Goal: Task Accomplishment & Management: Complete application form

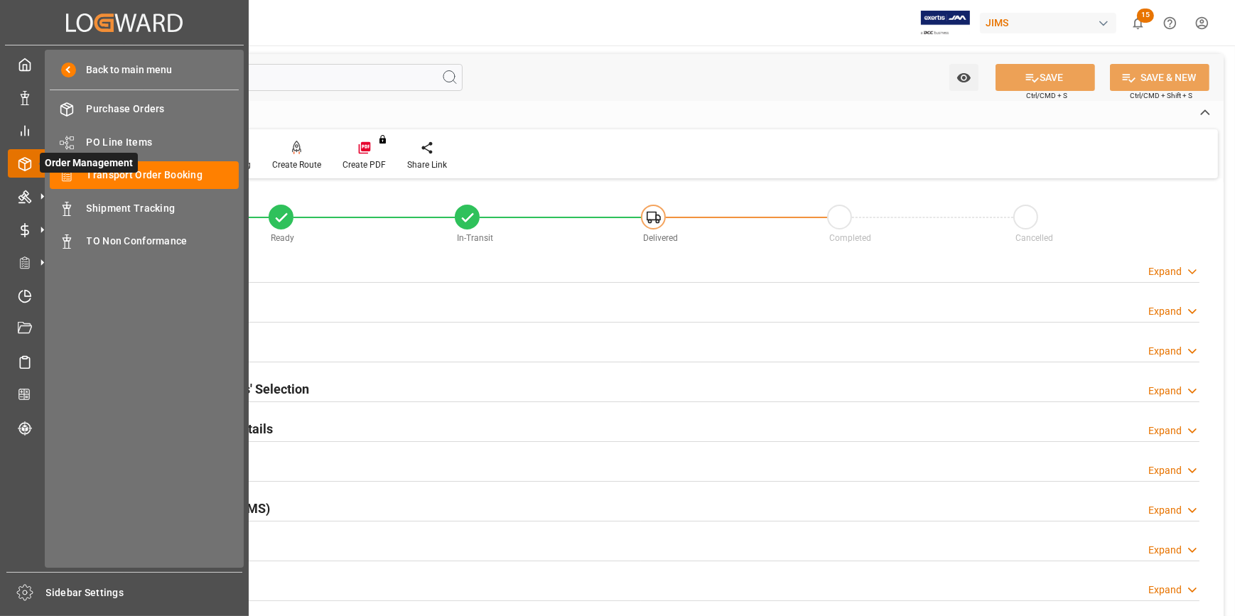
scroll to position [119, 0]
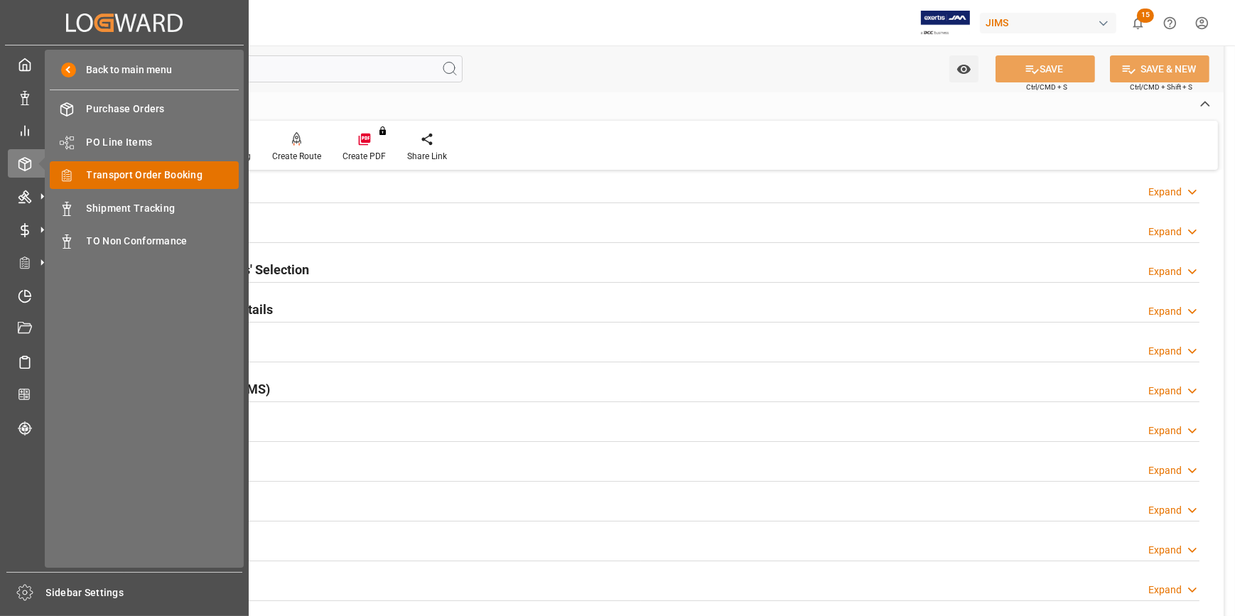
click at [134, 171] on span "Transport Order Booking" at bounding box center [163, 175] width 153 height 15
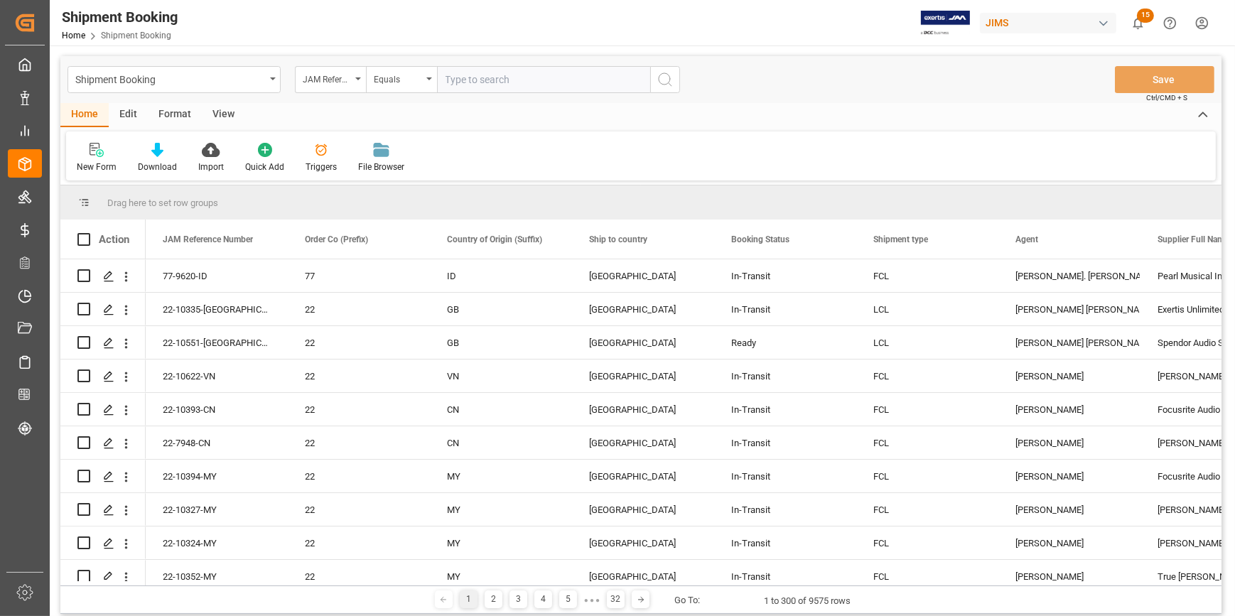
click at [468, 78] on input "text" at bounding box center [543, 79] width 213 height 27
paste input "22-10018-US"
type input "22-10018-US"
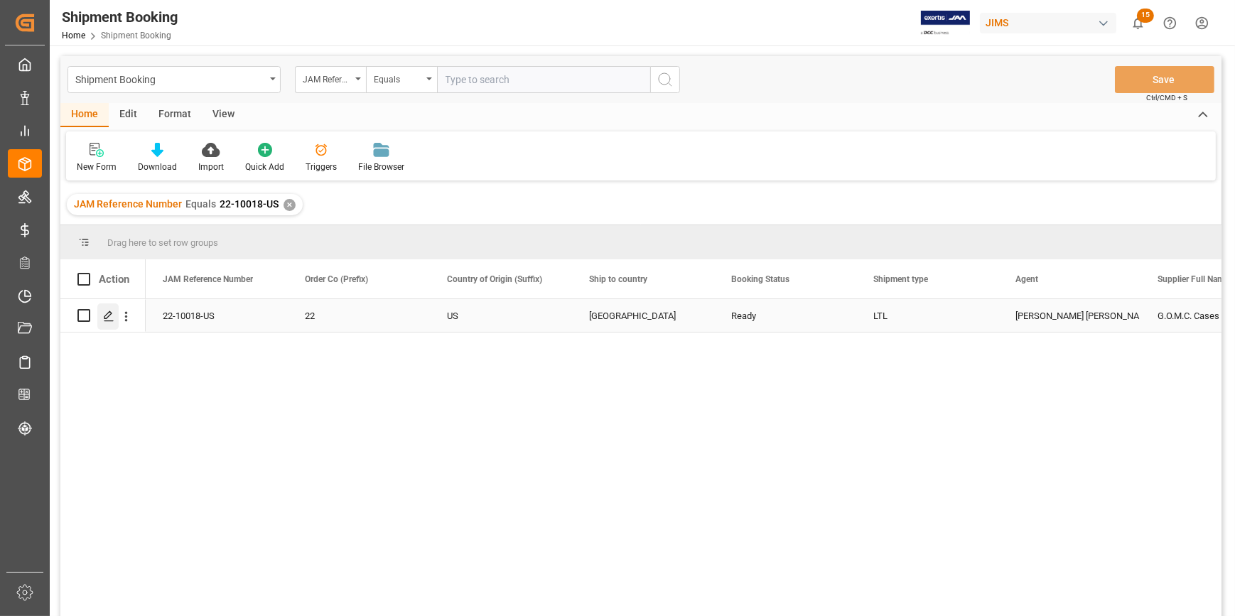
click at [109, 320] on icon "Press SPACE to select this row." at bounding box center [108, 316] width 11 height 11
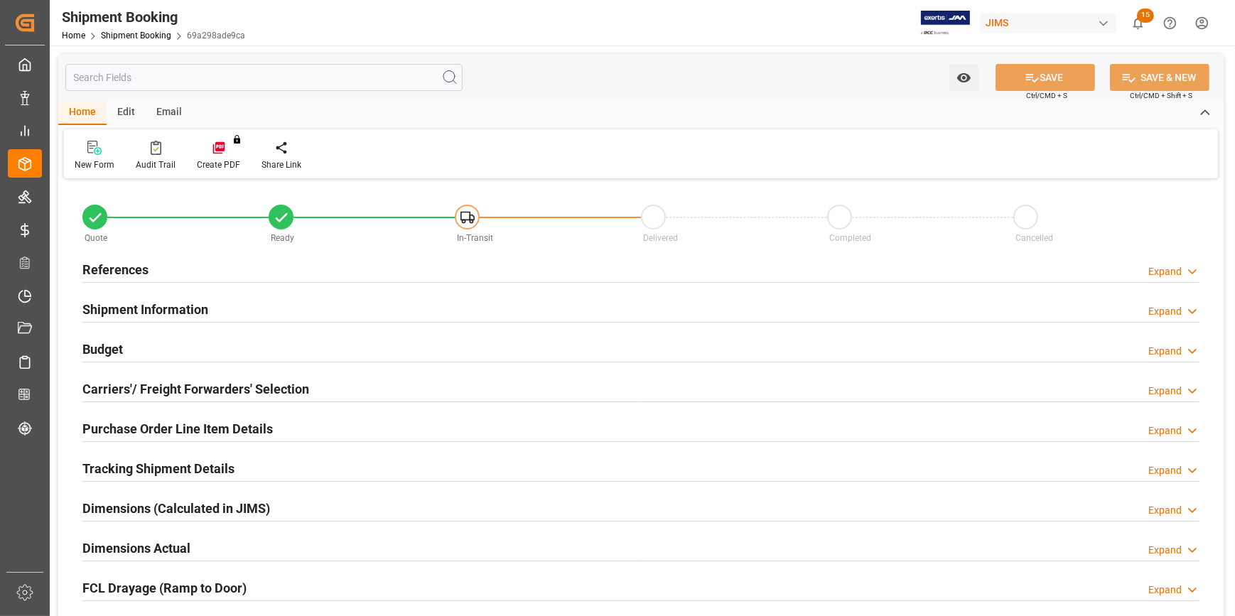
type input "0"
type input "9275"
type input "25-08-2025"
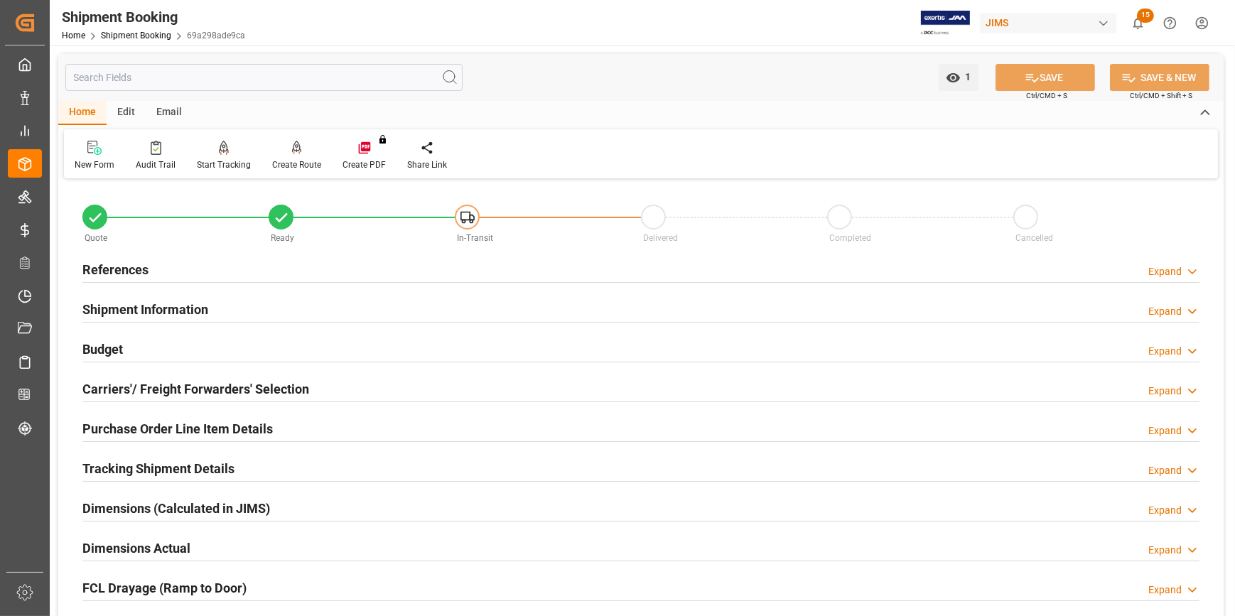
click at [261, 272] on div "References Expand" at bounding box center [640, 268] width 1117 height 27
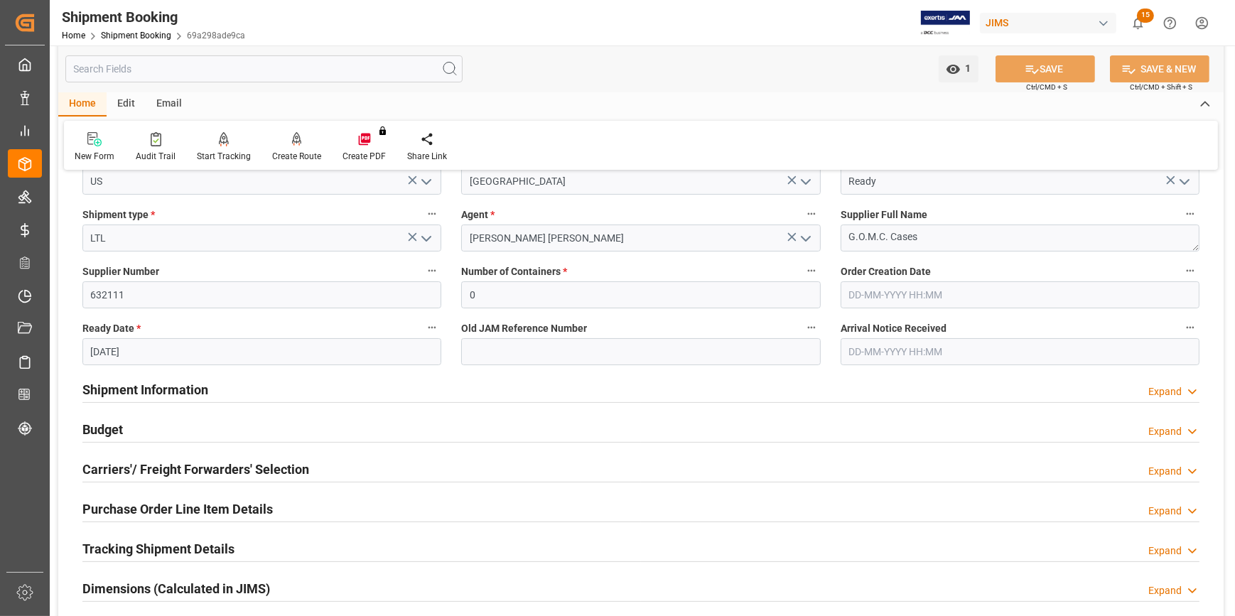
scroll to position [258, 0]
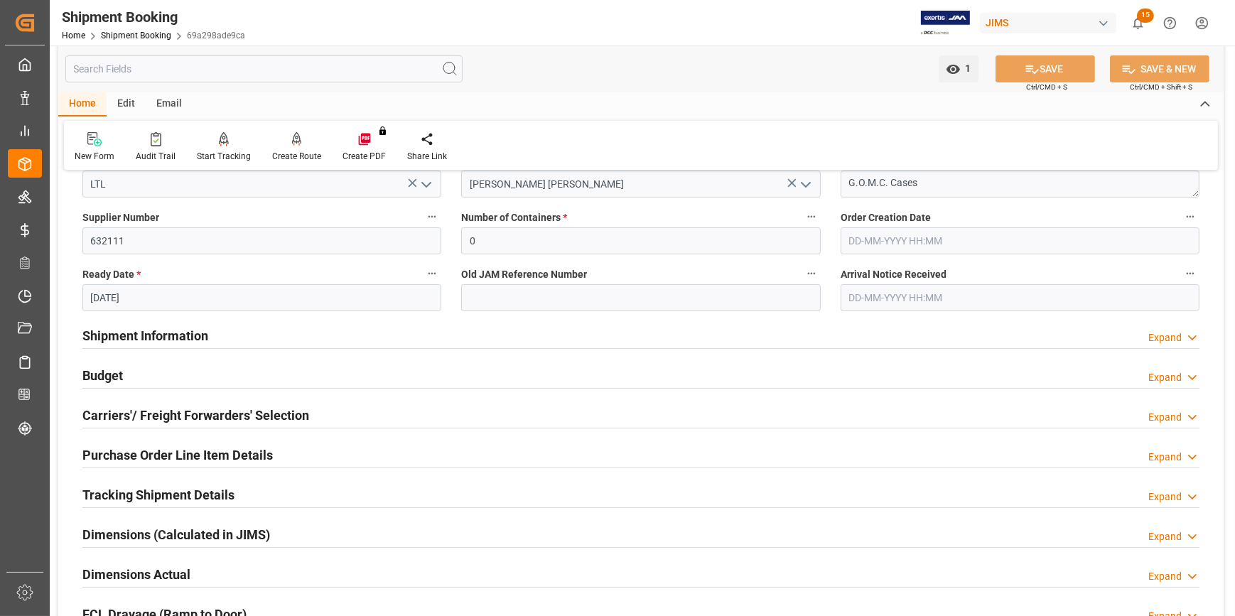
drag, startPoint x: 298, startPoint y: 401, endPoint x: 318, endPoint y: 402, distance: 20.7
click at [299, 402] on div "Carriers'/ Freight Forwarders' Selection" at bounding box center [195, 414] width 227 height 27
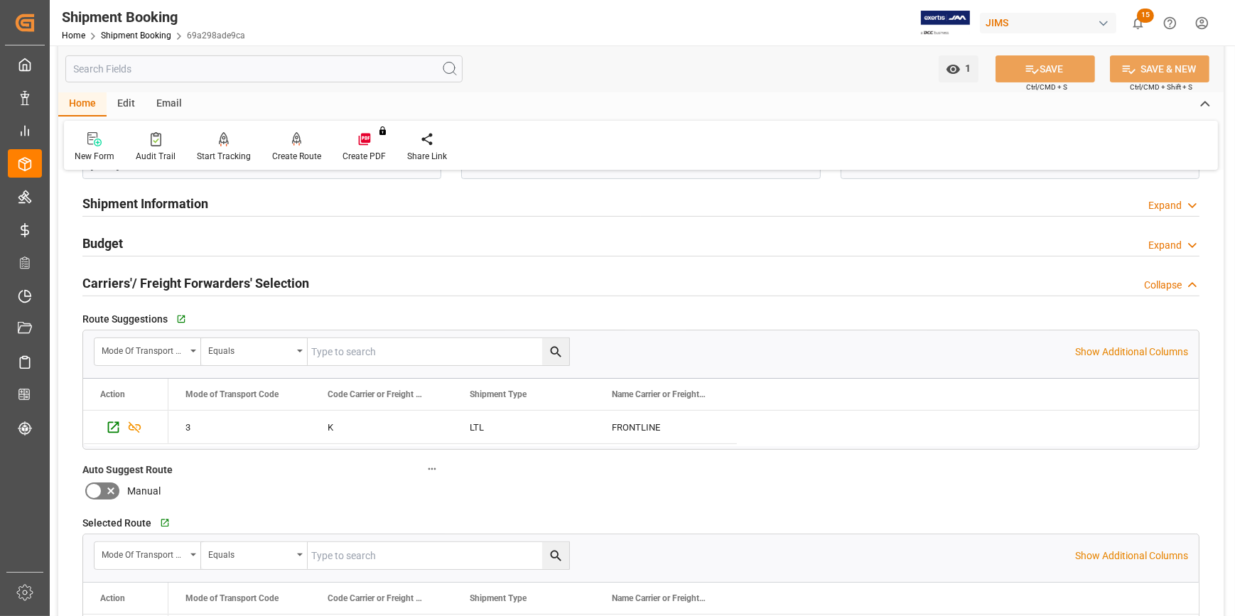
scroll to position [323, 0]
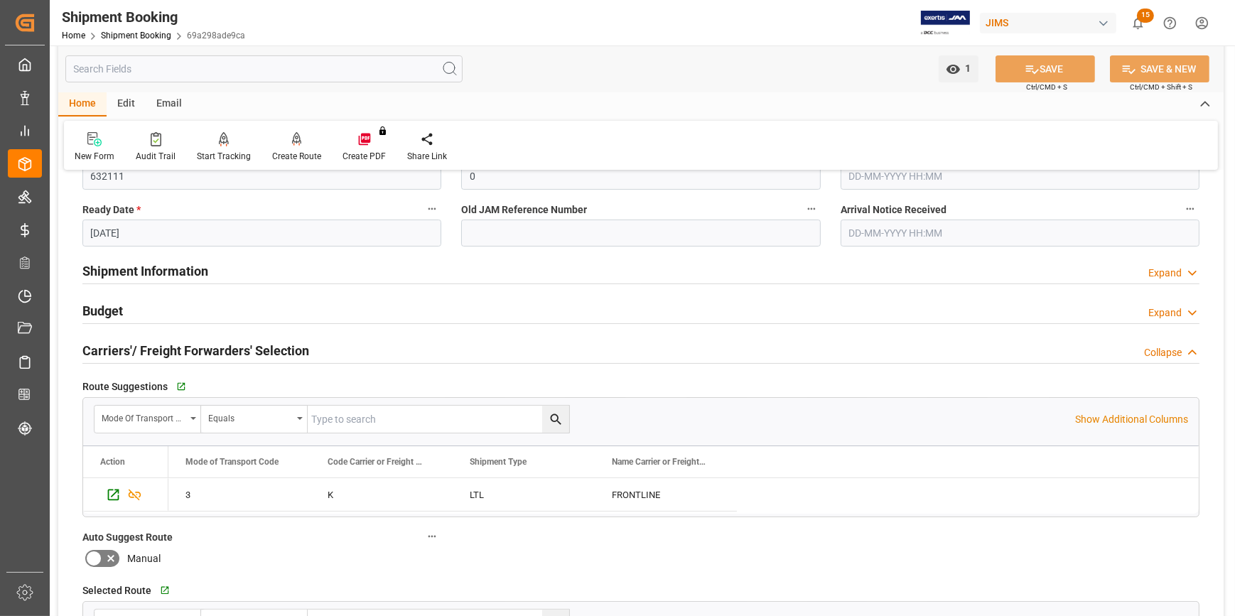
click at [295, 306] on div "Budget Expand" at bounding box center [640, 309] width 1117 height 27
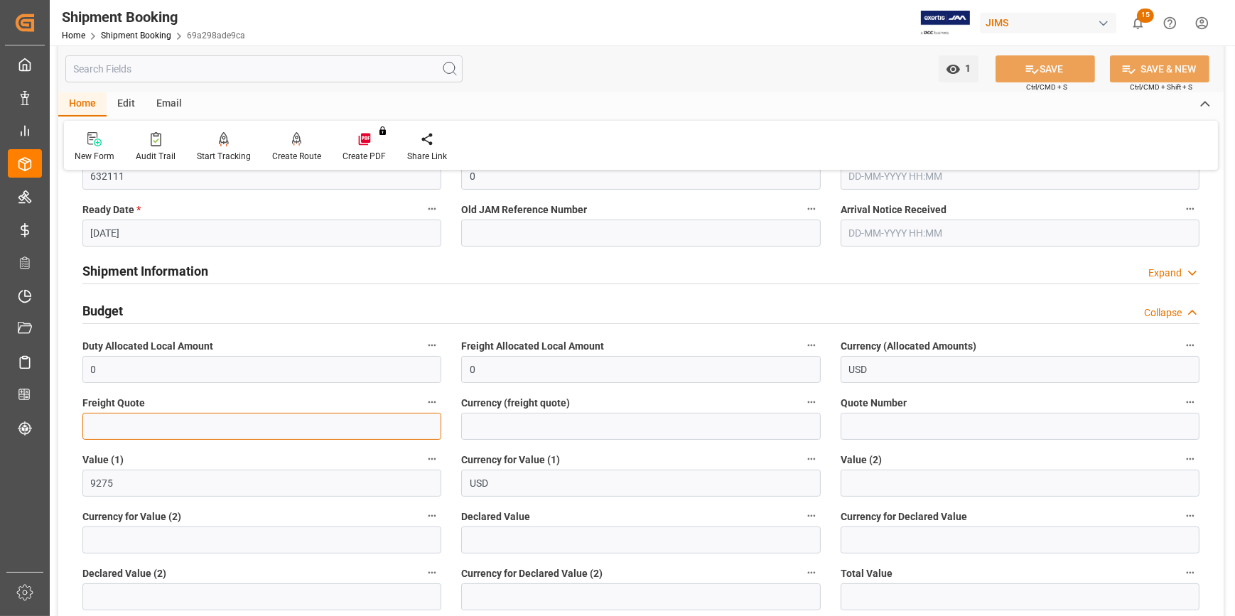
click at [172, 429] on input "text" at bounding box center [261, 426] width 359 height 27
type input "995"
click at [488, 431] on input at bounding box center [640, 426] width 359 height 27
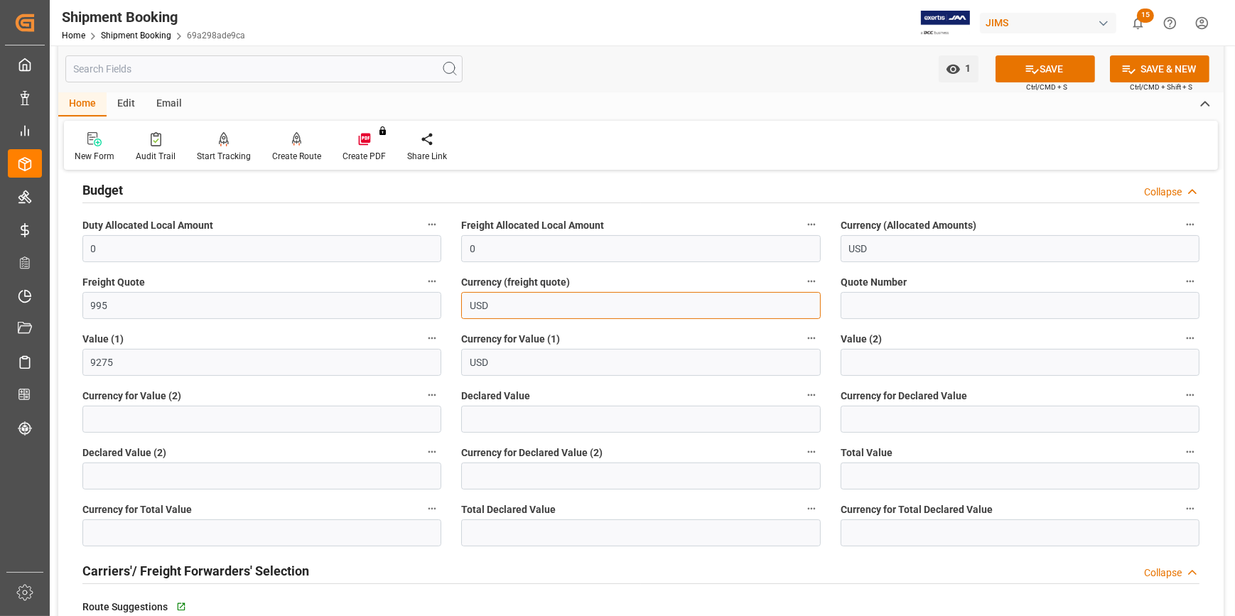
scroll to position [452, 0]
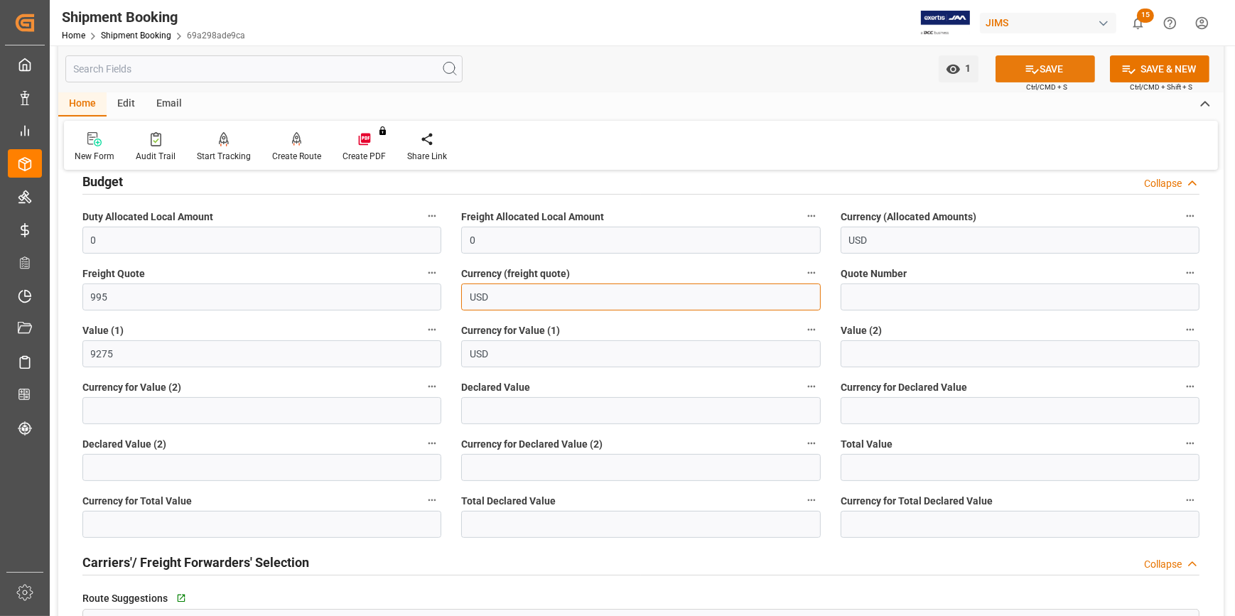
type input "USD"
click at [1033, 65] on icon at bounding box center [1032, 69] width 15 height 15
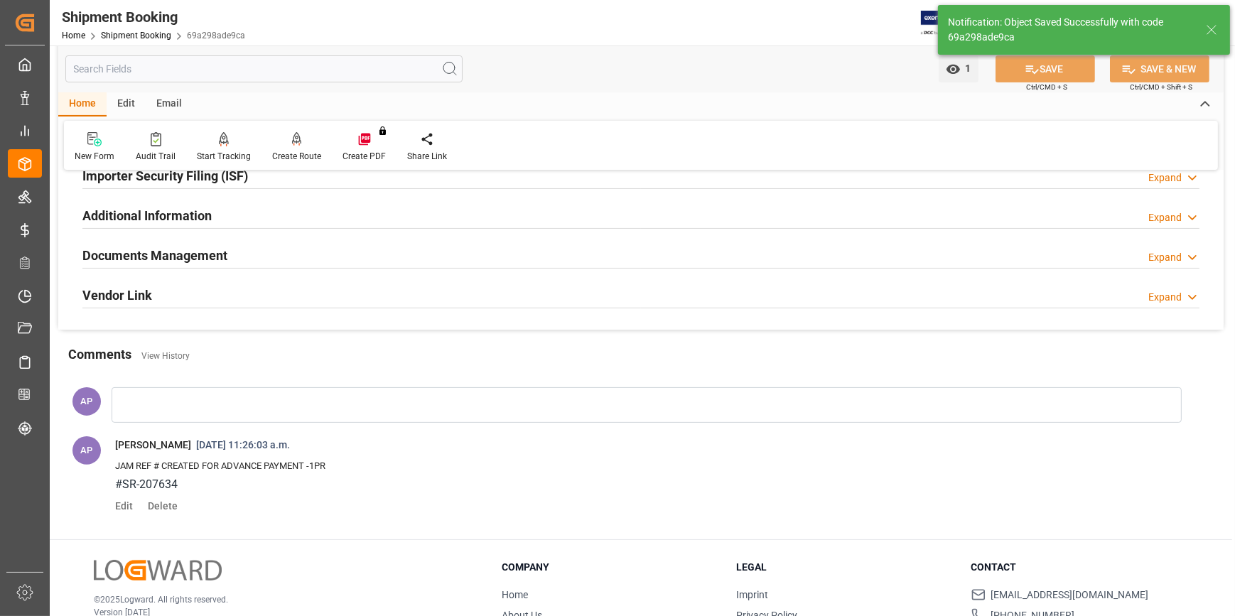
scroll to position [168, 0]
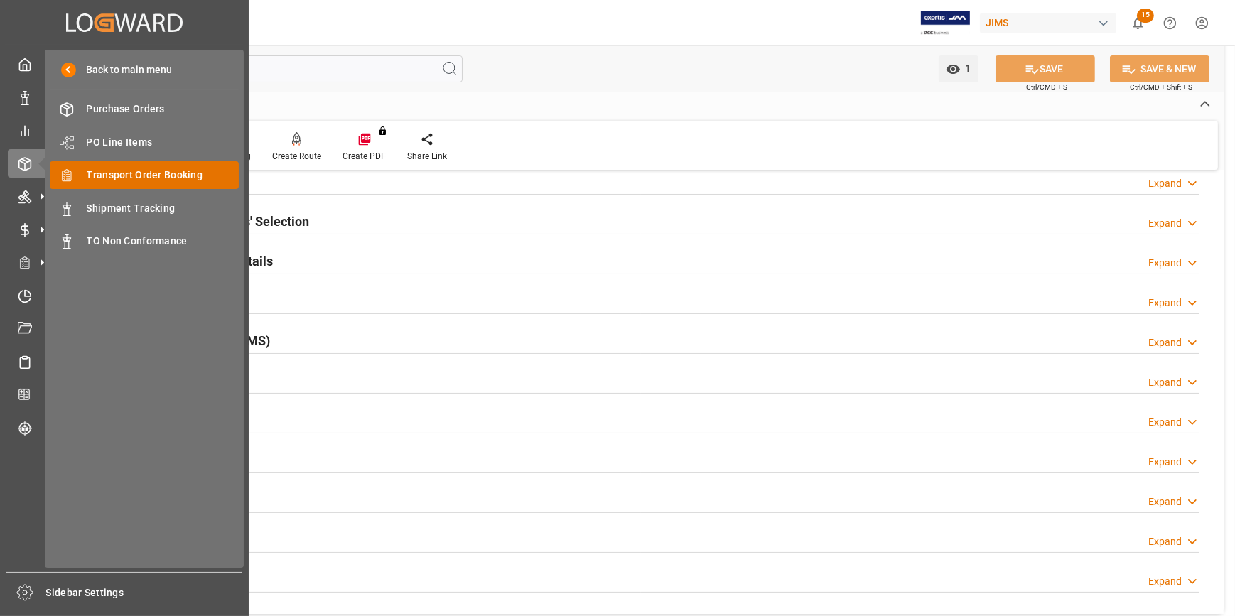
click at [153, 172] on span "Transport Order Booking" at bounding box center [163, 175] width 153 height 15
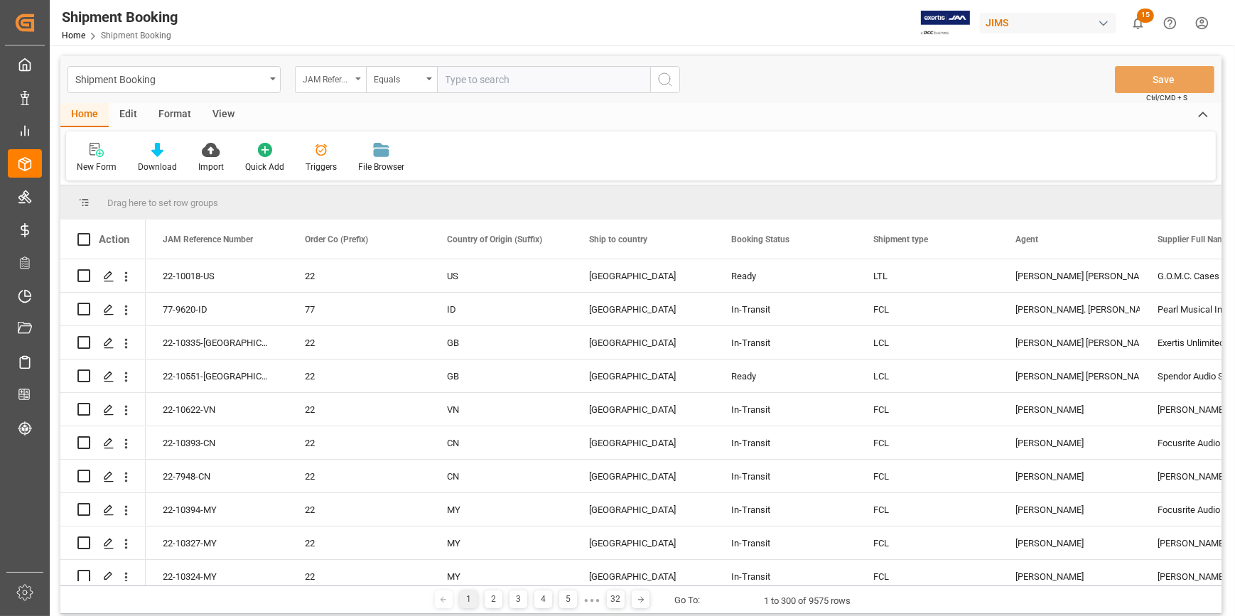
click at [350, 80] on div "JAM Reference Number" at bounding box center [327, 78] width 48 height 16
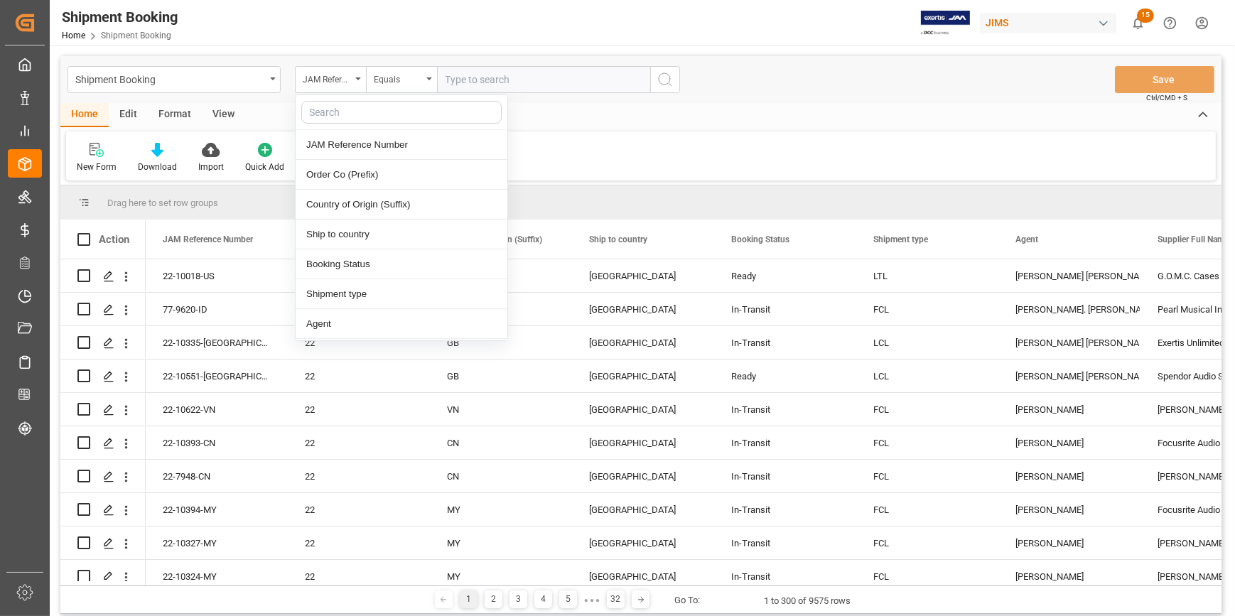
click at [362, 115] on input "text" at bounding box center [401, 112] width 200 height 23
click at [465, 70] on input "text" at bounding box center [543, 79] width 213 height 27
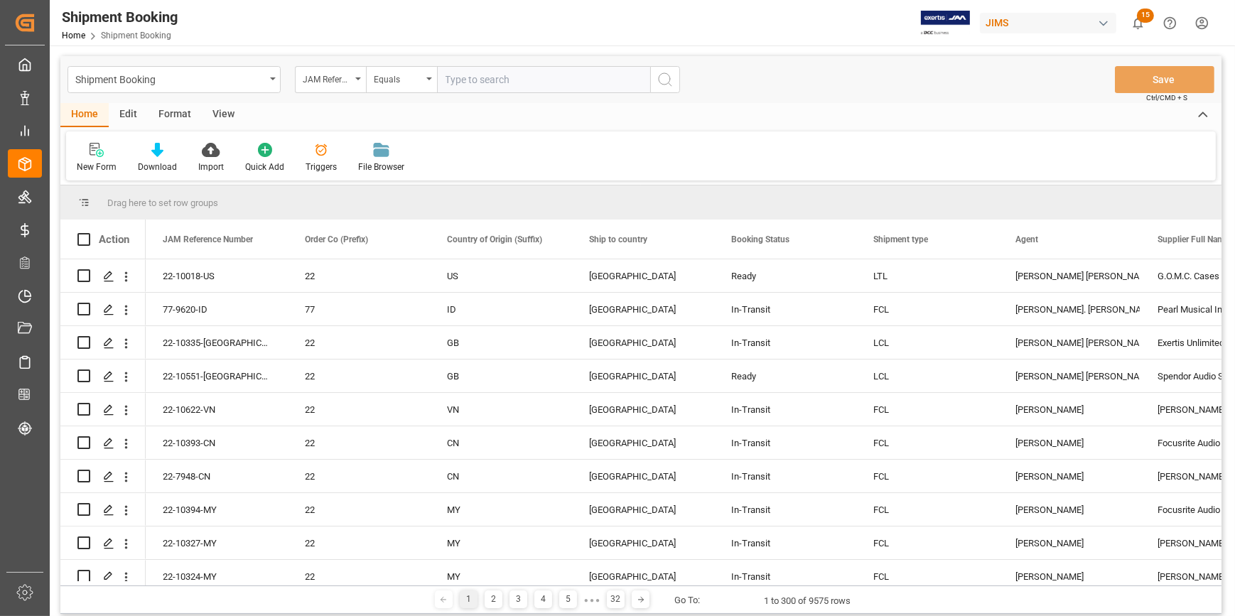
paste input "22-10018-US"
type input "22-10018-US"
click at [667, 75] on icon "search button" at bounding box center [665, 79] width 17 height 17
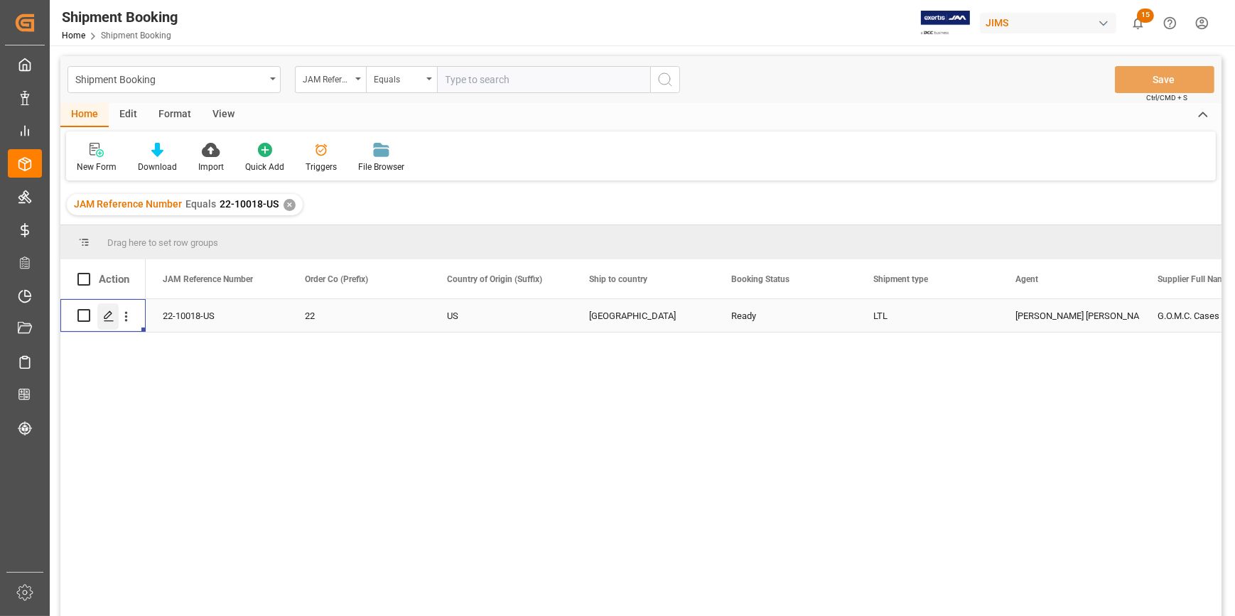
click at [112, 318] on icon "Press SPACE to select this row." at bounding box center [108, 316] width 11 height 11
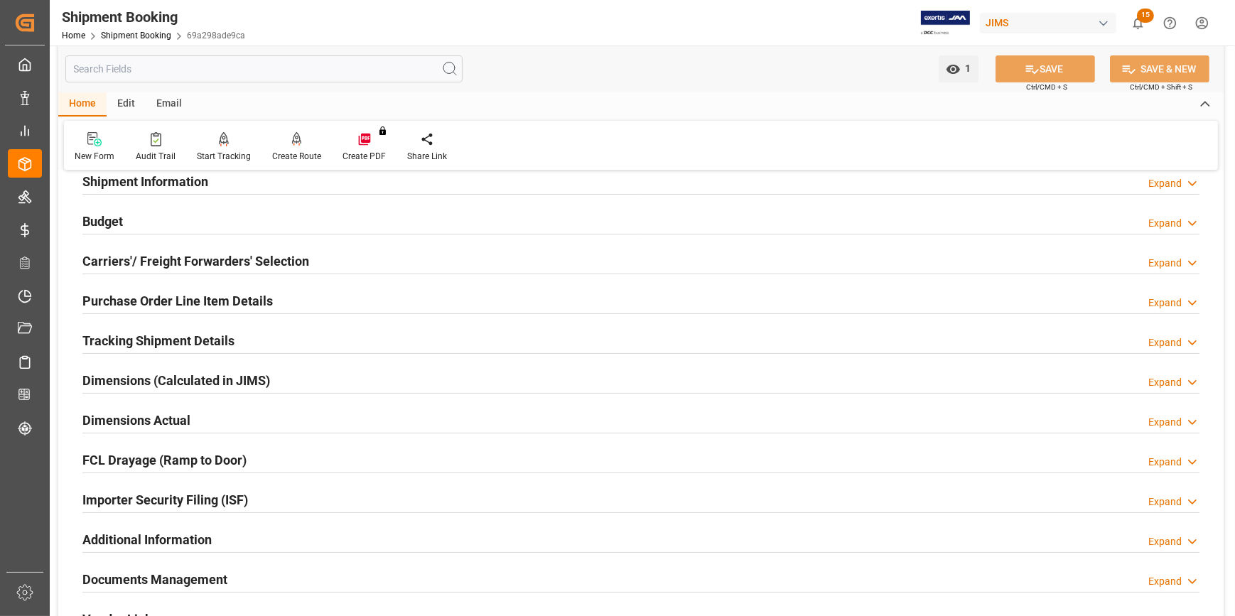
scroll to position [129, 0]
click at [303, 321] on div "Tracking Shipment Details Expand" at bounding box center [640, 341] width 1137 height 40
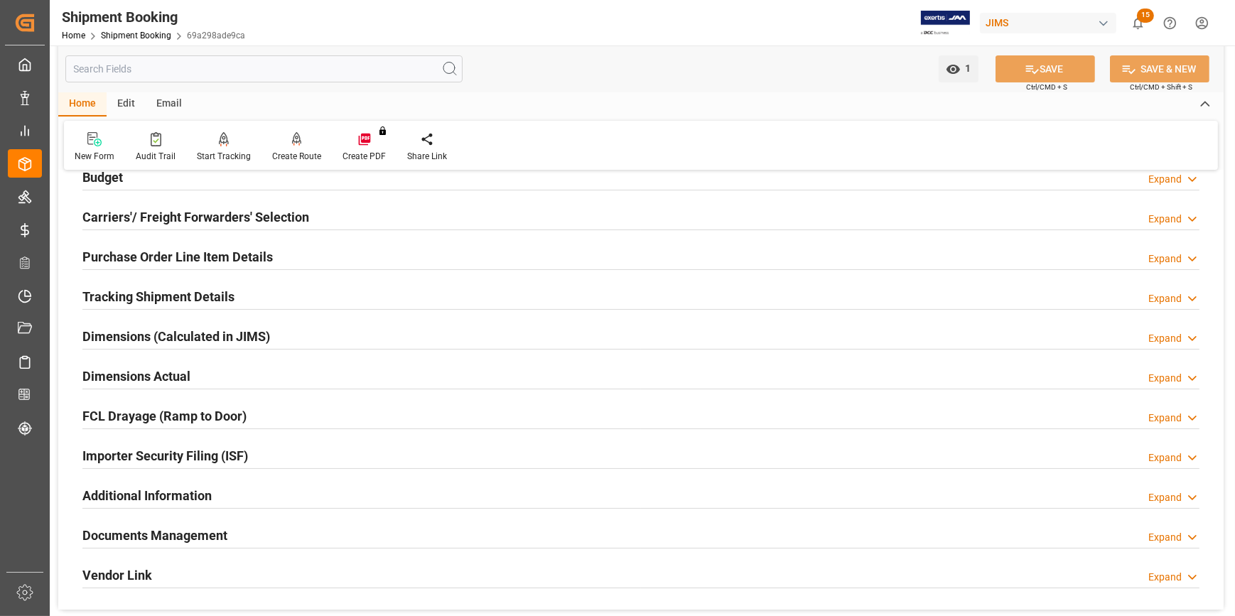
scroll to position [193, 0]
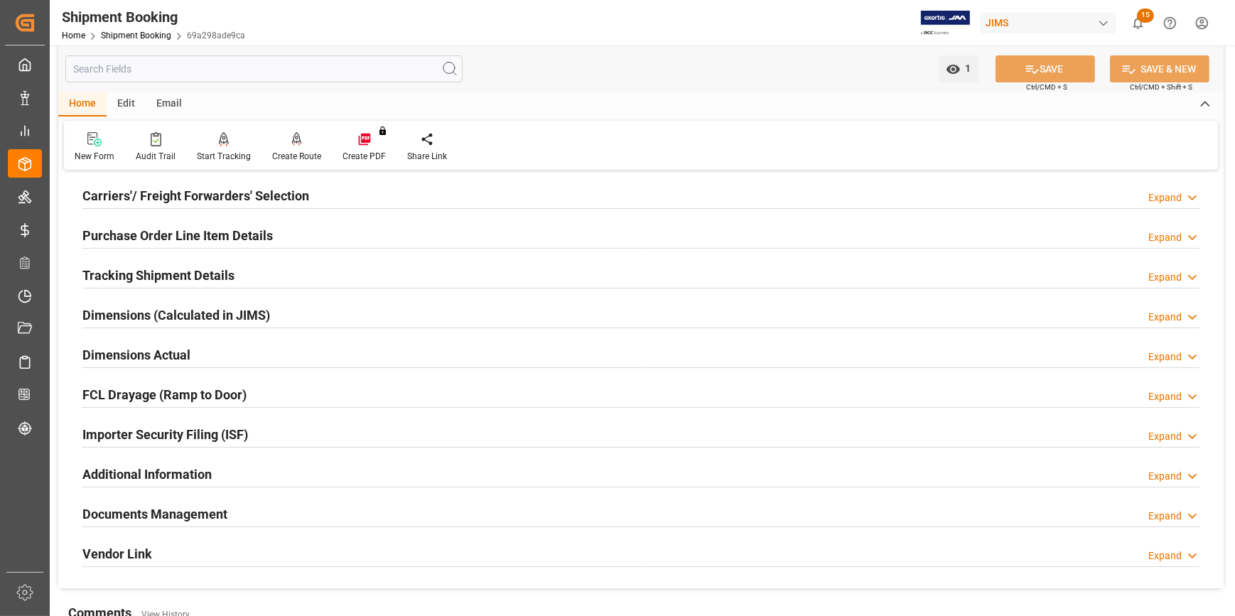
drag, startPoint x: 285, startPoint y: 277, endPoint x: 297, endPoint y: 284, distance: 14.0
click at [284, 277] on div "Tracking Shipment Details Expand" at bounding box center [640, 274] width 1117 height 27
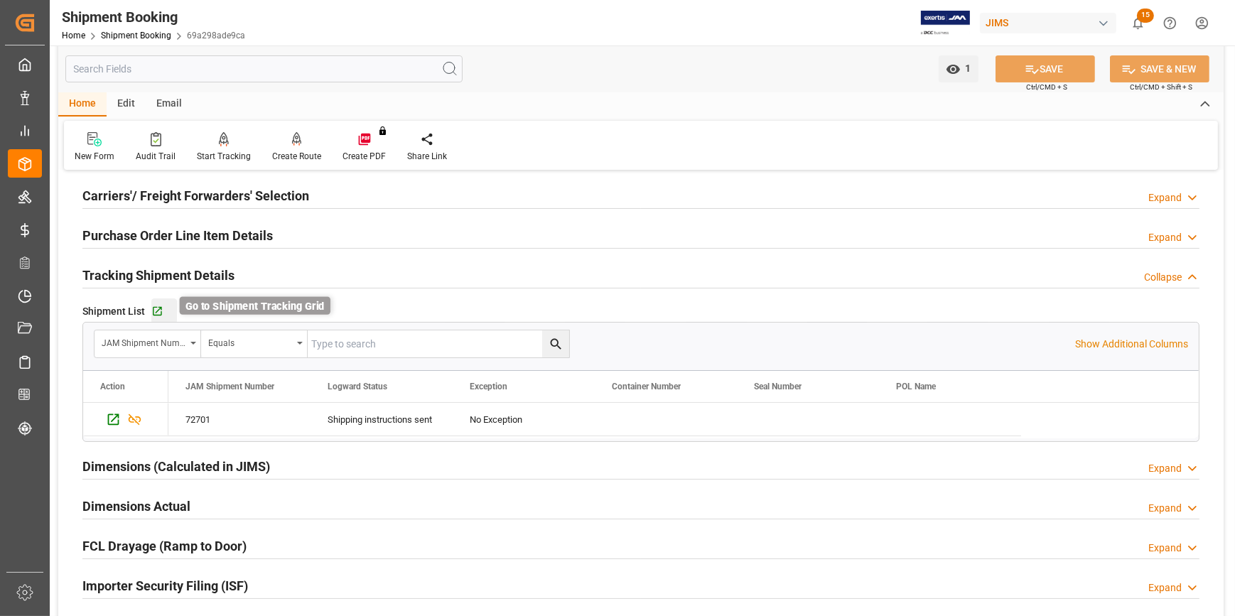
click at [161, 306] on icon "button" at bounding box center [157, 312] width 12 height 12
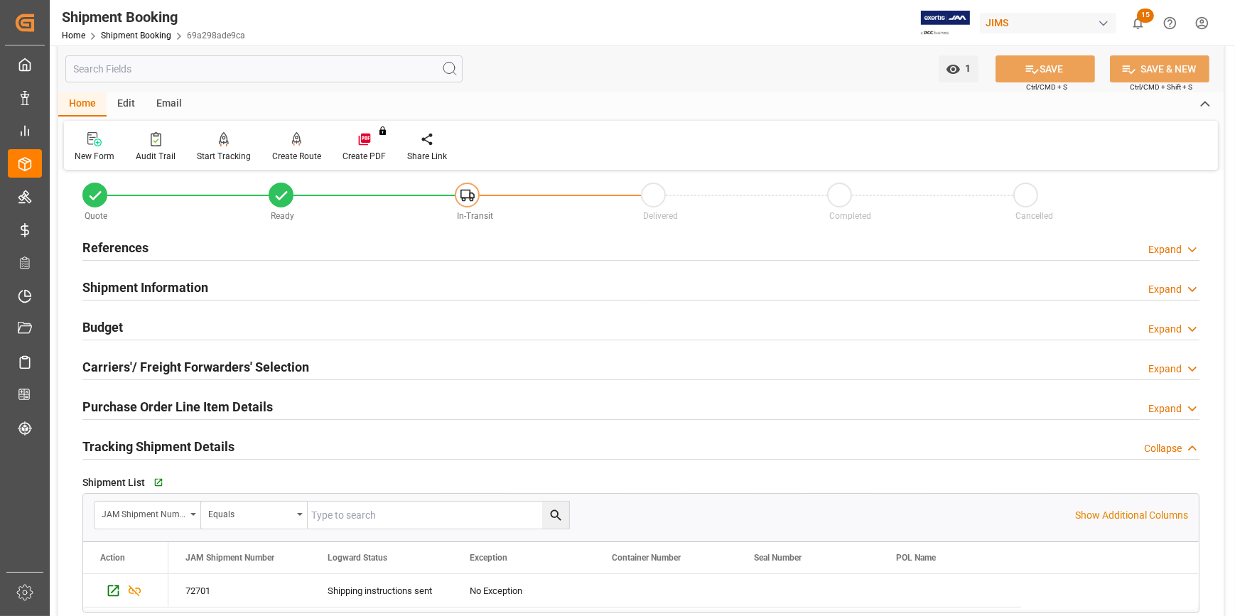
scroll to position [0, 0]
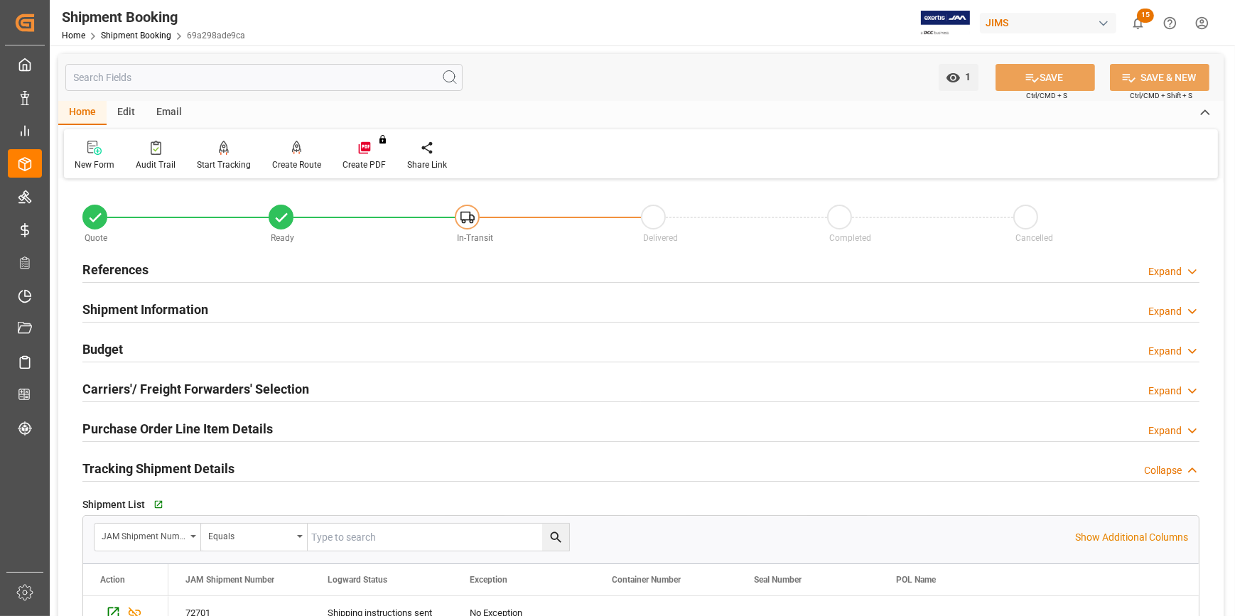
click at [325, 299] on div "Shipment Information Expand" at bounding box center [640, 308] width 1117 height 27
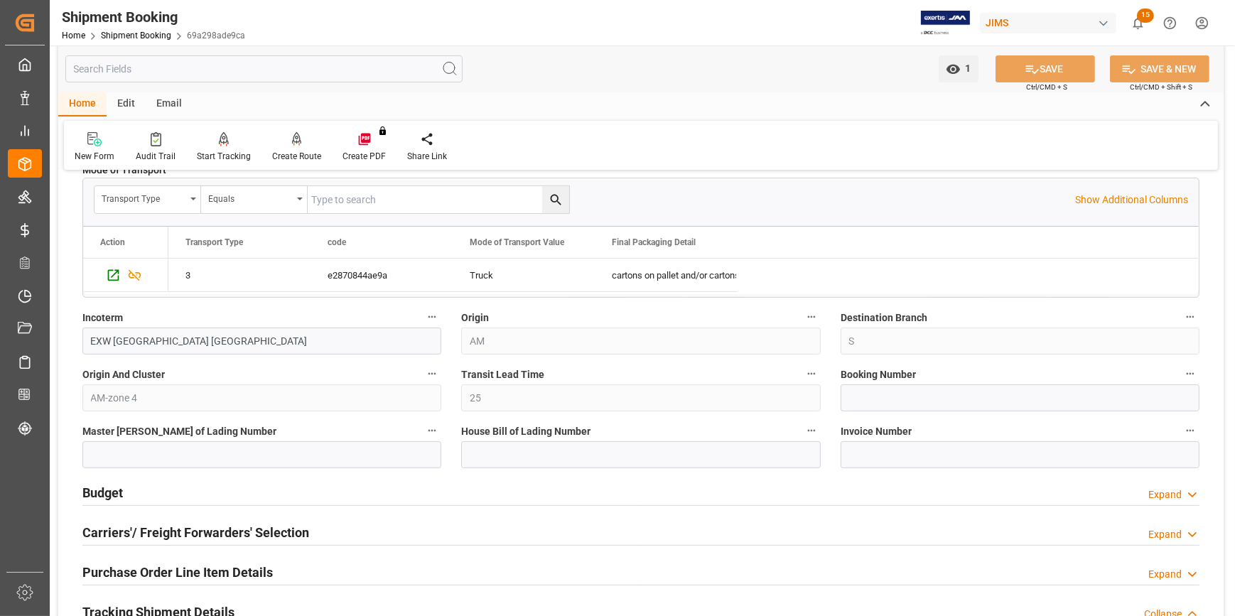
scroll to position [452, 0]
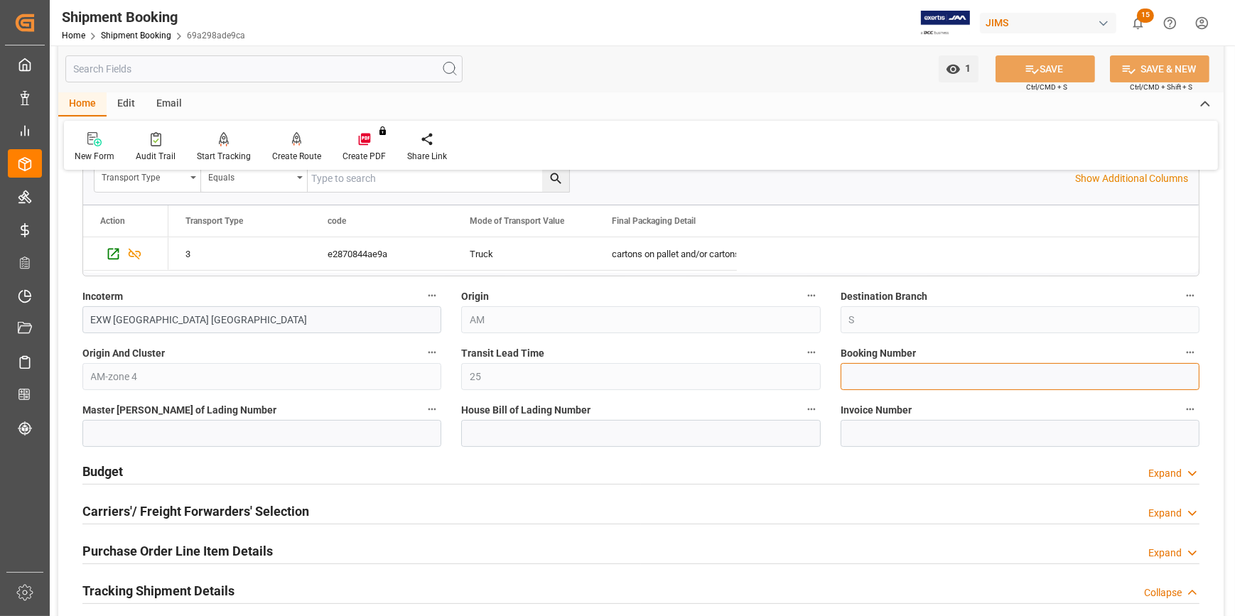
click at [884, 373] on input at bounding box center [1020, 376] width 359 height 27
type input "33119143098"
click at [1034, 71] on icon at bounding box center [1032, 69] width 13 height 9
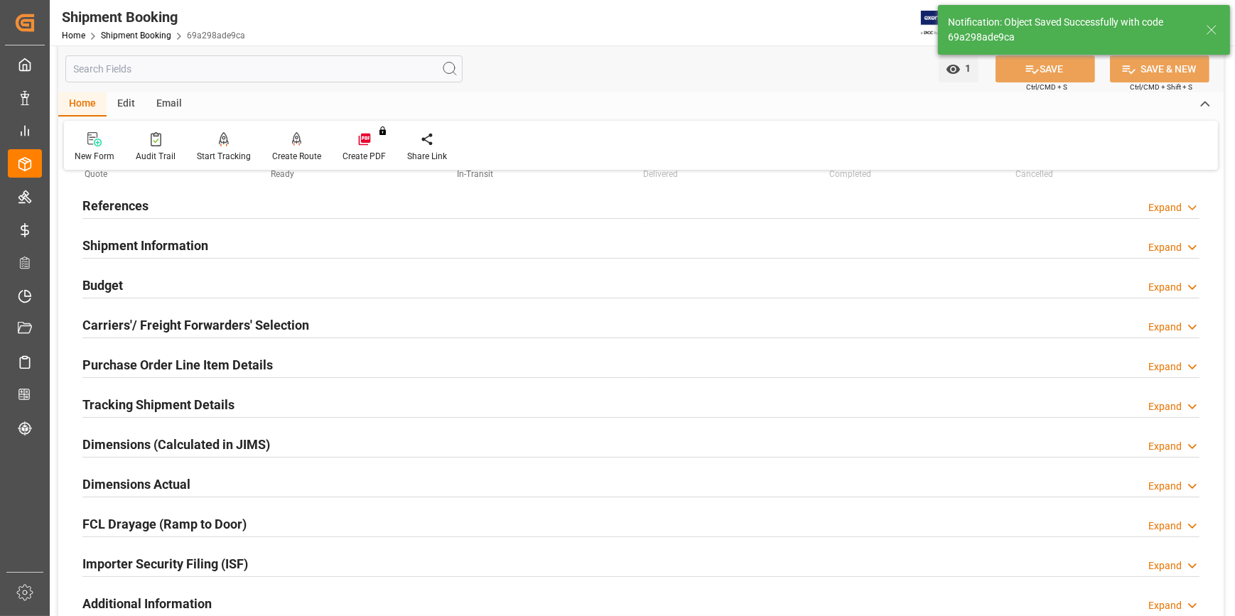
scroll to position [129, 0]
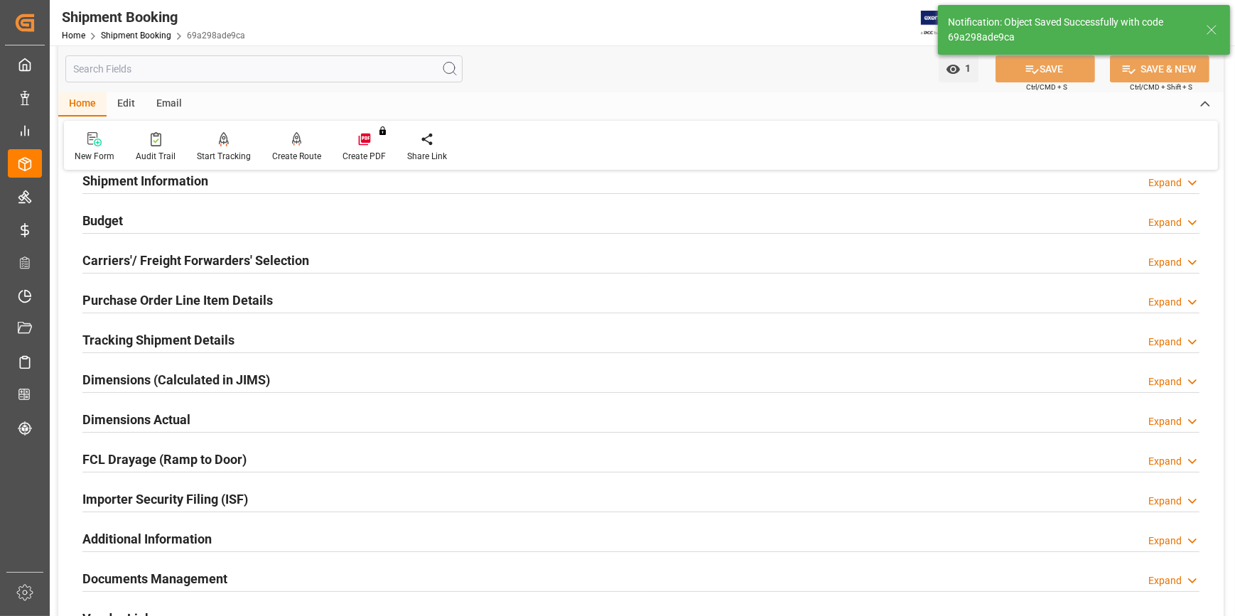
drag, startPoint x: 240, startPoint y: 331, endPoint x: 242, endPoint y: 343, distance: 12.3
click at [239, 330] on div "Tracking Shipment Details Expand" at bounding box center [640, 339] width 1117 height 27
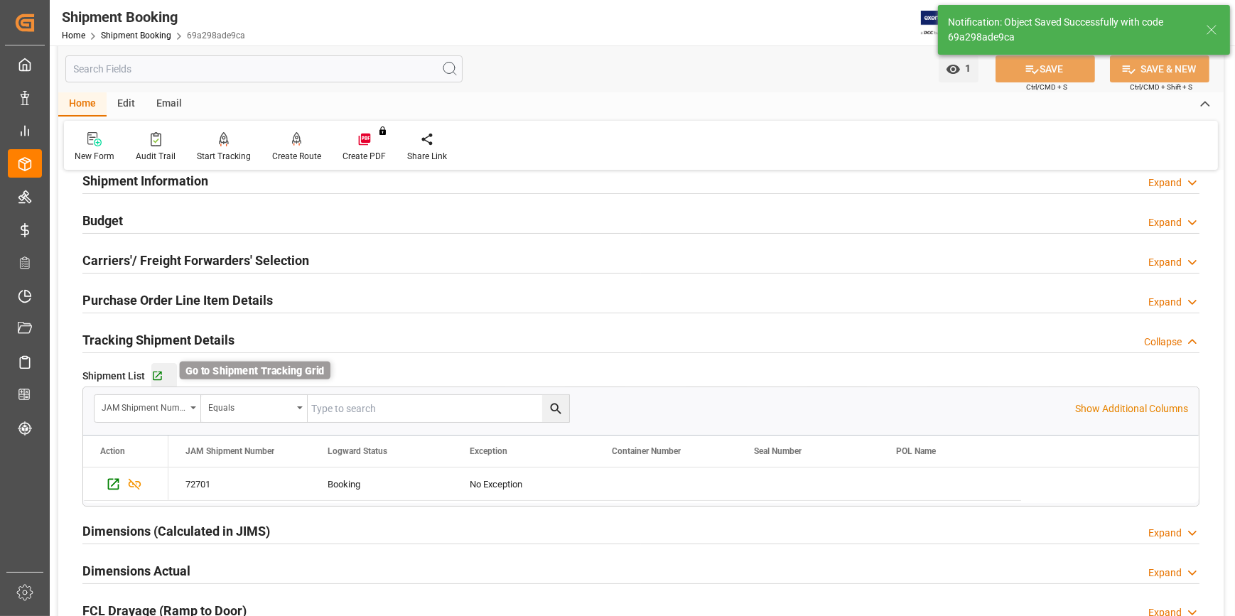
click at [158, 377] on icon "button" at bounding box center [157, 376] width 12 height 12
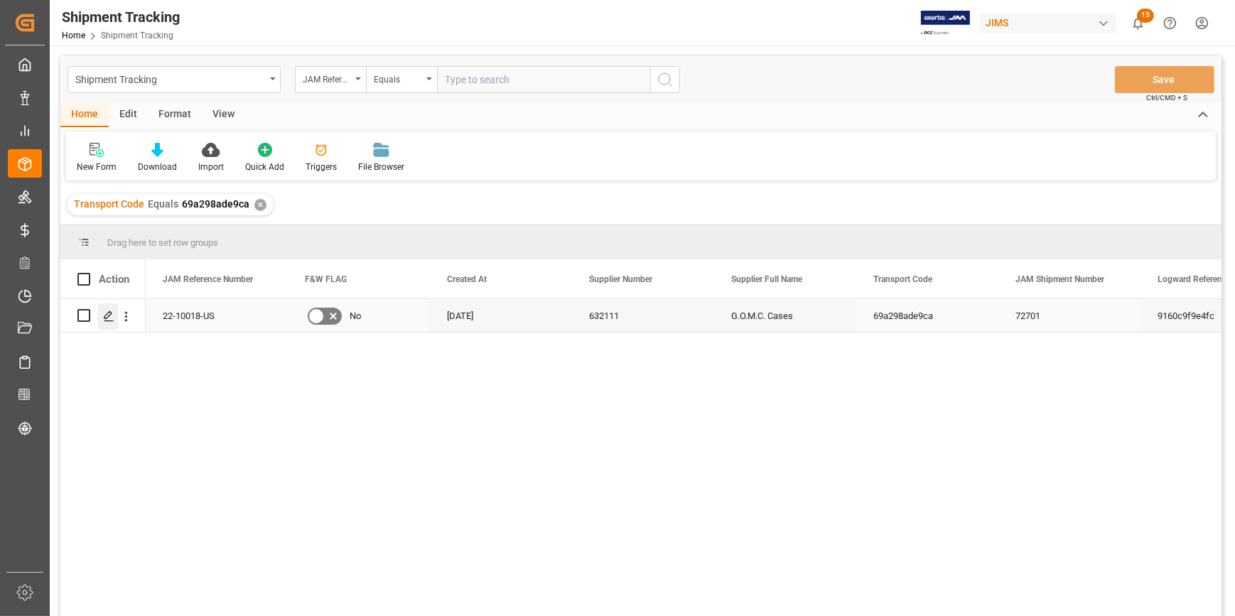
click at [109, 316] on polygon "Press SPACE to select this row." at bounding box center [107, 314] width 7 height 7
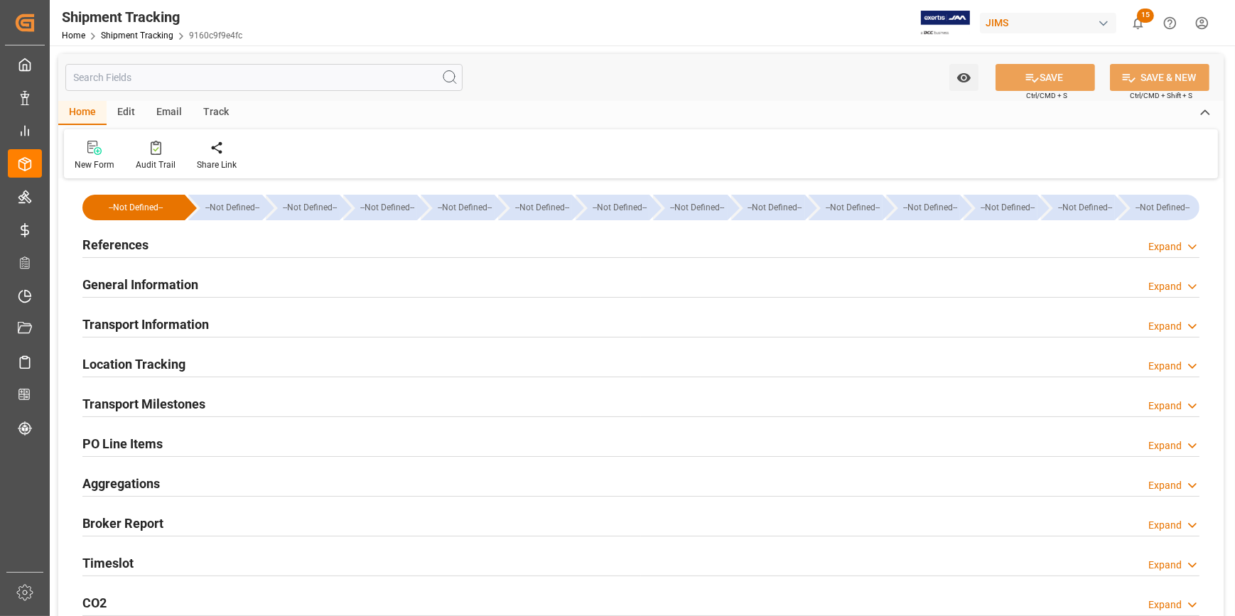
type input "09-07-2025"
click at [229, 254] on div "References Expand" at bounding box center [640, 243] width 1117 height 27
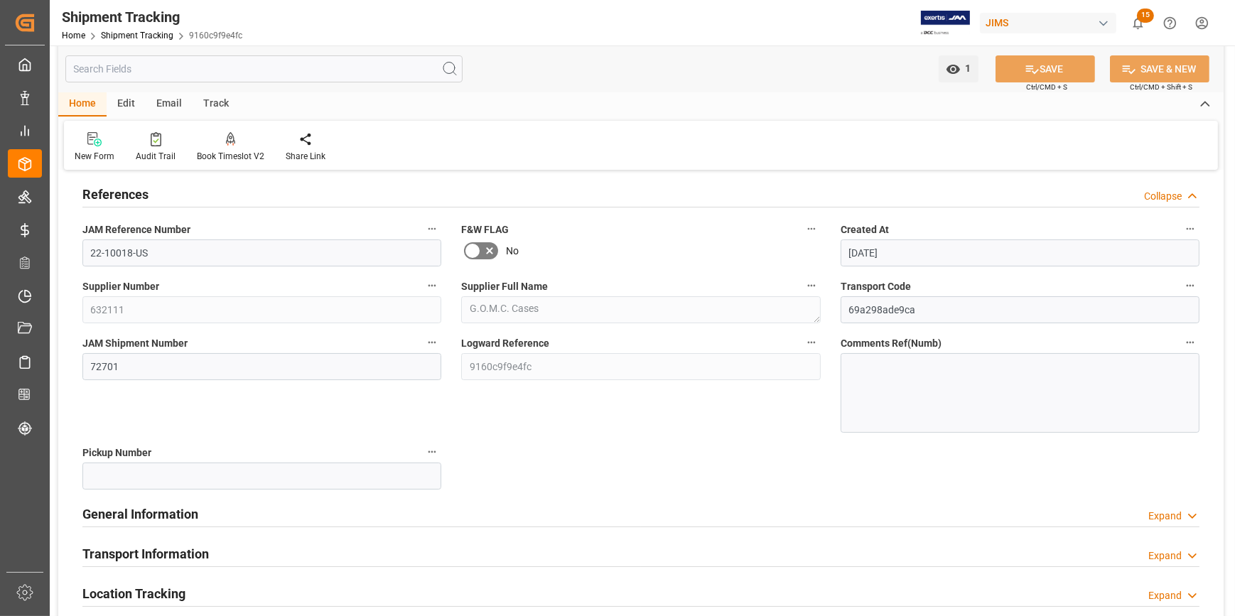
scroll to position [129, 0]
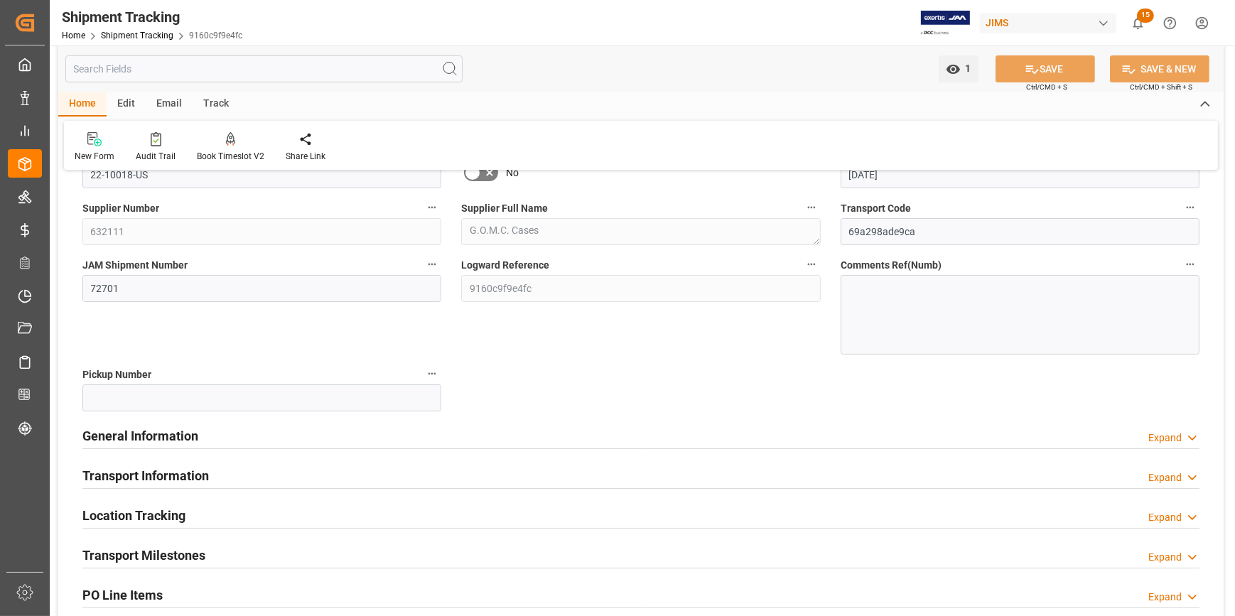
click at [274, 432] on div "General Information Expand" at bounding box center [640, 434] width 1117 height 27
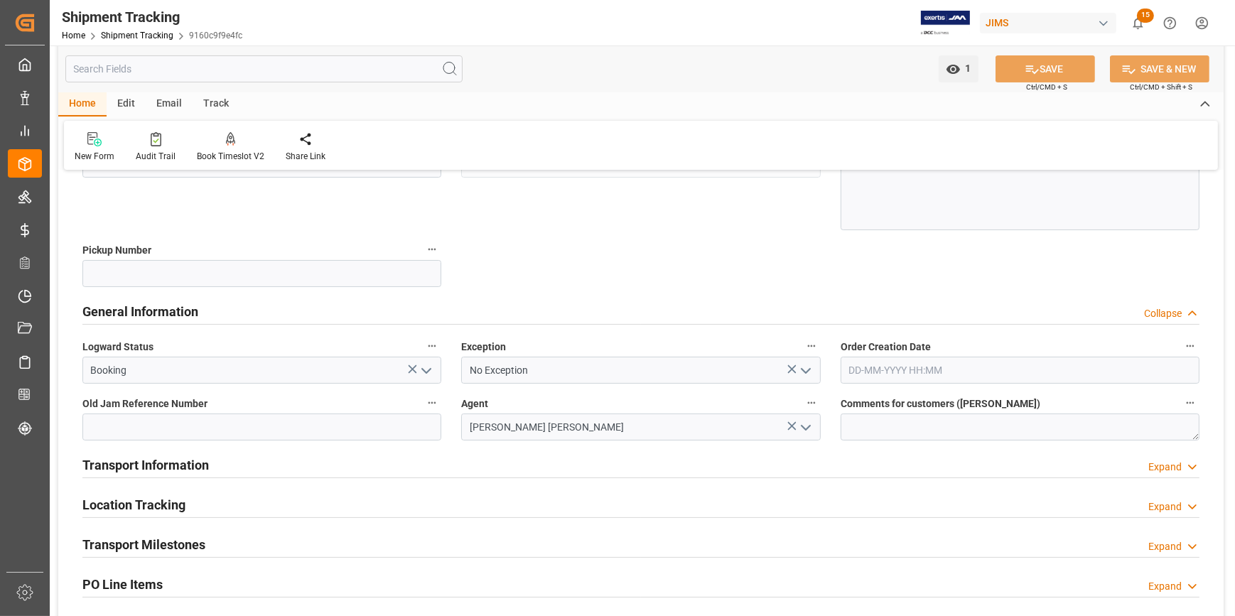
scroll to position [258, 0]
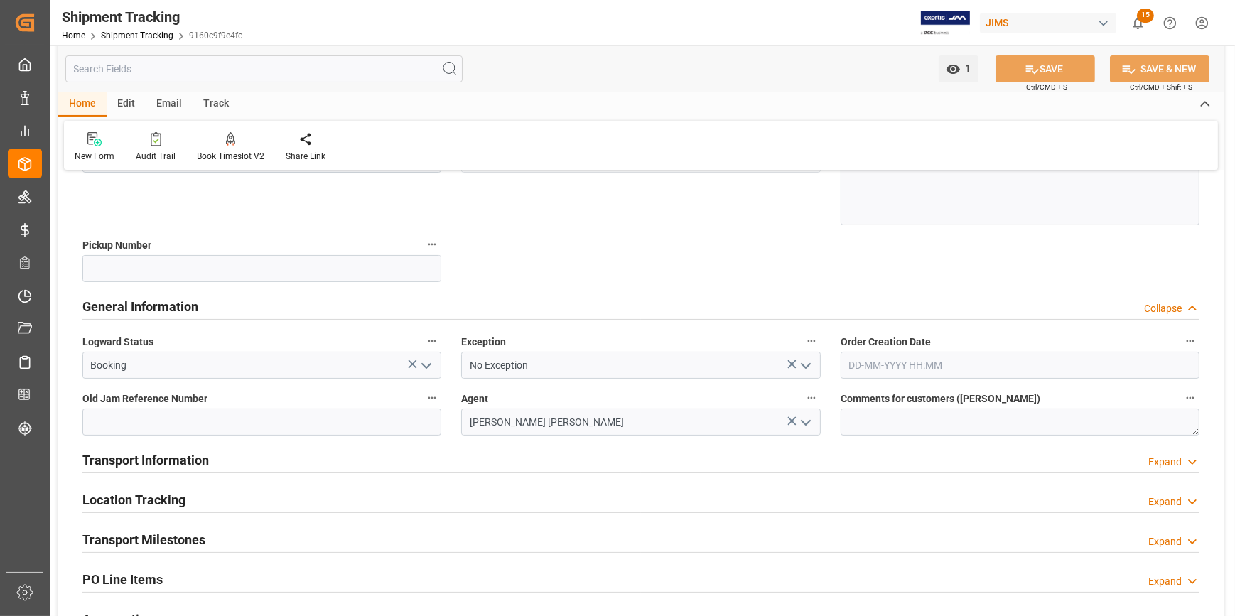
click at [350, 455] on div "Transport Information Expand" at bounding box center [640, 459] width 1117 height 27
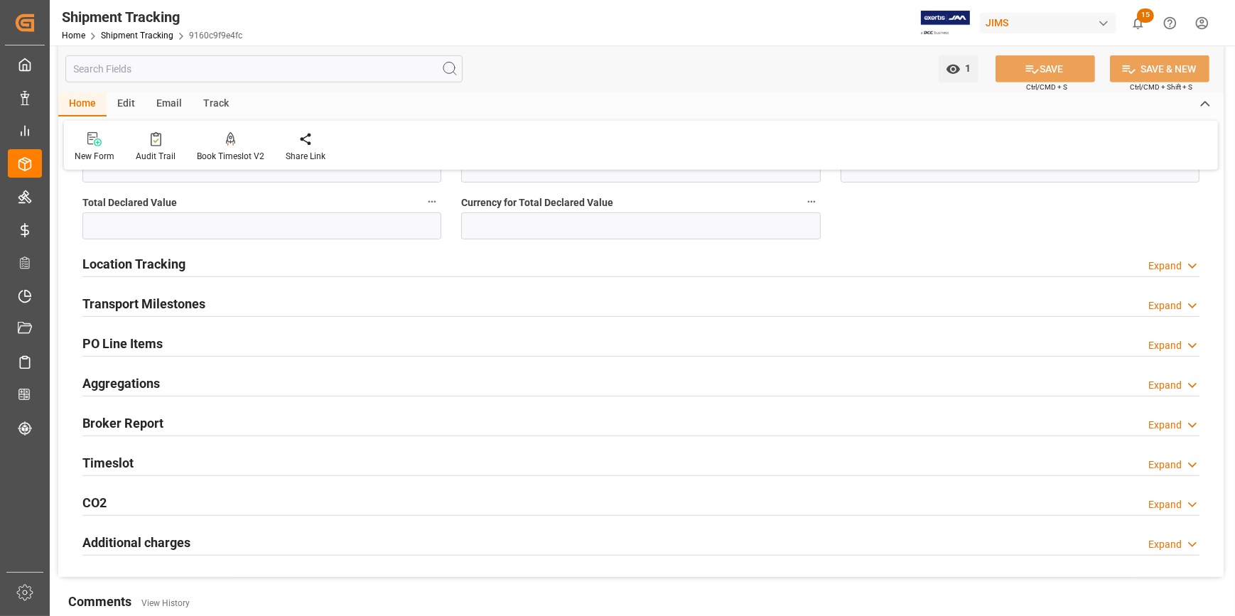
scroll to position [1033, 0]
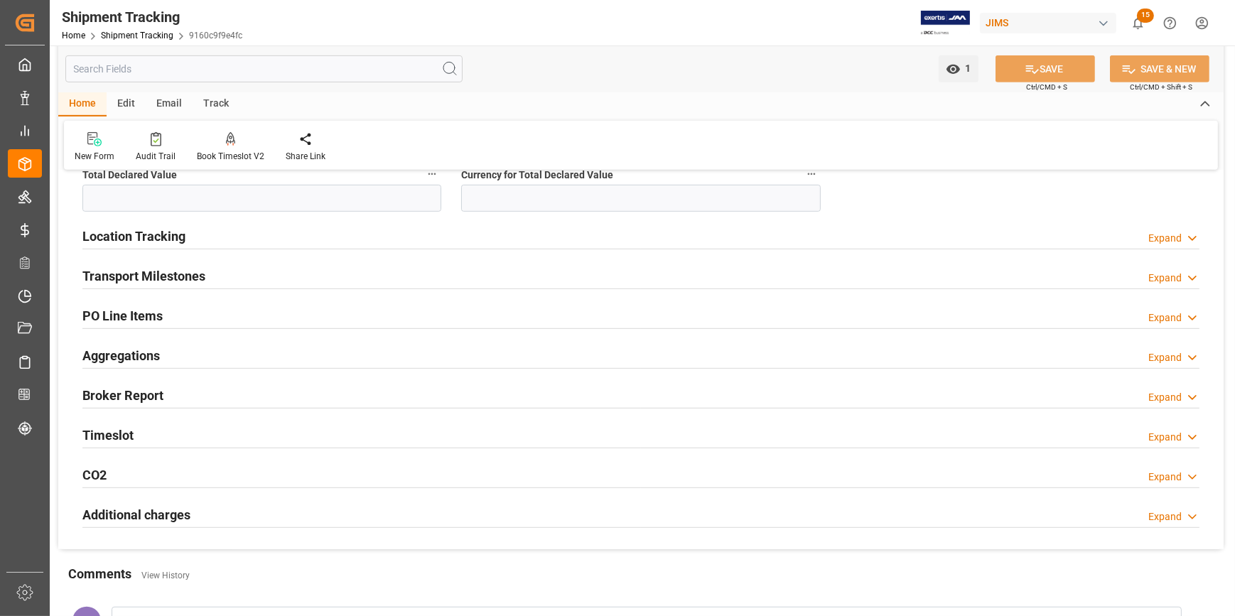
drag, startPoint x: 299, startPoint y: 277, endPoint x: 305, endPoint y: 282, distance: 8.1
click at [299, 277] on div "Transport Milestones Expand" at bounding box center [640, 275] width 1117 height 27
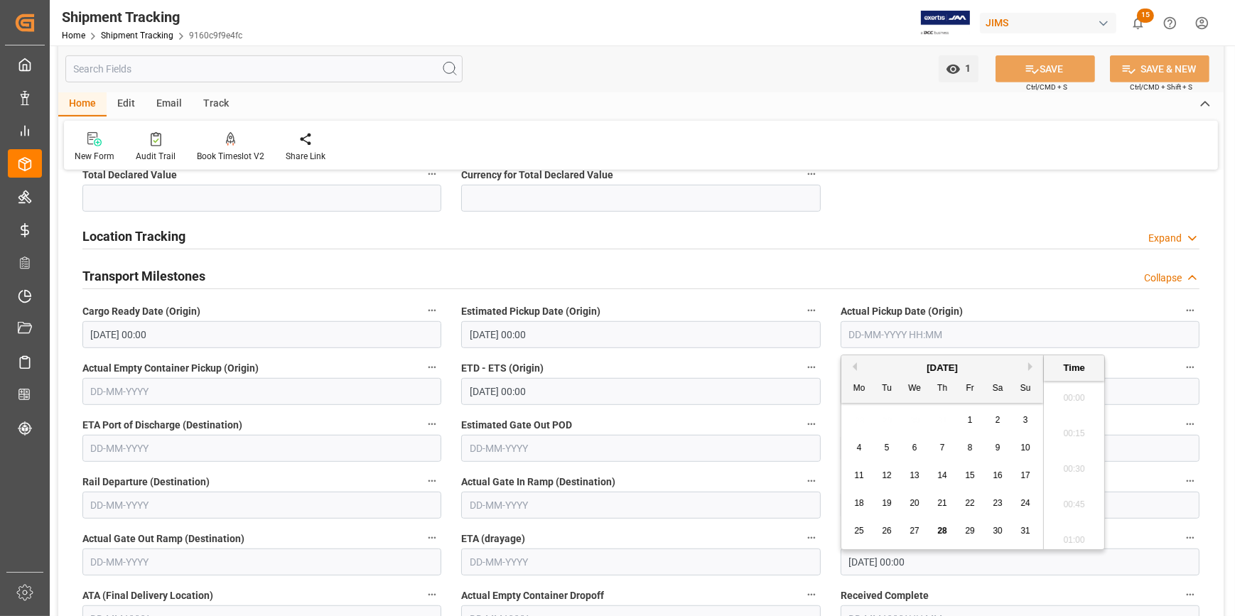
click at [874, 334] on input "text" at bounding box center [1020, 334] width 359 height 27
click at [942, 526] on span "28" at bounding box center [941, 531] width 9 height 10
type input "28-08-2025 00:00"
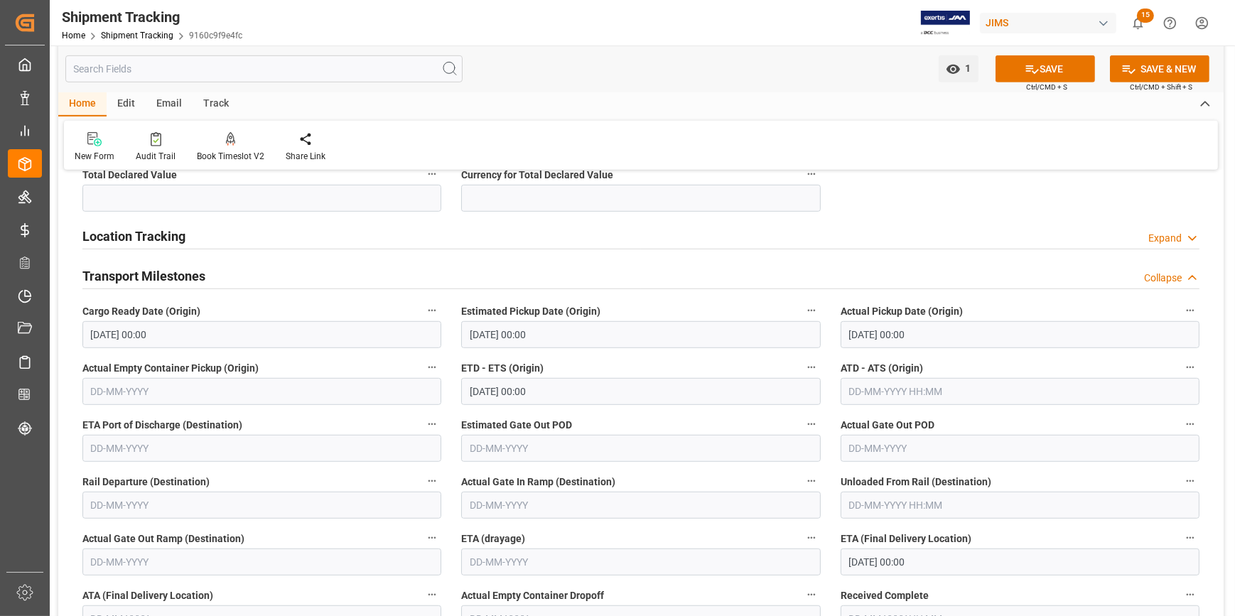
click at [656, 365] on label "ETD - ETS (Origin)" at bounding box center [640, 368] width 359 height 20
click at [802, 365] on button "ETD - ETS (Origin)" at bounding box center [811, 367] width 18 height 18
click at [544, 389] on div at bounding box center [617, 308] width 1235 height 616
click at [561, 385] on input "26-08-2025 00:00" at bounding box center [640, 391] width 359 height 27
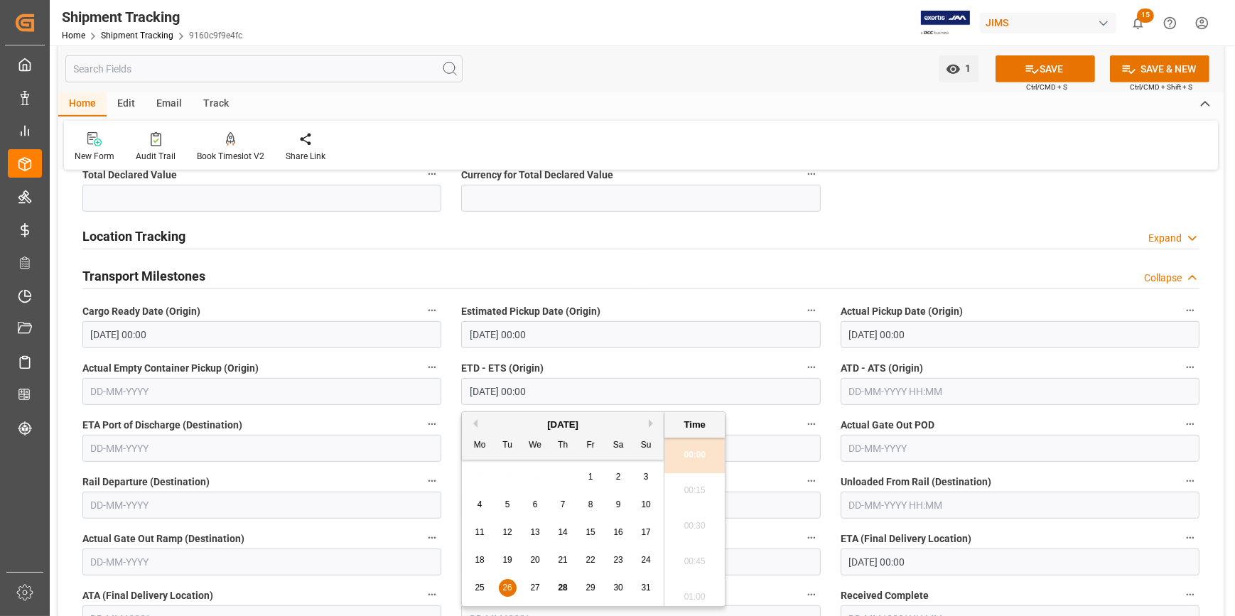
click at [888, 391] on input "text" at bounding box center [1020, 391] width 359 height 27
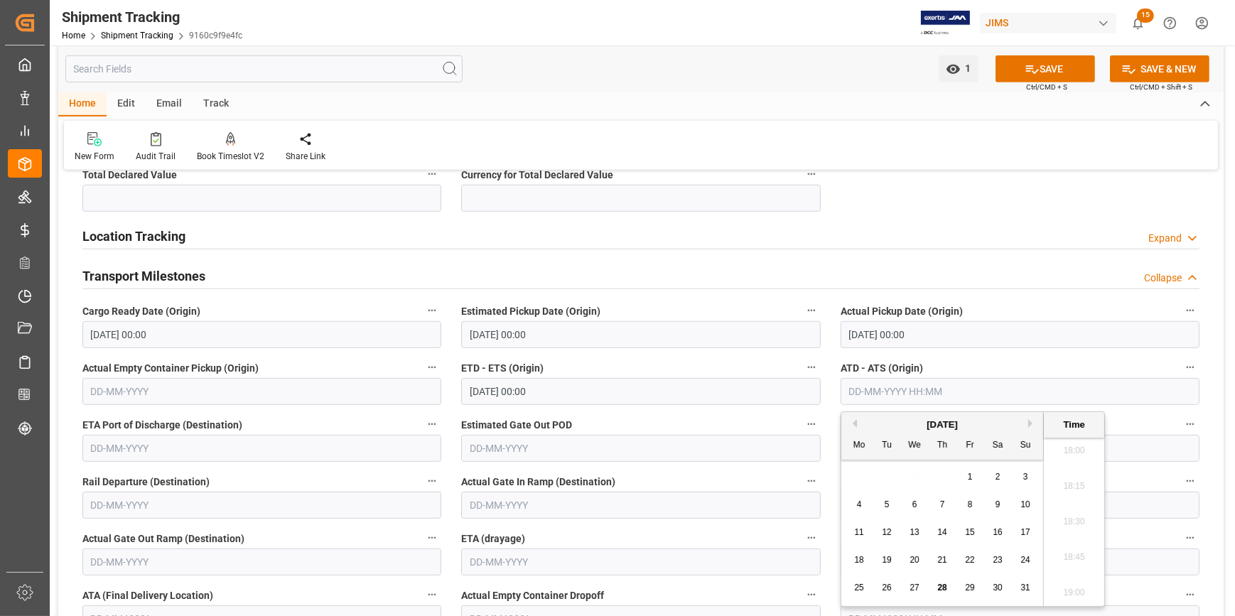
click at [940, 584] on span "28" at bounding box center [941, 588] width 9 height 10
type input "[DATE] 00:00"
click at [580, 385] on input "26-08-2025 00:00" at bounding box center [640, 391] width 359 height 27
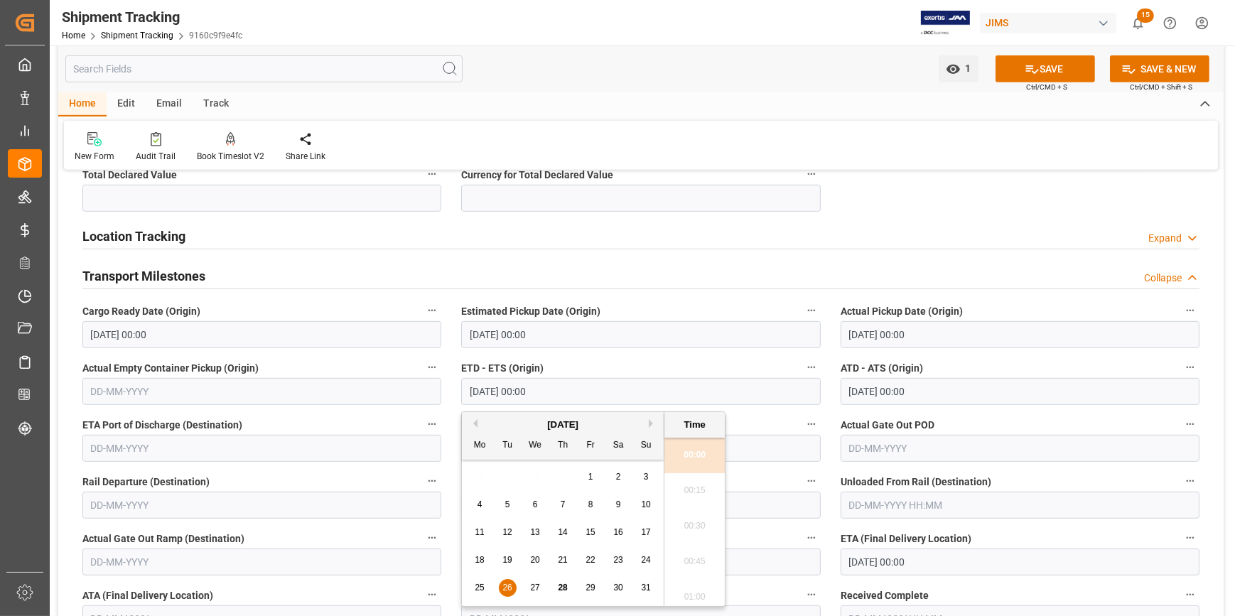
click at [564, 586] on span "28" at bounding box center [562, 588] width 9 height 10
type input "[DATE] 00:00"
click at [755, 425] on label "Estimated Gate Out POD" at bounding box center [640, 425] width 359 height 20
click at [802, 425] on button "Estimated Gate Out POD" at bounding box center [811, 424] width 18 height 18
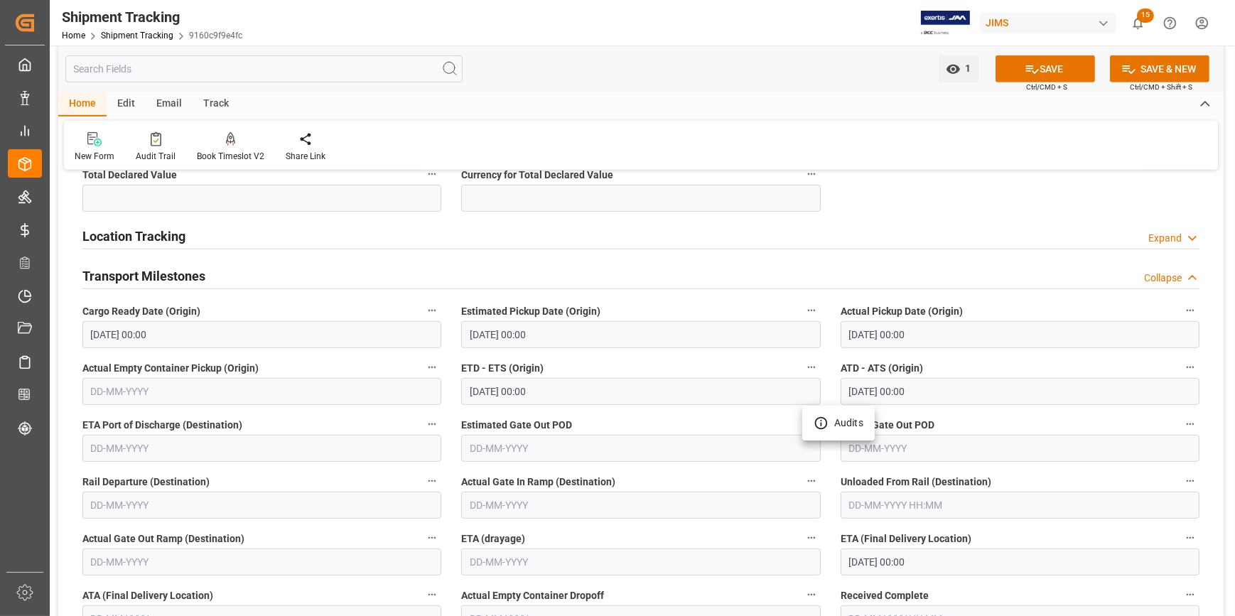
click at [719, 426] on div at bounding box center [617, 308] width 1235 height 616
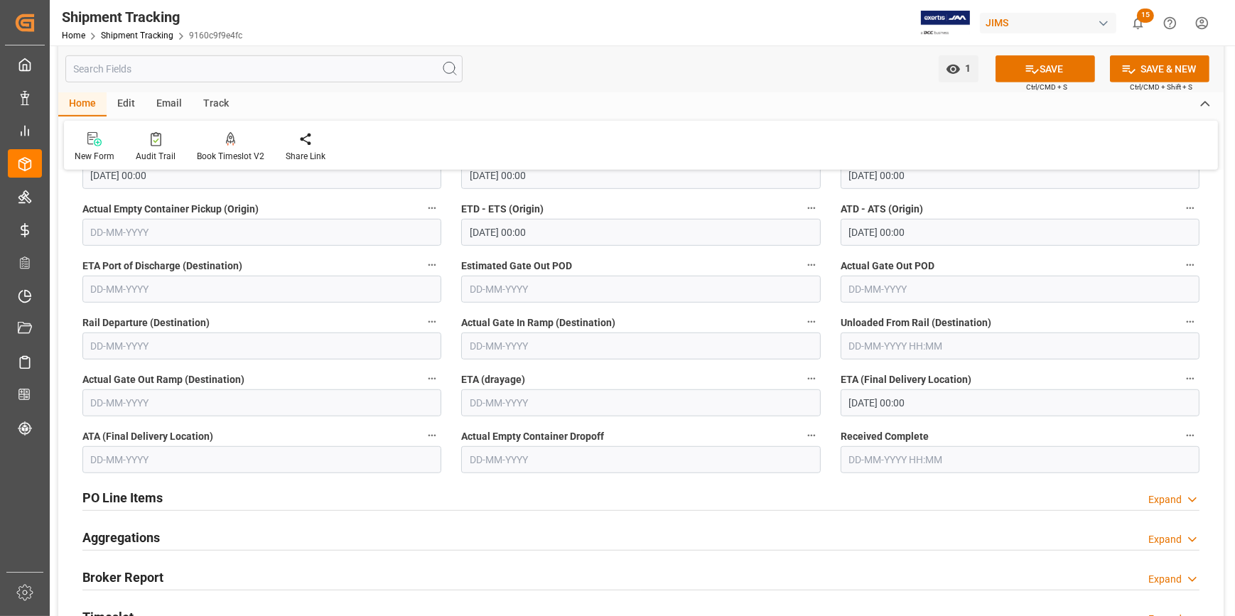
scroll to position [1227, 0]
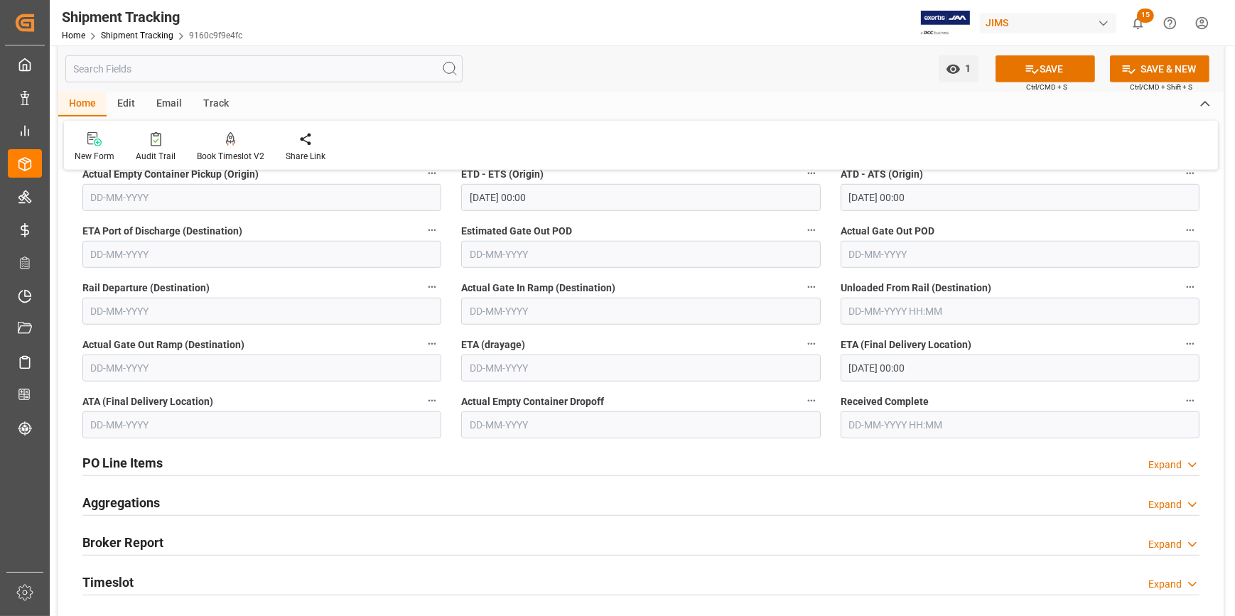
click at [869, 365] on input "02-09-2025 00:00" at bounding box center [1020, 368] width 359 height 27
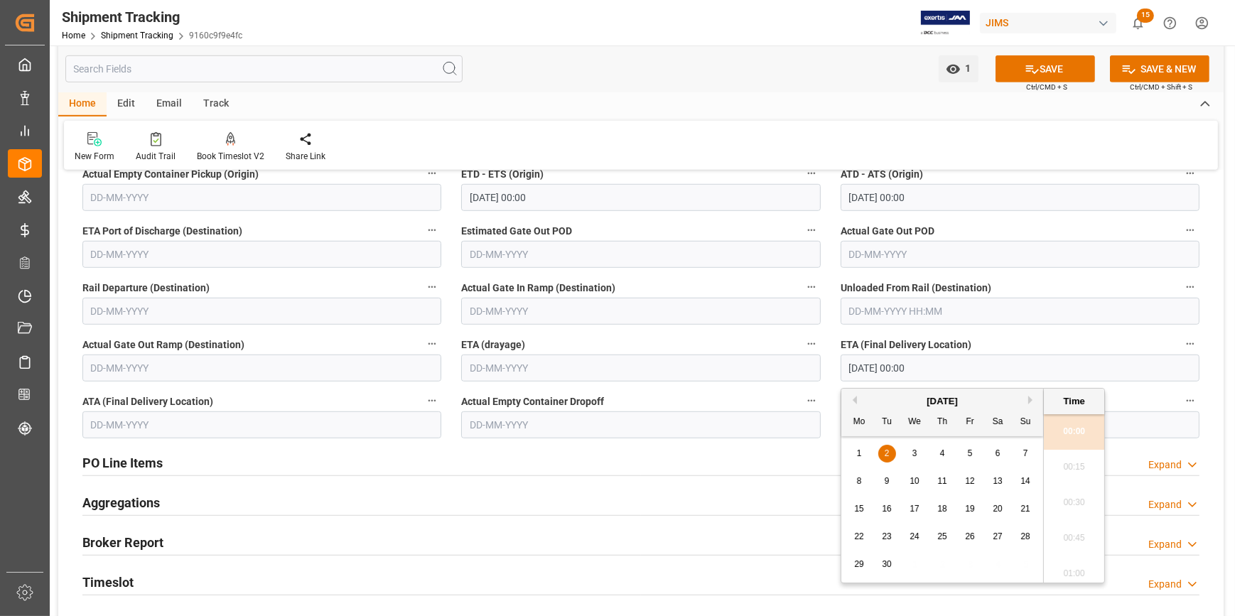
click at [938, 449] on div "4" at bounding box center [943, 454] width 18 height 17
type input "04-09-2025 00:00"
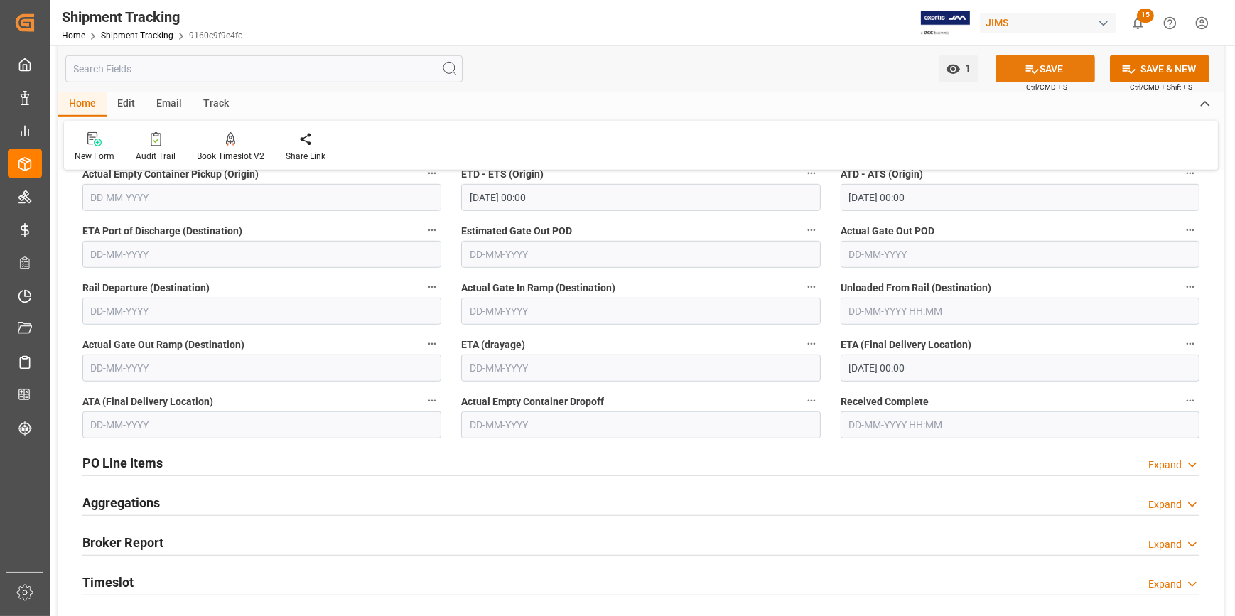
click at [1053, 73] on button "SAVE" at bounding box center [1046, 68] width 100 height 27
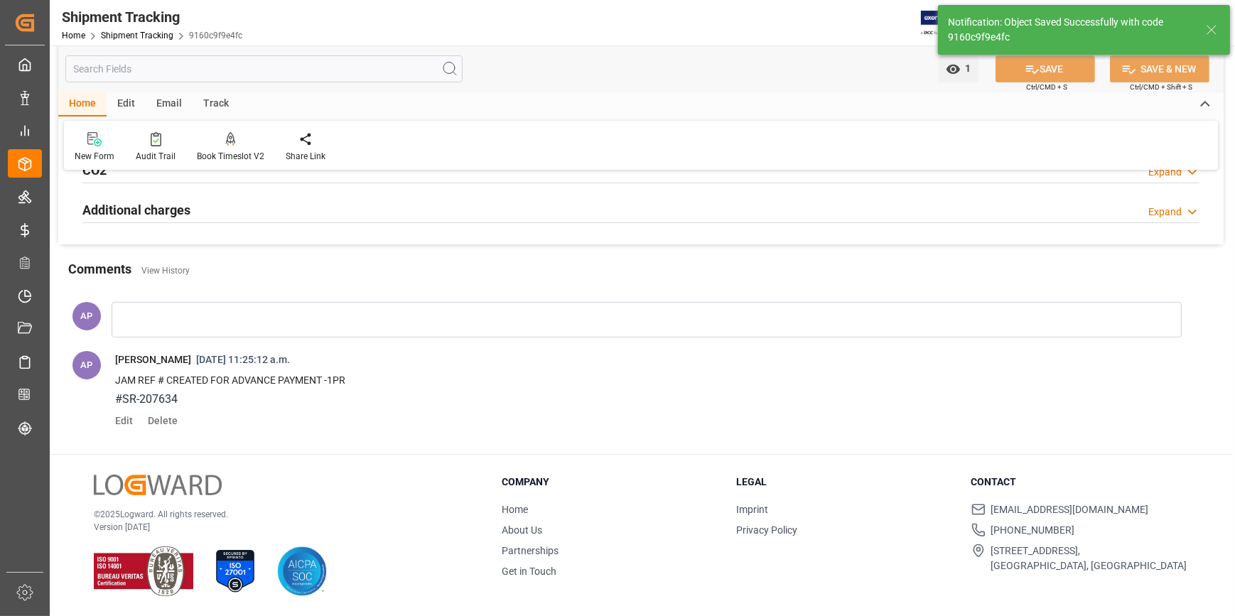
scroll to position [323, 0]
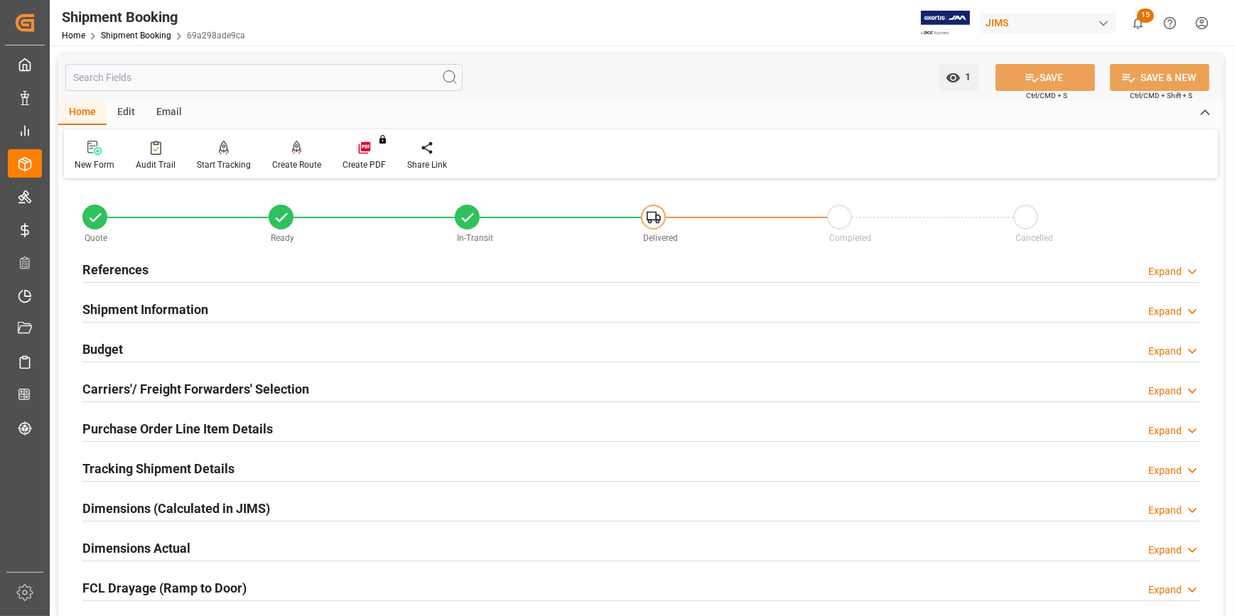
click at [254, 468] on div "Tracking Shipment Details Expand" at bounding box center [640, 467] width 1117 height 27
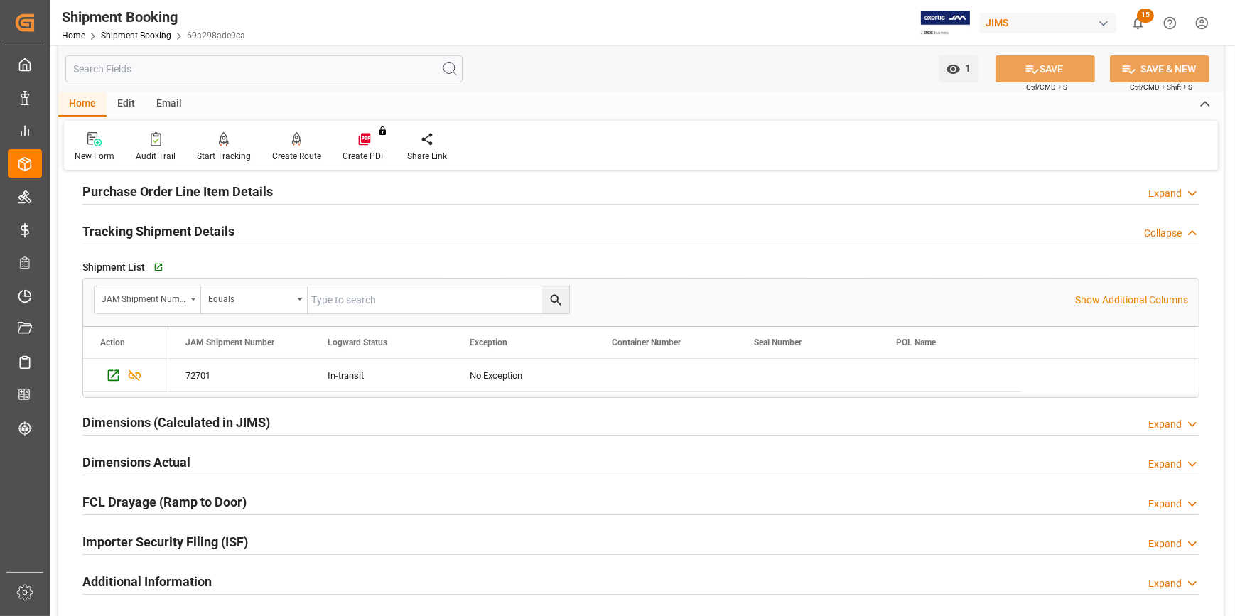
scroll to position [258, 0]
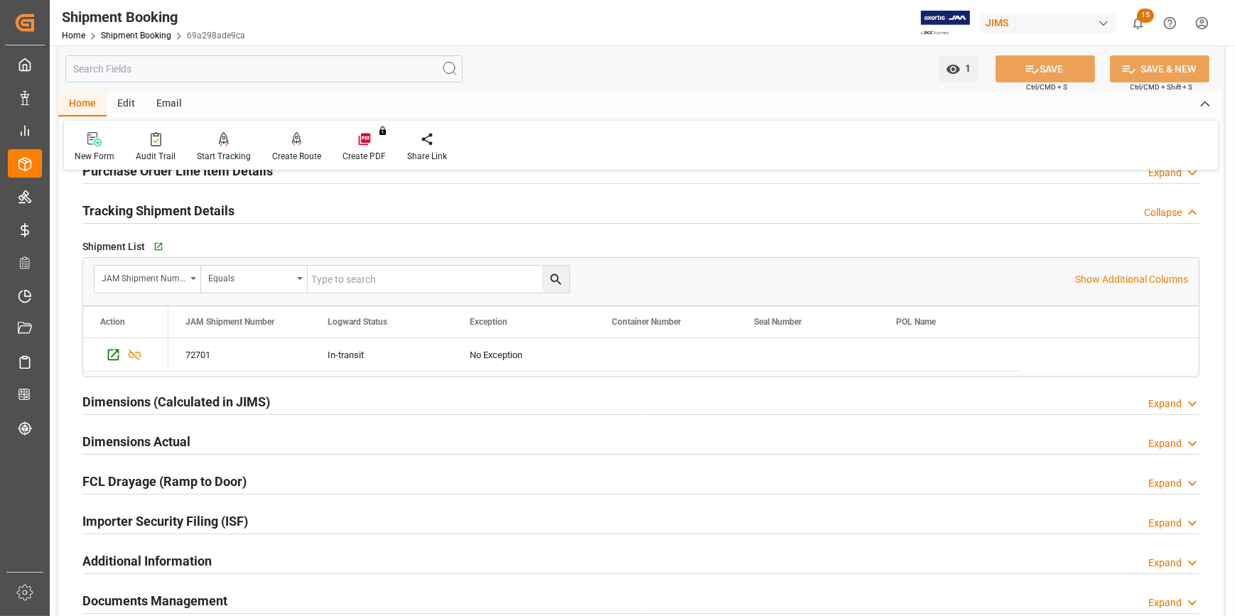
click at [250, 446] on div "Dimensions Actual Expand" at bounding box center [640, 440] width 1117 height 27
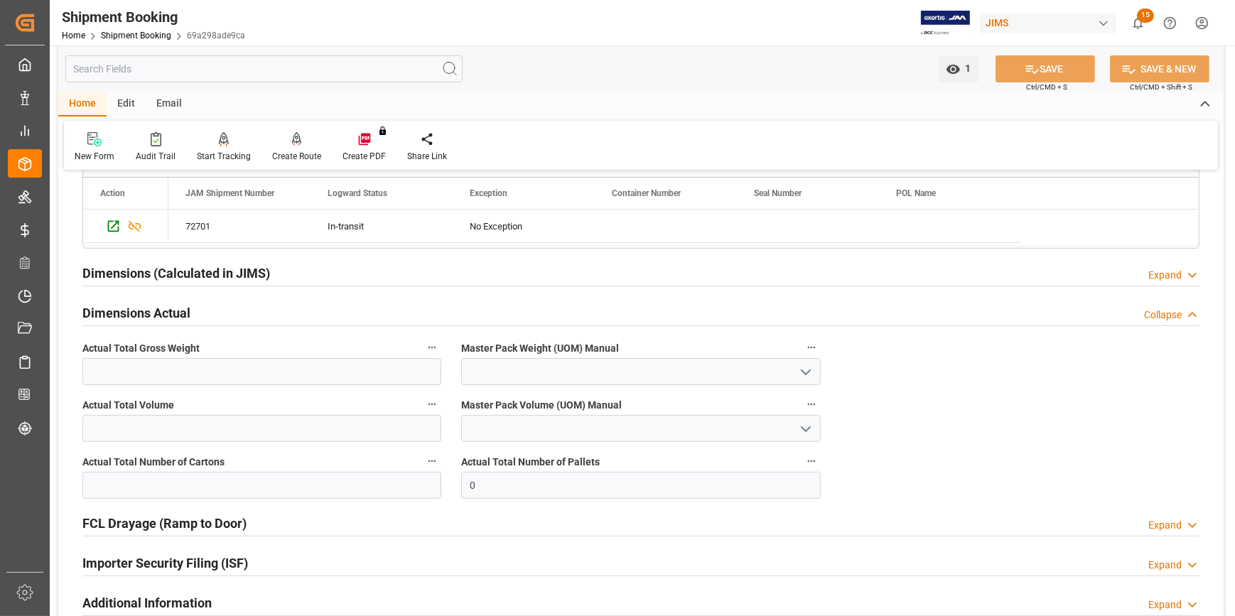
scroll to position [387, 0]
drag, startPoint x: 490, startPoint y: 490, endPoint x: 433, endPoint y: 482, distance: 58.2
click at [433, 482] on div "Quote Ready In-Transit Delivered Completed Cancelled References Expand JAM Refe…" at bounding box center [641, 255] width 1166 height 921
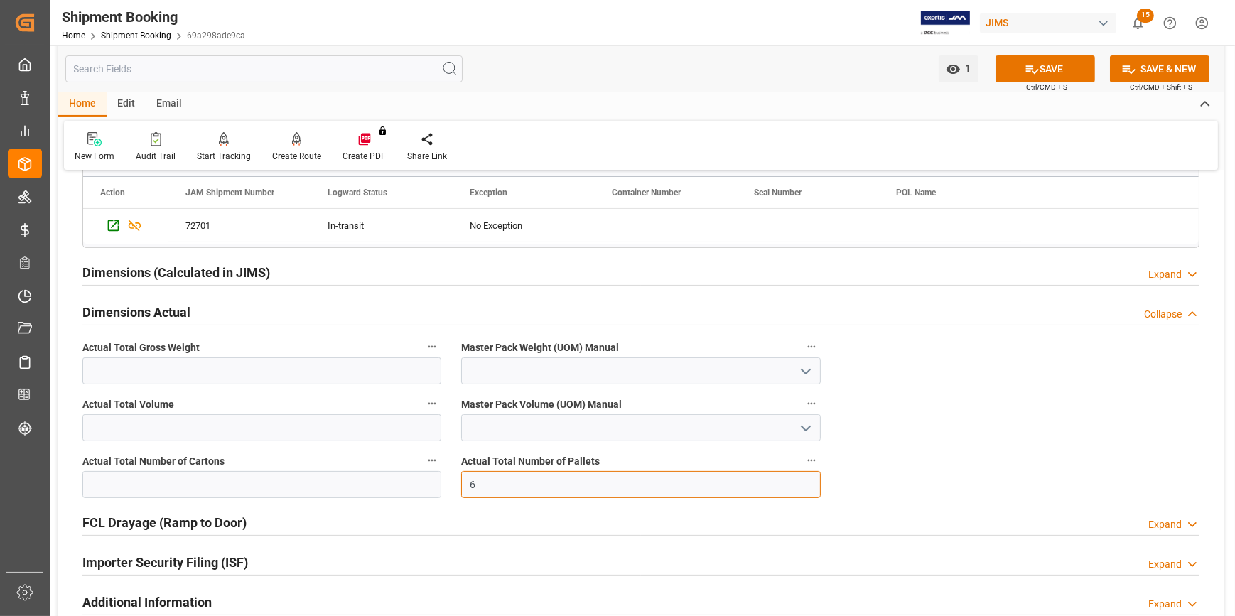
type input "6"
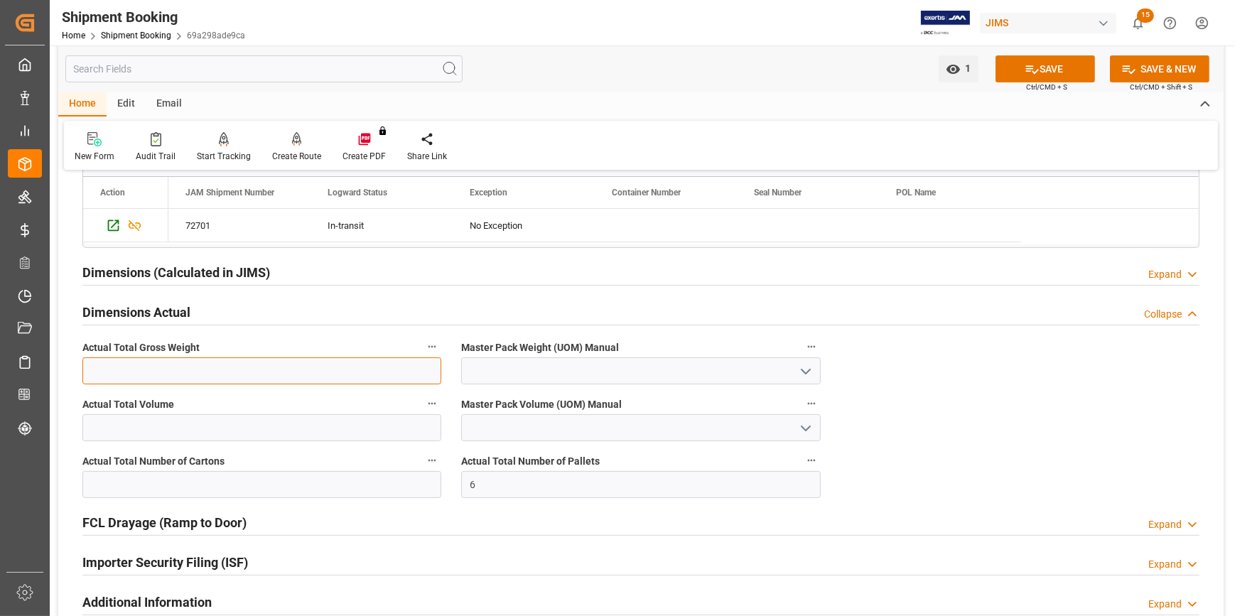
click at [175, 364] on input "text" at bounding box center [261, 371] width 359 height 27
type input "346"
click at [812, 367] on icon "open menu" at bounding box center [805, 371] width 17 height 17
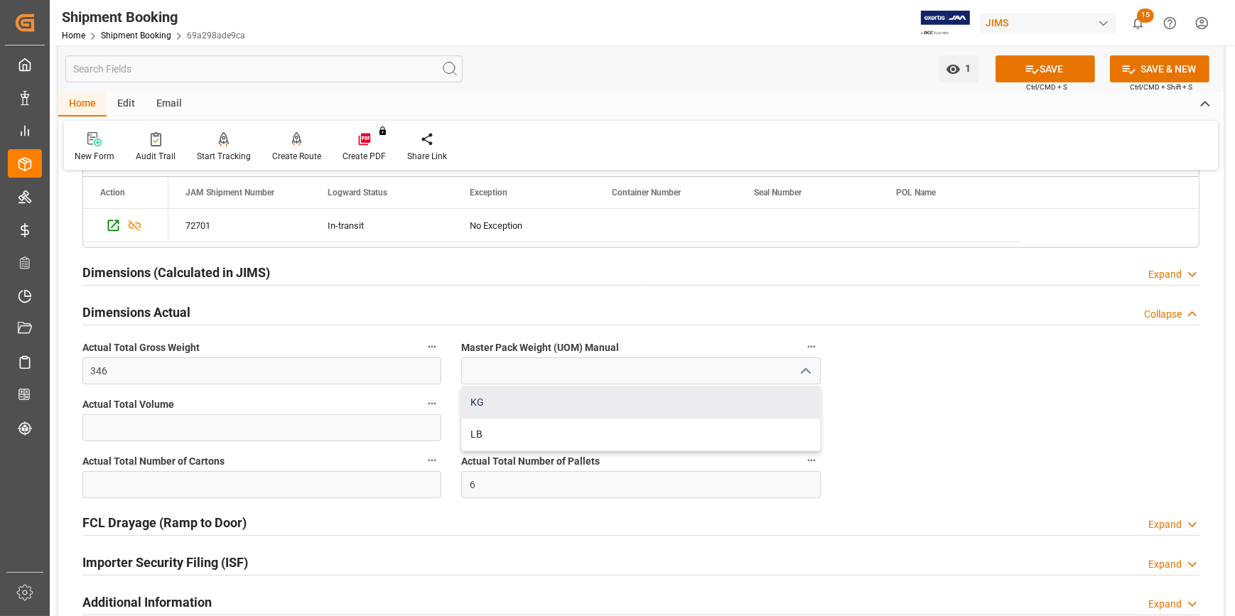
click at [638, 398] on div "KG" at bounding box center [641, 403] width 358 height 32
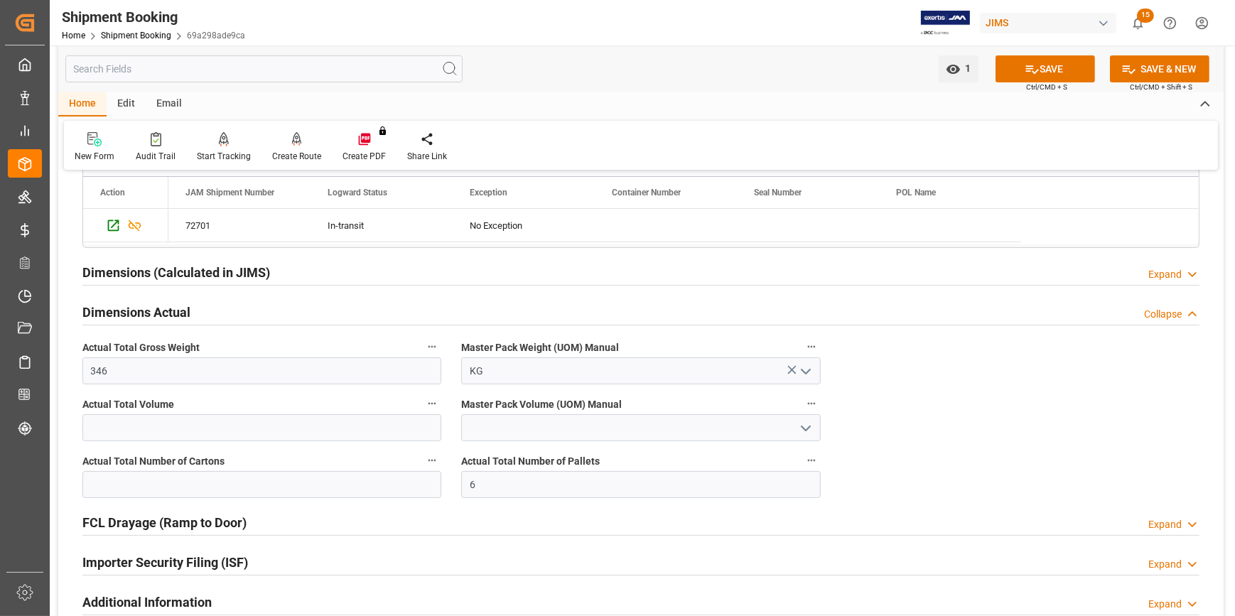
click at [804, 366] on icon "open menu" at bounding box center [805, 371] width 17 height 17
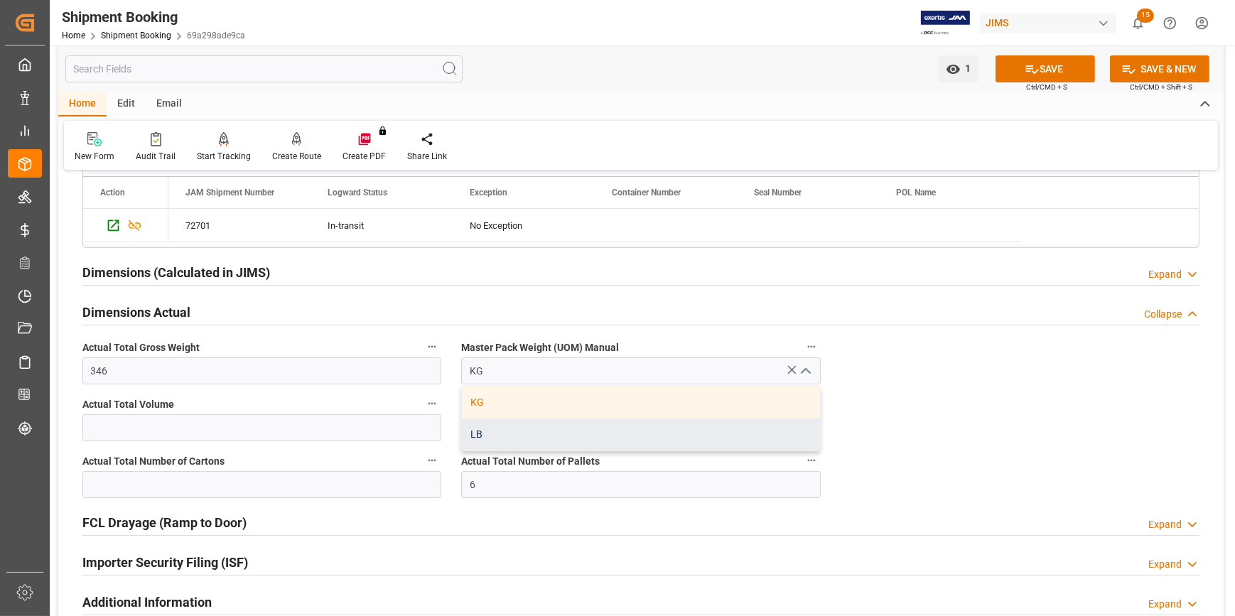
click at [634, 419] on div "LB" at bounding box center [641, 435] width 358 height 32
type input "LB"
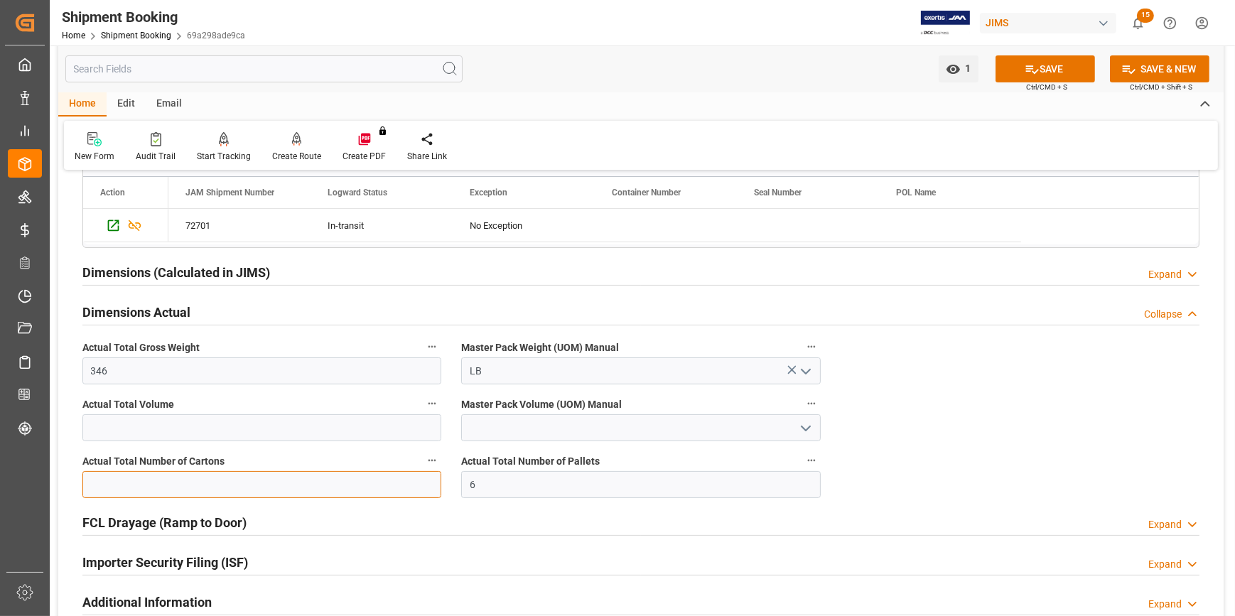
click at [237, 482] on input "text" at bounding box center [261, 484] width 359 height 27
type input "6"
click at [1045, 75] on button "SAVE" at bounding box center [1046, 68] width 100 height 27
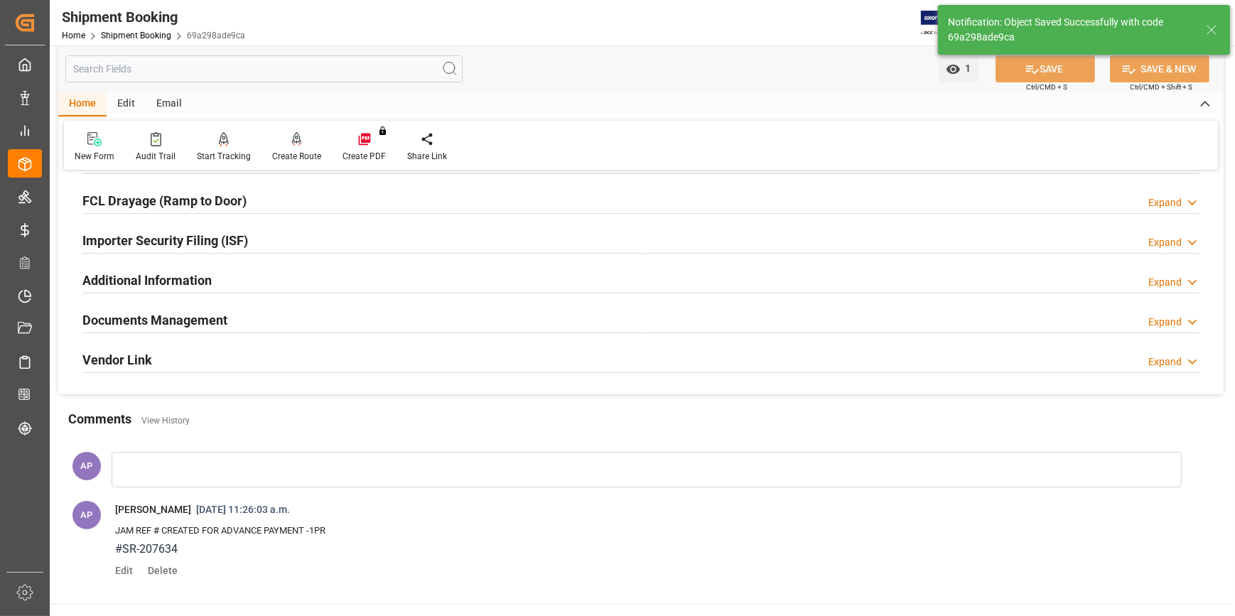
scroll to position [517, 0]
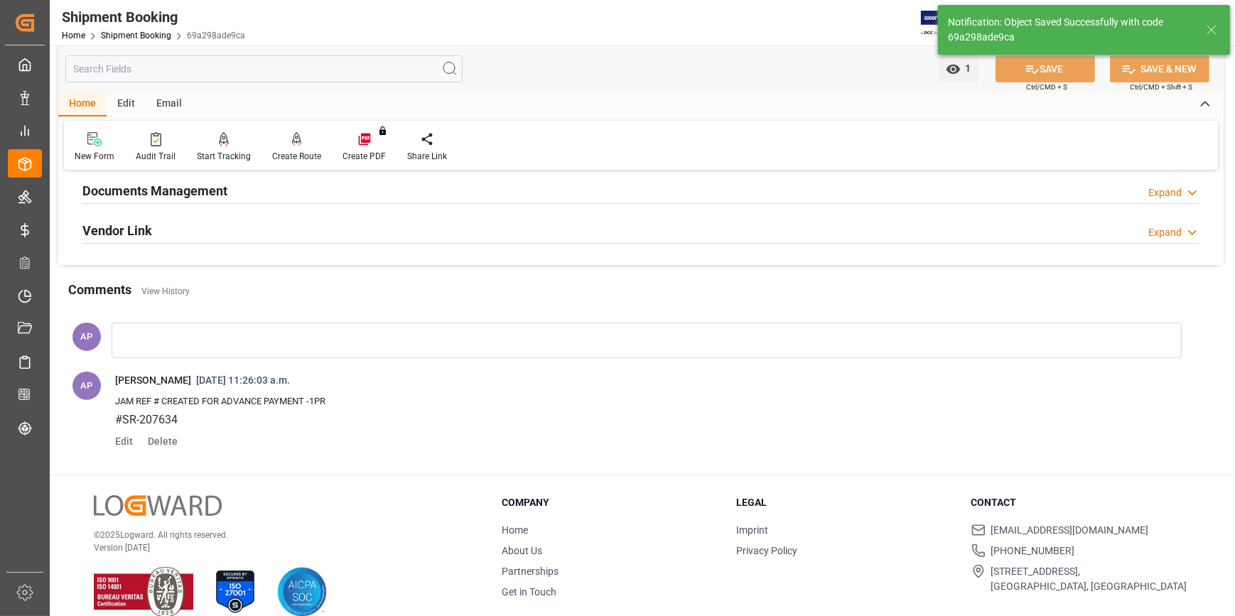
click at [394, 193] on div "Documents Management Expand" at bounding box center [640, 189] width 1117 height 27
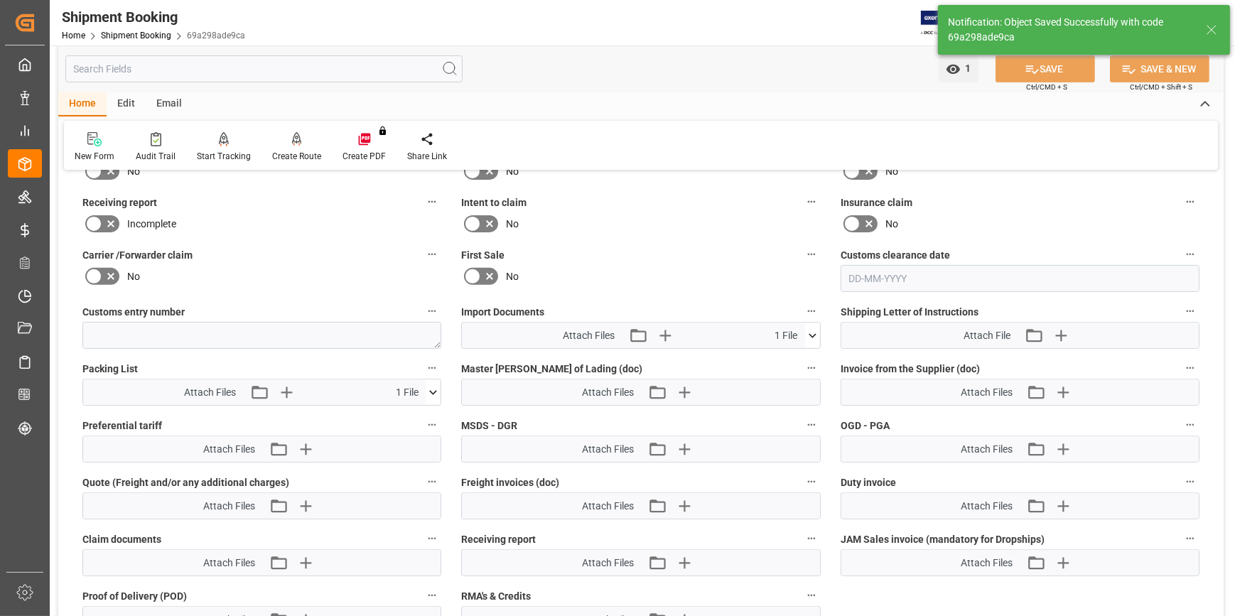
scroll to position [646, 0]
click at [433, 387] on icon at bounding box center [433, 392] width 15 height 15
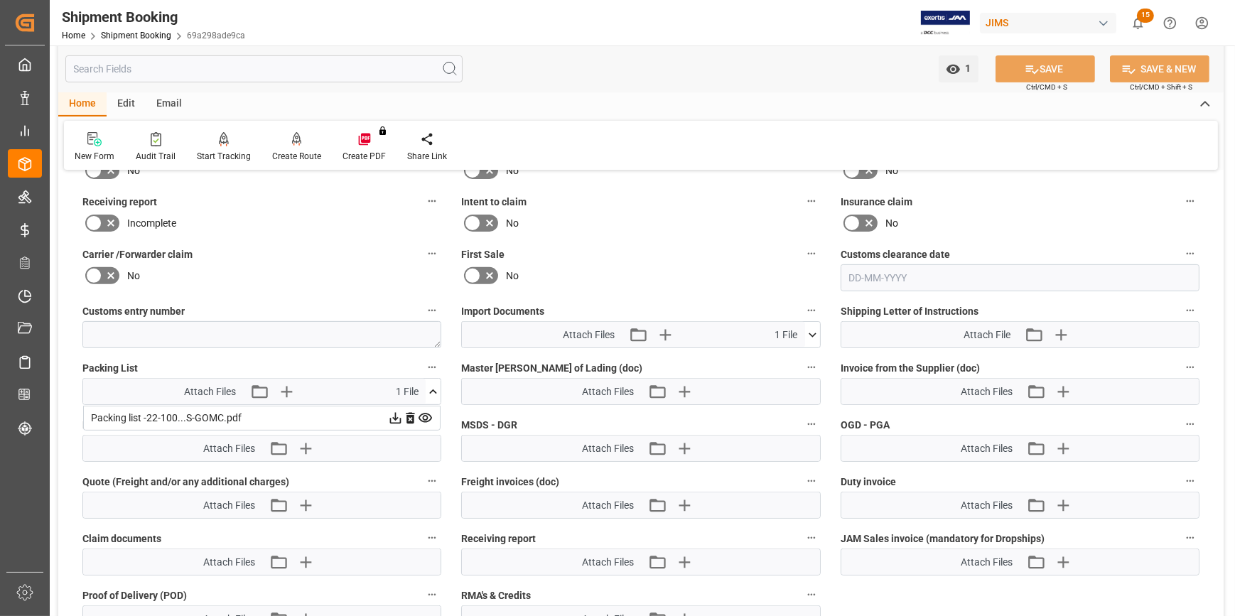
click at [812, 333] on icon at bounding box center [812, 335] width 15 height 15
click at [812, 333] on icon at bounding box center [813, 335] width 8 height 4
click at [667, 330] on icon "button" at bounding box center [665, 334] width 23 height 23
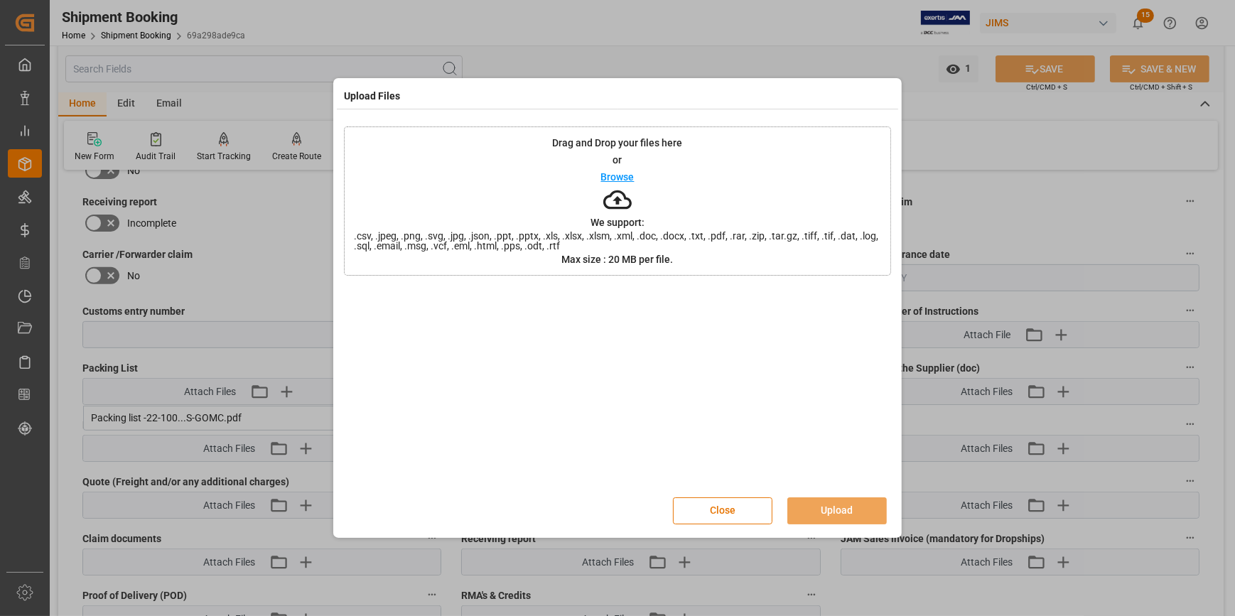
click at [616, 172] on p "Browse" at bounding box center [617, 177] width 33 height 10
click at [852, 509] on button "Upload" at bounding box center [838, 511] width 100 height 27
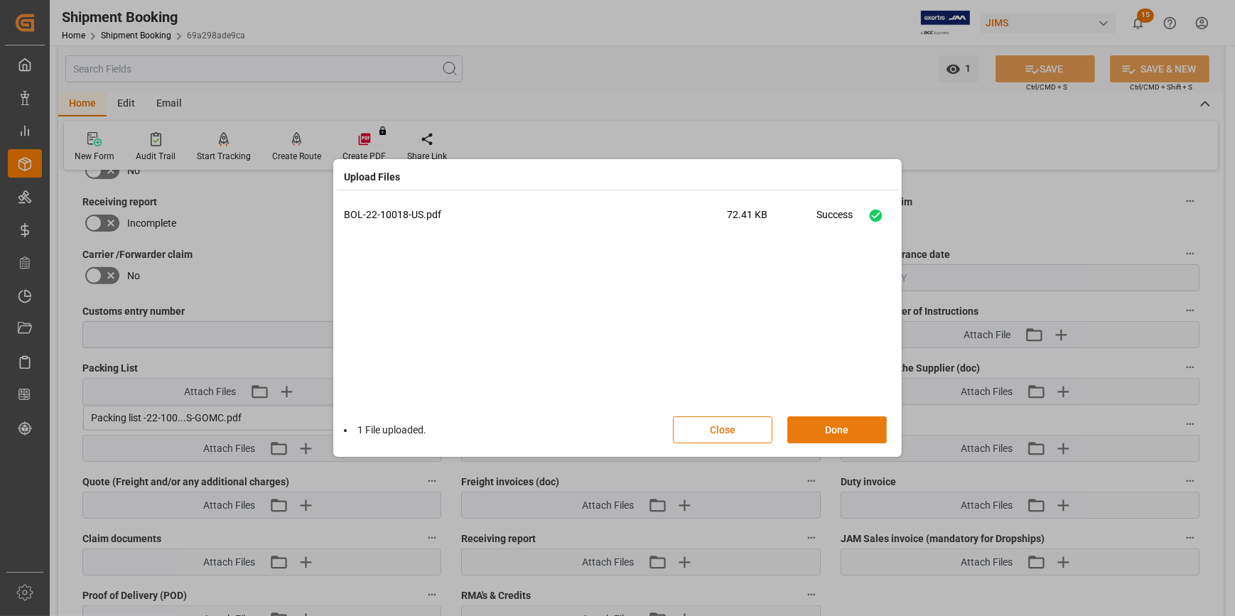
click at [841, 430] on button "Done" at bounding box center [838, 429] width 100 height 27
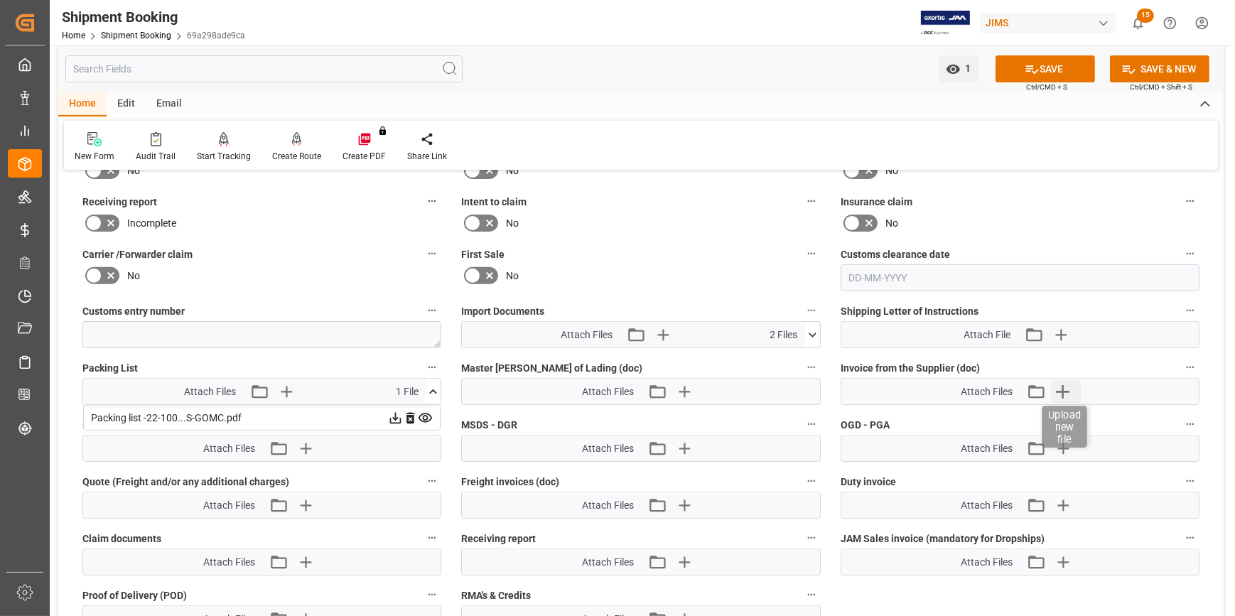
click at [1062, 384] on icon "button" at bounding box center [1063, 391] width 23 height 23
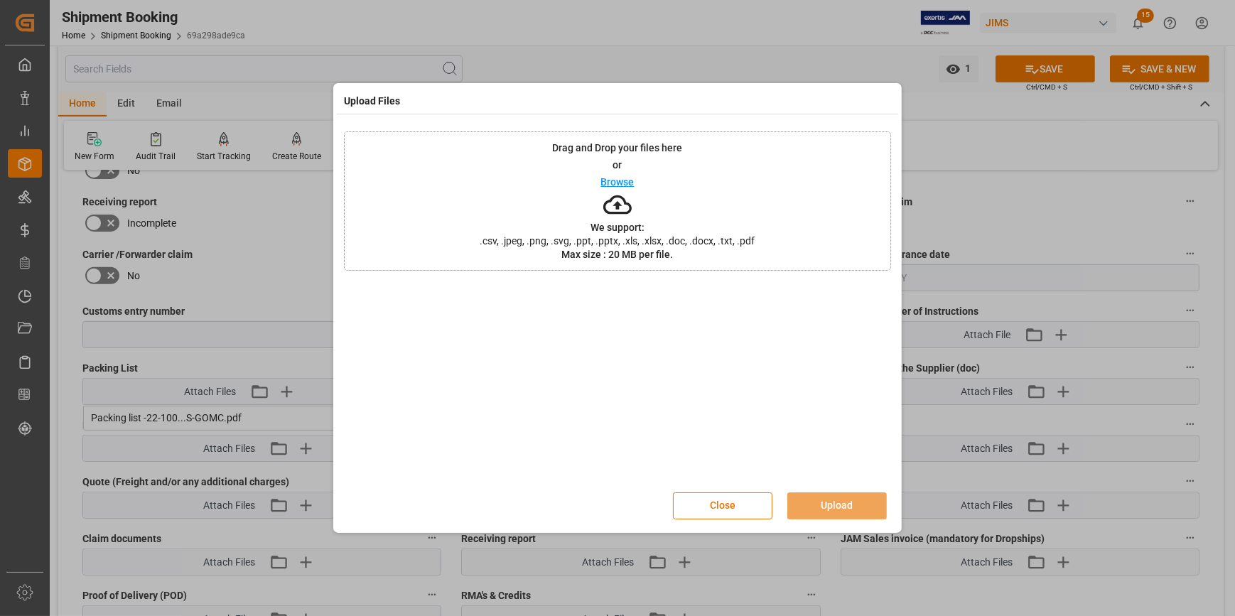
click at [615, 183] on p "Browse" at bounding box center [617, 182] width 33 height 10
click at [850, 505] on button "Upload" at bounding box center [838, 506] width 100 height 27
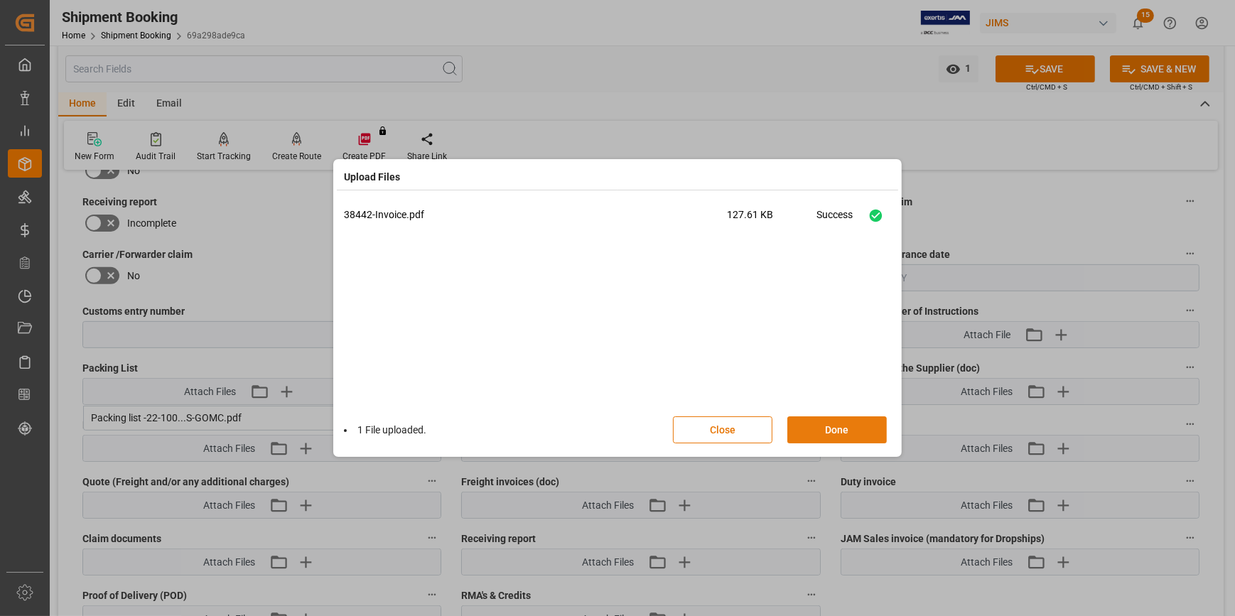
click at [836, 430] on button "Done" at bounding box center [838, 429] width 100 height 27
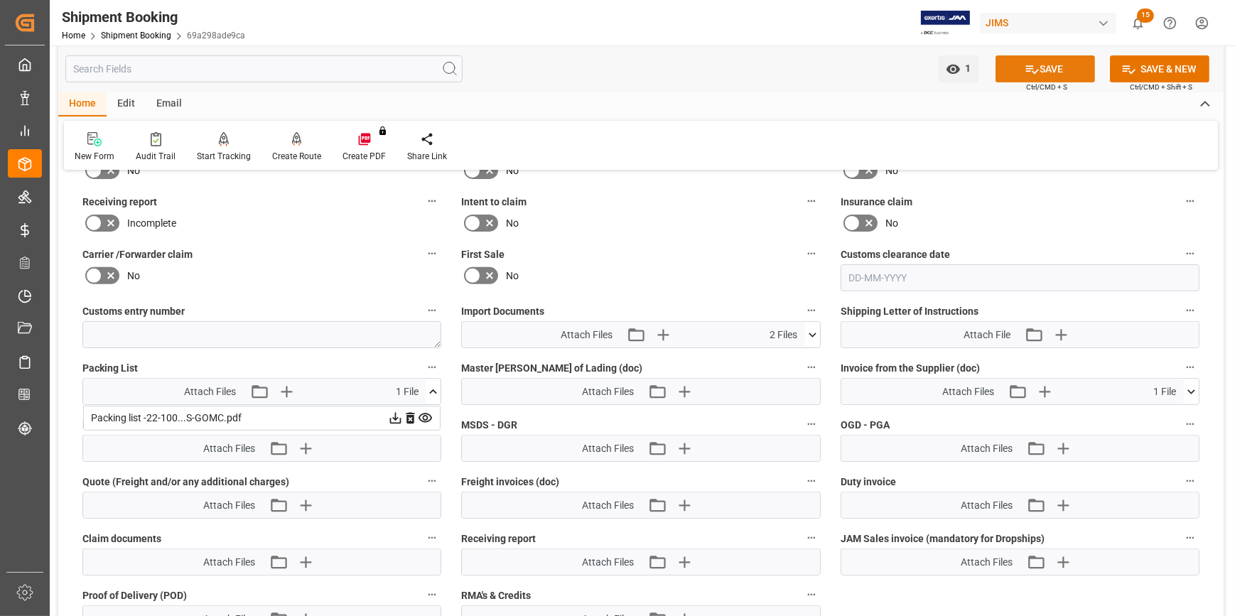
click at [1044, 62] on button "SAVE" at bounding box center [1046, 68] width 100 height 27
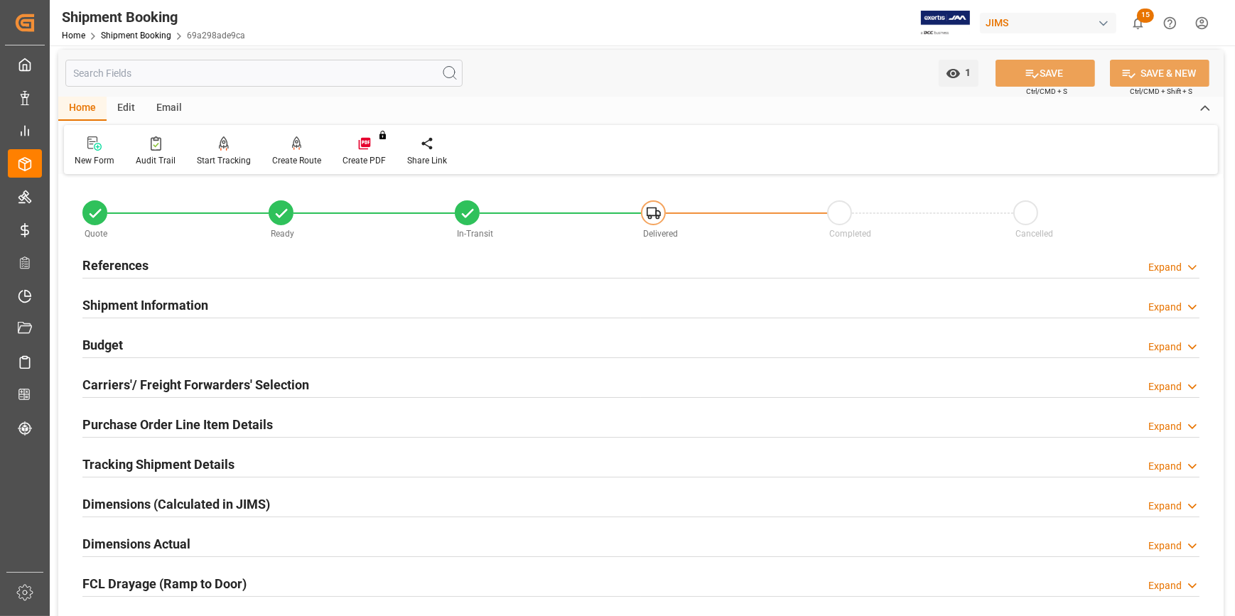
scroll to position [0, 0]
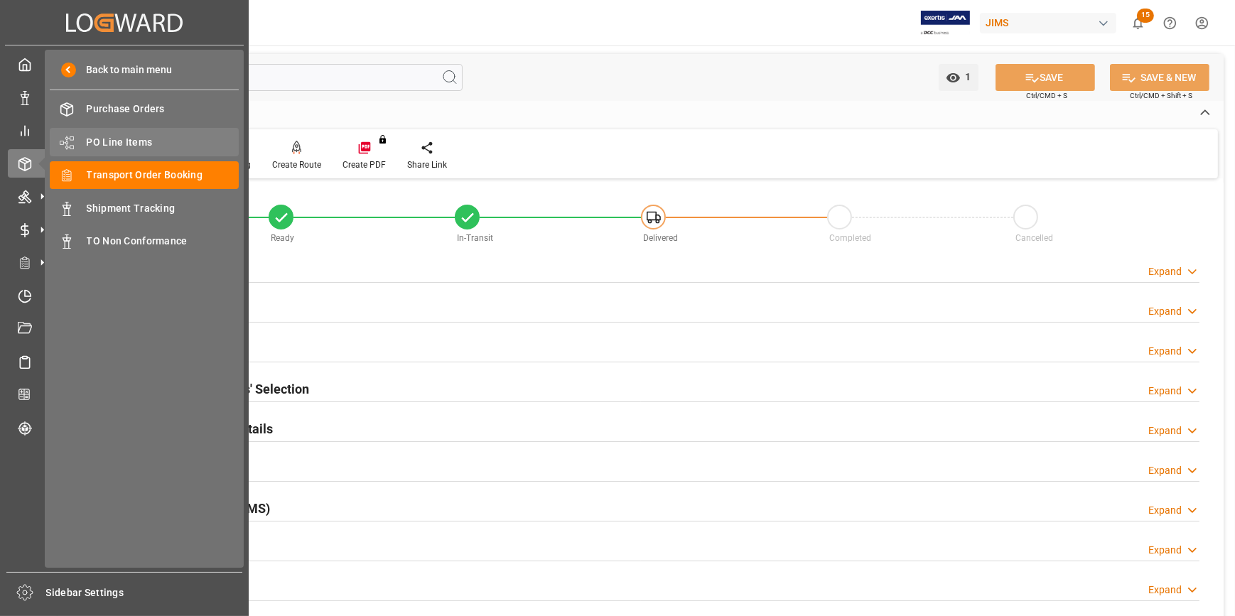
click at [100, 140] on span "PO Line Items" at bounding box center [163, 142] width 153 height 15
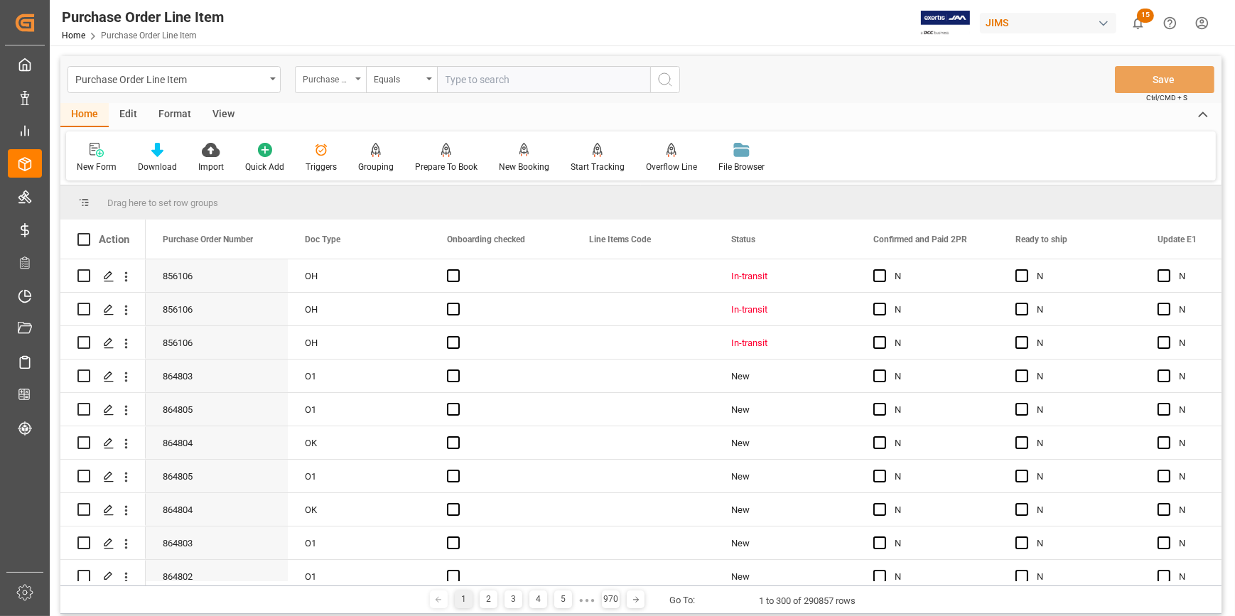
click at [348, 80] on div "Purchase Order Number" at bounding box center [327, 78] width 48 height 16
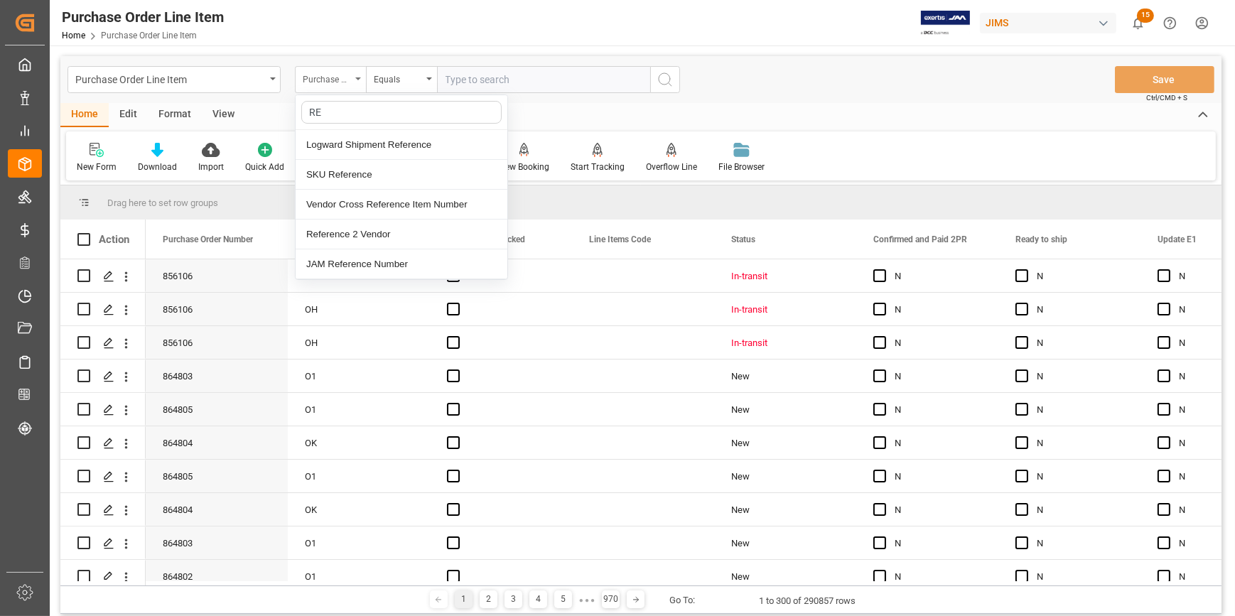
type input "REF"
click at [362, 232] on div "Reference 2 Vendor" at bounding box center [402, 235] width 212 height 30
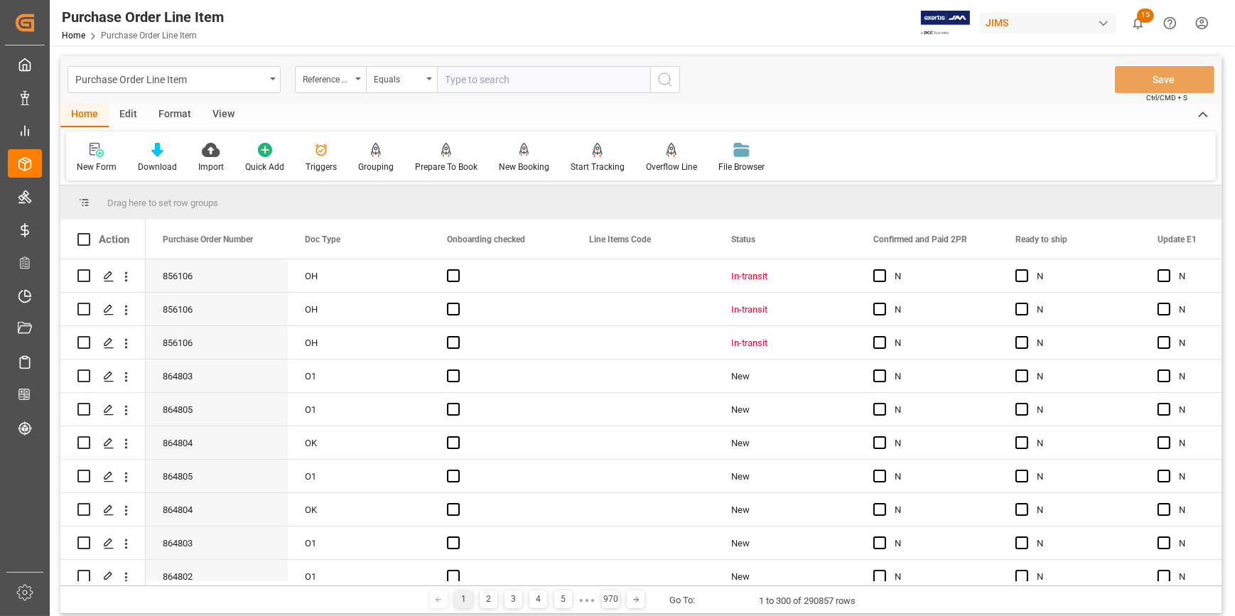
click at [452, 85] on input "text" at bounding box center [543, 79] width 213 height 27
paste input "22-10018-US"
type input "22-10018-US"
click at [661, 75] on icon "search button" at bounding box center [665, 79] width 17 height 17
click at [671, 81] on icon "search button" at bounding box center [665, 79] width 17 height 17
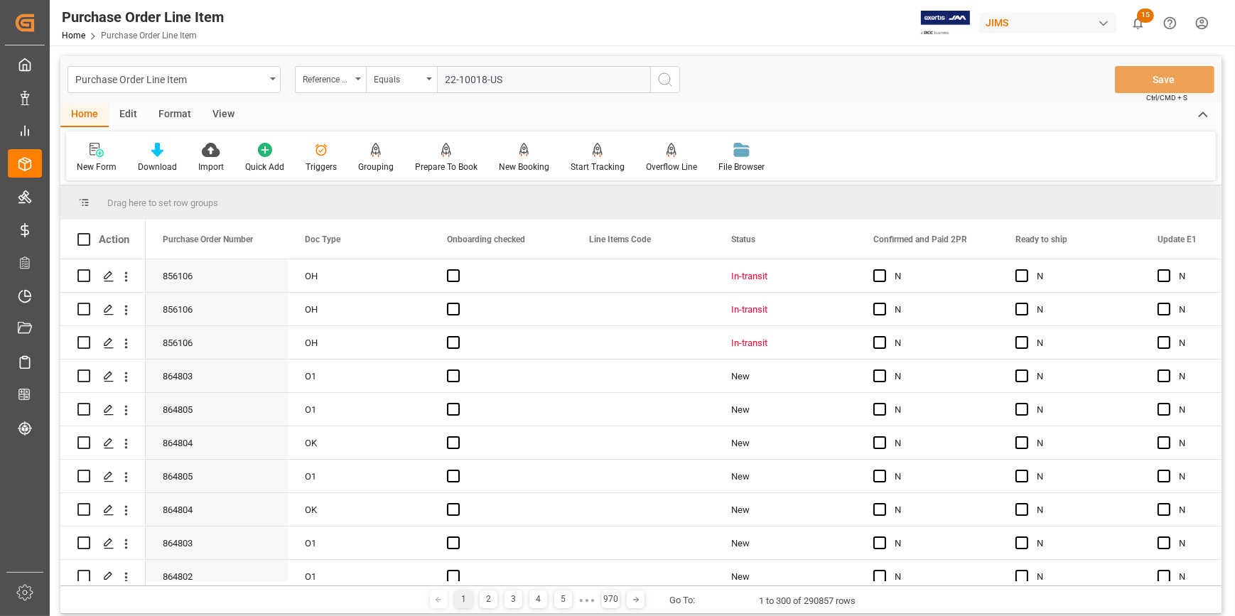
click at [672, 82] on icon "search button" at bounding box center [665, 79] width 17 height 17
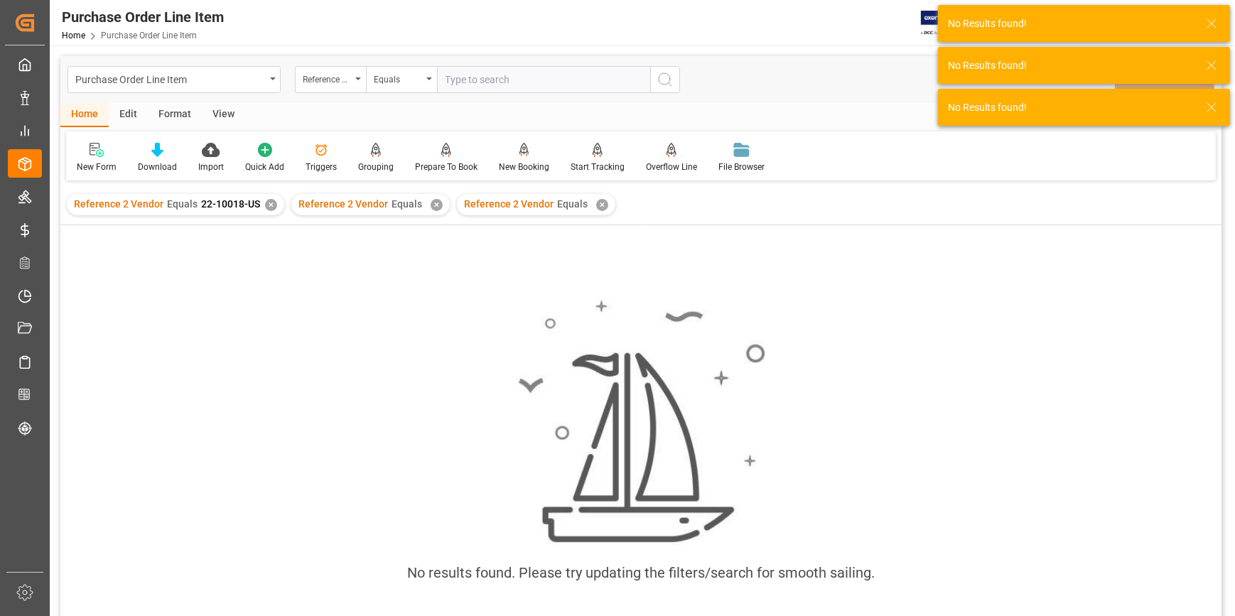
click at [431, 205] on div "✕" at bounding box center [437, 205] width 12 height 12
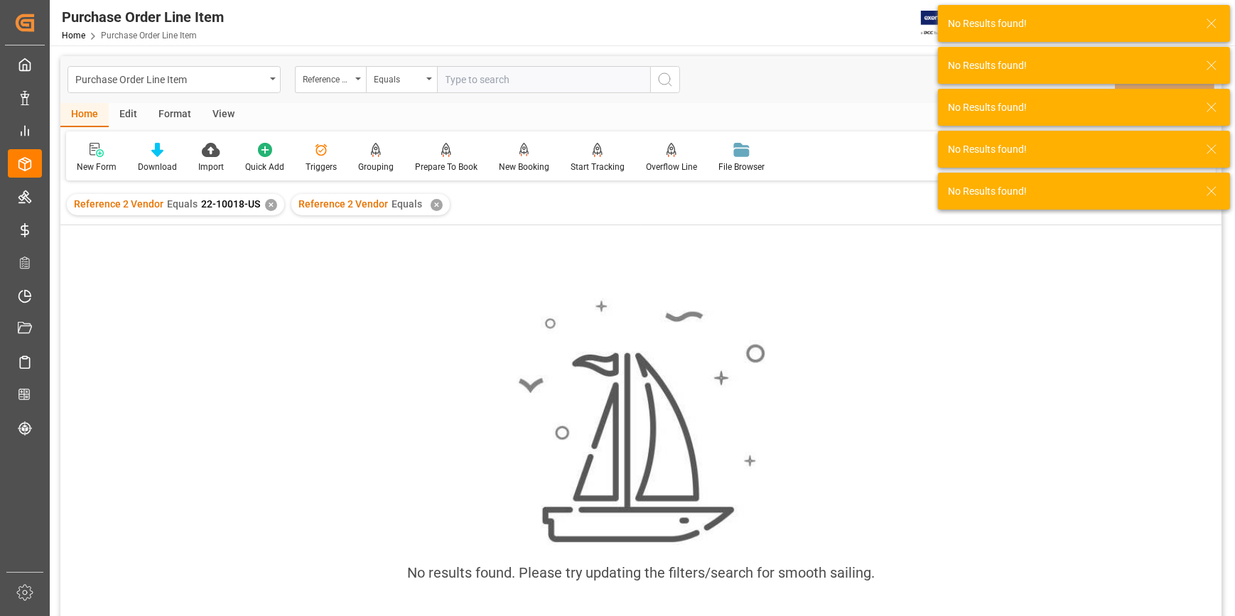
click at [431, 205] on div "✕" at bounding box center [437, 205] width 12 height 12
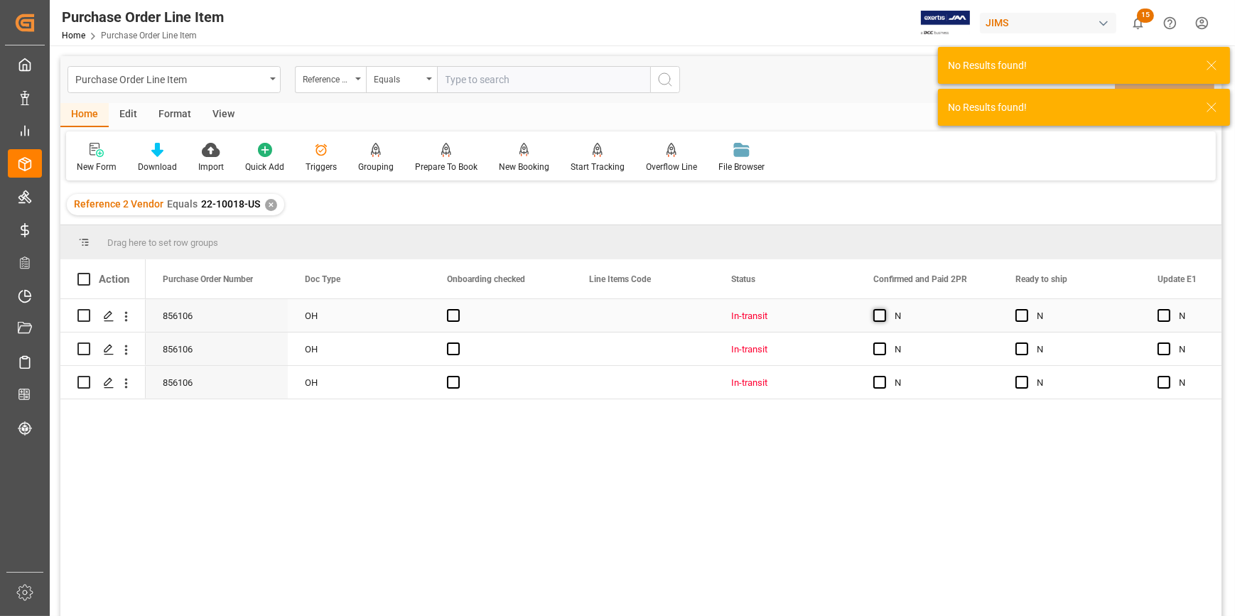
click at [876, 317] on span "Press SPACE to select this row." at bounding box center [880, 315] width 13 height 13
click at [884, 309] on input "Press SPACE to select this row." at bounding box center [884, 309] width 0 height 0
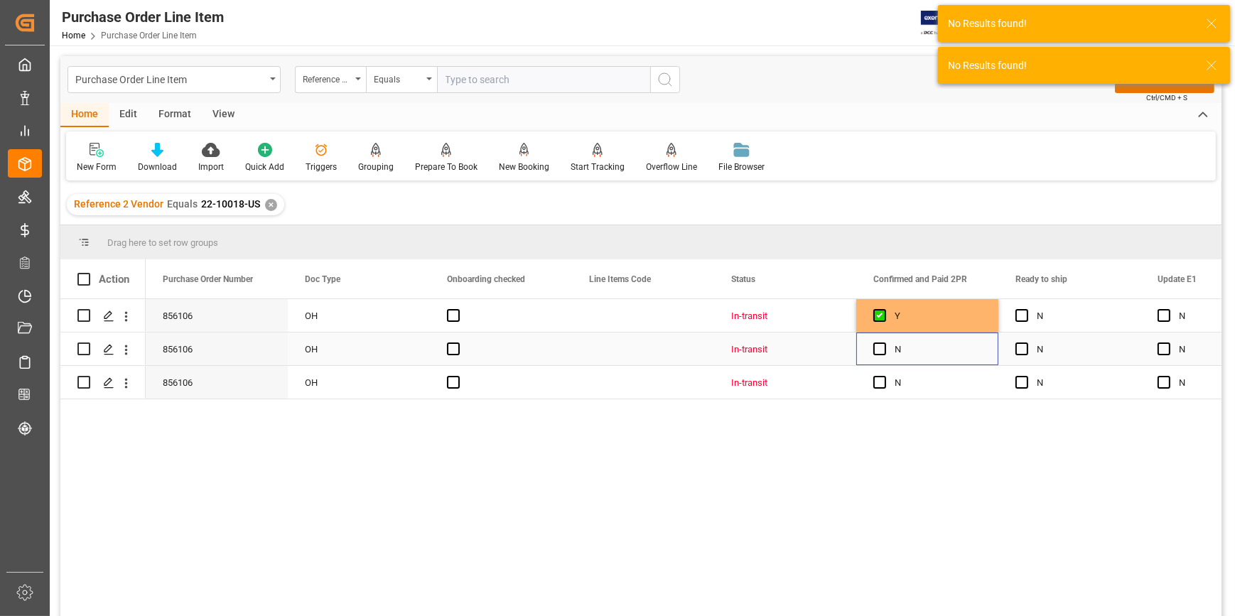
drag, startPoint x: 880, startPoint y: 342, endPoint x: 884, endPoint y: 358, distance: 16.9
click at [880, 343] on span "Press SPACE to select this row." at bounding box center [880, 349] width 13 height 13
click at [884, 343] on input "Press SPACE to select this row." at bounding box center [884, 343] width 0 height 0
click at [883, 382] on span "Press SPACE to select this row." at bounding box center [880, 382] width 13 height 13
click at [884, 376] on input "Press SPACE to select this row." at bounding box center [884, 376] width 0 height 0
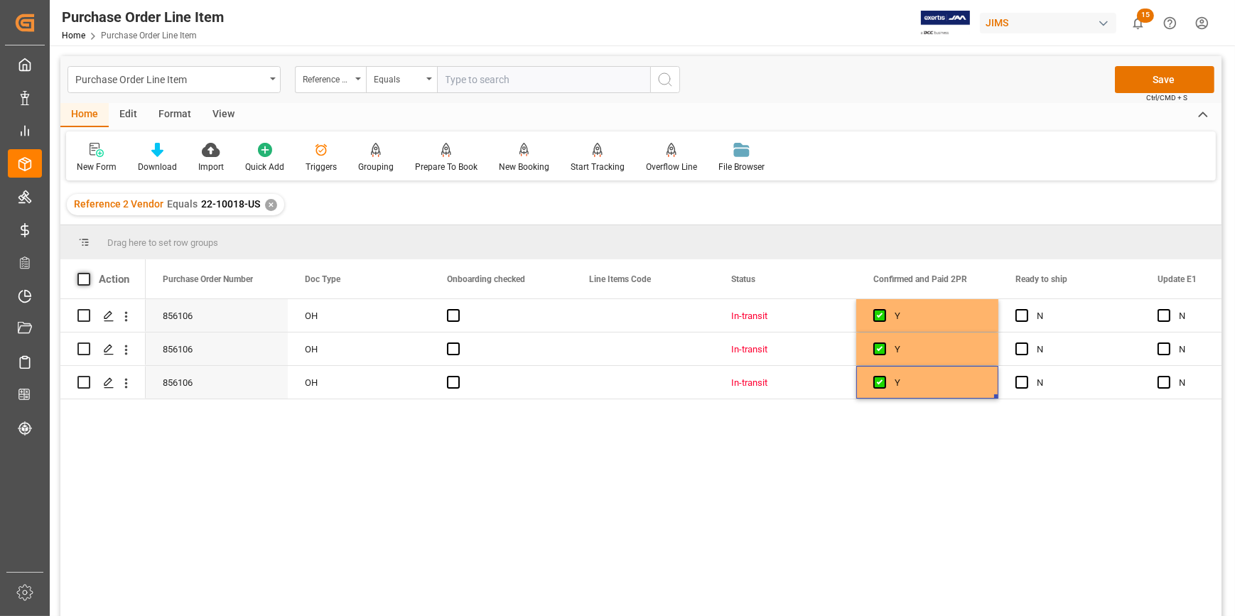
click at [87, 277] on span at bounding box center [83, 279] width 13 height 13
click at [88, 273] on input "checkbox" at bounding box center [88, 273] width 0 height 0
checkbox input "true"
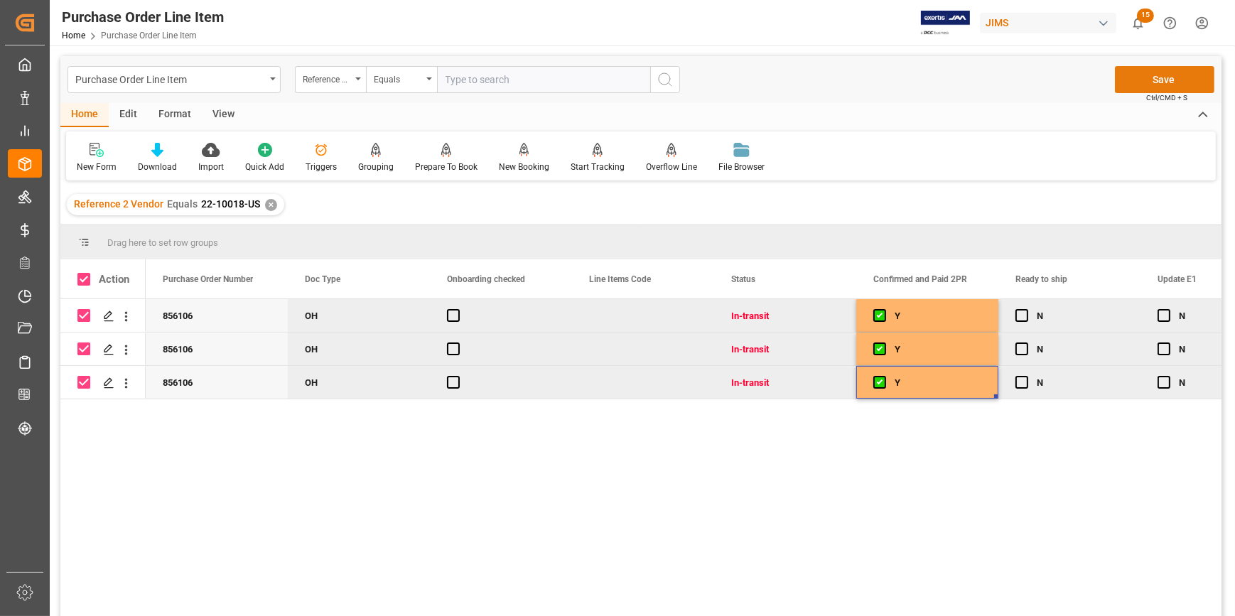
click at [1150, 82] on button "Save" at bounding box center [1165, 79] width 100 height 27
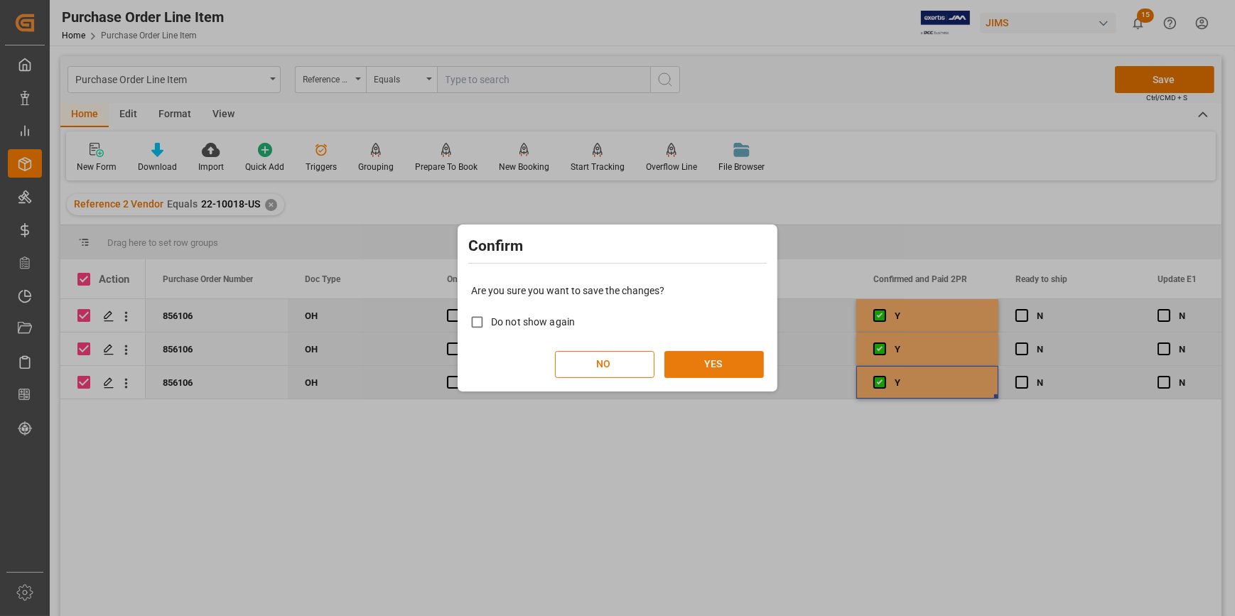
click at [752, 355] on button "YES" at bounding box center [715, 364] width 100 height 27
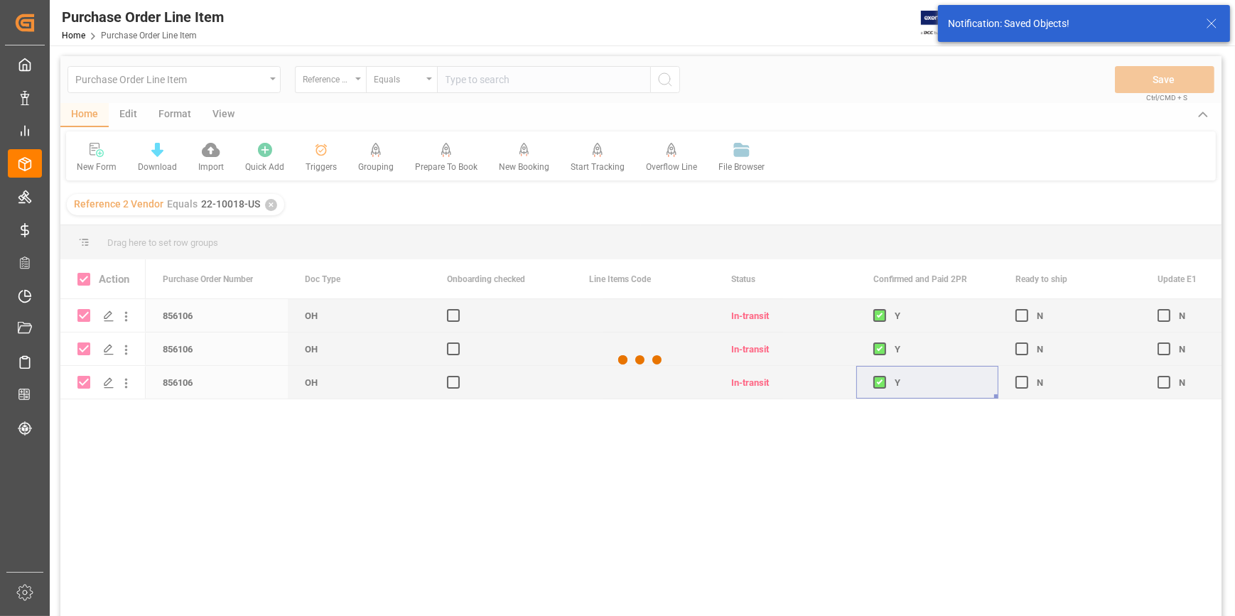
checkbox input "false"
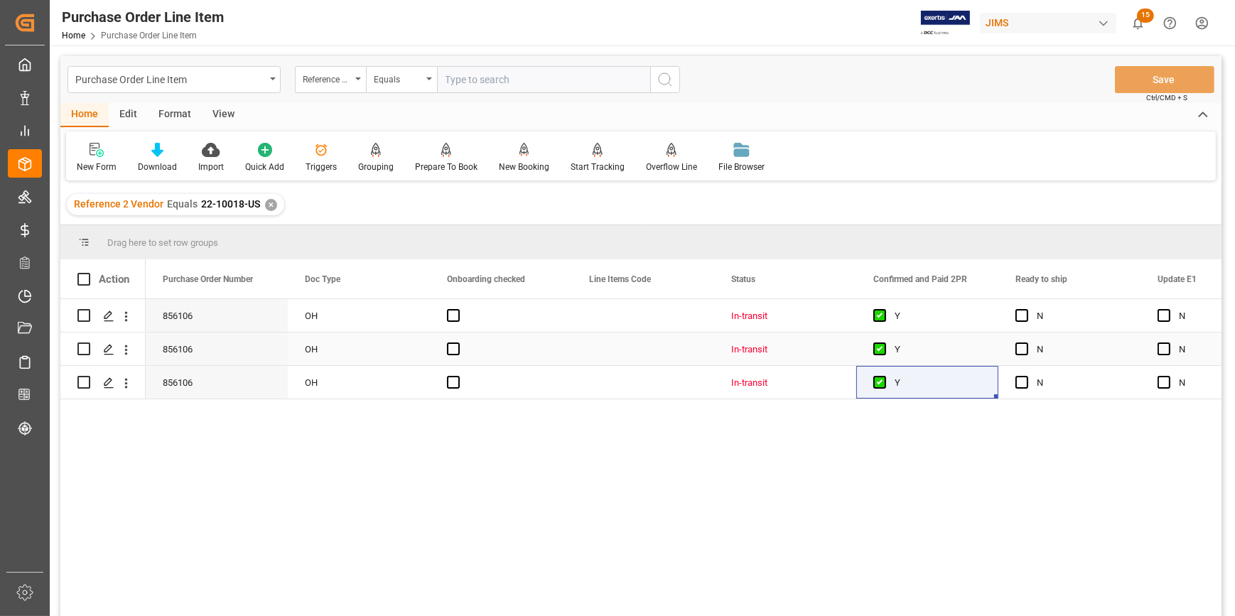
click at [498, 353] on div "Press SPACE to select this row." at bounding box center [501, 349] width 142 height 33
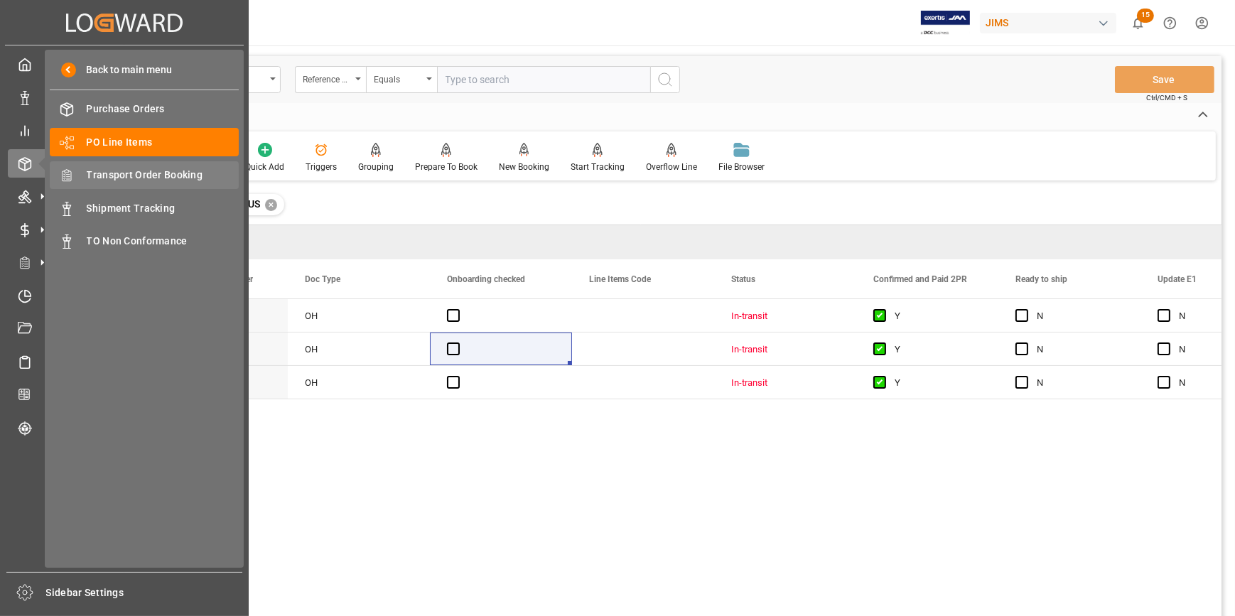
click at [131, 174] on span "Transport Order Booking" at bounding box center [163, 175] width 153 height 15
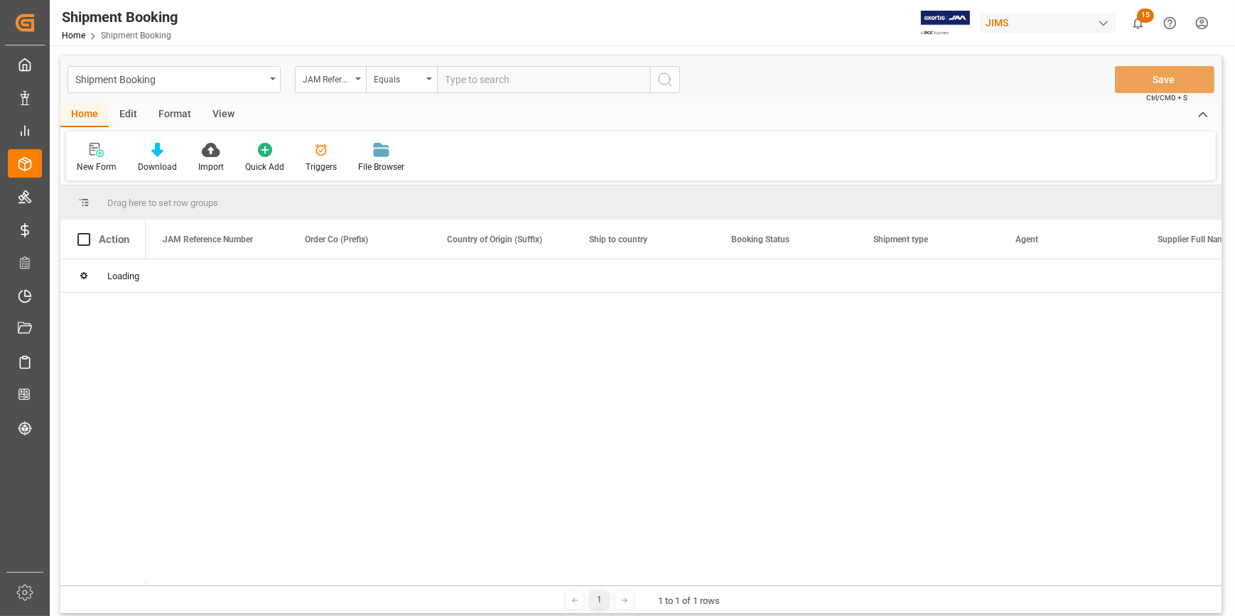
click at [468, 83] on input "text" at bounding box center [543, 79] width 213 height 27
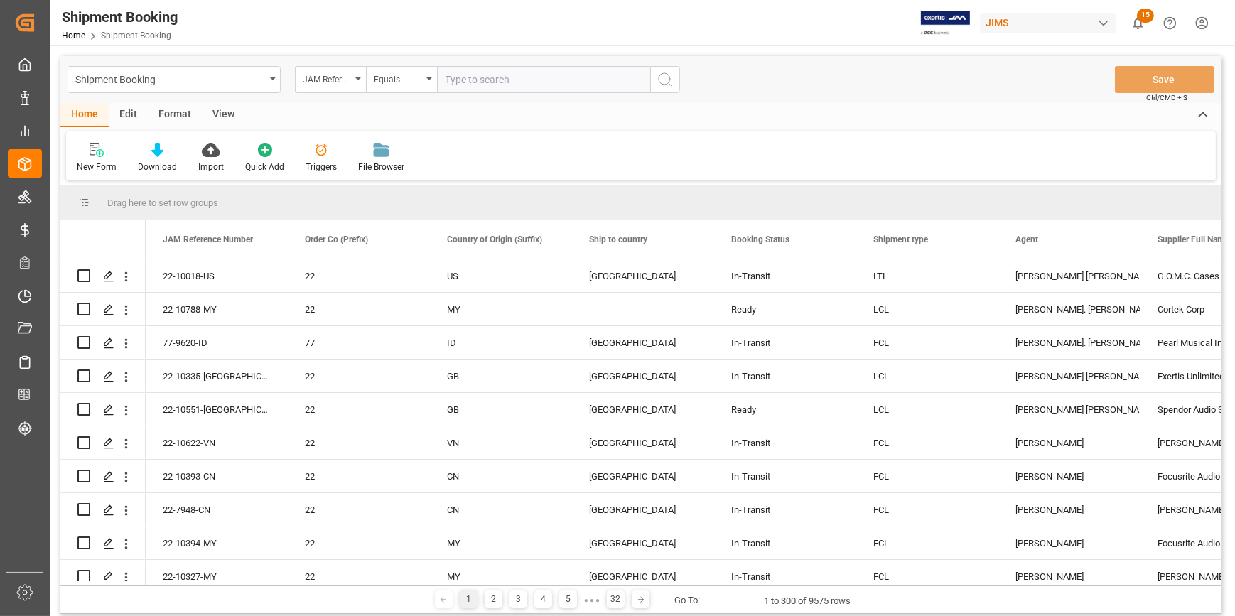
paste input "22-10578-[GEOGRAPHIC_DATA]"
type input "22-10578-[GEOGRAPHIC_DATA]"
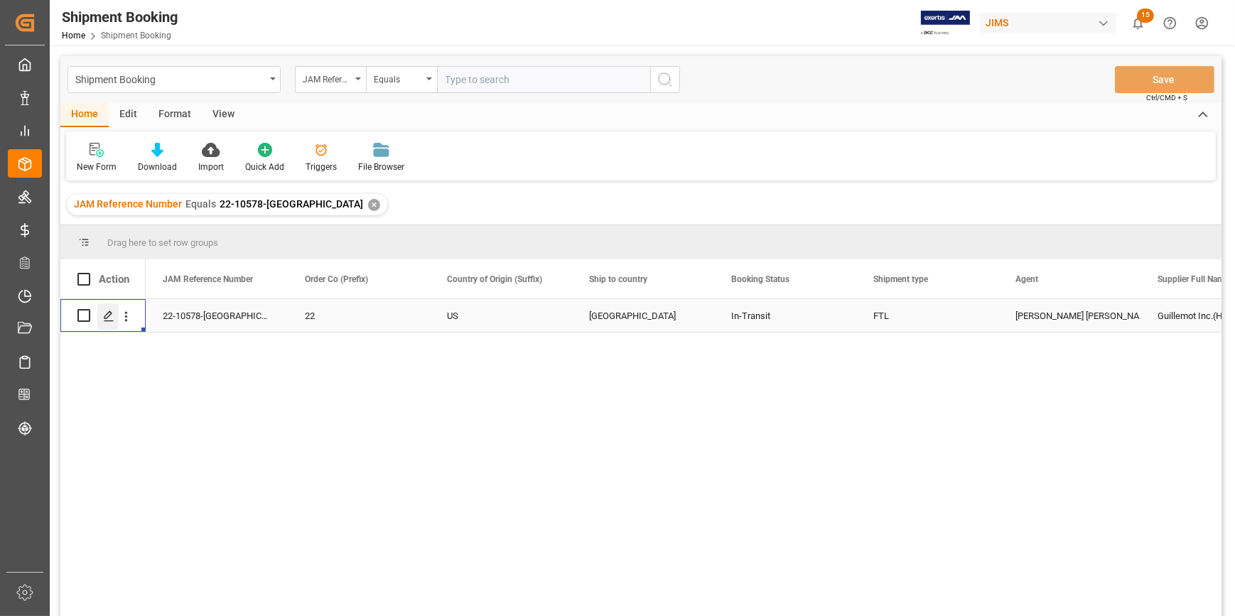
click at [107, 315] on icon "Press SPACE to select this row." at bounding box center [108, 316] width 11 height 11
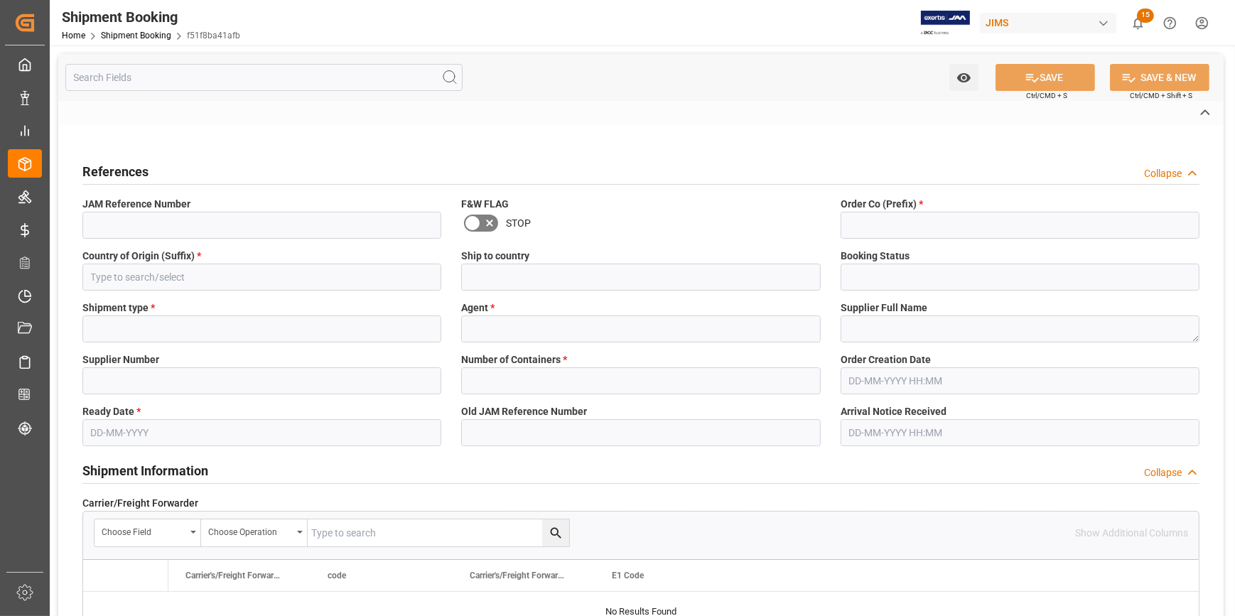
type input "LB"
type input "10474"
type input "24"
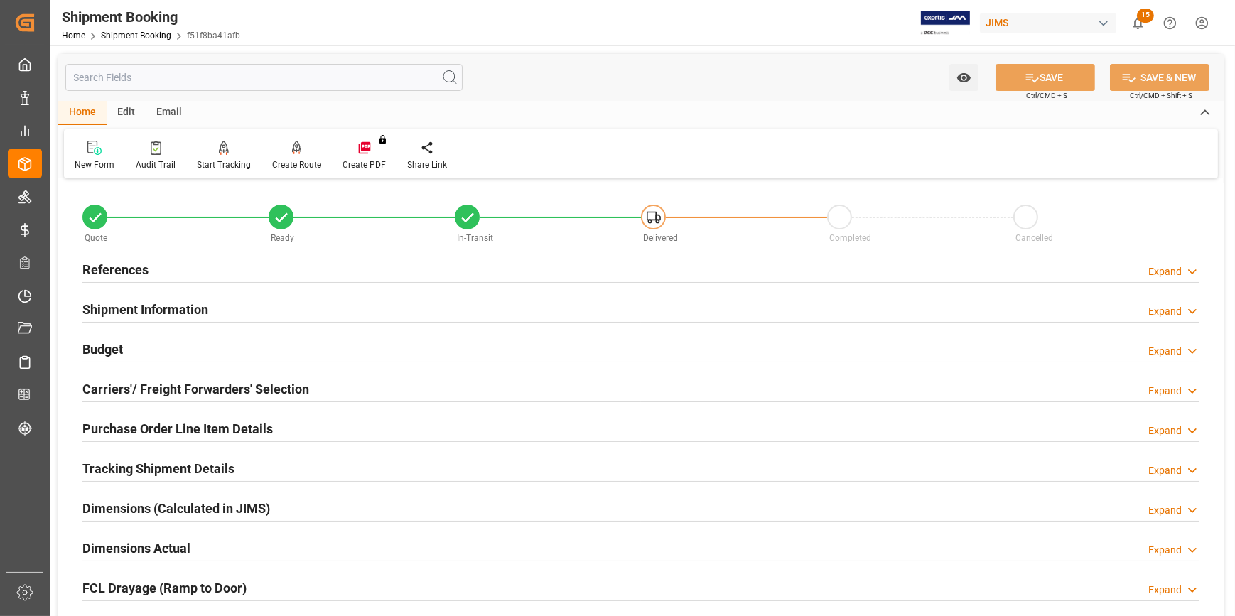
scroll to position [64, 0]
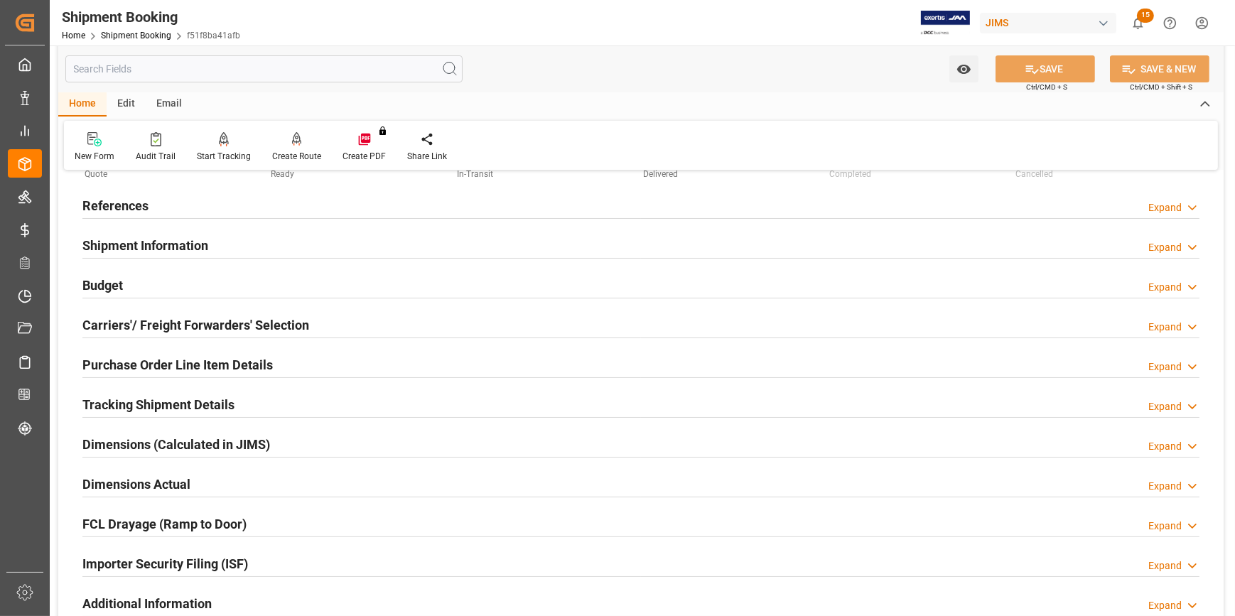
click at [215, 485] on div "Dimensions Actual Expand" at bounding box center [640, 483] width 1117 height 27
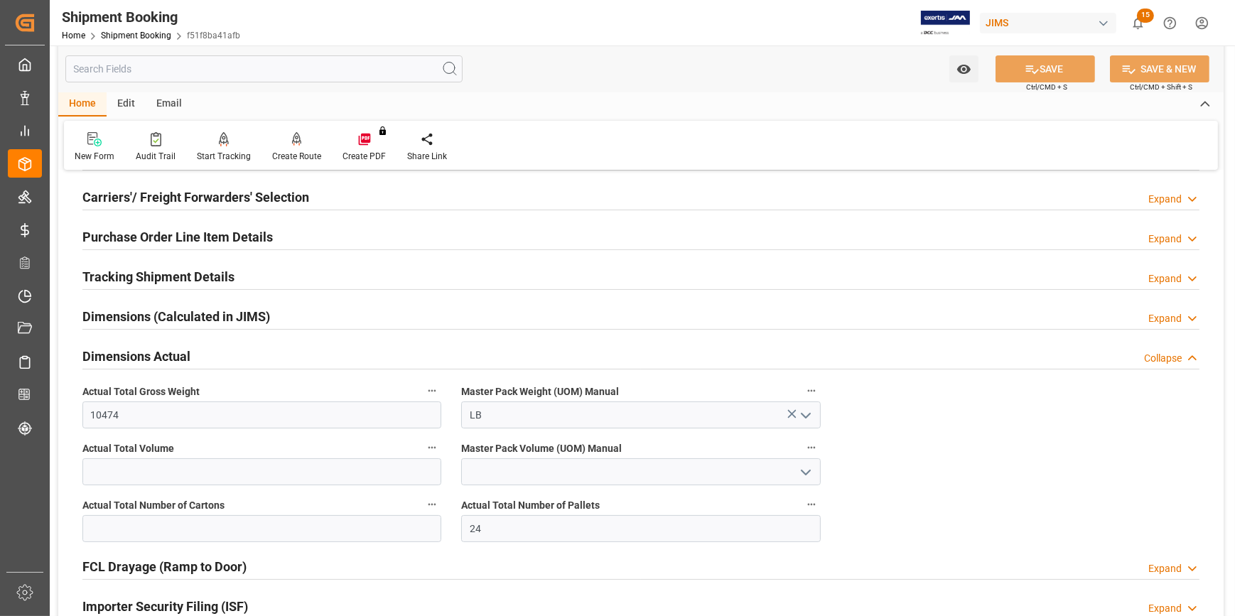
scroll to position [193, 0]
click at [136, 520] on input "text" at bounding box center [261, 527] width 359 height 27
type input "1005"
click at [1057, 69] on button "SAVE" at bounding box center [1046, 68] width 100 height 27
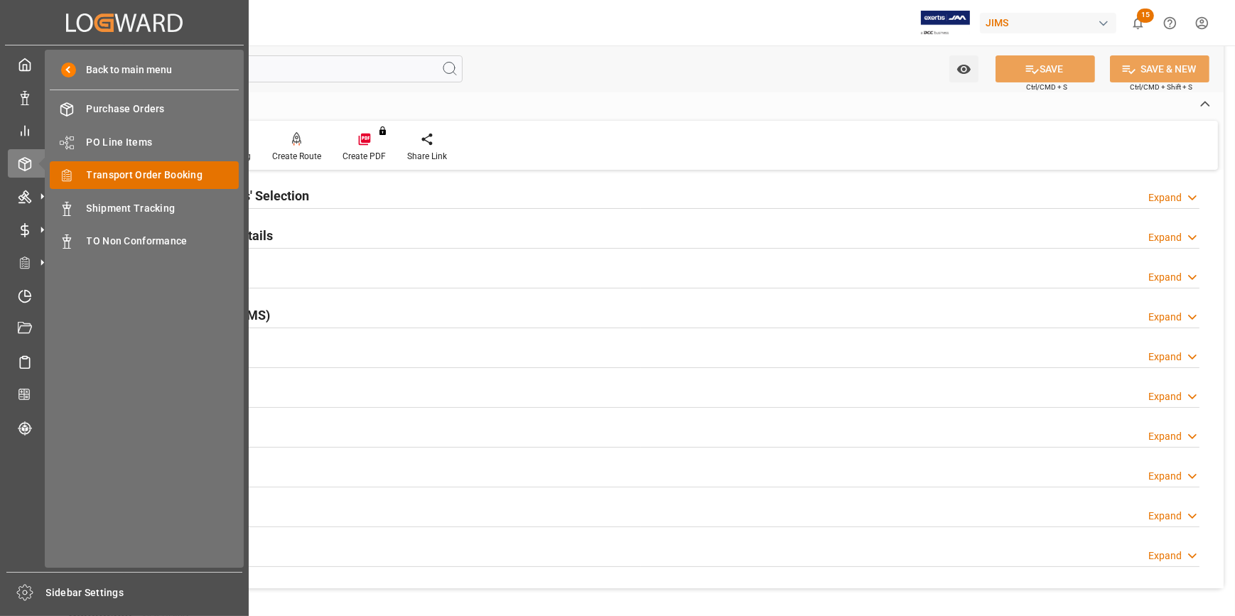
click at [119, 173] on span "Transport Order Booking" at bounding box center [163, 175] width 153 height 15
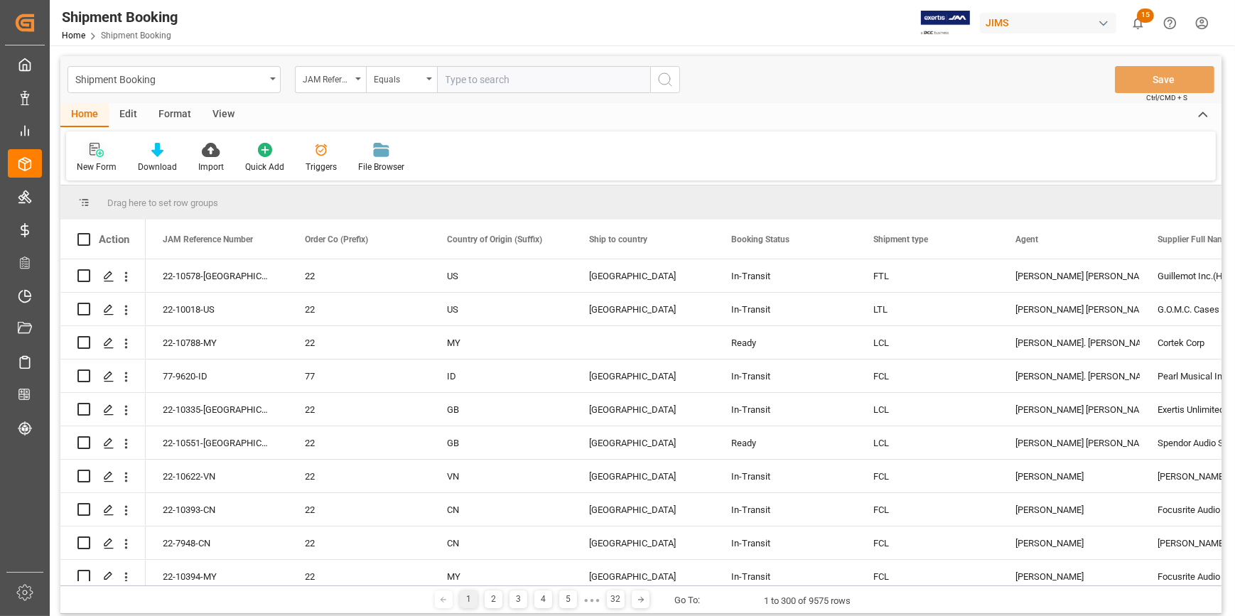
click at [95, 156] on icon at bounding box center [97, 150] width 14 height 14
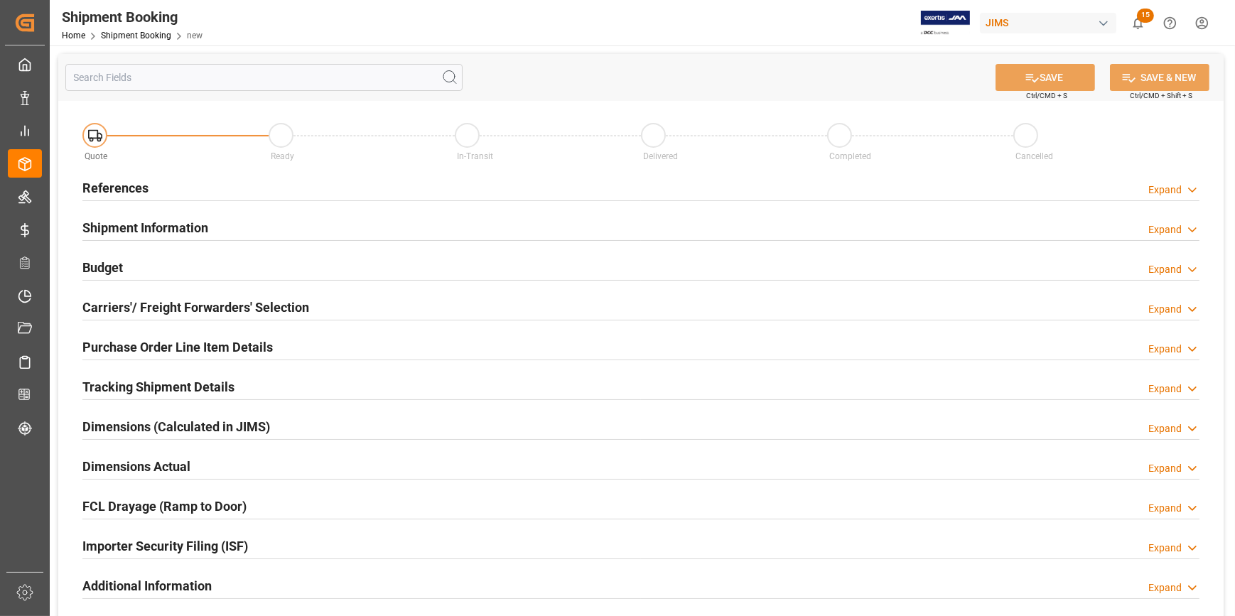
click at [271, 186] on div "References Expand" at bounding box center [640, 186] width 1117 height 27
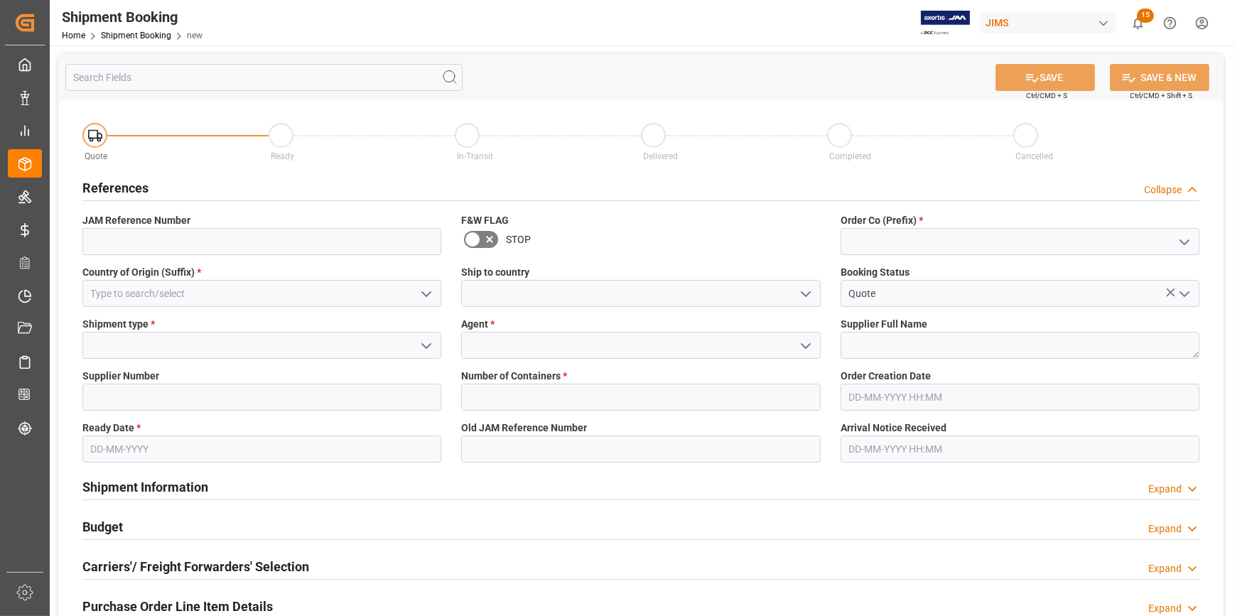
click at [1189, 242] on icon "open menu" at bounding box center [1184, 242] width 17 height 17
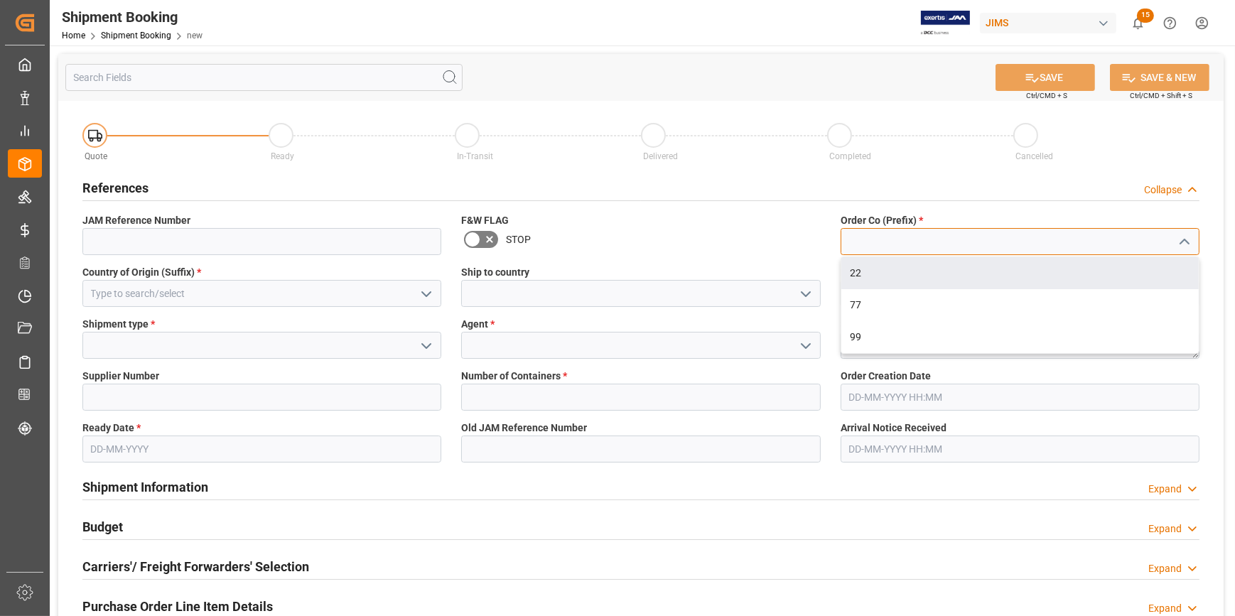
click at [937, 244] on input at bounding box center [1020, 241] width 359 height 27
click at [924, 264] on div "22" at bounding box center [1021, 273] width 358 height 32
type input "22"
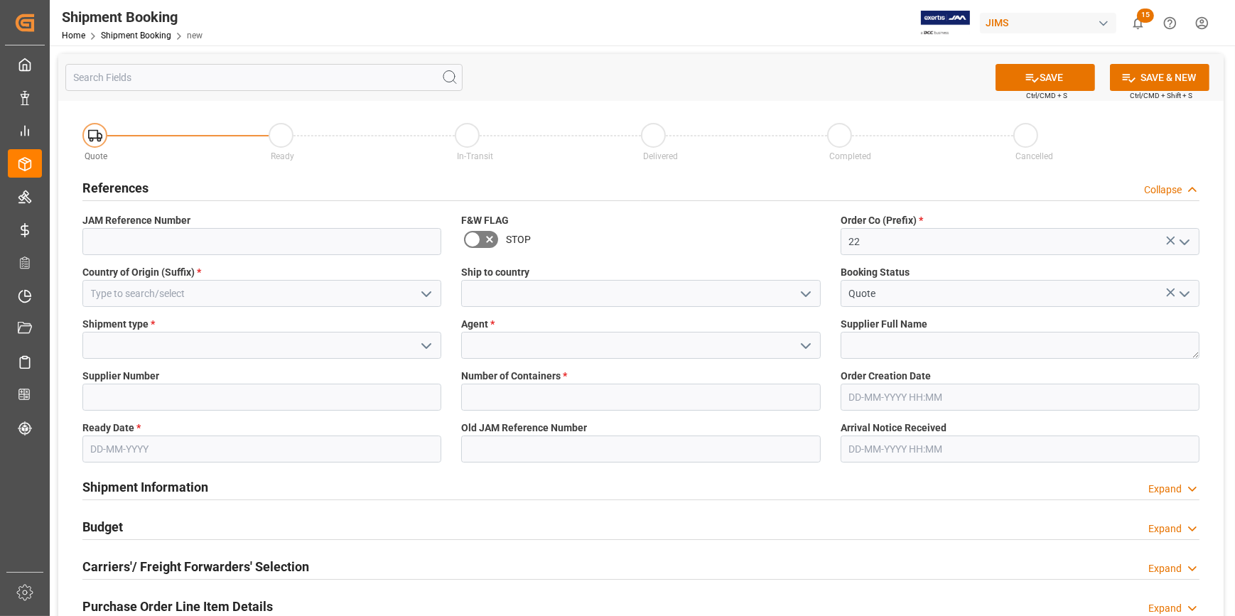
click at [426, 291] on icon "open menu" at bounding box center [426, 294] width 17 height 17
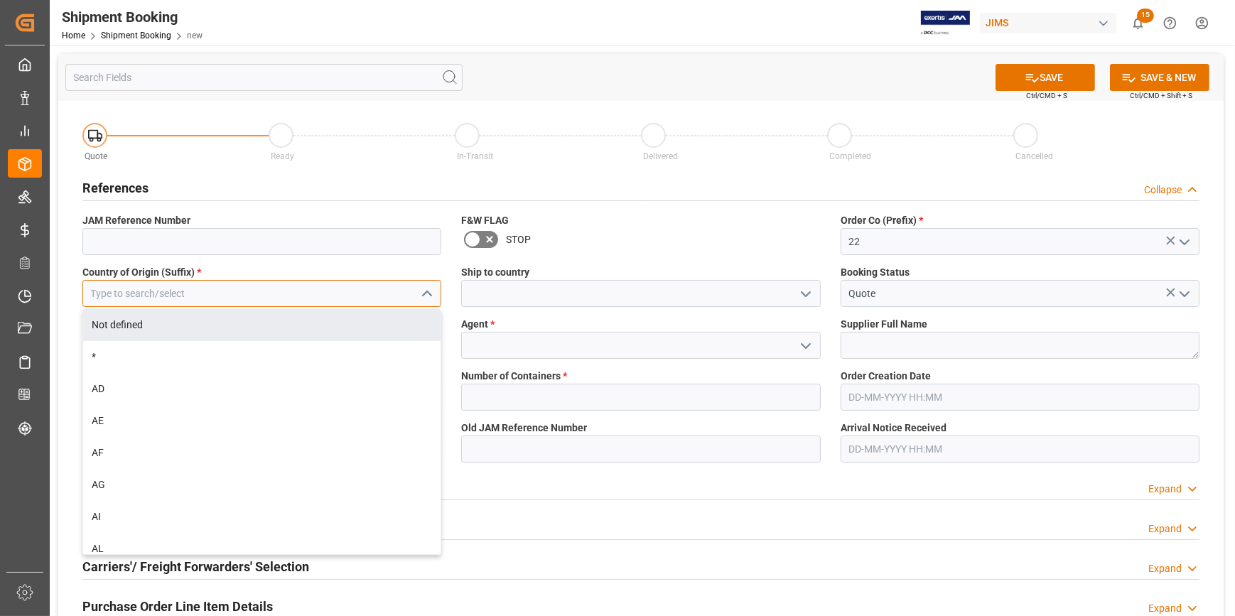
click at [240, 301] on input at bounding box center [261, 293] width 359 height 27
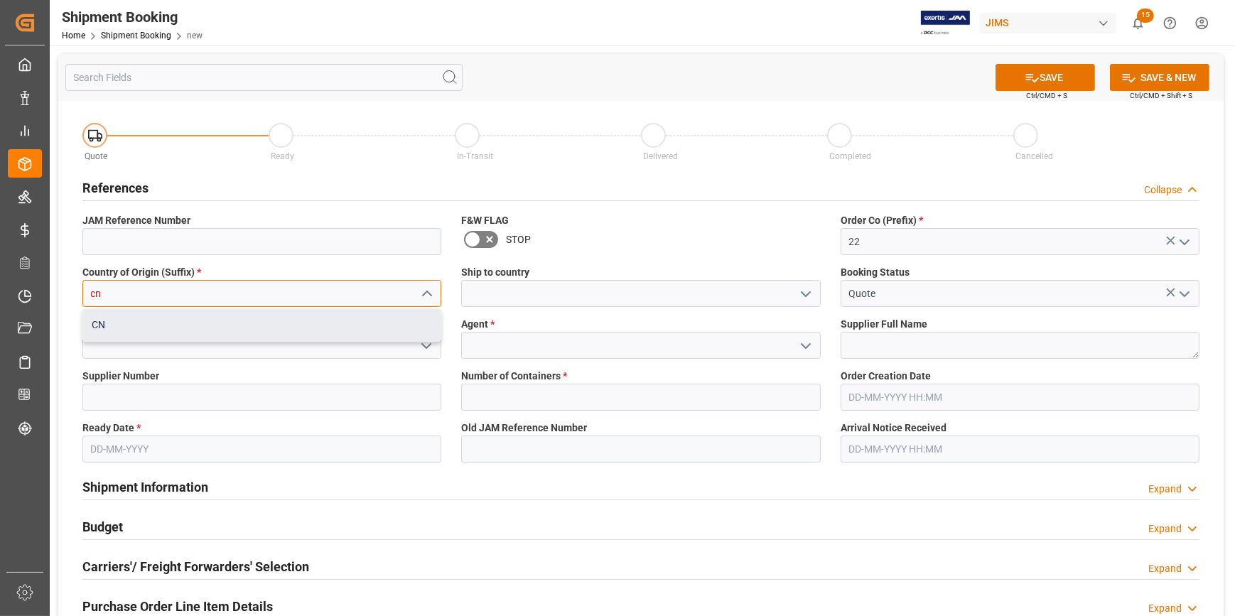
click at [229, 330] on div "CN" at bounding box center [262, 325] width 358 height 32
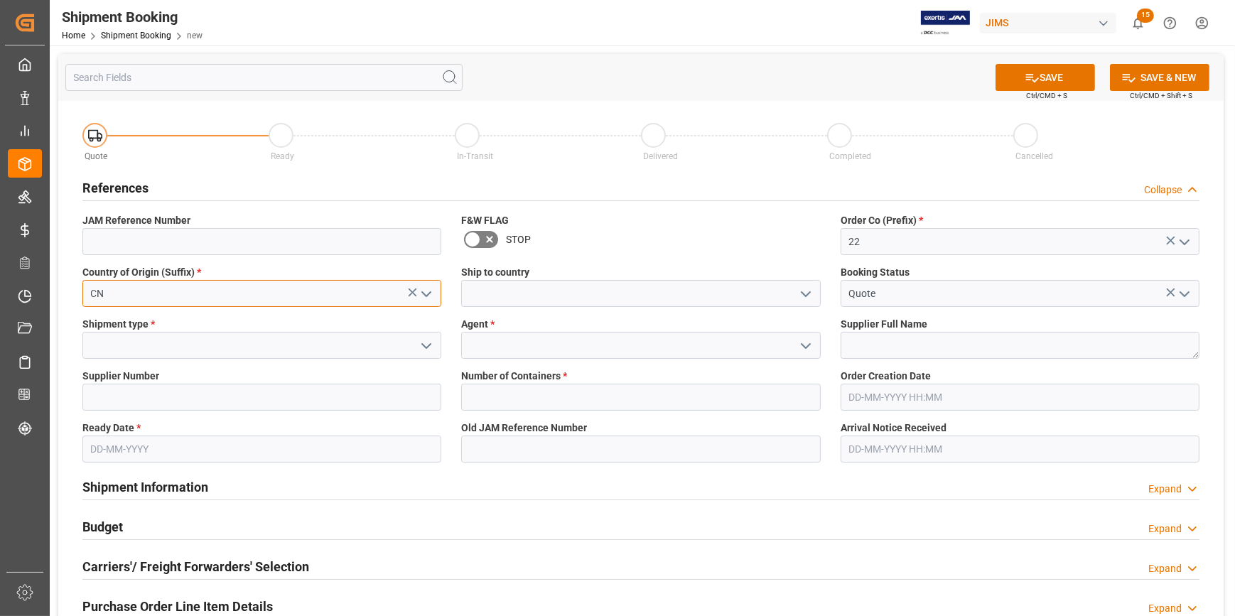
type input "CN"
click at [807, 294] on polyline "open menu" at bounding box center [806, 294] width 9 height 4
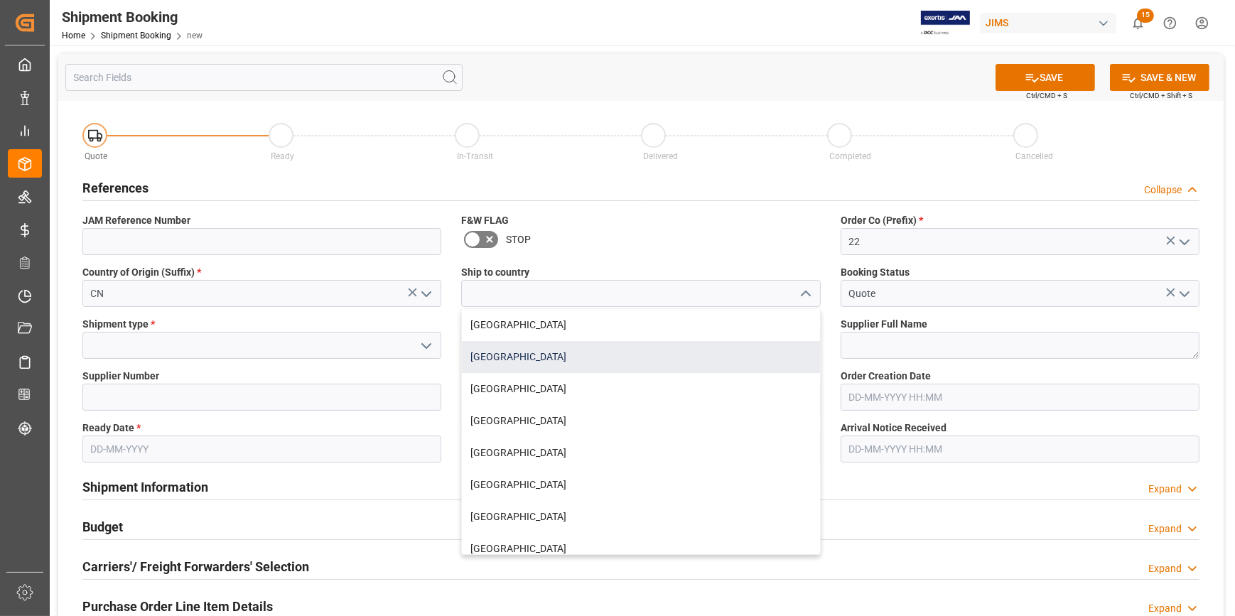
click at [604, 362] on div "[GEOGRAPHIC_DATA]" at bounding box center [641, 357] width 358 height 32
type input "[GEOGRAPHIC_DATA]"
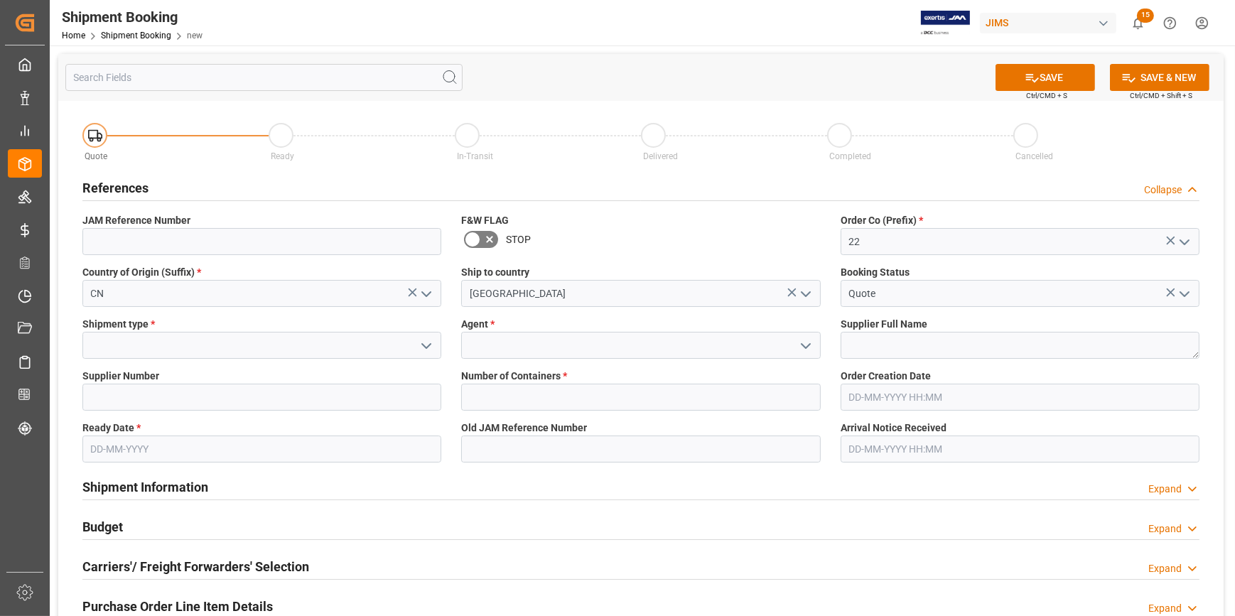
click at [426, 345] on polyline "open menu" at bounding box center [426, 346] width 9 height 4
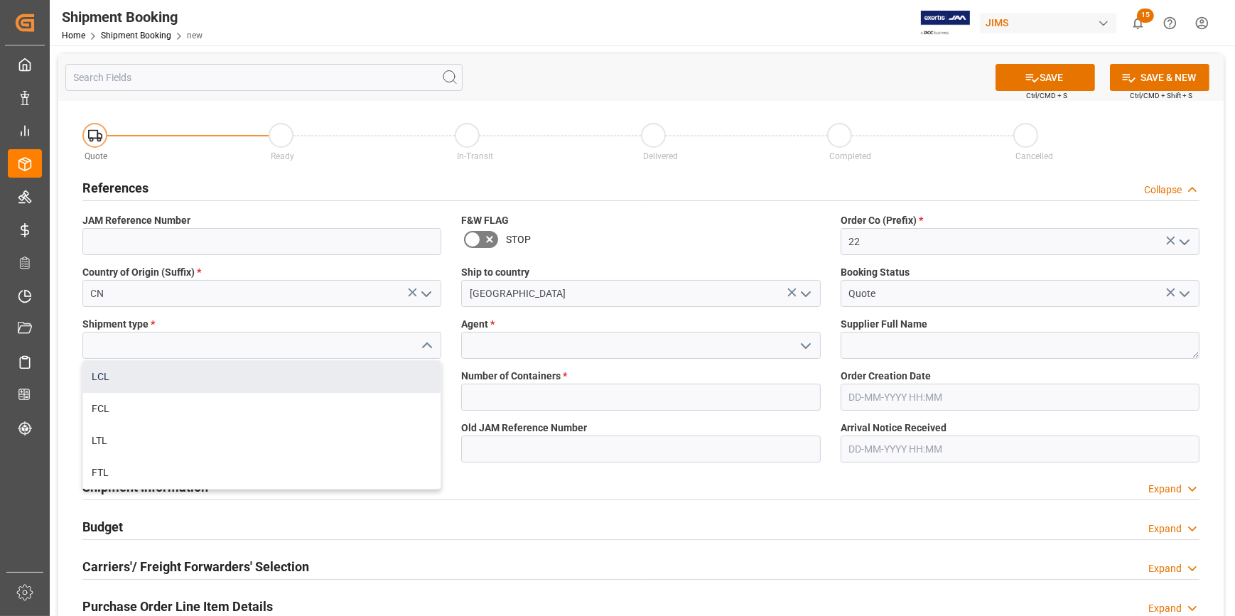
click at [249, 382] on div "LCL" at bounding box center [262, 377] width 358 height 32
type input "LCL"
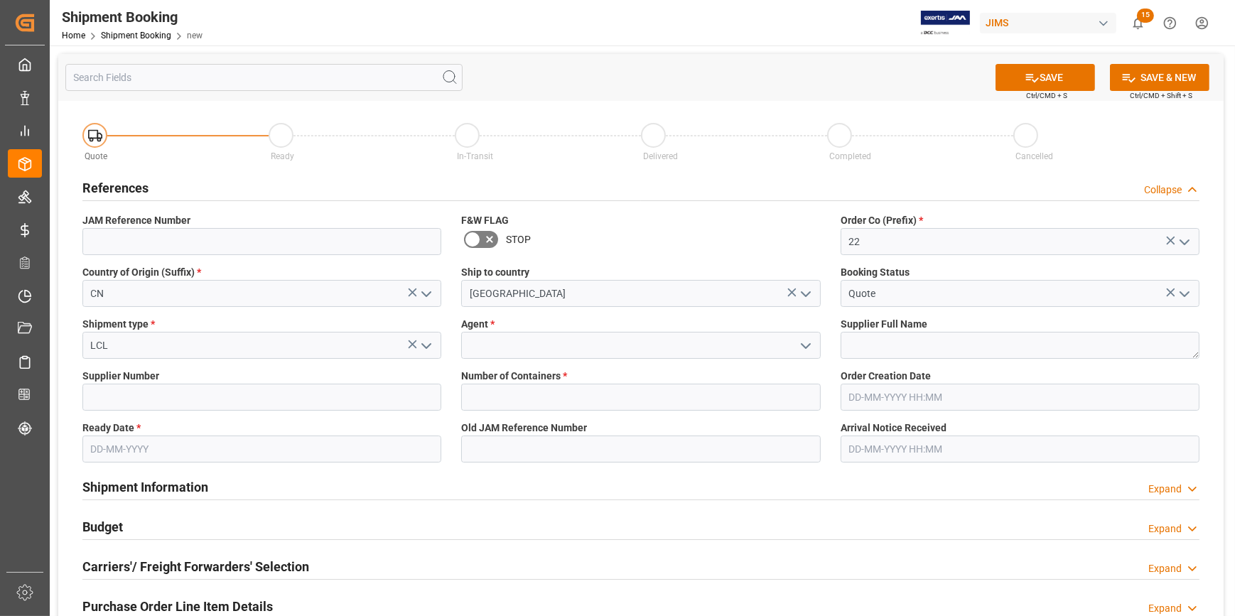
click at [800, 344] on icon "open menu" at bounding box center [805, 346] width 17 height 17
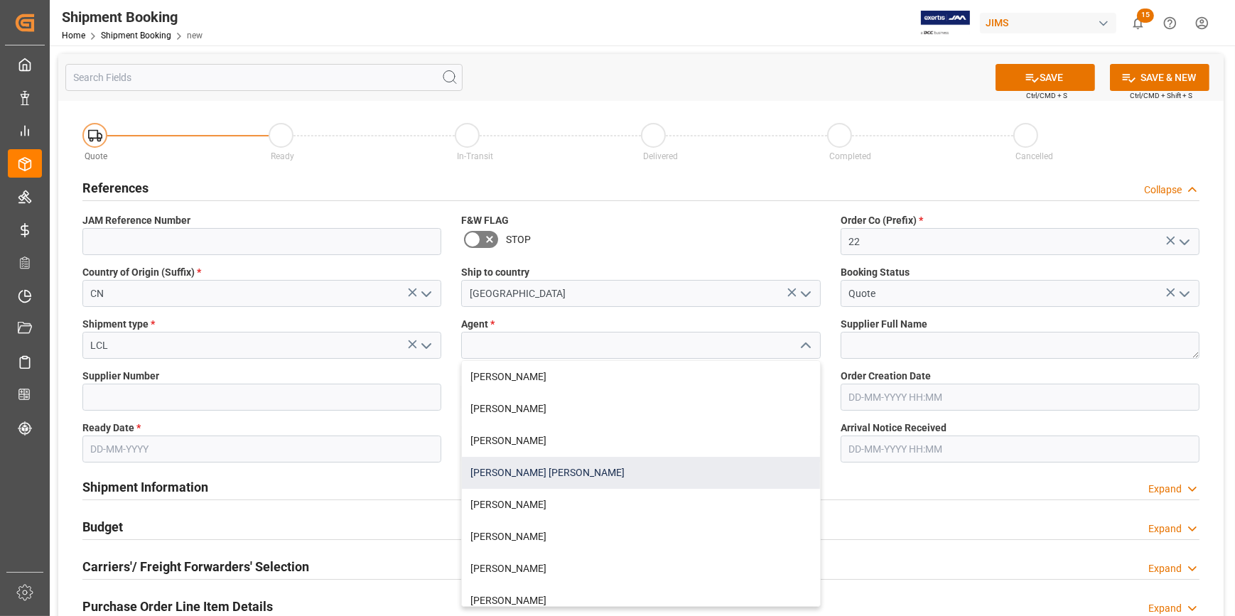
click at [606, 460] on div "[PERSON_NAME] [PERSON_NAME]" at bounding box center [641, 473] width 358 height 32
type input "[PERSON_NAME] [PERSON_NAME]"
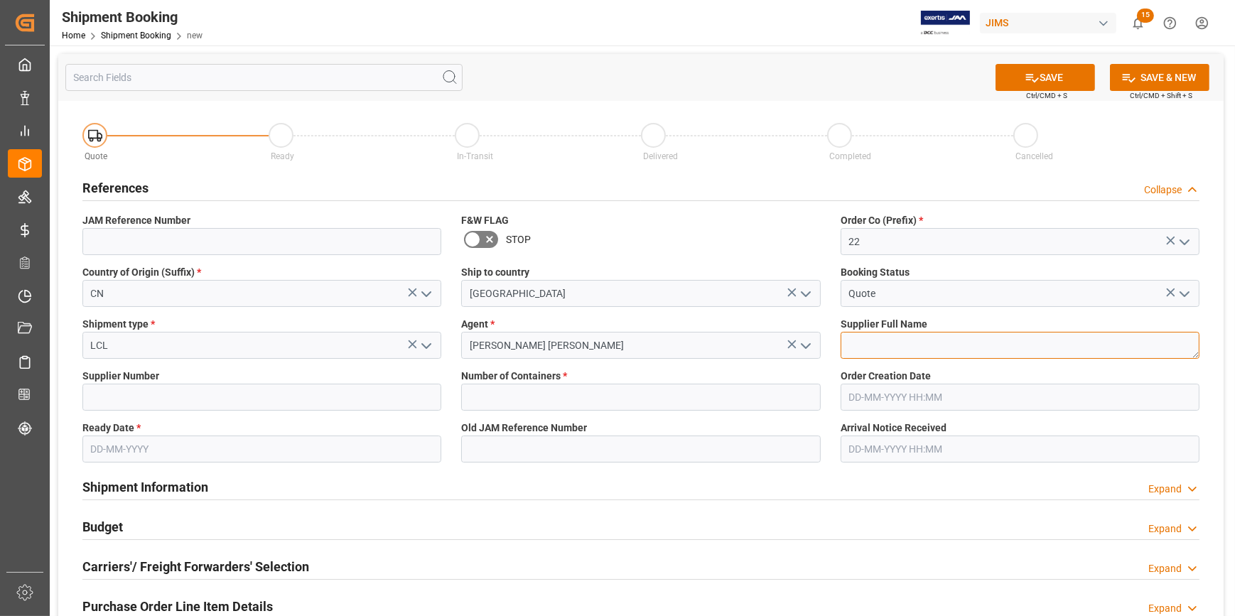
click at [874, 347] on textarea at bounding box center [1020, 345] width 359 height 27
paste textarea "Hzsamko Technologies Co. Ltd."
type textarea "Hzsamko Technologies Co. Ltd."
drag, startPoint x: 183, startPoint y: 391, endPoint x: 213, endPoint y: 393, distance: 29.2
click at [183, 391] on input at bounding box center [261, 397] width 359 height 27
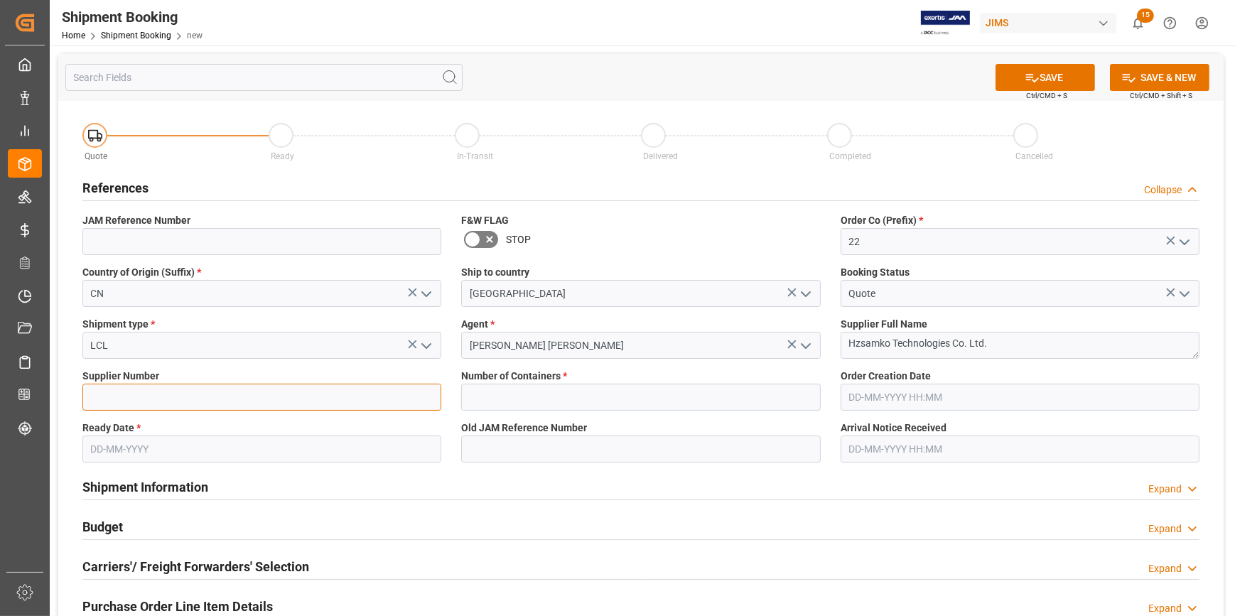
paste input "663129"
type input "663129"
click at [530, 398] on input "text" at bounding box center [640, 397] width 359 height 27
type input "0"
click at [163, 447] on input "text" at bounding box center [261, 449] width 359 height 27
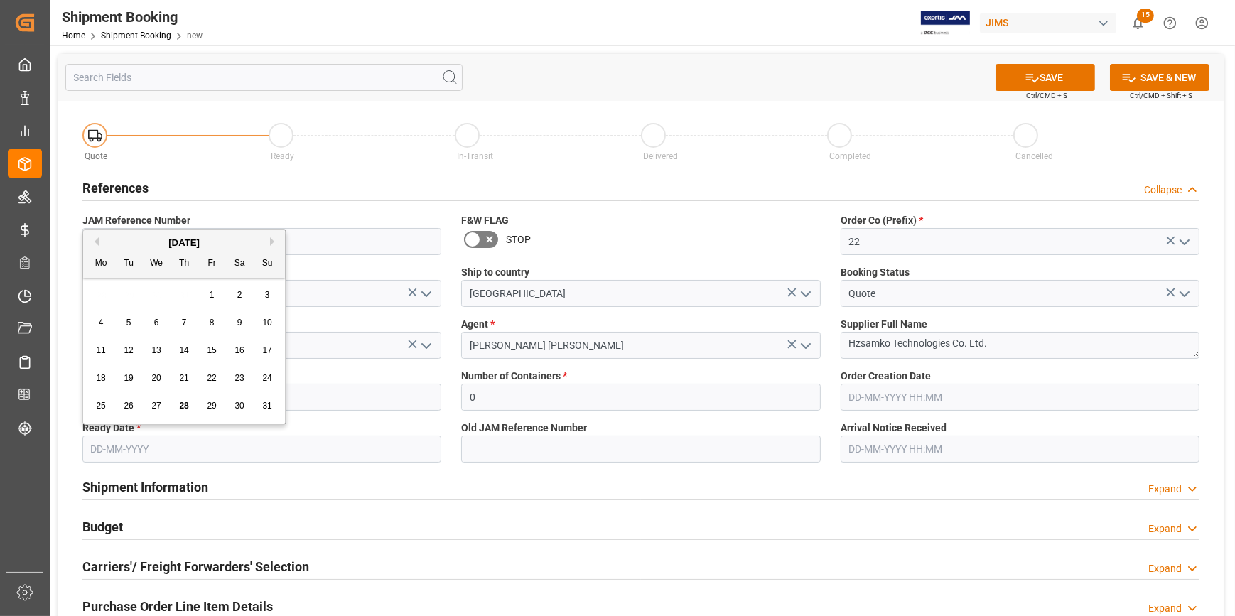
click at [272, 240] on button "Next Month" at bounding box center [274, 241] width 9 height 9
click at [210, 294] on span "5" at bounding box center [212, 295] width 5 height 10
type input "[DATE]"
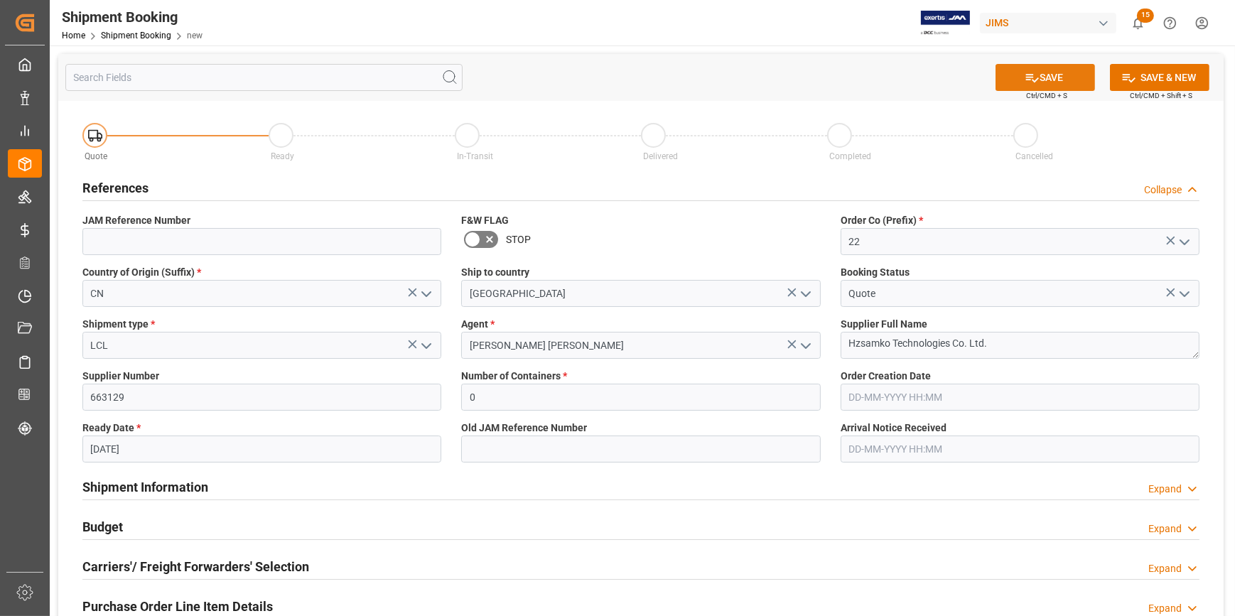
click at [1026, 78] on icon at bounding box center [1032, 78] width 13 height 9
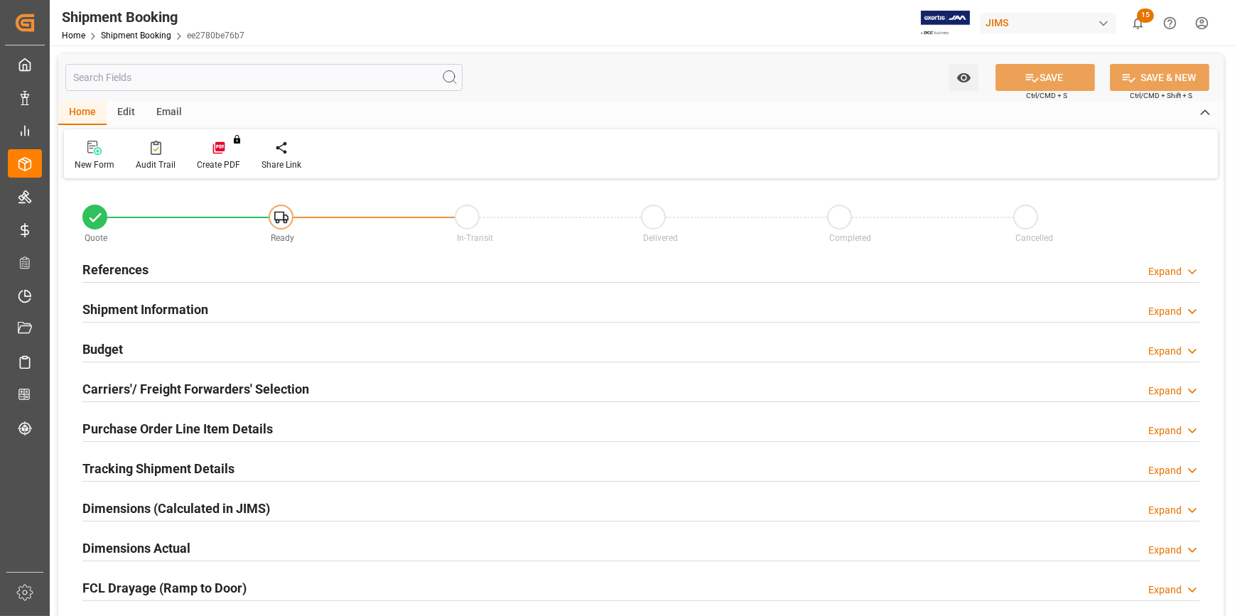
type input "0"
type input "[DATE]"
click at [215, 265] on div "References Expand" at bounding box center [640, 268] width 1117 height 27
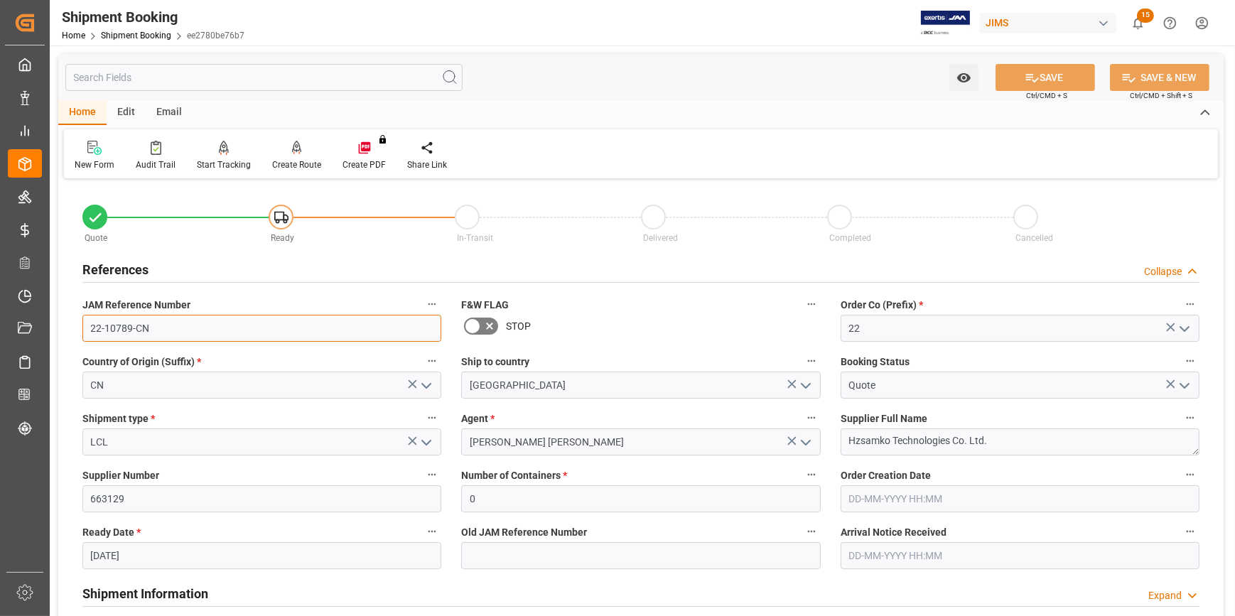
drag, startPoint x: 115, startPoint y: 325, endPoint x: 75, endPoint y: 325, distance: 40.5
click at [75, 325] on div "JAM Reference Number 22-10789-CN" at bounding box center [261, 318] width 379 height 57
click at [156, 335] on input "22-10789-CN" at bounding box center [261, 328] width 359 height 27
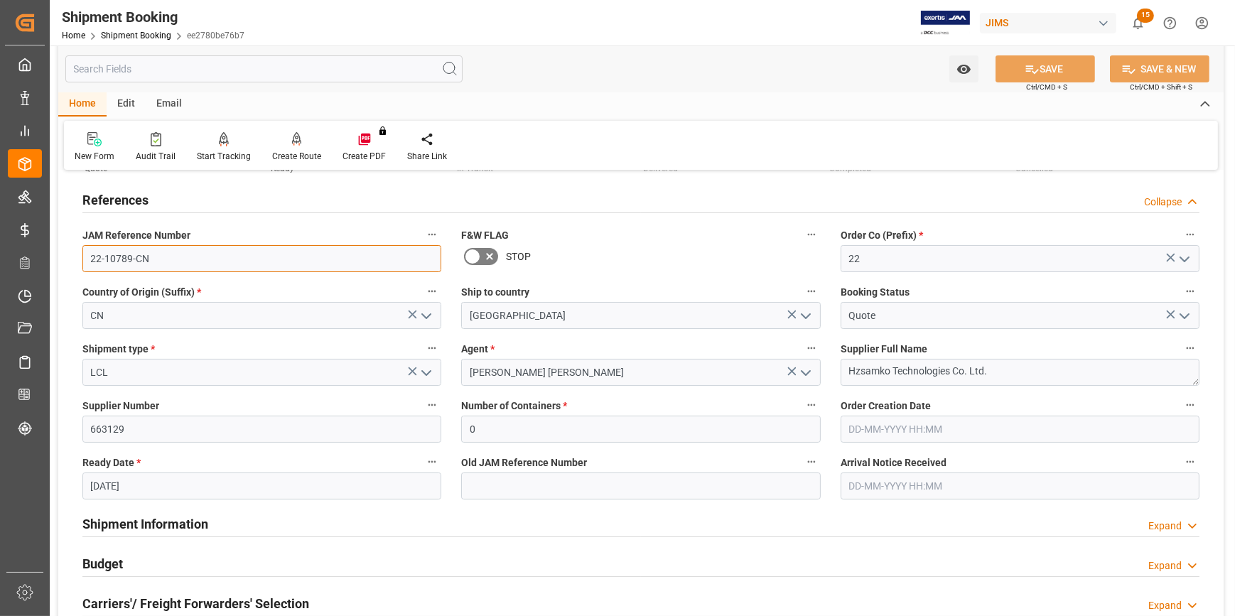
scroll to position [64, 0]
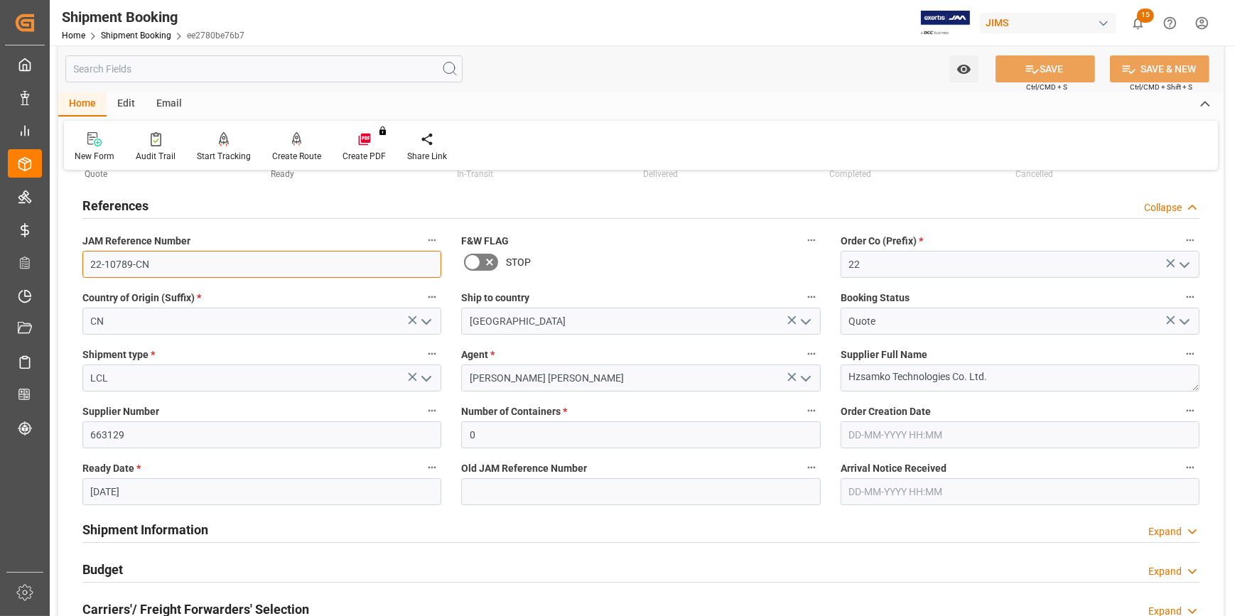
click at [167, 266] on input "22-10789-CN" at bounding box center [261, 264] width 359 height 27
drag, startPoint x: 153, startPoint y: 263, endPoint x: 86, endPoint y: 261, distance: 66.8
click at [86, 261] on input "22-10789-CN" at bounding box center [261, 264] width 359 height 27
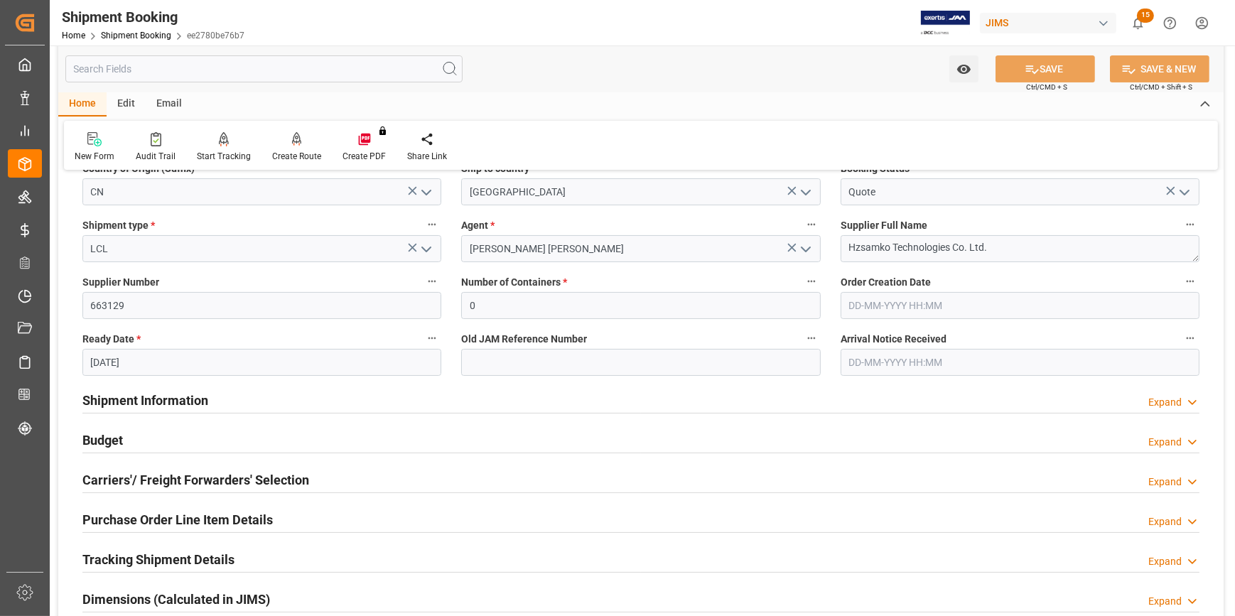
scroll to position [258, 0]
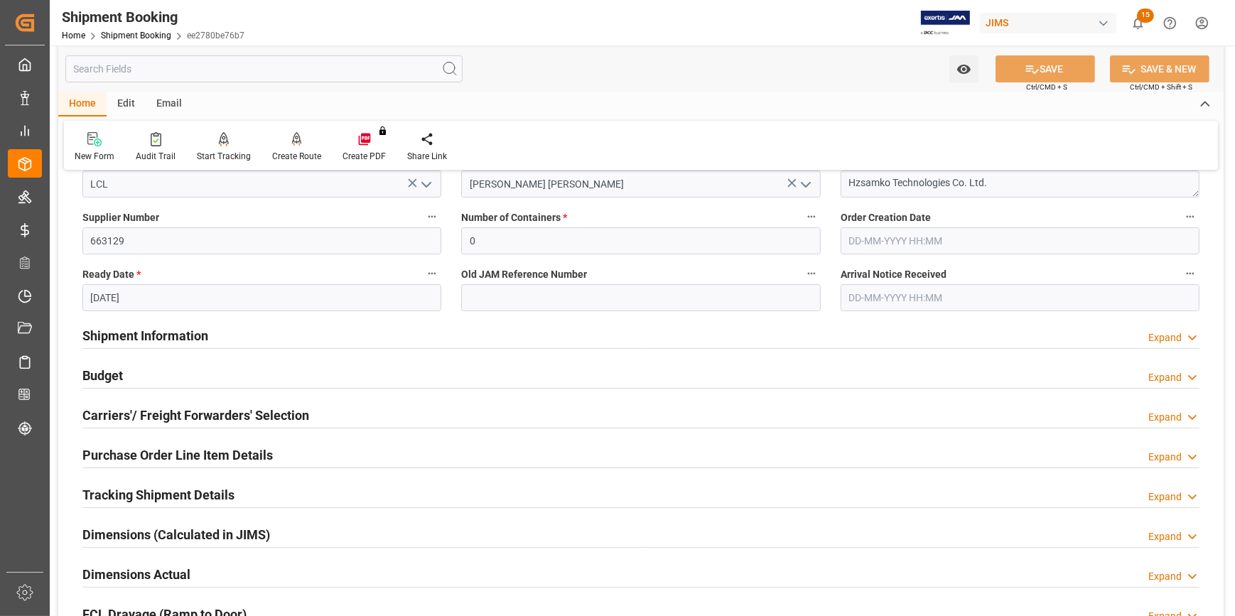
click at [292, 338] on div "Shipment Information Expand" at bounding box center [640, 334] width 1117 height 27
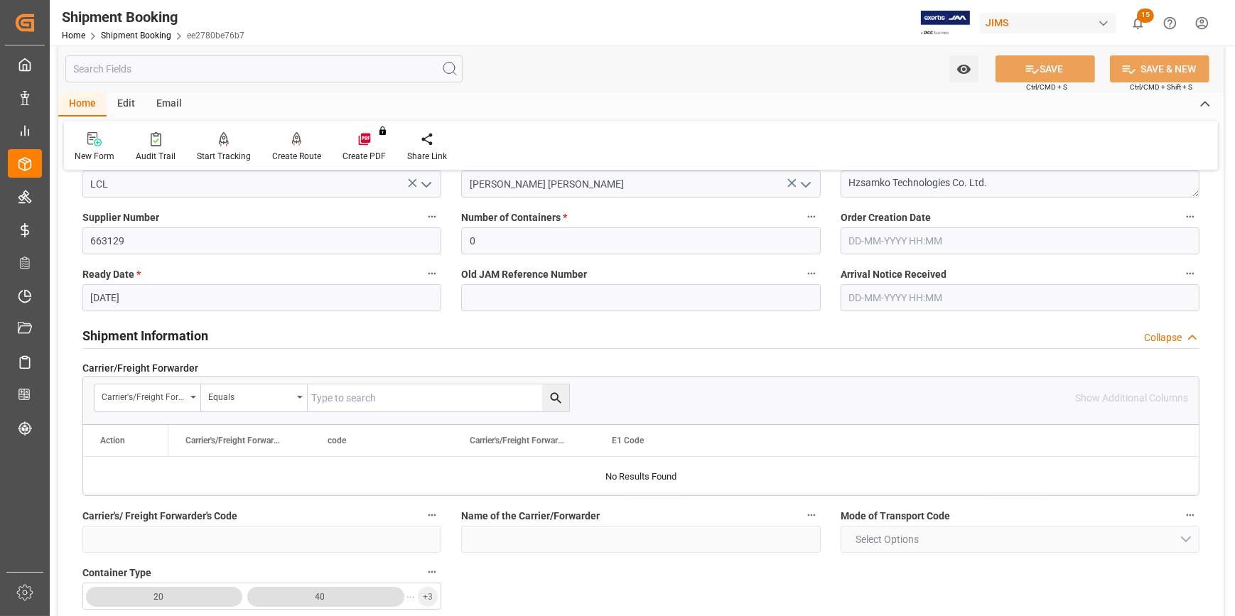
click at [311, 337] on div "Shipment Information Collapse" at bounding box center [640, 334] width 1117 height 27
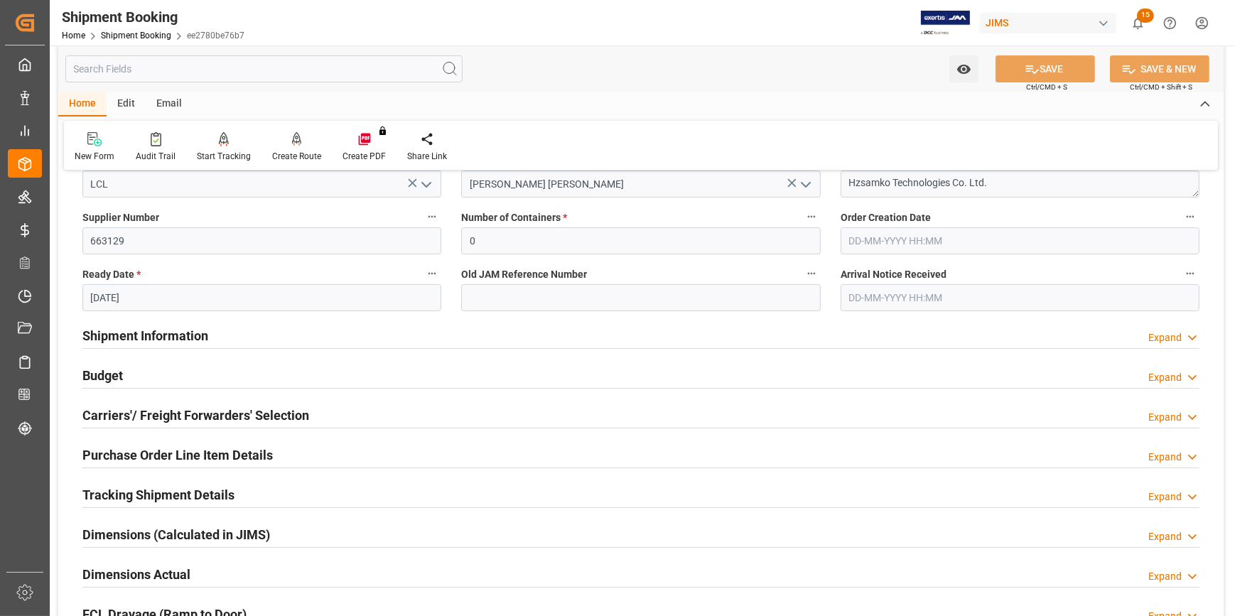
drag, startPoint x: 295, startPoint y: 409, endPoint x: 303, endPoint y: 409, distance: 8.6
click at [295, 409] on h2 "Carriers'/ Freight Forwarders' Selection" at bounding box center [195, 415] width 227 height 19
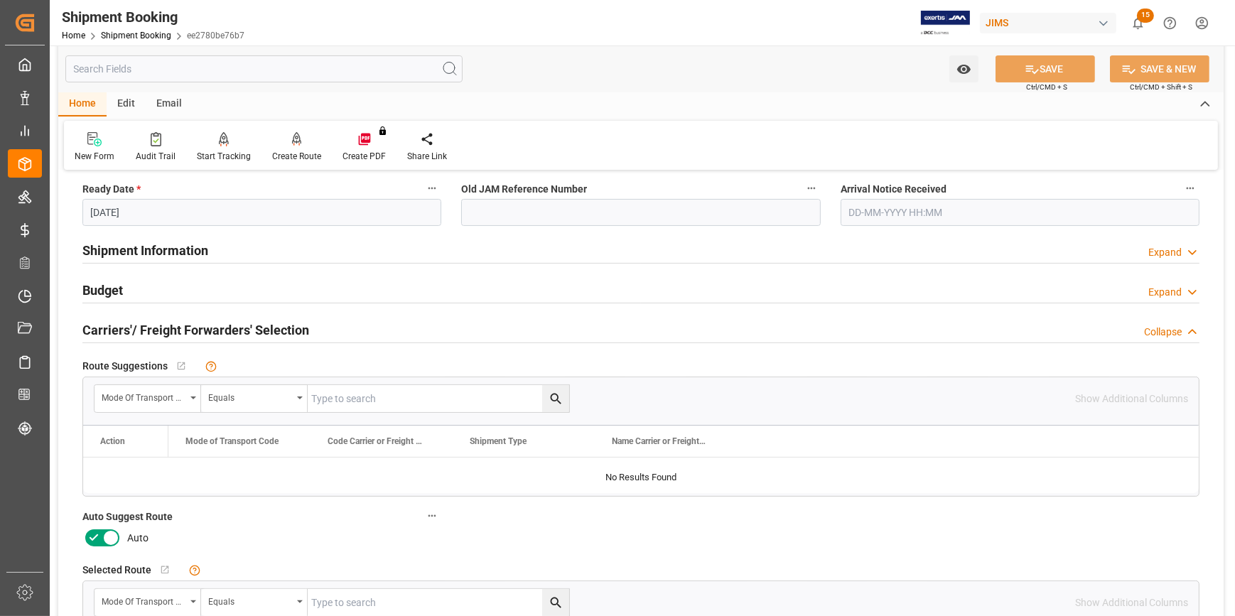
scroll to position [452, 0]
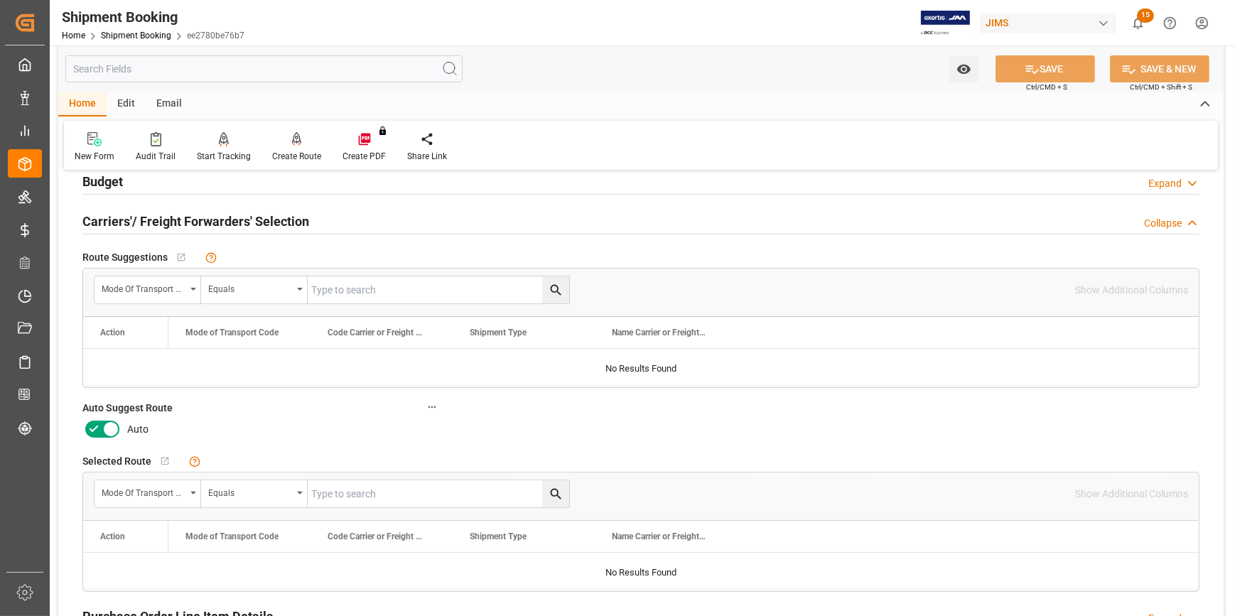
click at [89, 428] on icon at bounding box center [93, 429] width 17 height 17
click at [0, 0] on input "checkbox" at bounding box center [0, 0] width 0 height 0
click at [1041, 67] on button "SAVE" at bounding box center [1046, 68] width 100 height 27
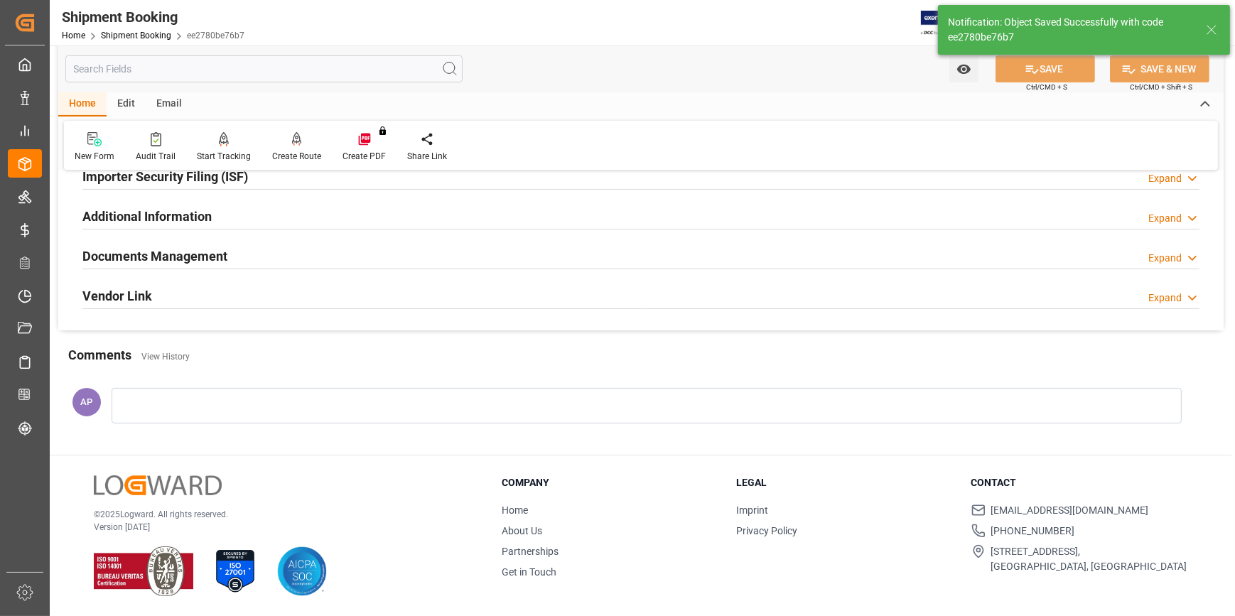
scroll to position [168, 0]
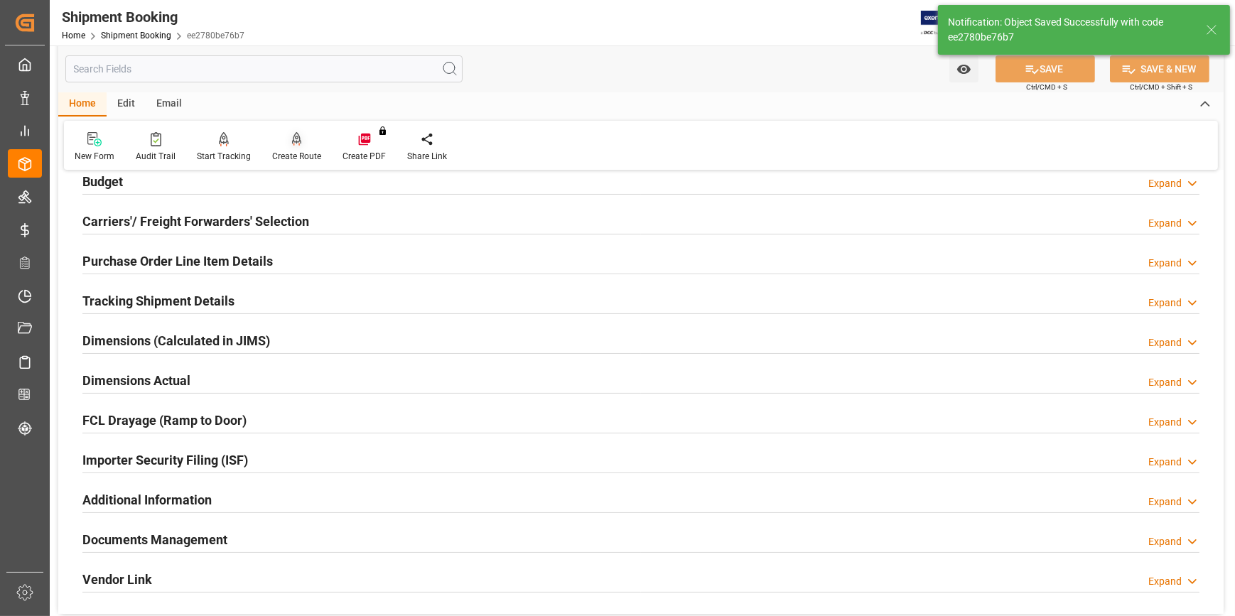
click at [307, 151] on div "Create Route" at bounding box center [296, 156] width 49 height 13
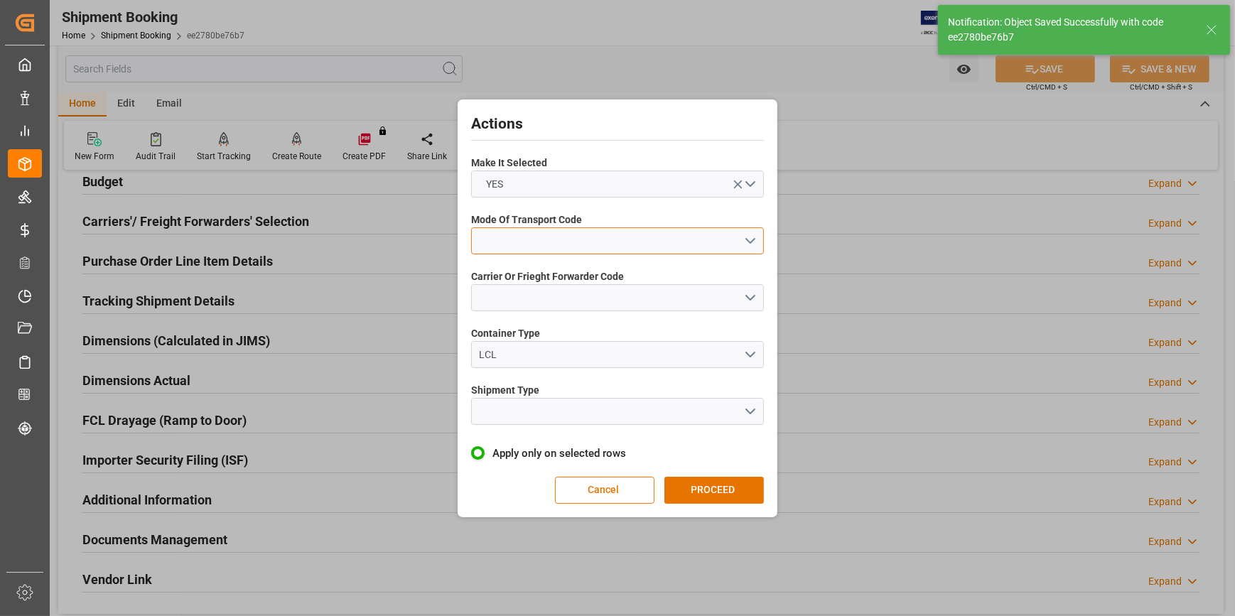
click at [751, 240] on button "open menu" at bounding box center [617, 240] width 293 height 27
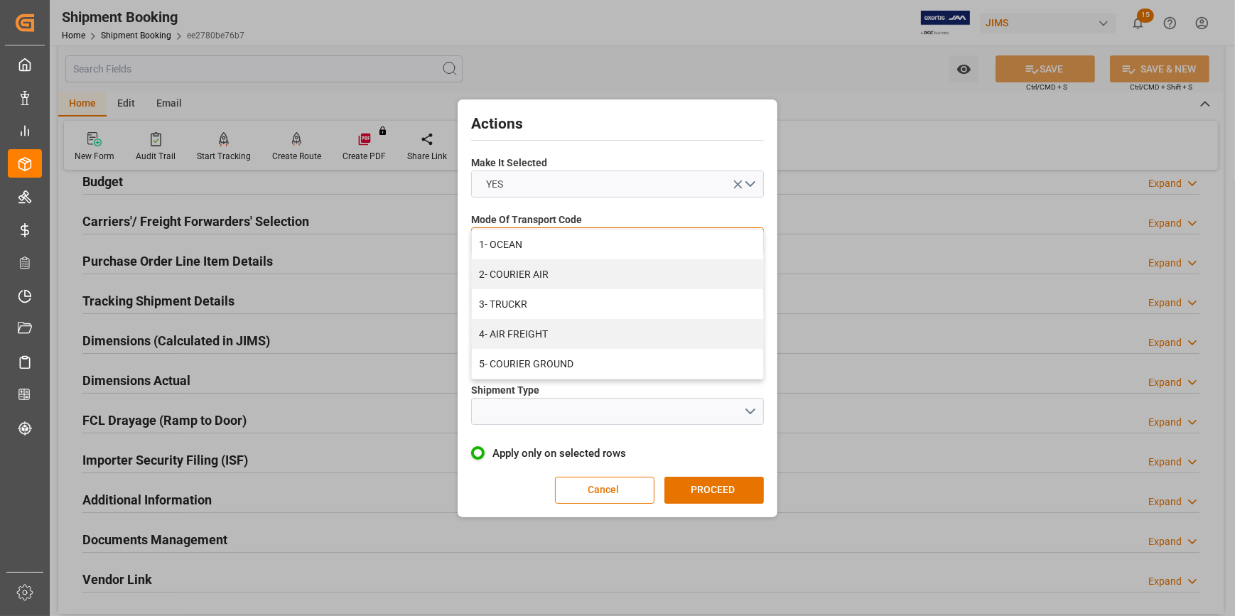
click at [566, 249] on div "1- OCEAN" at bounding box center [617, 245] width 291 height 30
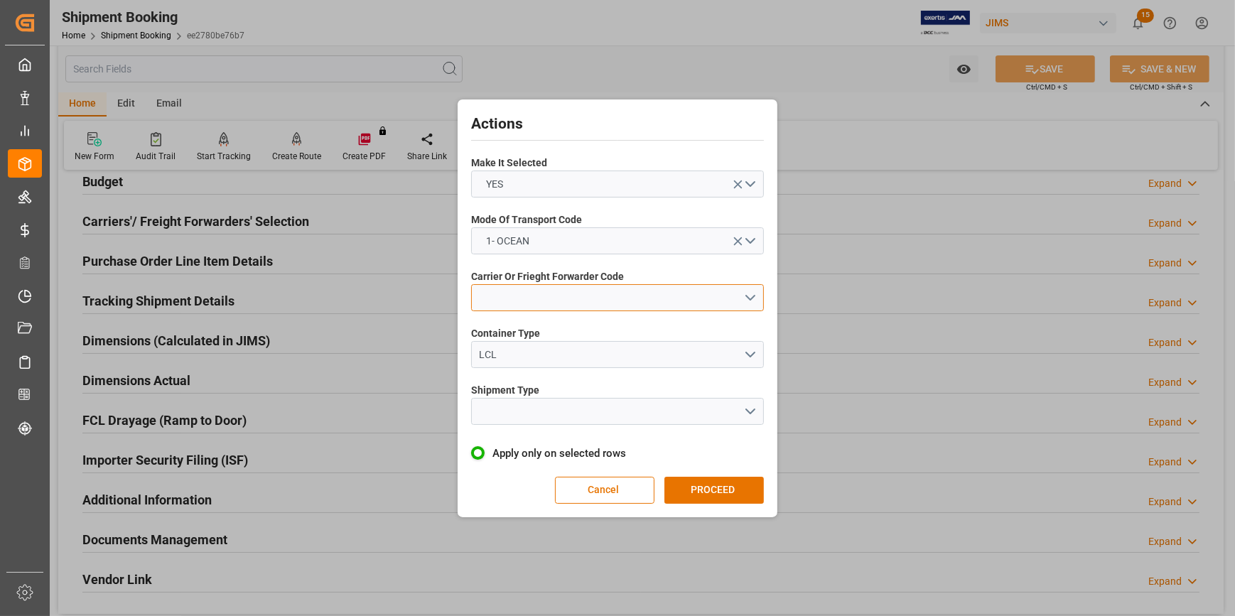
click at [747, 294] on button "open menu" at bounding box center [617, 297] width 293 height 27
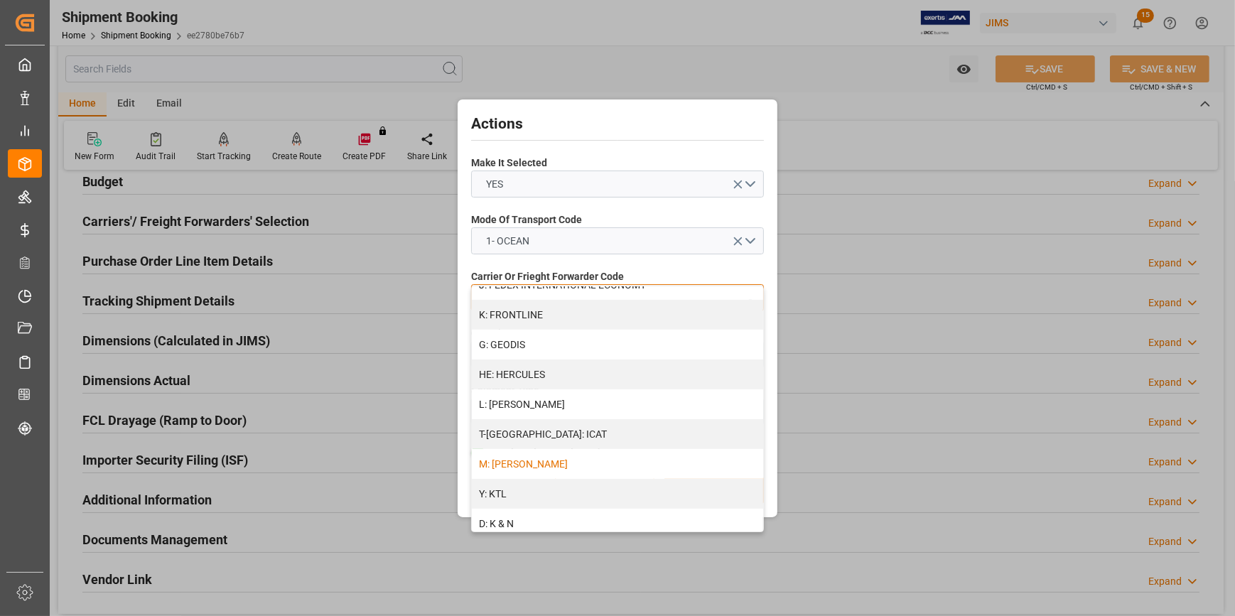
scroll to position [517, 0]
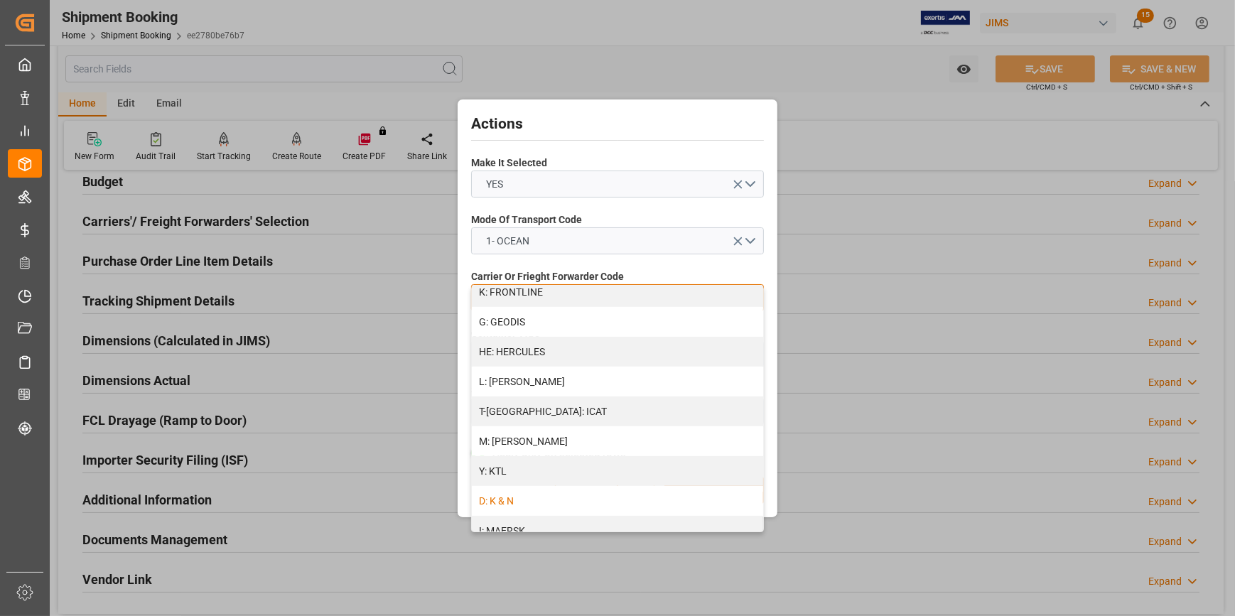
click at [562, 493] on div "D: K & N" at bounding box center [617, 501] width 291 height 30
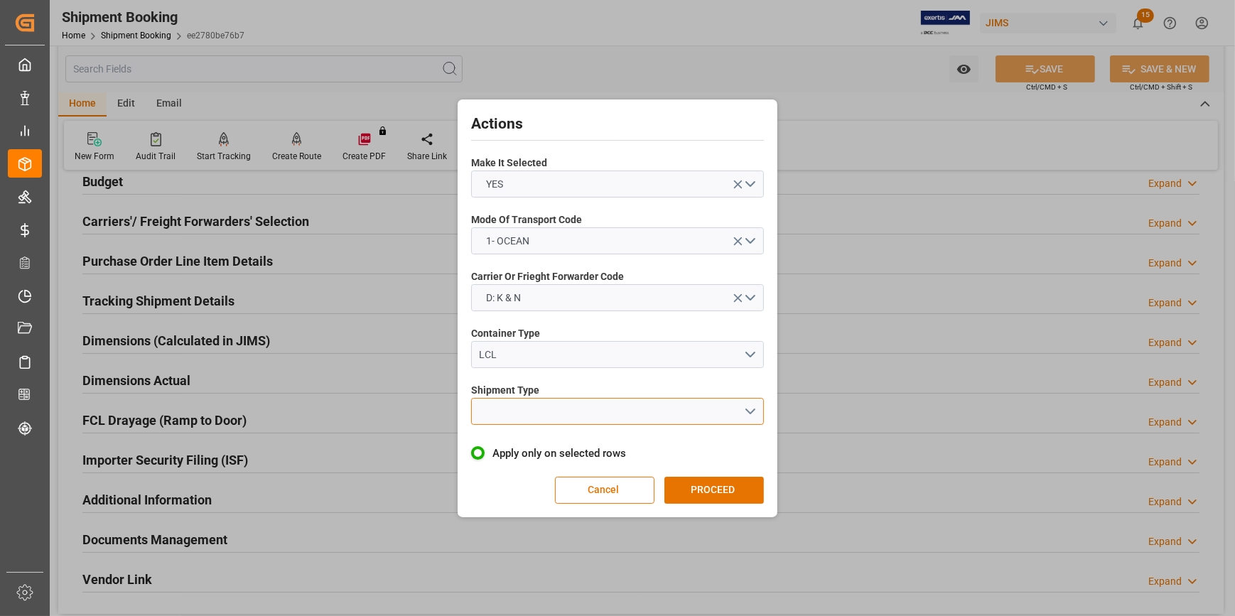
click at [753, 412] on button "open menu" at bounding box center [617, 411] width 293 height 27
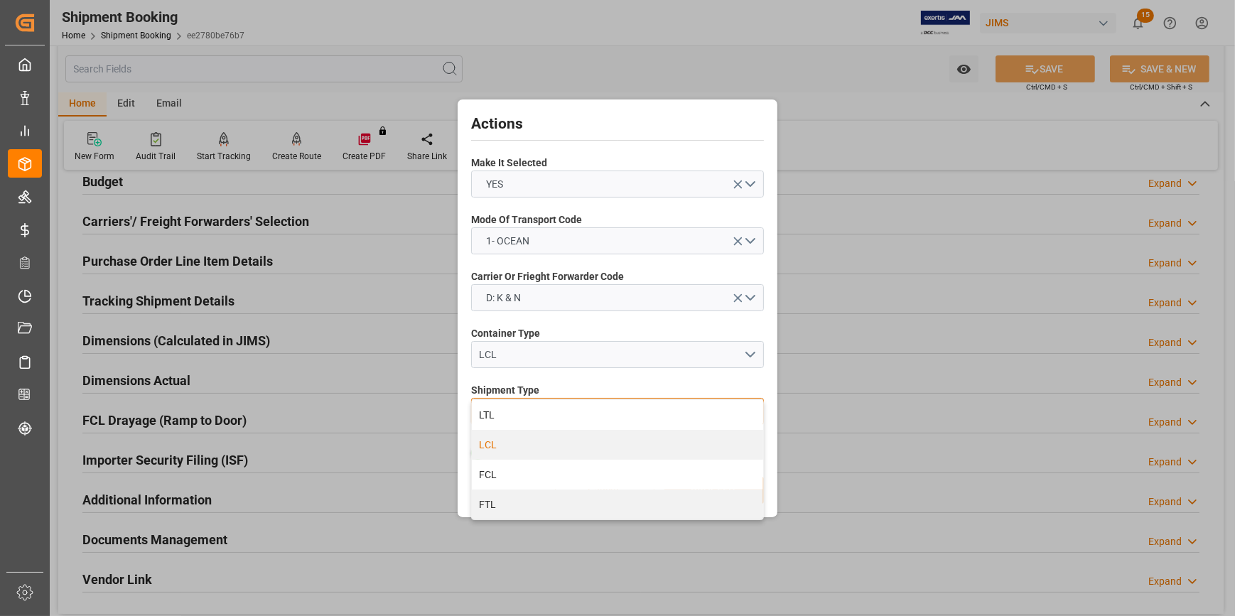
click at [606, 456] on div "LCL" at bounding box center [617, 445] width 291 height 30
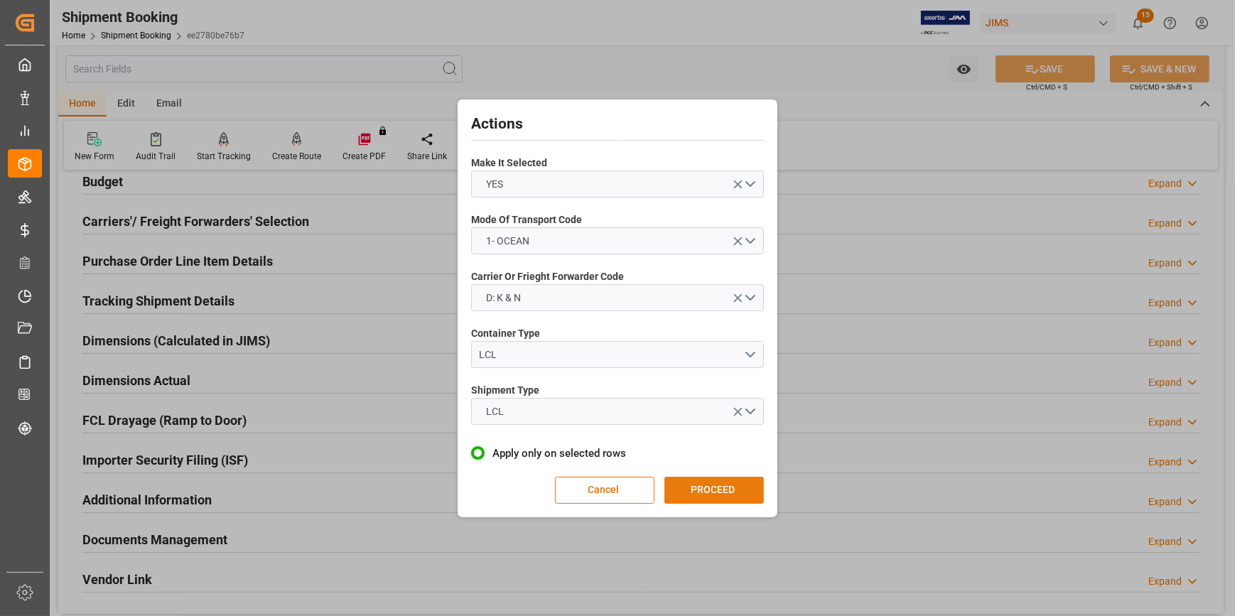
click at [717, 490] on button "PROCEED" at bounding box center [715, 490] width 100 height 27
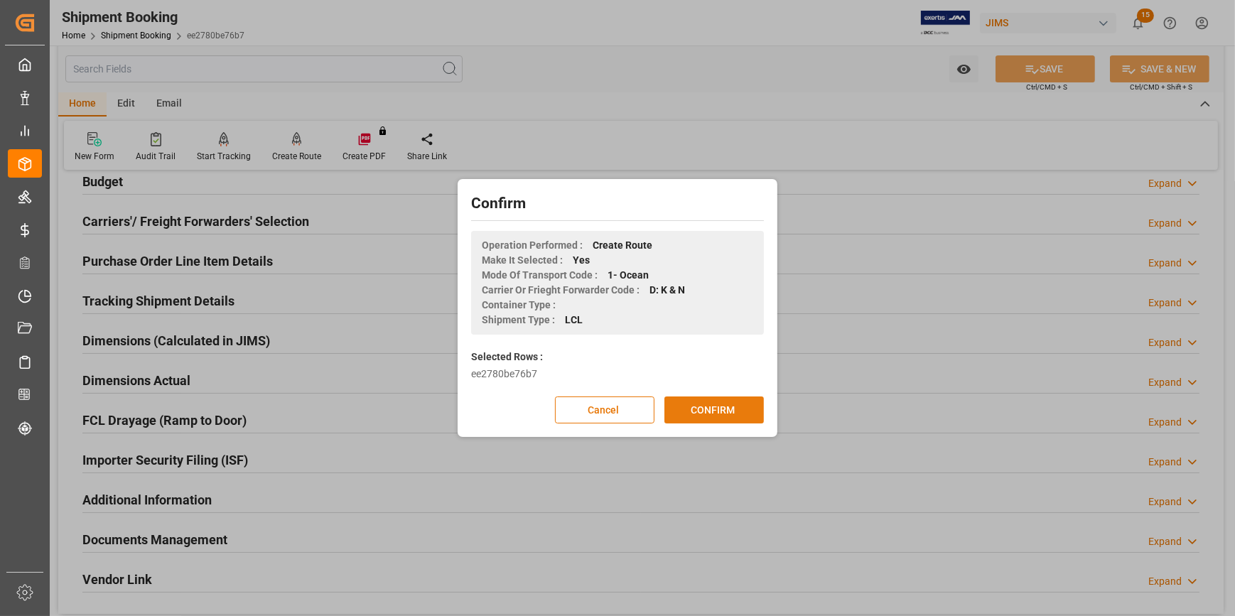
click at [698, 412] on button "CONFIRM" at bounding box center [715, 410] width 100 height 27
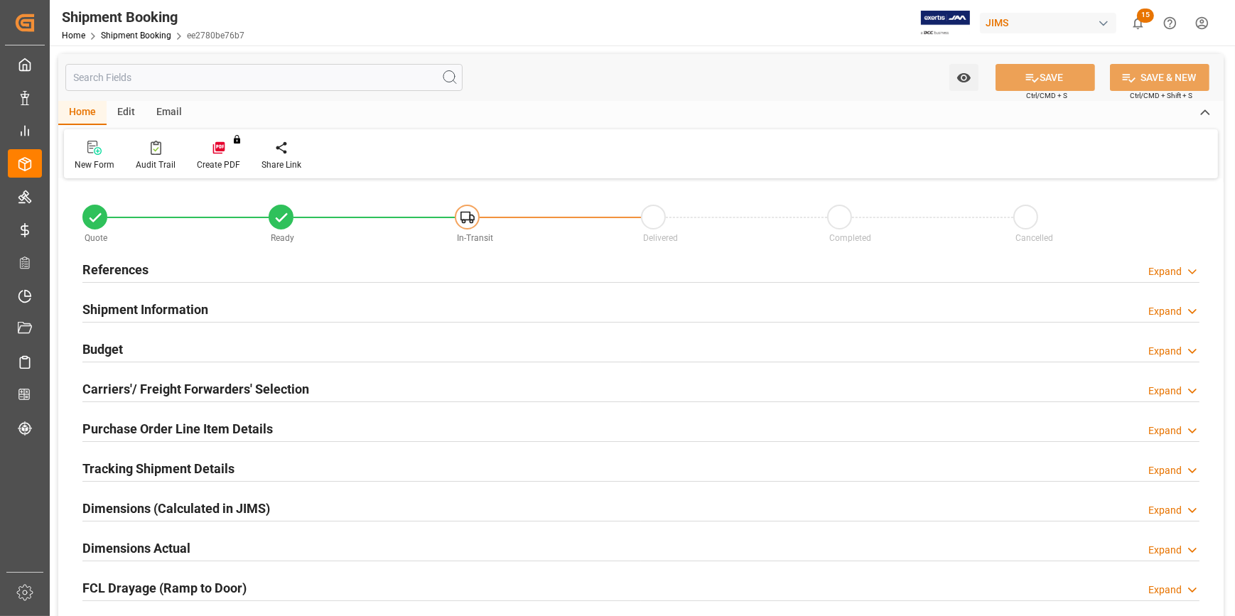
type input "0"
type input "[DATE]"
click at [327, 272] on div "References Expand" at bounding box center [640, 268] width 1117 height 27
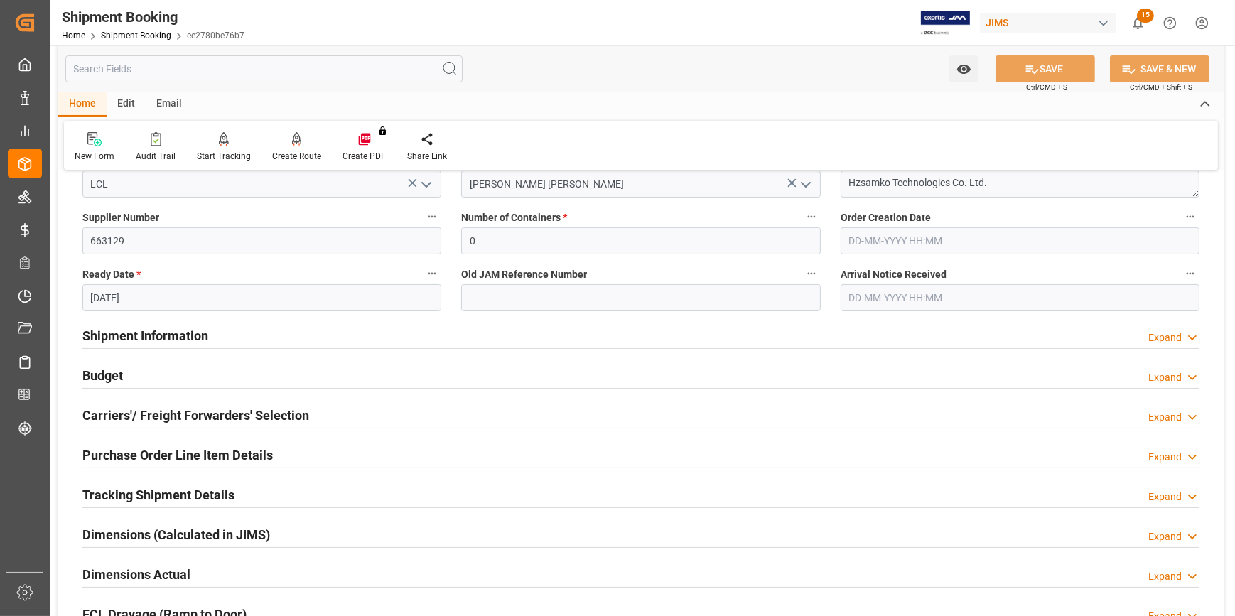
click at [343, 336] on div "Shipment Information Expand" at bounding box center [640, 334] width 1117 height 27
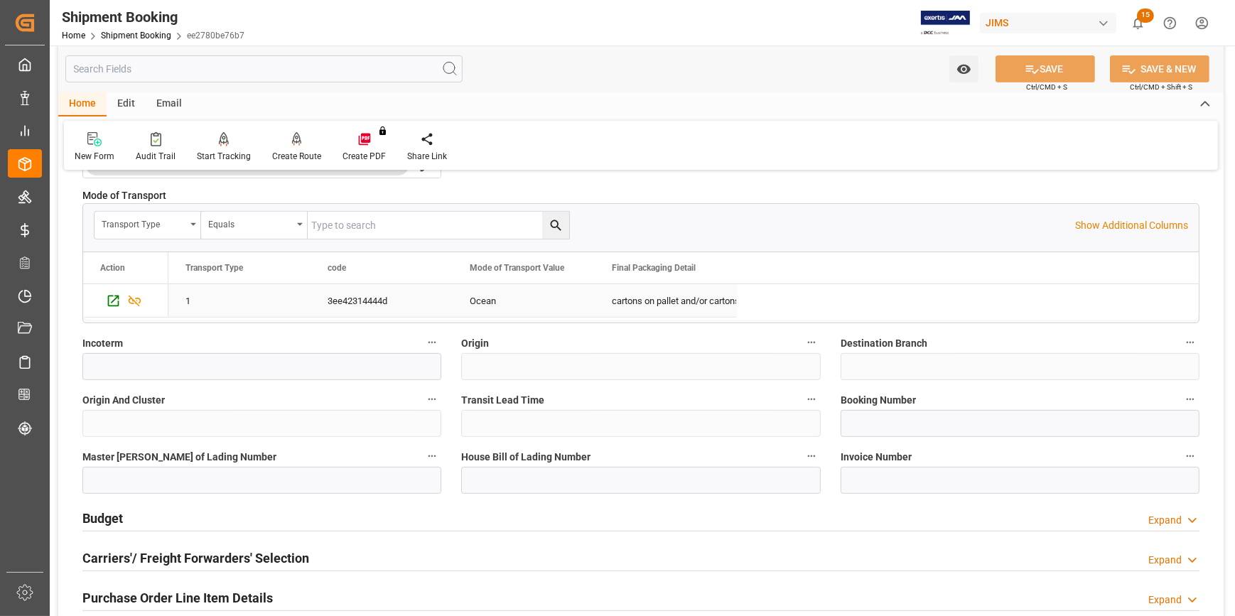
scroll to position [711, 0]
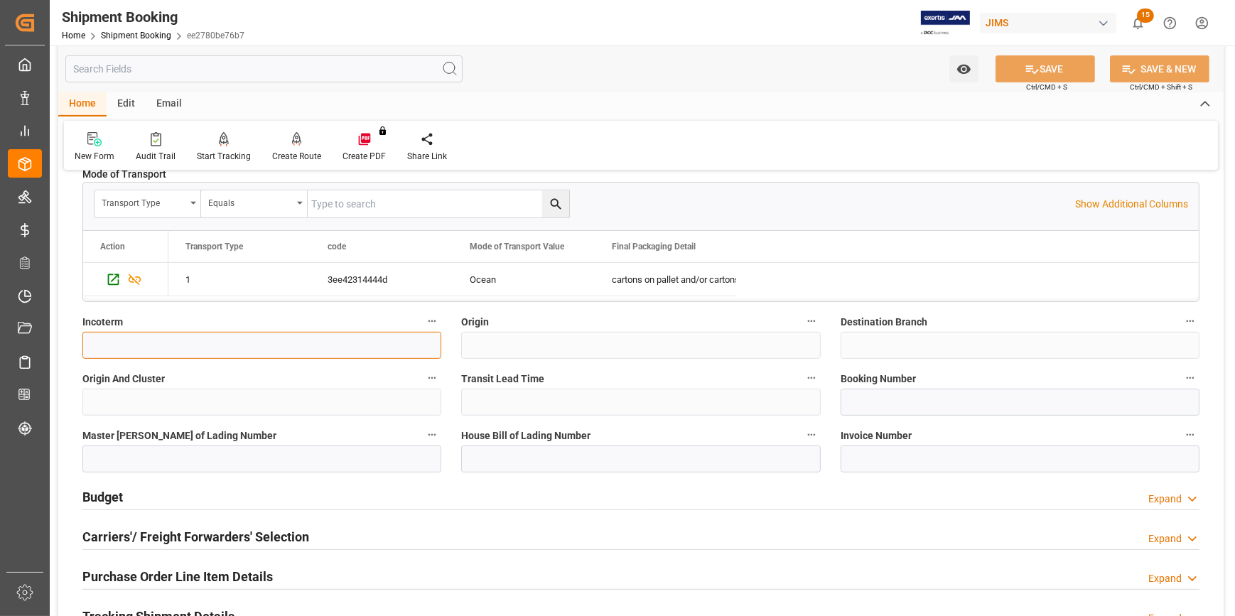
click at [188, 346] on input at bounding box center [261, 345] width 359 height 27
paste input "EXW [GEOGRAPHIC_DATA],[GEOGRAPHIC_DATA]"
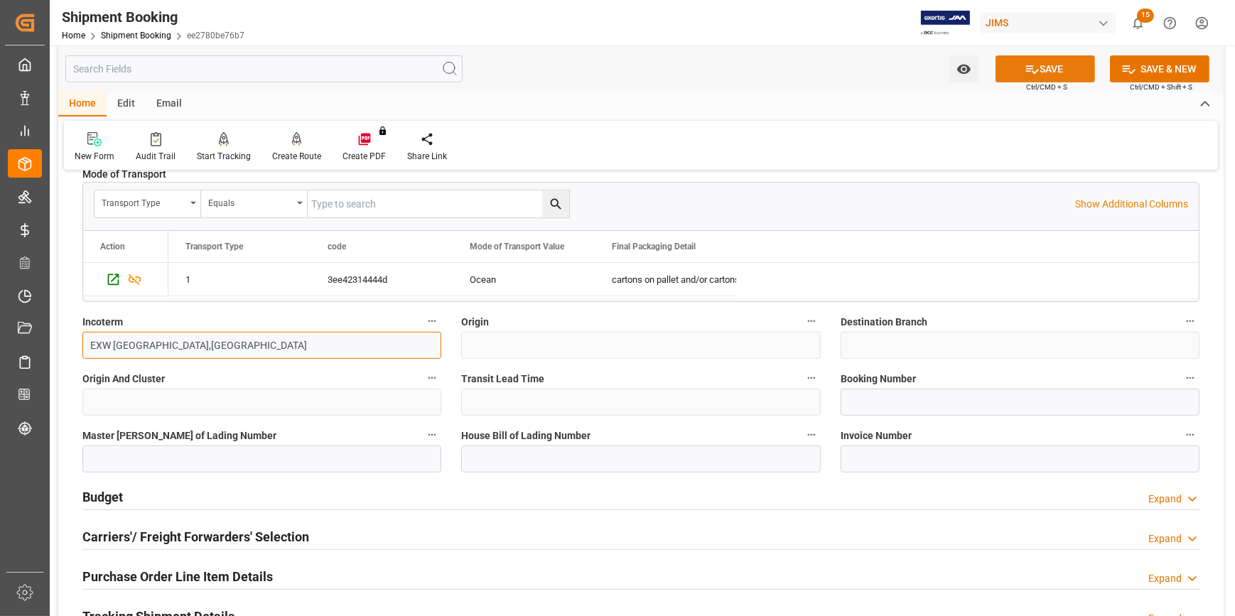
type input "EXW [GEOGRAPHIC_DATA],[GEOGRAPHIC_DATA]"
click at [1048, 71] on button "SAVE" at bounding box center [1046, 68] width 100 height 27
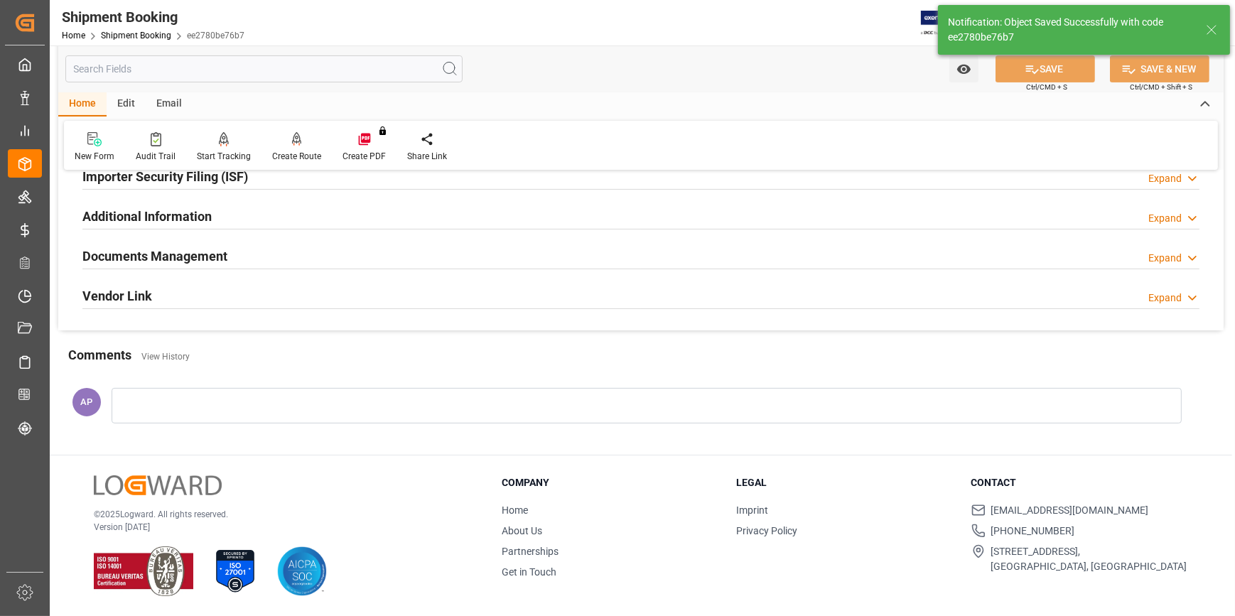
scroll to position [0, 0]
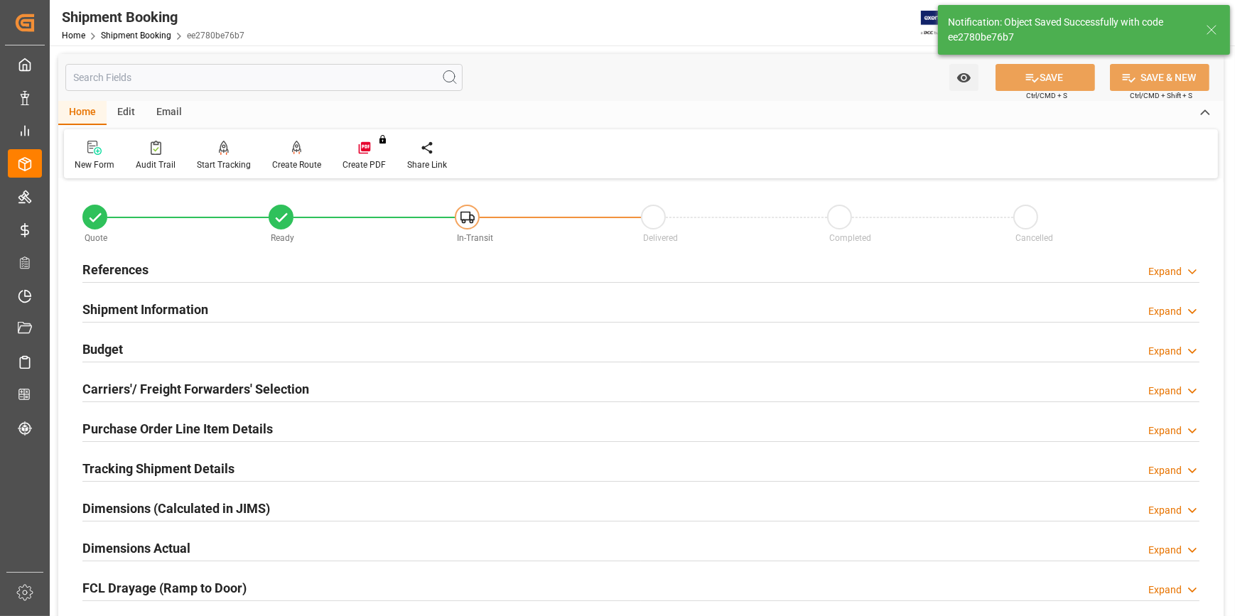
click at [279, 353] on div "Budget Expand" at bounding box center [640, 348] width 1117 height 27
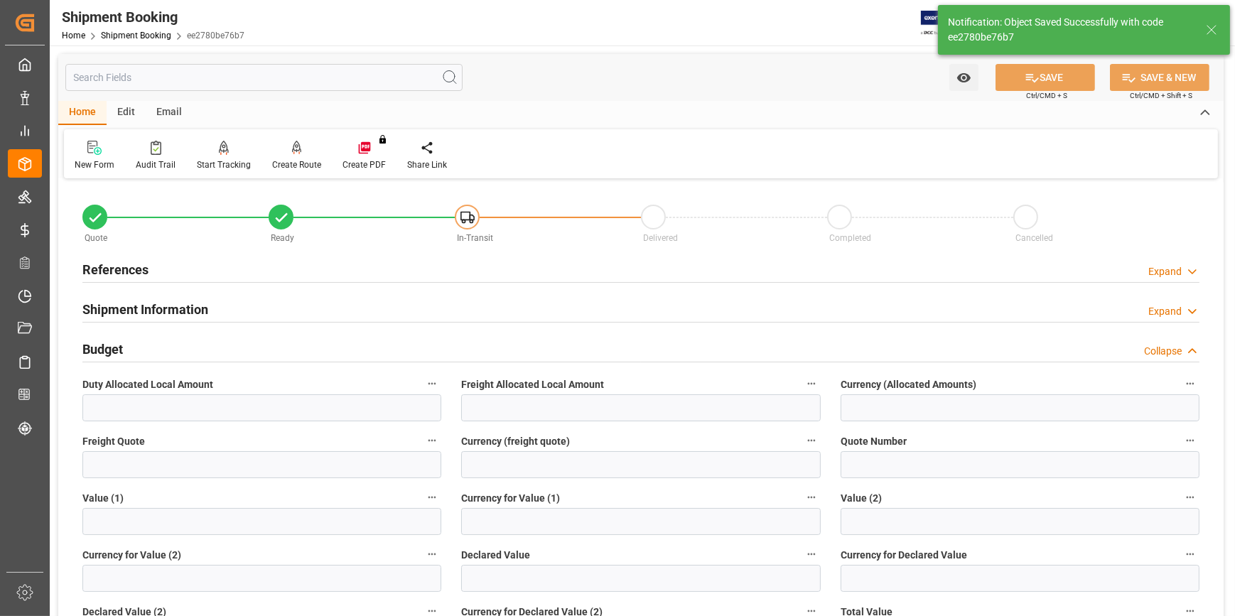
scroll to position [64, 0]
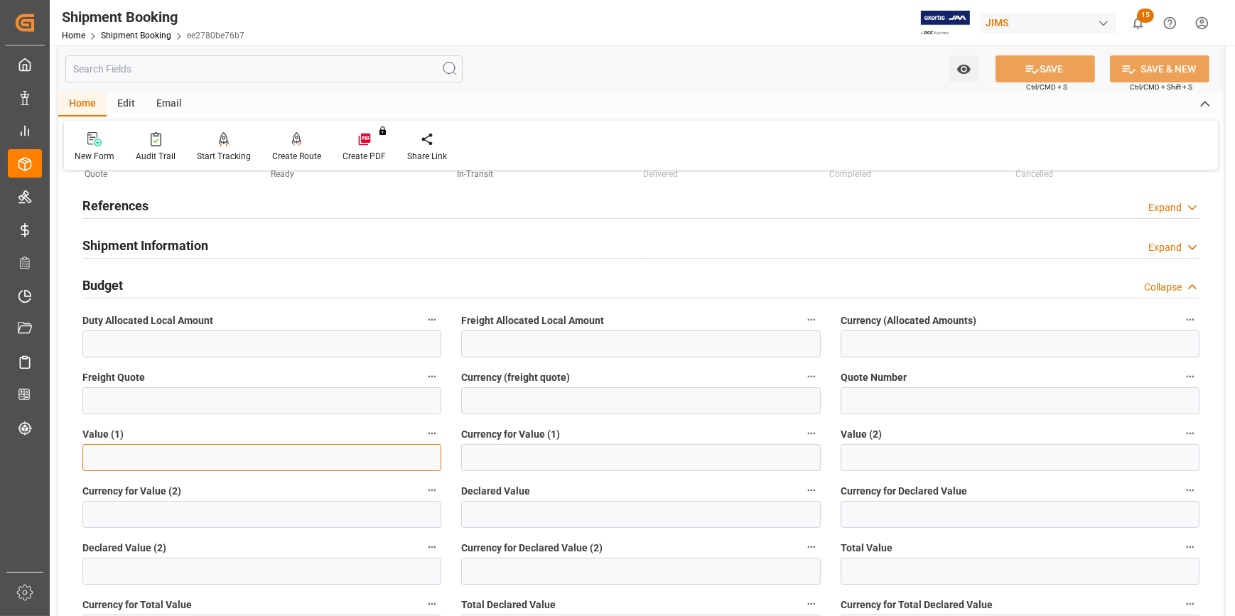
click at [134, 461] on input "text" at bounding box center [261, 457] width 359 height 27
type input "53200"
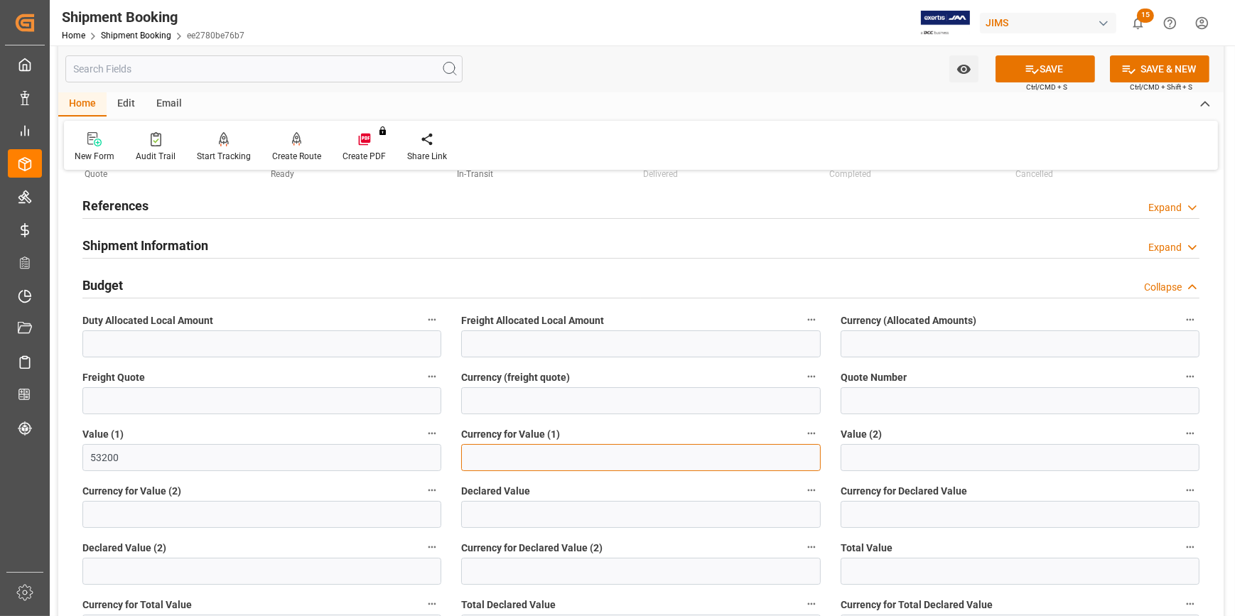
click at [485, 463] on input at bounding box center [640, 457] width 359 height 27
type input "USD"
click at [136, 402] on input "text" at bounding box center [261, 400] width 359 height 27
type input "2700"
click at [480, 390] on input at bounding box center [640, 400] width 359 height 27
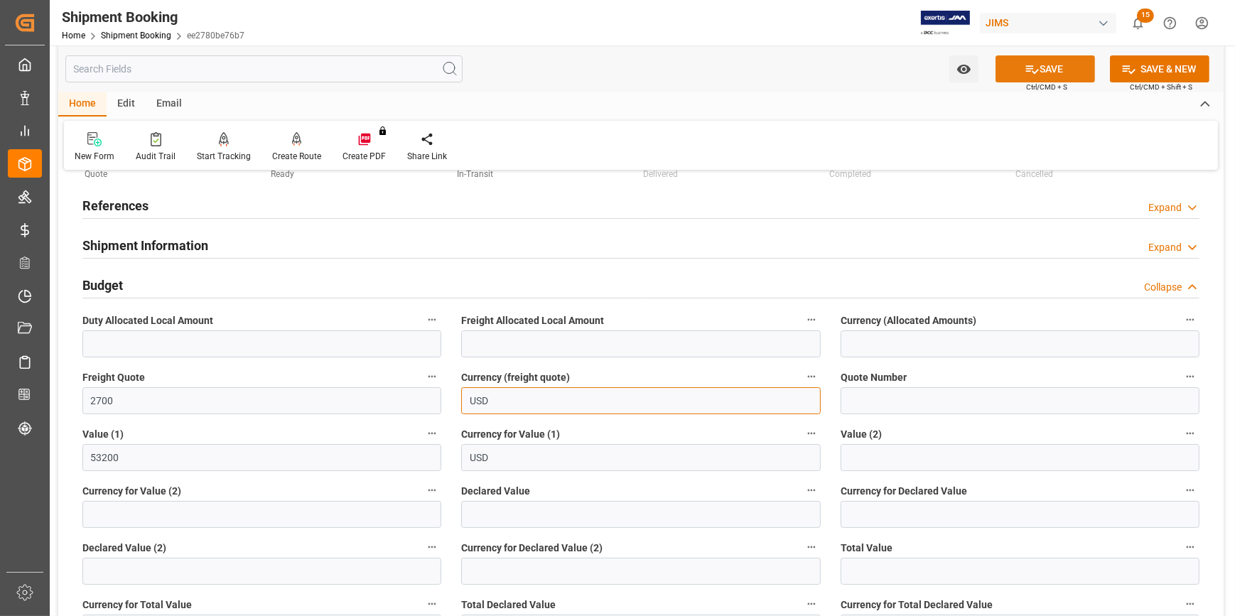
type input "USD"
click at [1036, 72] on icon at bounding box center [1032, 69] width 15 height 15
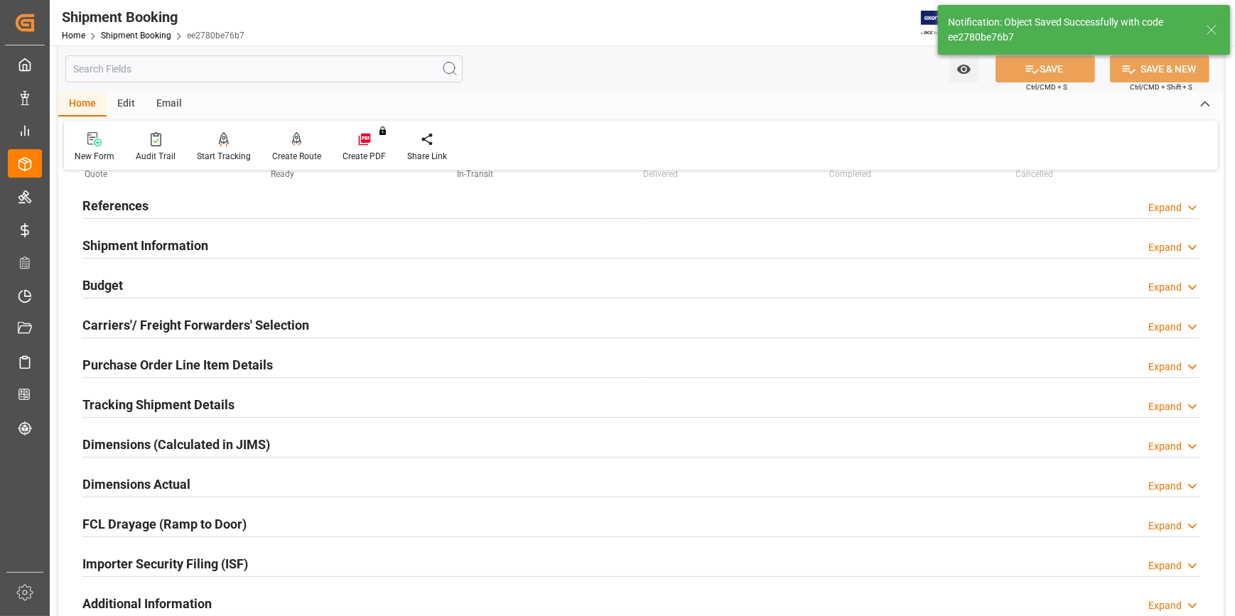
click at [274, 397] on div "Tracking Shipment Details Expand" at bounding box center [640, 403] width 1117 height 27
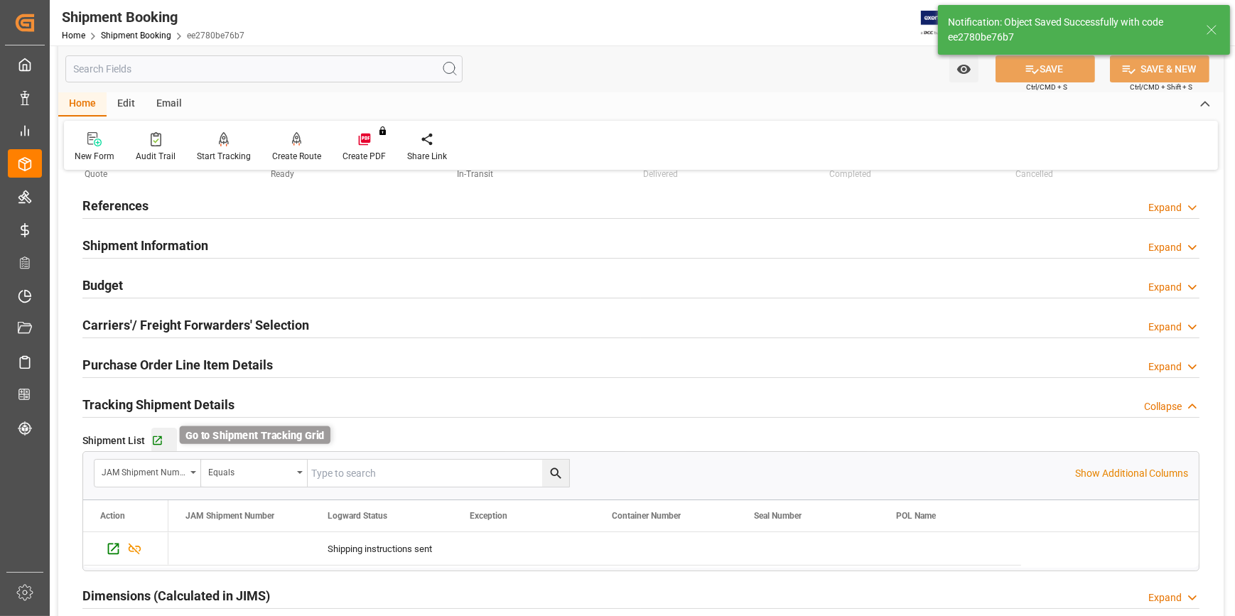
click at [159, 437] on icon "button" at bounding box center [157, 441] width 12 height 12
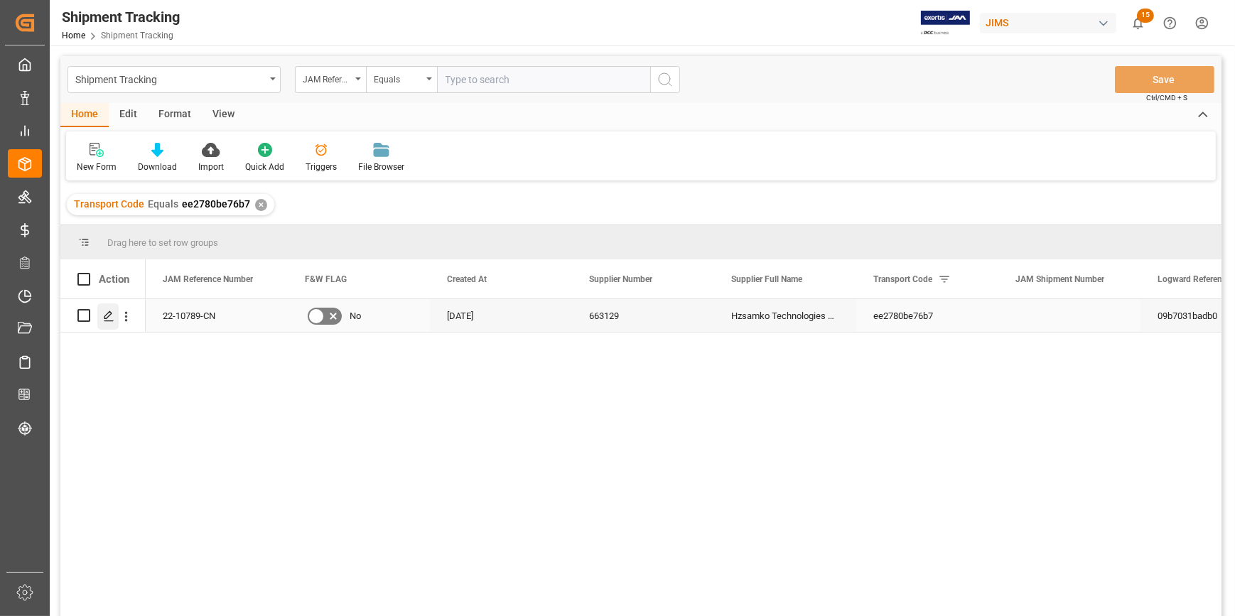
click at [109, 318] on icon "Press SPACE to select this row." at bounding box center [108, 316] width 11 height 11
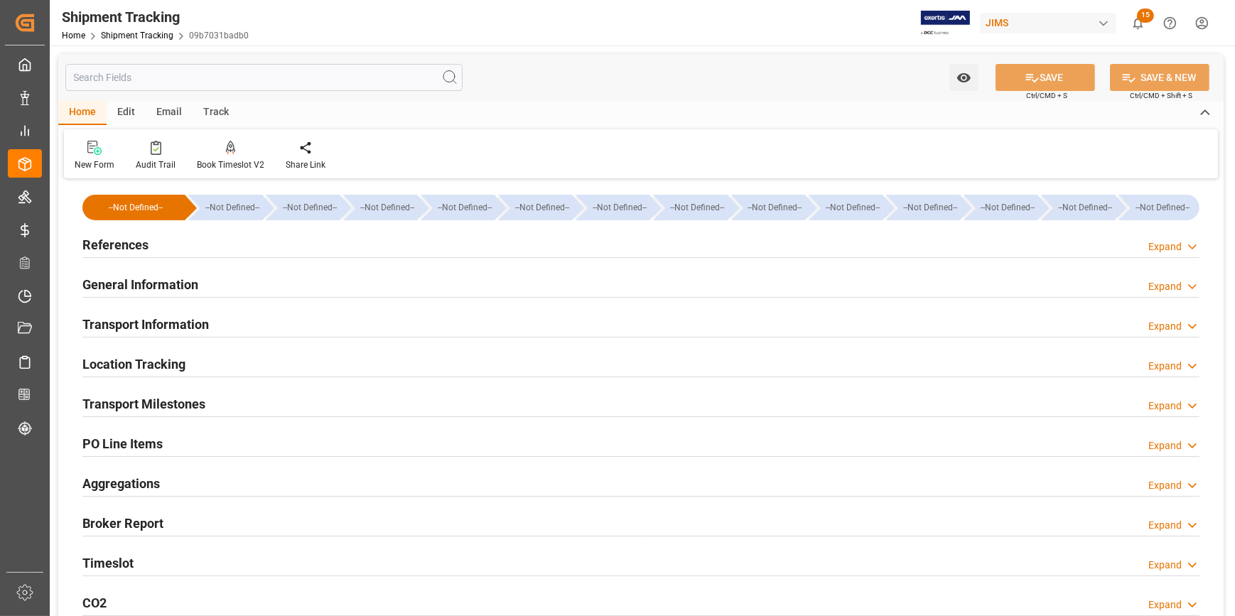
type input "[DATE]"
click at [197, 240] on div "References Expand" at bounding box center [640, 243] width 1117 height 27
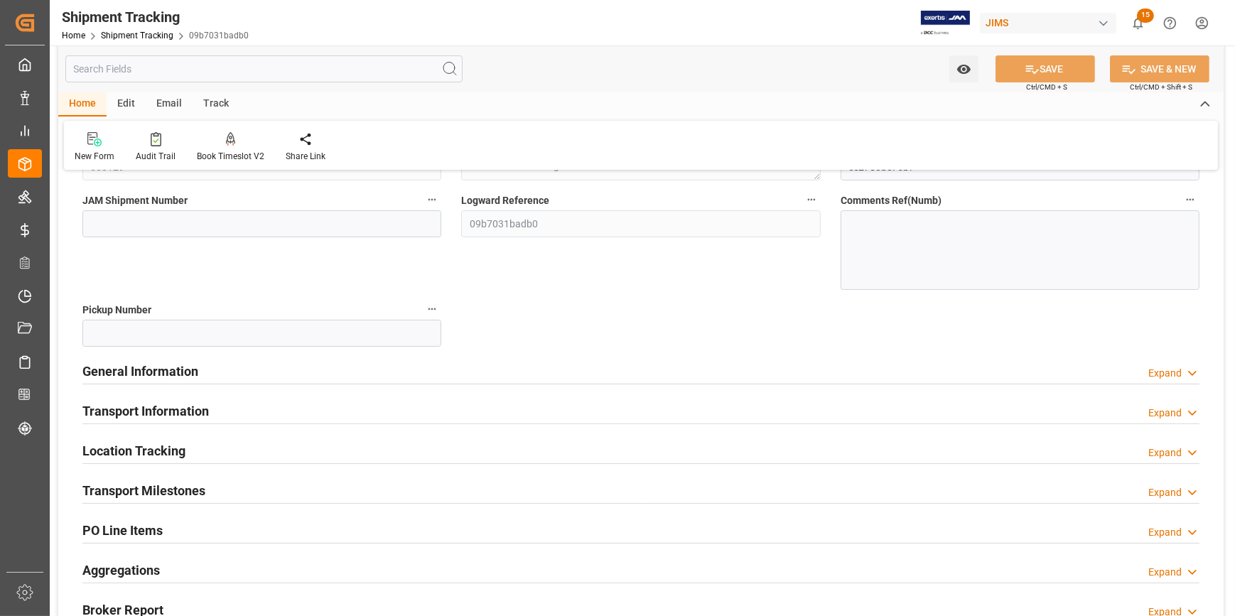
click at [326, 377] on div "General Information Expand" at bounding box center [640, 370] width 1117 height 27
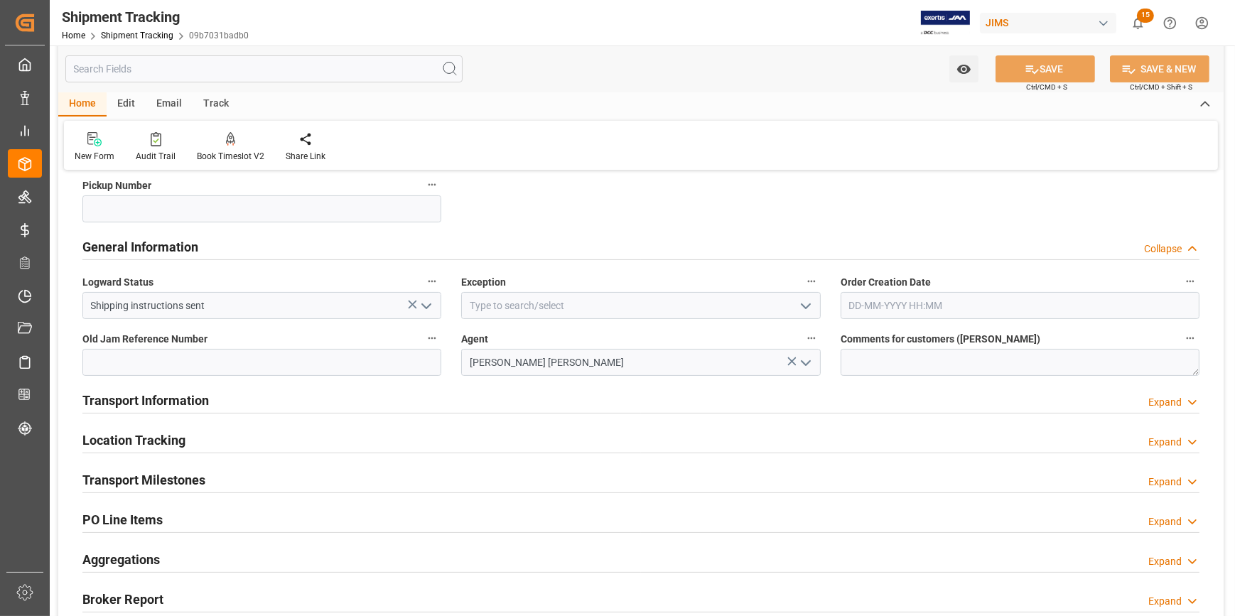
scroll to position [323, 0]
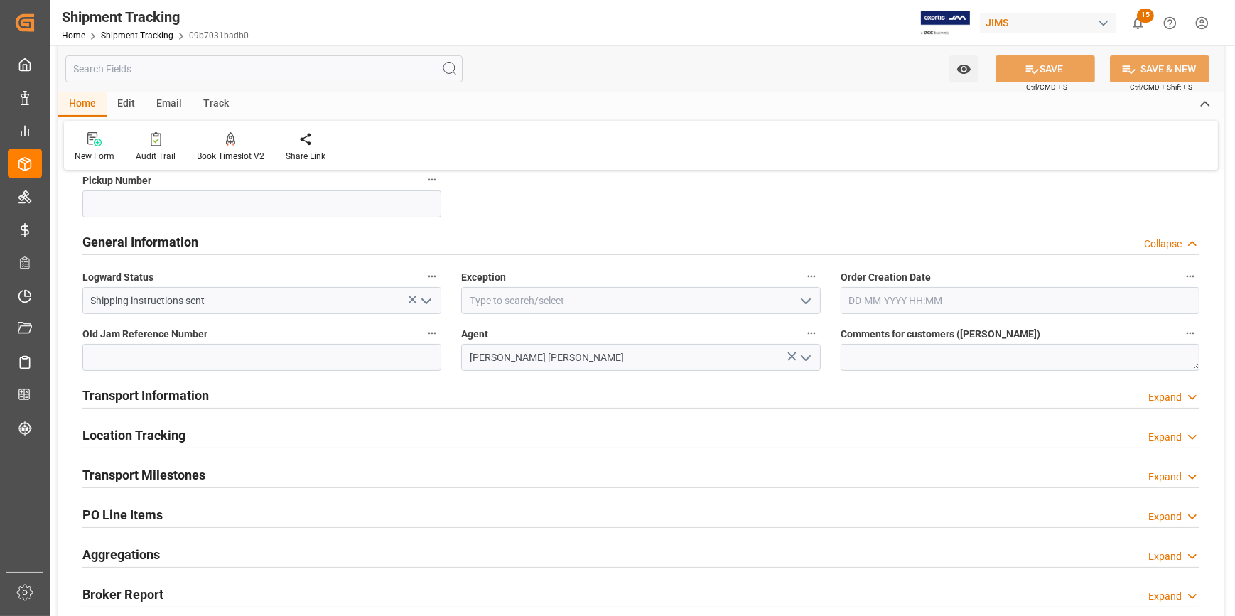
click at [800, 301] on icon "open menu" at bounding box center [805, 301] width 17 height 17
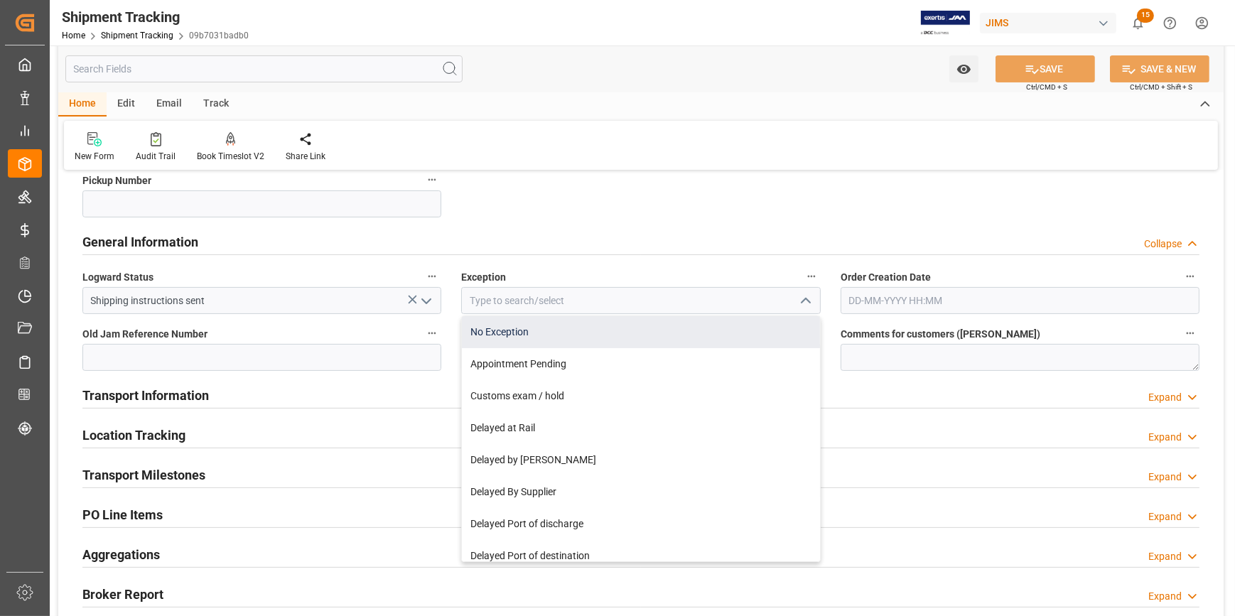
click at [608, 336] on div "No Exception" at bounding box center [641, 332] width 358 height 32
type input "No Exception"
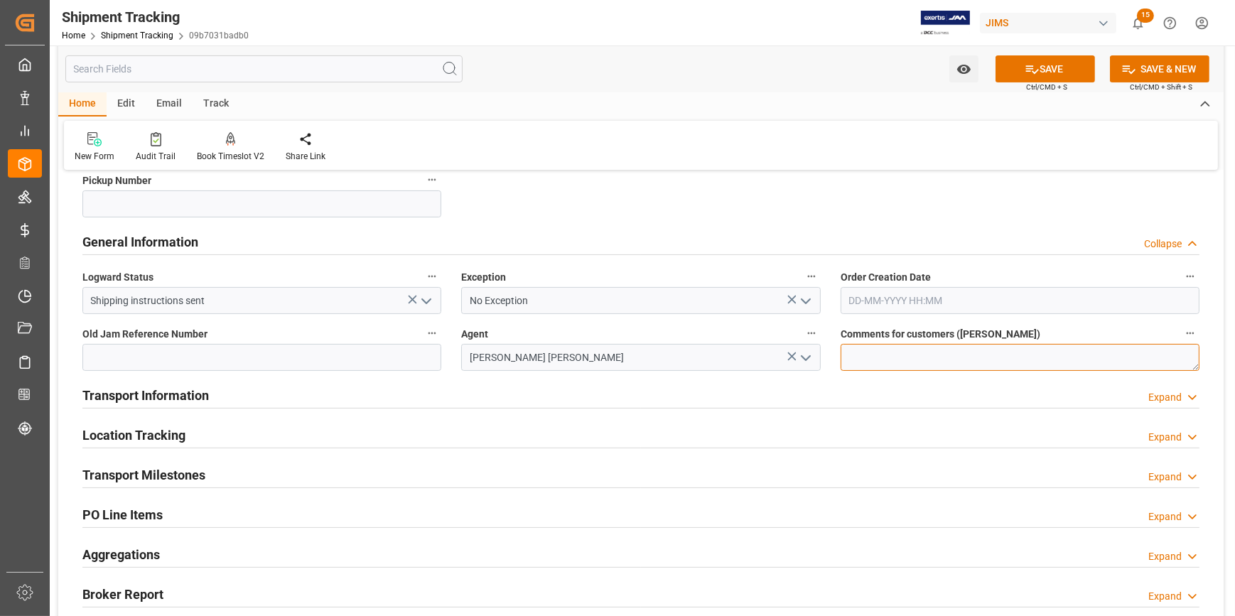
click at [920, 360] on textarea at bounding box center [1020, 357] width 359 height 27
type textarea "DO NOT RECEIVE IN E1"
click at [451, 384] on div "Transport Information Expand" at bounding box center [640, 394] width 1117 height 27
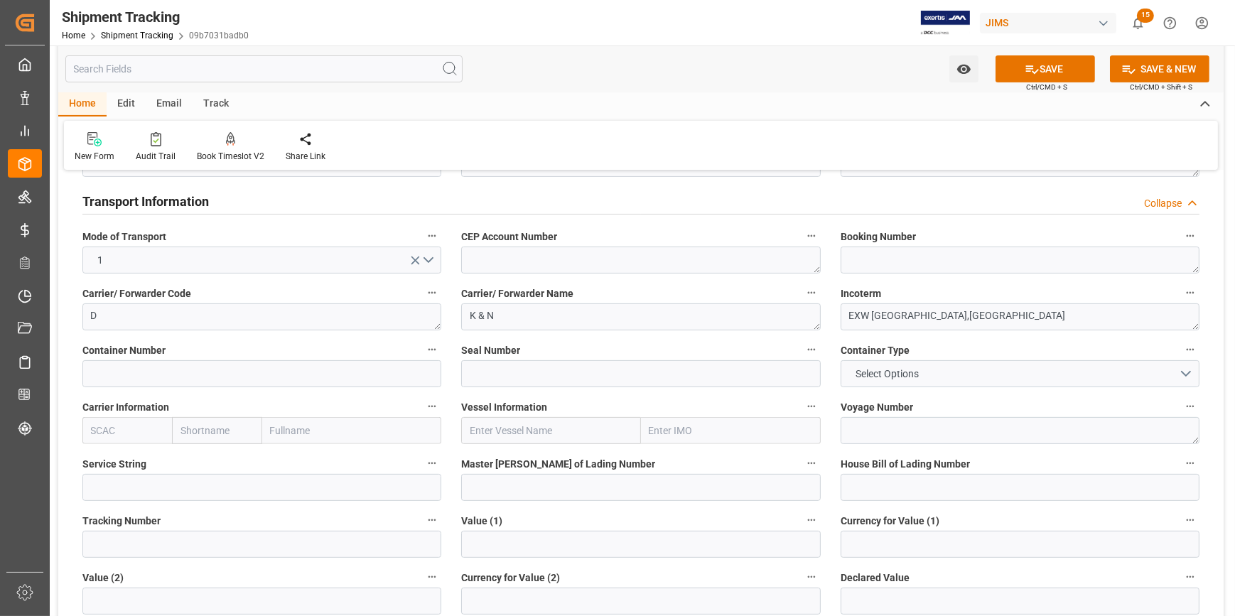
scroll to position [581, 0]
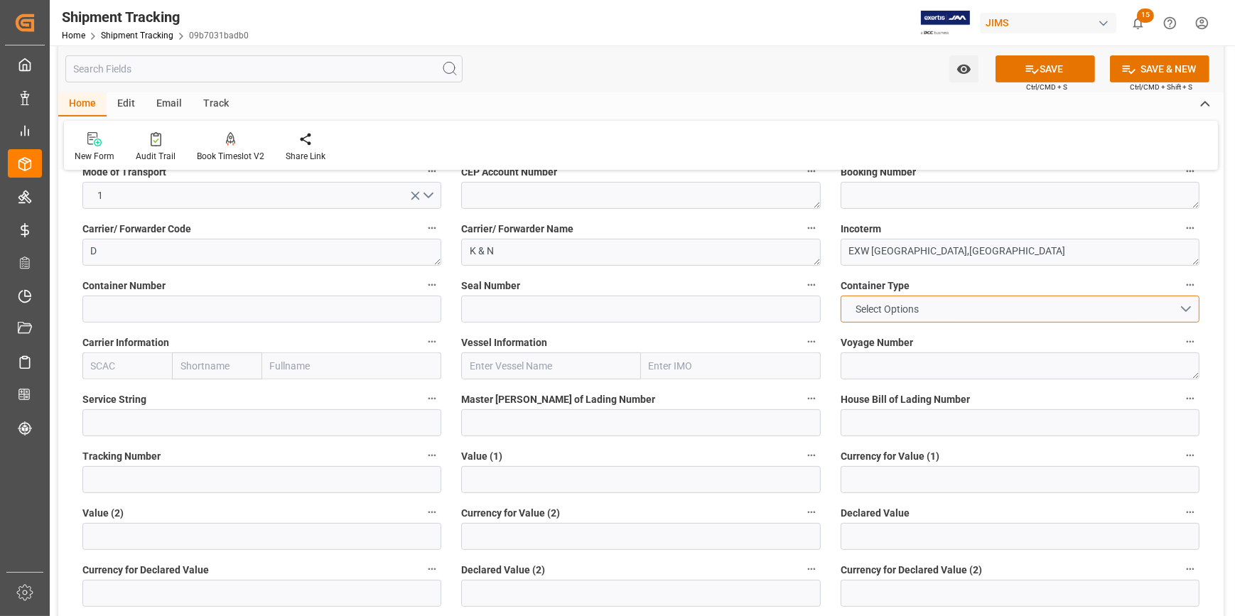
click at [1178, 306] on button "Select Options" at bounding box center [1020, 309] width 359 height 27
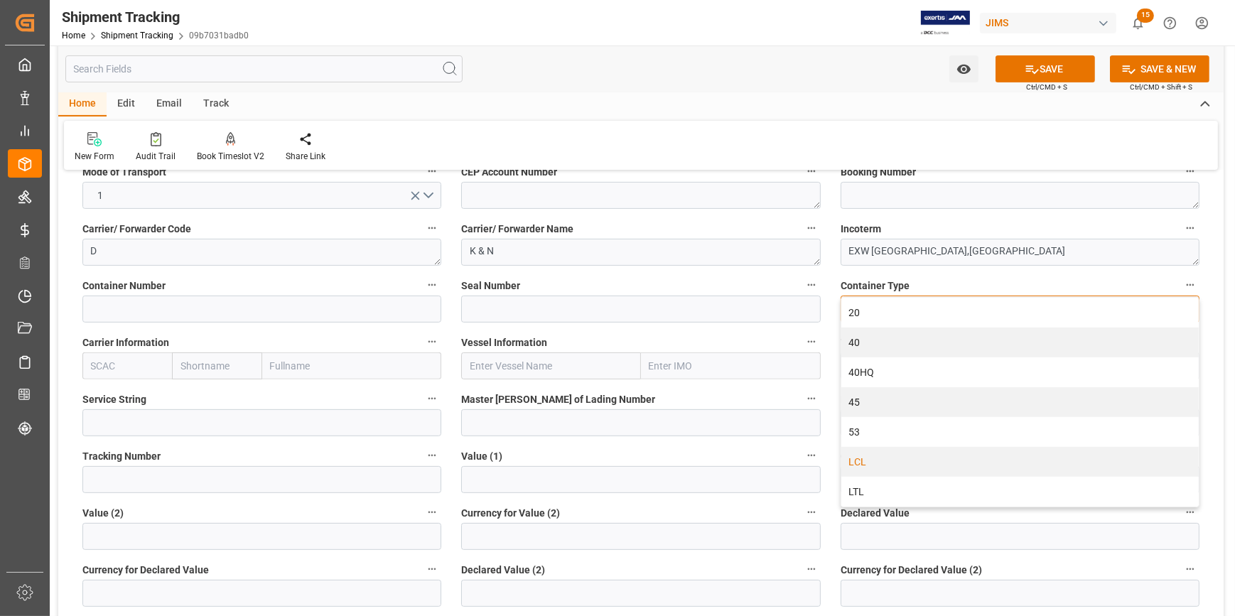
click at [899, 463] on div "LCL" at bounding box center [1021, 462] width 358 height 30
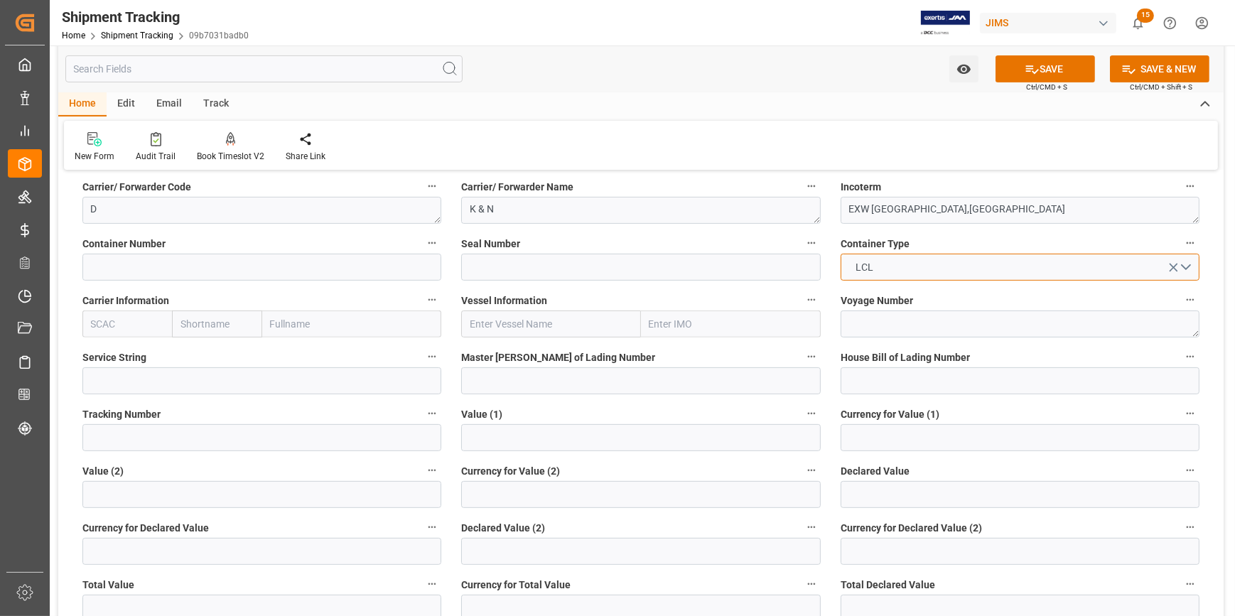
scroll to position [646, 0]
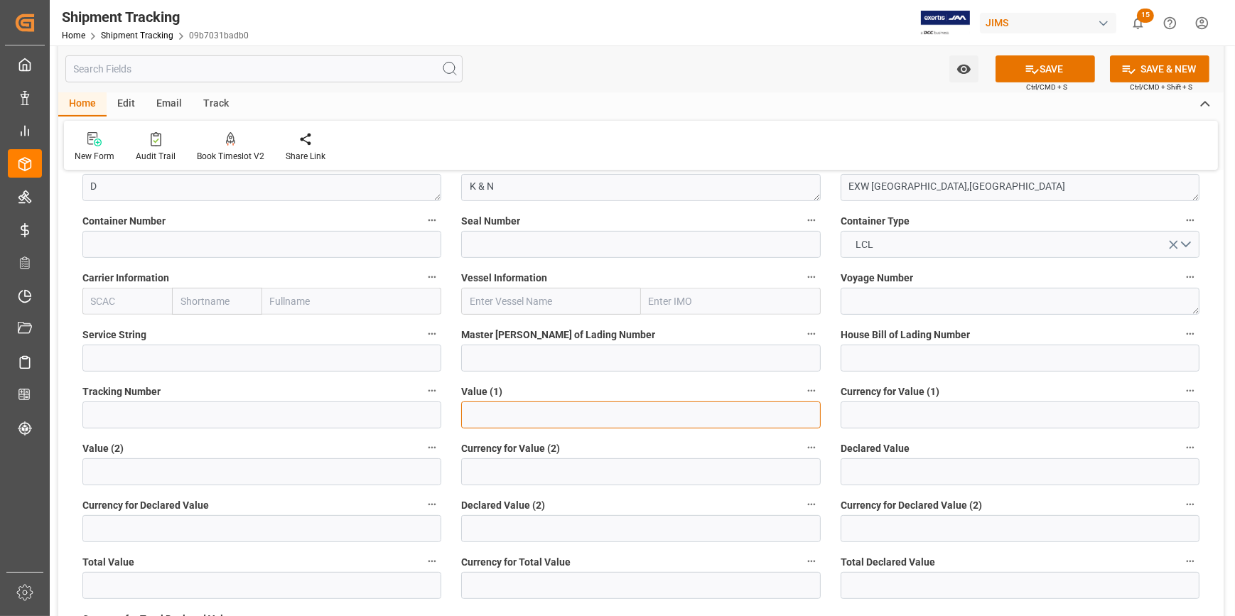
click at [510, 414] on input "text" at bounding box center [640, 415] width 359 height 27
type input "53200"
click at [881, 412] on input at bounding box center [1020, 415] width 359 height 27
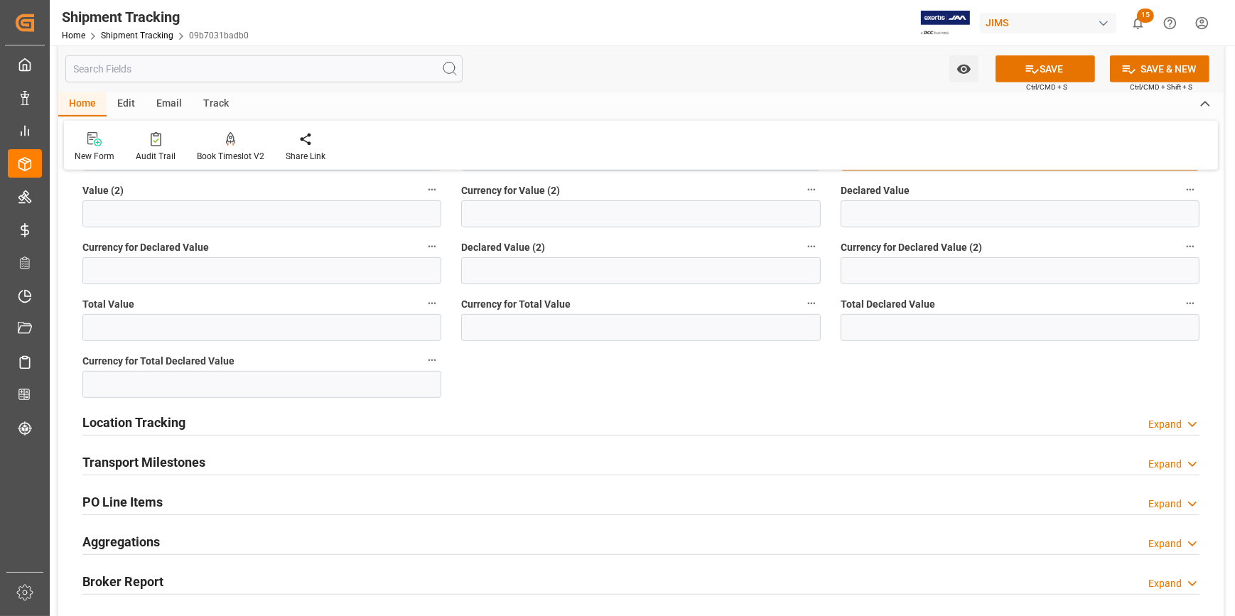
type input "USD"
click at [288, 455] on div "Transport Milestones Expand" at bounding box center [640, 461] width 1117 height 27
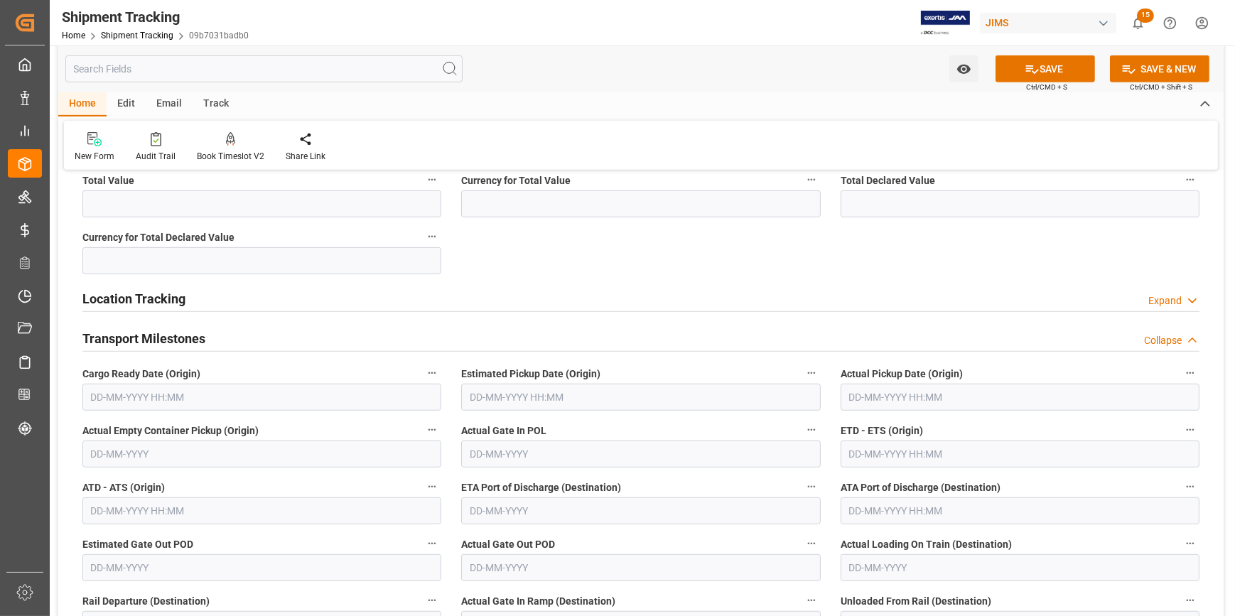
scroll to position [1033, 0]
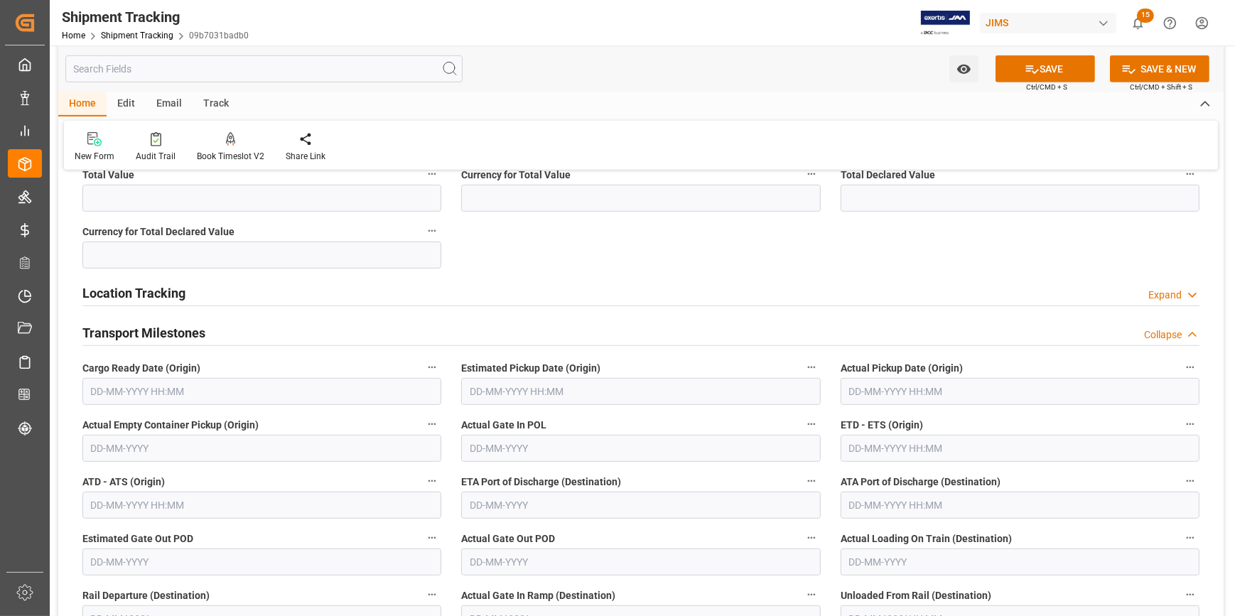
click at [183, 386] on input "text" at bounding box center [261, 391] width 359 height 27
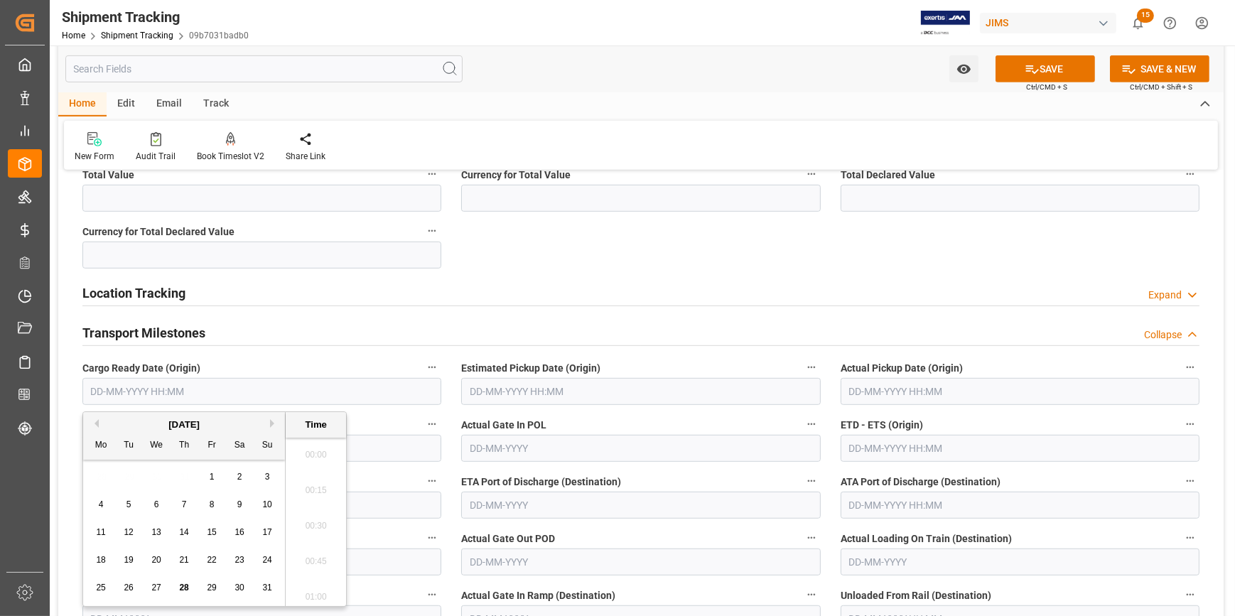
scroll to position [2634, 0]
click at [270, 424] on button "Next Month" at bounding box center [274, 423] width 9 height 9
click at [213, 476] on span "5" at bounding box center [212, 477] width 5 height 10
click at [95, 422] on button "Previous Month" at bounding box center [94, 423] width 9 height 9
click at [183, 584] on span "28" at bounding box center [183, 588] width 9 height 10
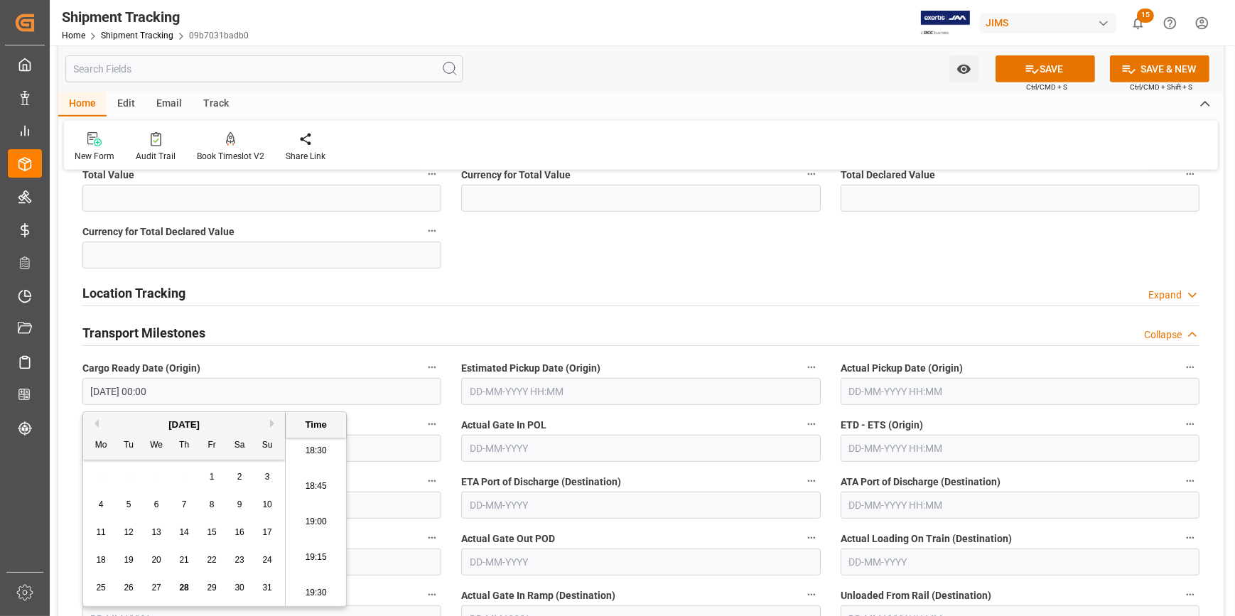
type input "28-08-2025 00:00"
click at [499, 390] on input "text" at bounding box center [640, 391] width 359 height 27
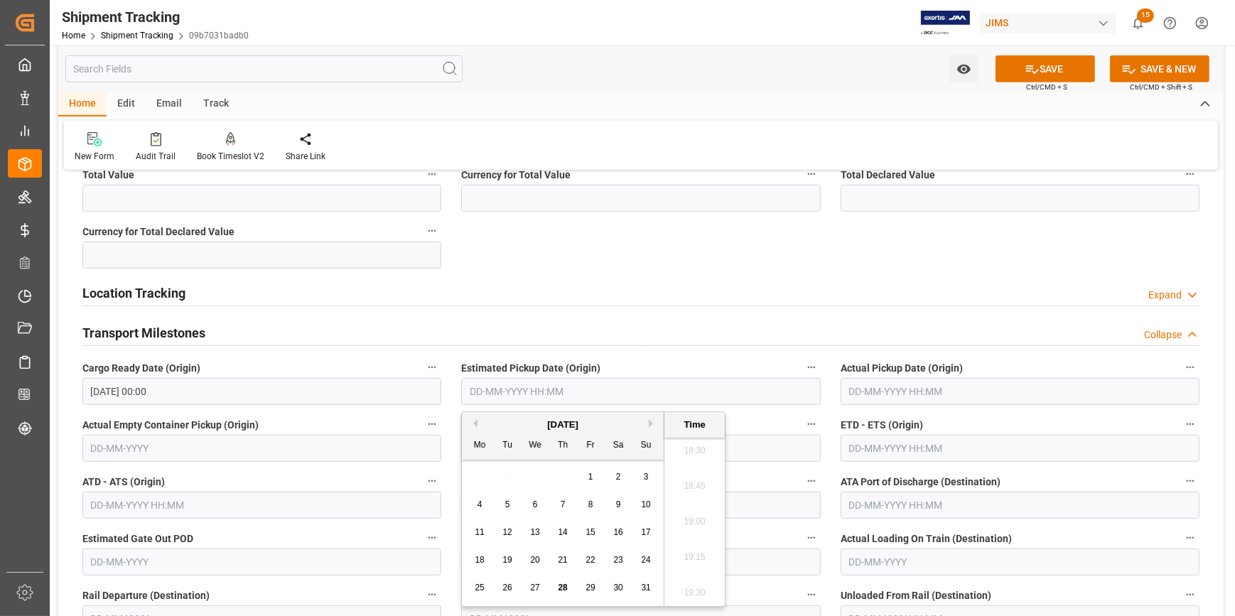
click at [652, 423] on button "Next Month" at bounding box center [653, 423] width 9 height 9
click at [596, 502] on div "12" at bounding box center [591, 505] width 18 height 17
type input "12-09-2025 00:00"
click at [878, 451] on input "text" at bounding box center [1020, 448] width 359 height 27
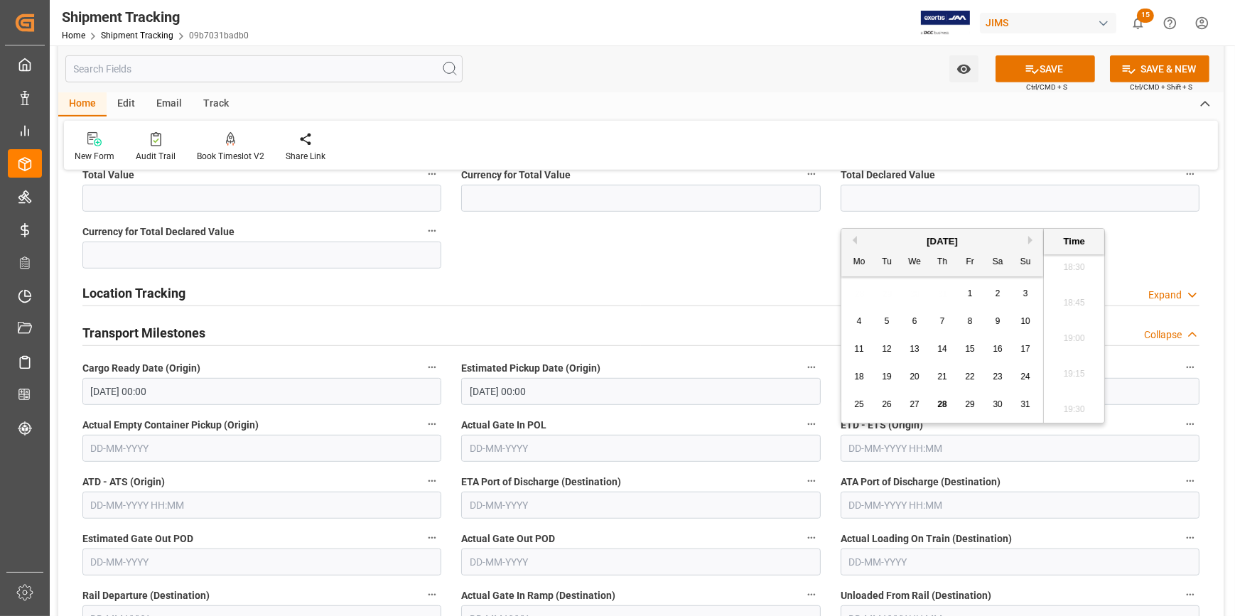
click at [1029, 235] on div "Previous Month Next Month August 2025 Mo Tu We Th Fr Sa Su 28 29 30 31 1 2 3 4 …" at bounding box center [973, 325] width 264 height 195
click at [1029, 238] on button "Next Month" at bounding box center [1032, 240] width 9 height 9
click at [996, 348] on span "20" at bounding box center [997, 349] width 9 height 10
type input "20-09-2025 00:00"
click at [717, 473] on label "ETA Port of Discharge (Destination)" at bounding box center [640, 482] width 359 height 20
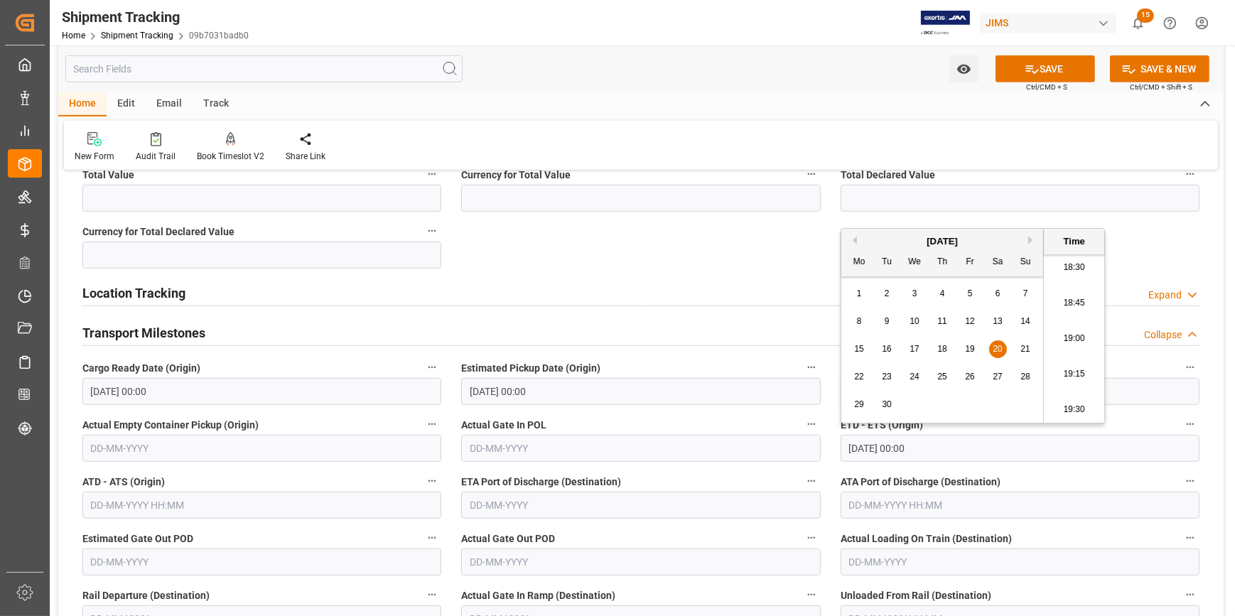
click at [802, 473] on button "ETA Port of Discharge (Destination)" at bounding box center [811, 481] width 18 height 18
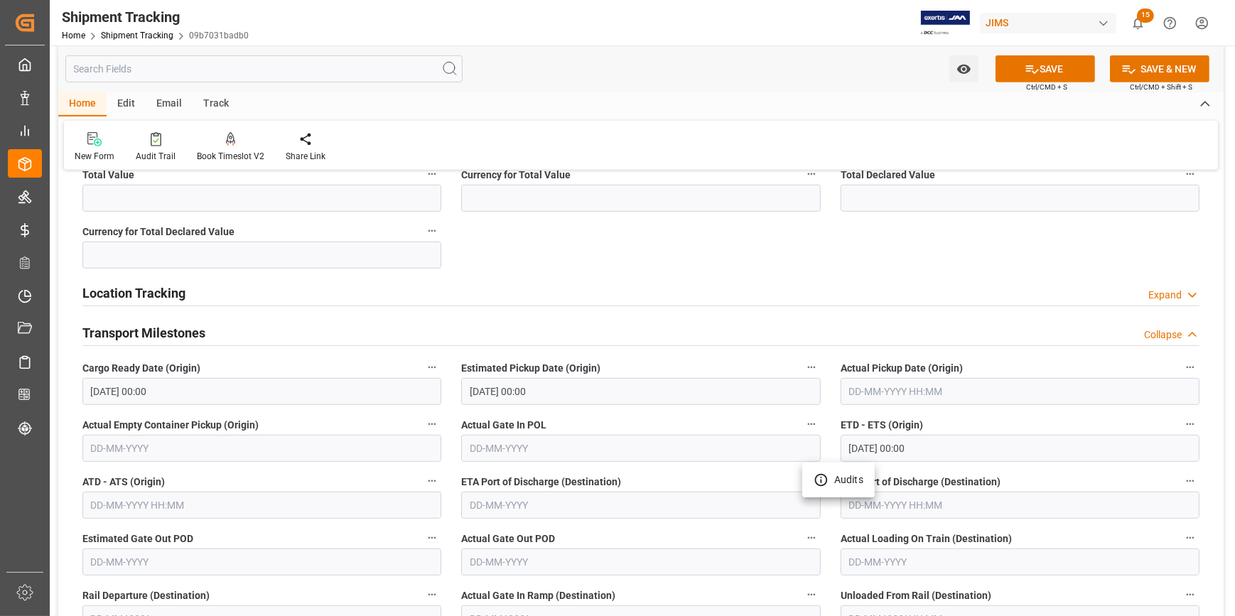
click at [711, 466] on div at bounding box center [617, 308] width 1235 height 616
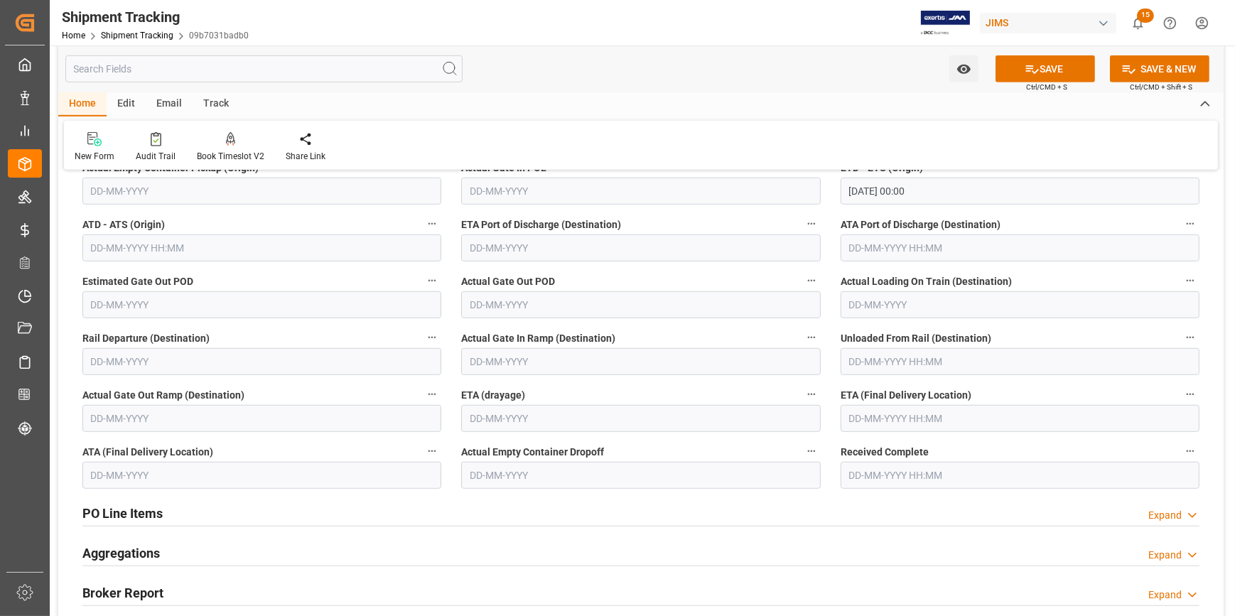
scroll to position [1292, 0]
click at [893, 419] on input "text" at bounding box center [1020, 417] width 359 height 27
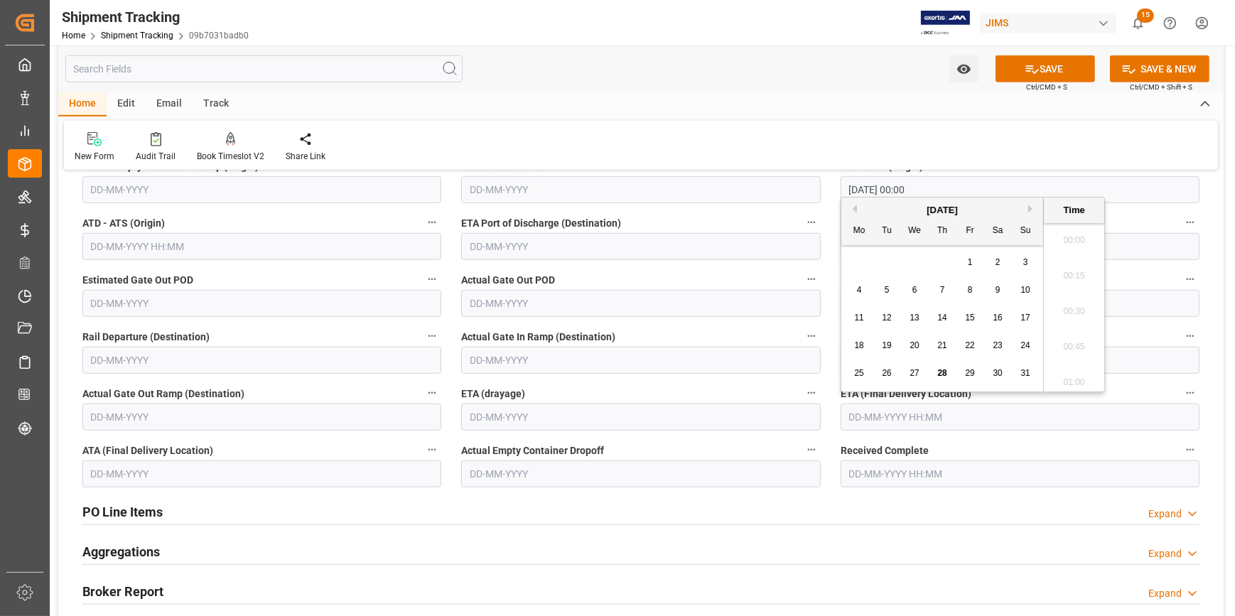
scroll to position [2634, 0]
click at [1031, 208] on button "Next Month" at bounding box center [1032, 209] width 9 height 9
click at [1030, 206] on button "Next Month" at bounding box center [1032, 209] width 9 height 9
click at [860, 342] on span "20" at bounding box center [858, 345] width 9 height 10
type input "20-10-2025 00:00"
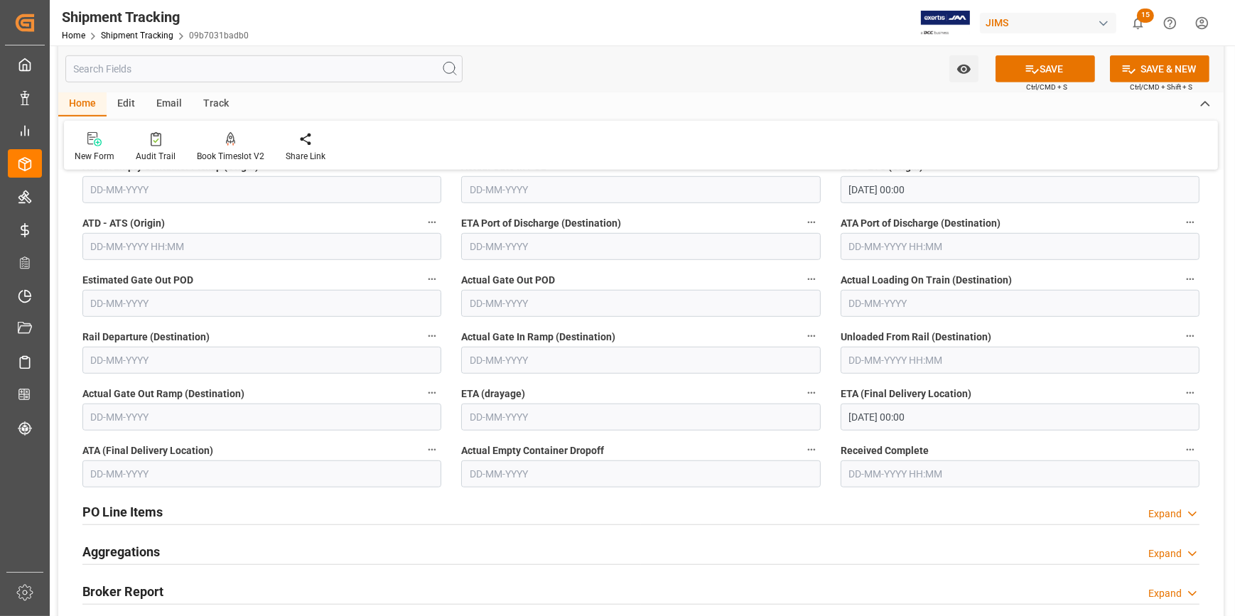
click at [963, 509] on div "PO Line Items Expand" at bounding box center [640, 511] width 1117 height 27
click at [1050, 64] on button "SAVE" at bounding box center [1046, 68] width 100 height 27
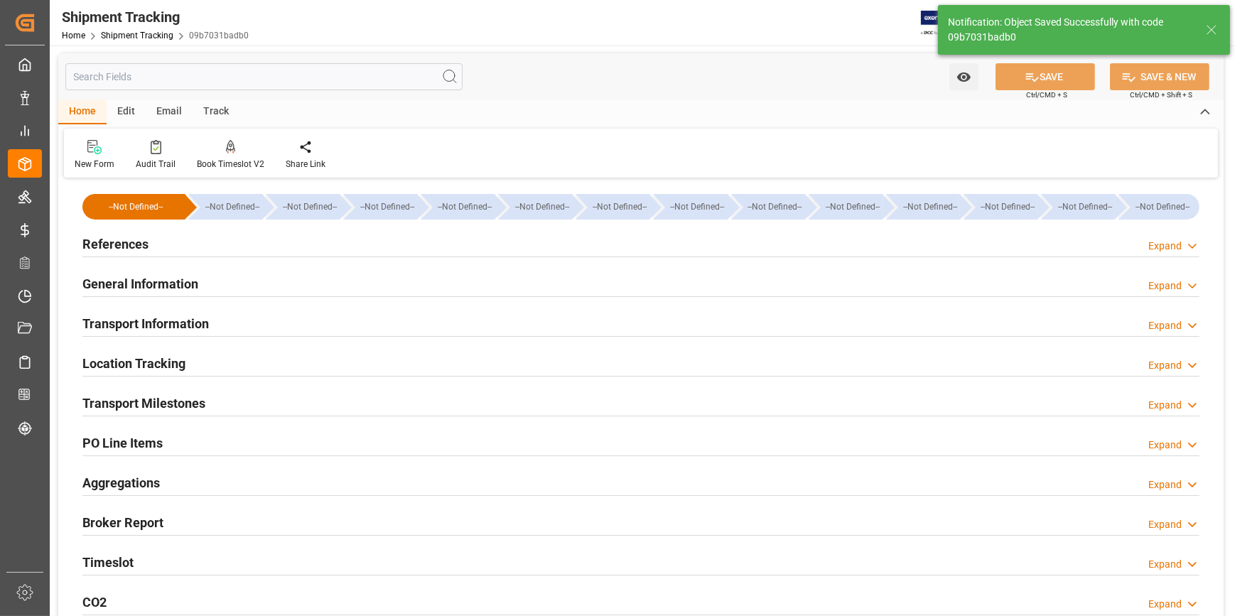
scroll to position [0, 0]
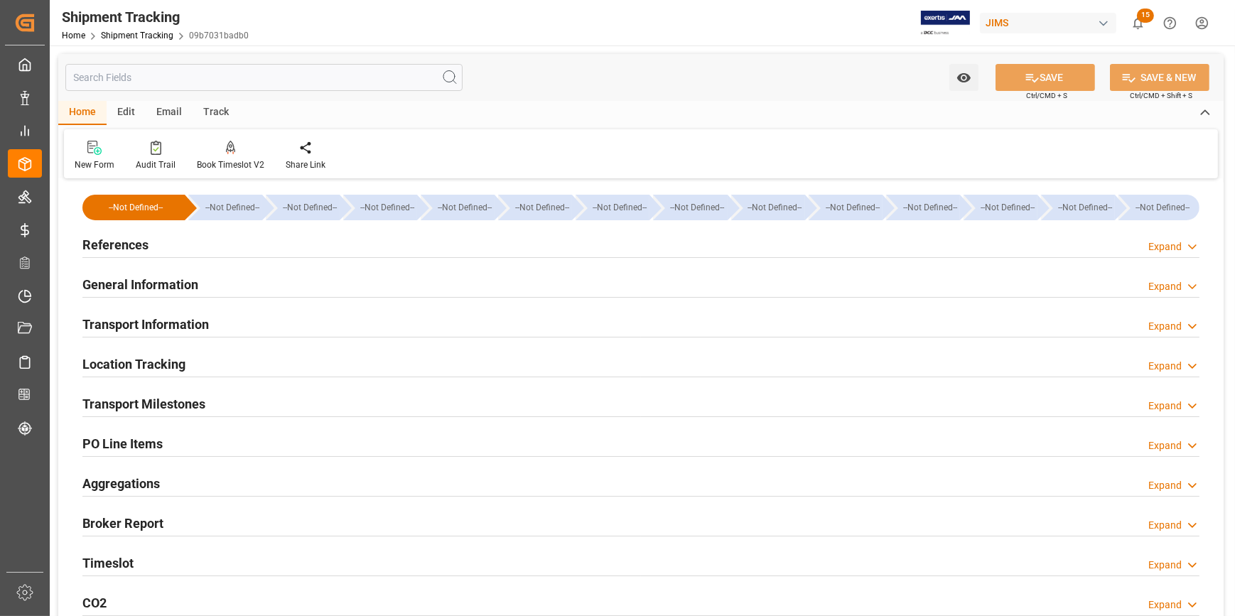
click at [247, 284] on div "General Information Expand" at bounding box center [640, 283] width 1117 height 27
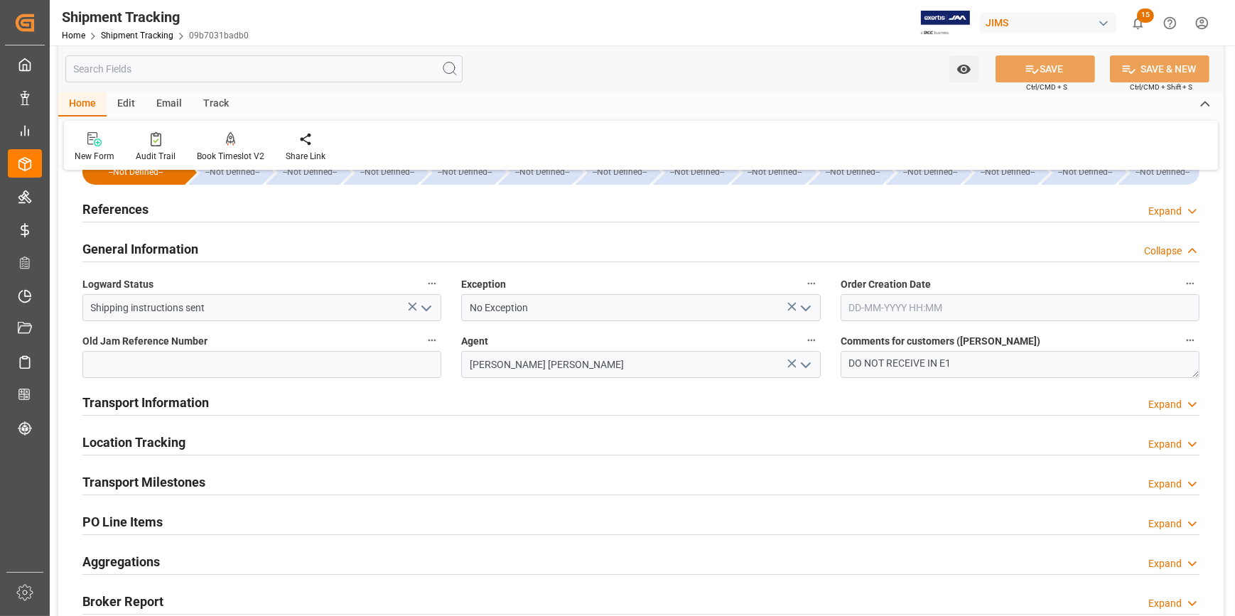
scroll to position [129, 0]
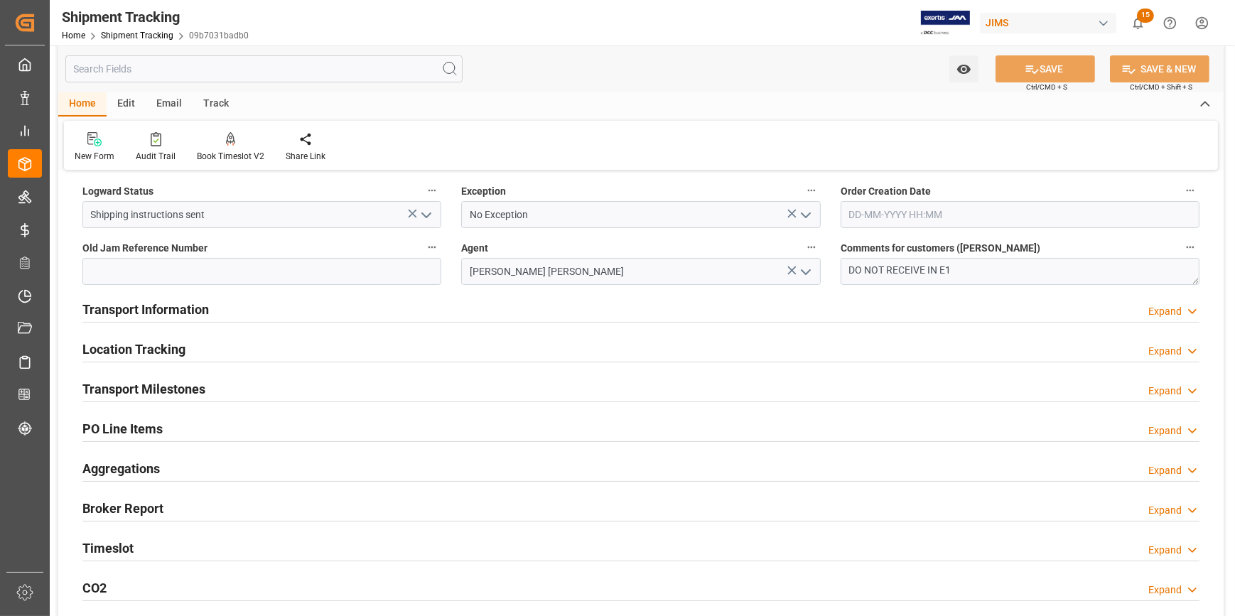
click at [274, 308] on div "Transport Information Expand" at bounding box center [640, 308] width 1117 height 27
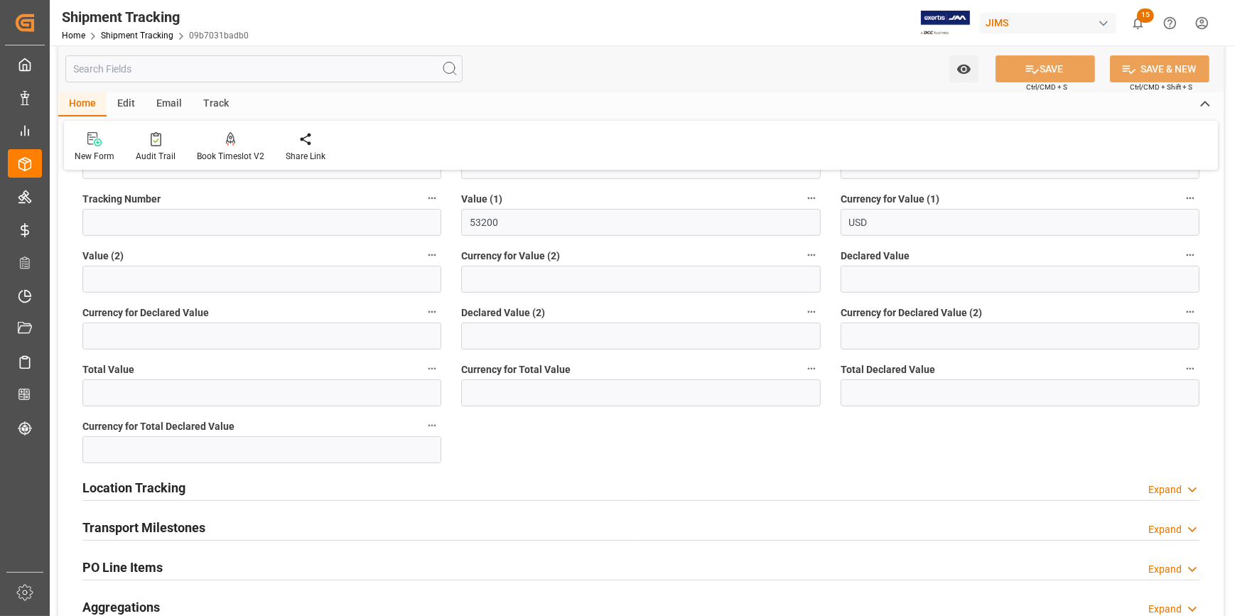
scroll to position [581, 0]
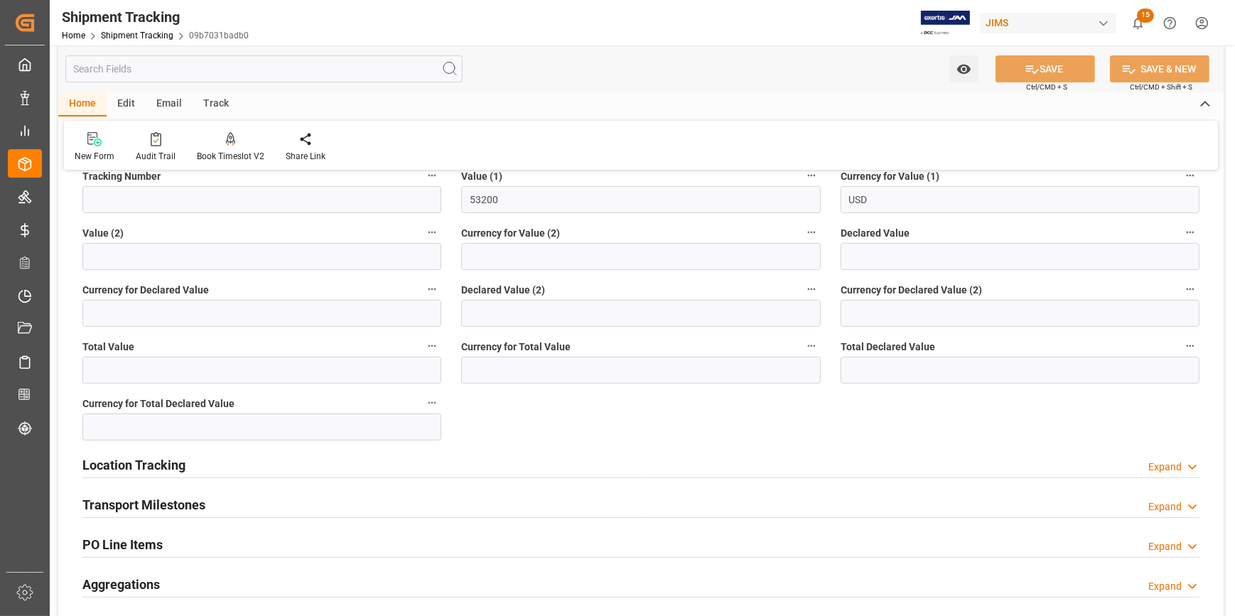
click at [320, 458] on div "Location Tracking Expand" at bounding box center [640, 464] width 1117 height 27
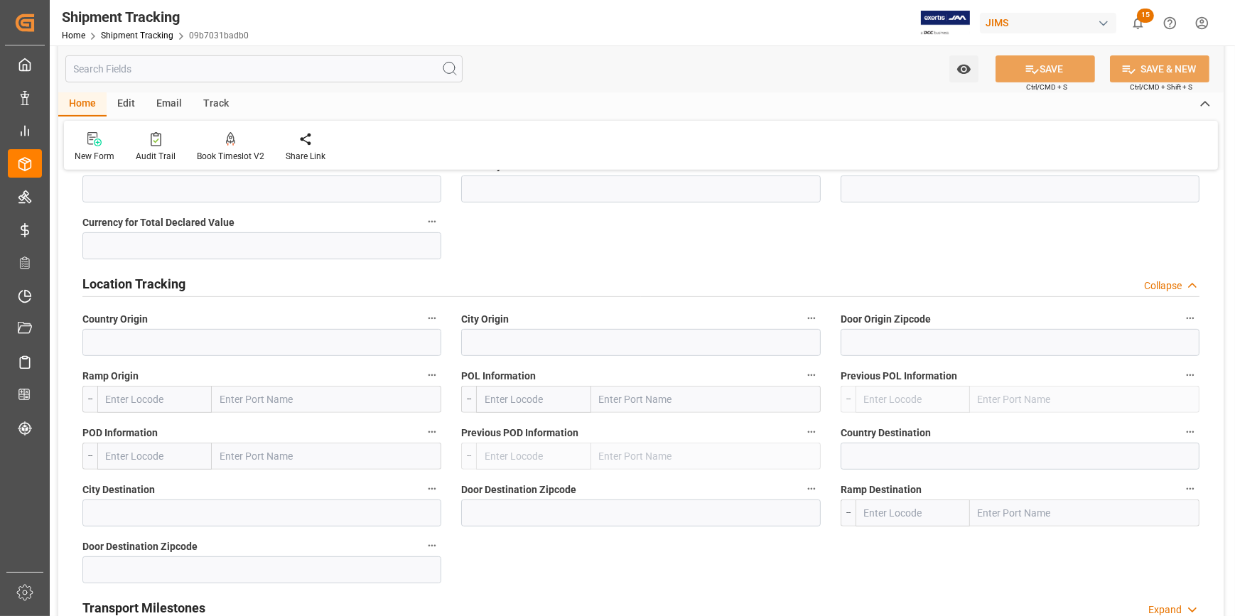
scroll to position [839, 0]
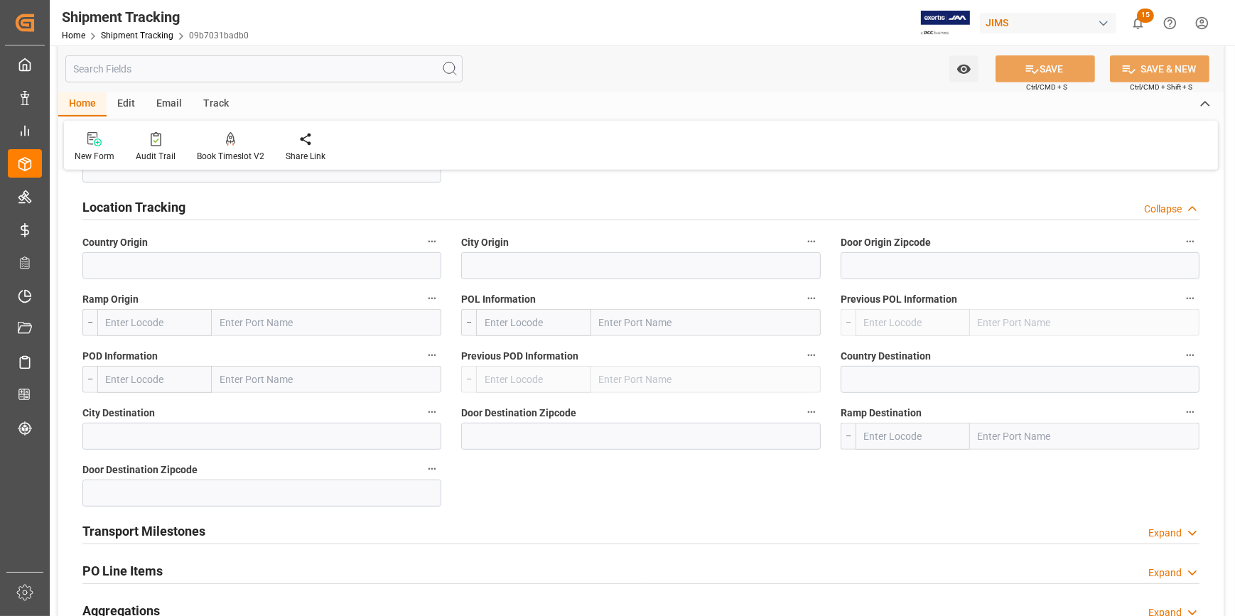
click at [252, 213] on div "Location Tracking Collapse" at bounding box center [640, 206] width 1117 height 27
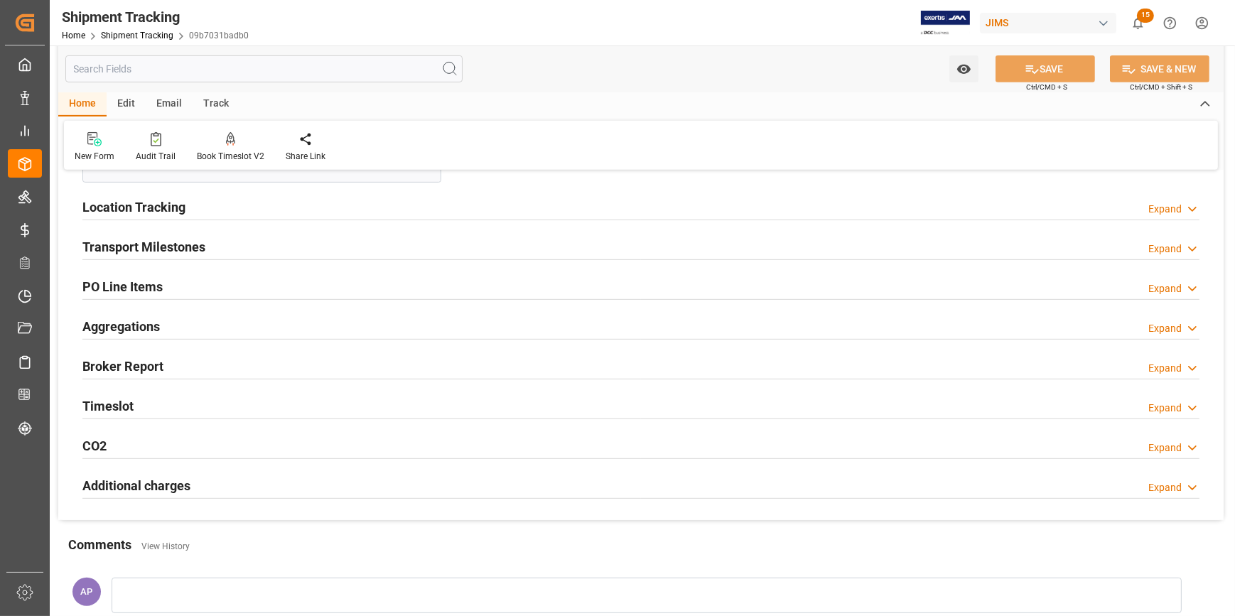
click at [249, 256] on div "Transport Milestones Expand" at bounding box center [640, 245] width 1117 height 27
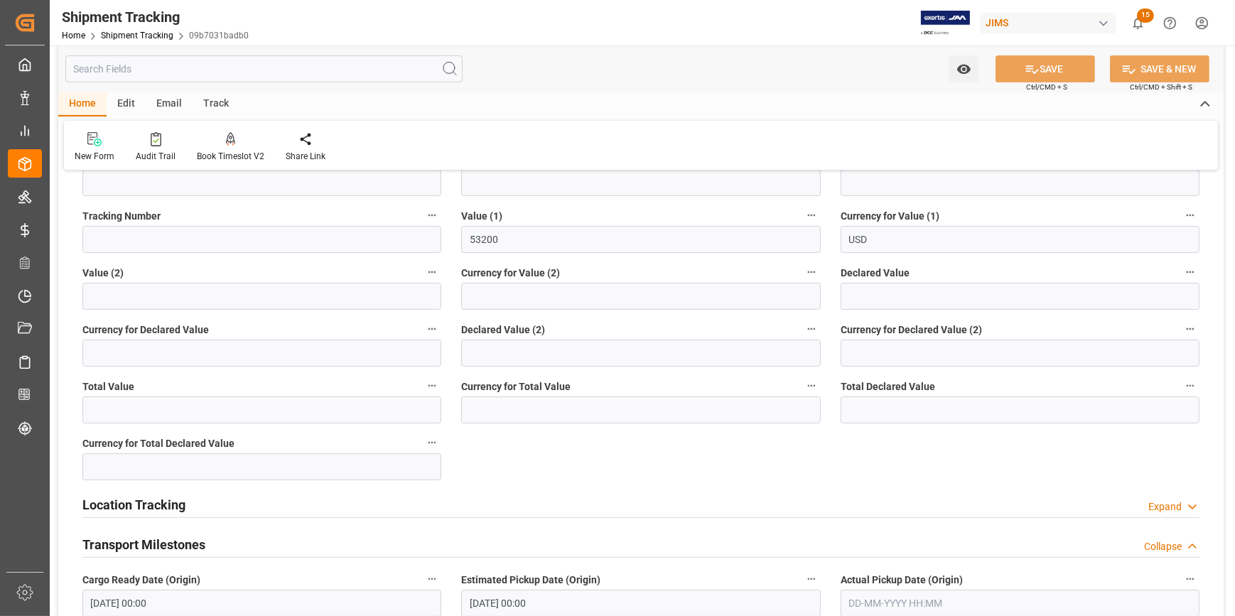
scroll to position [452, 0]
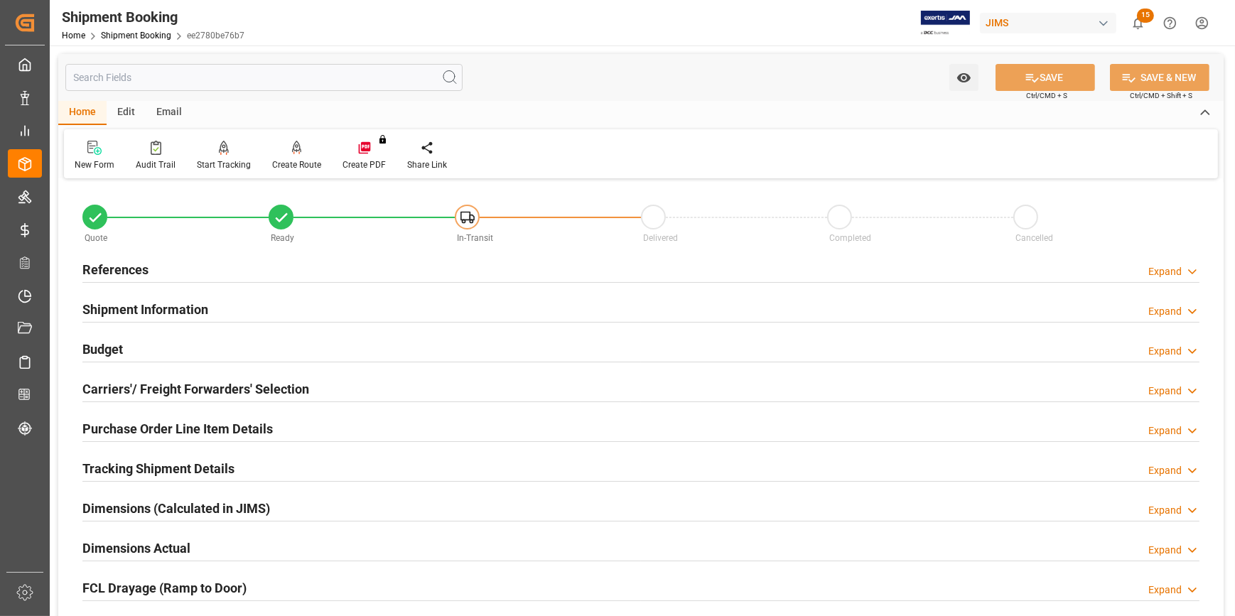
click at [285, 308] on div "Shipment Information Expand" at bounding box center [640, 308] width 1117 height 27
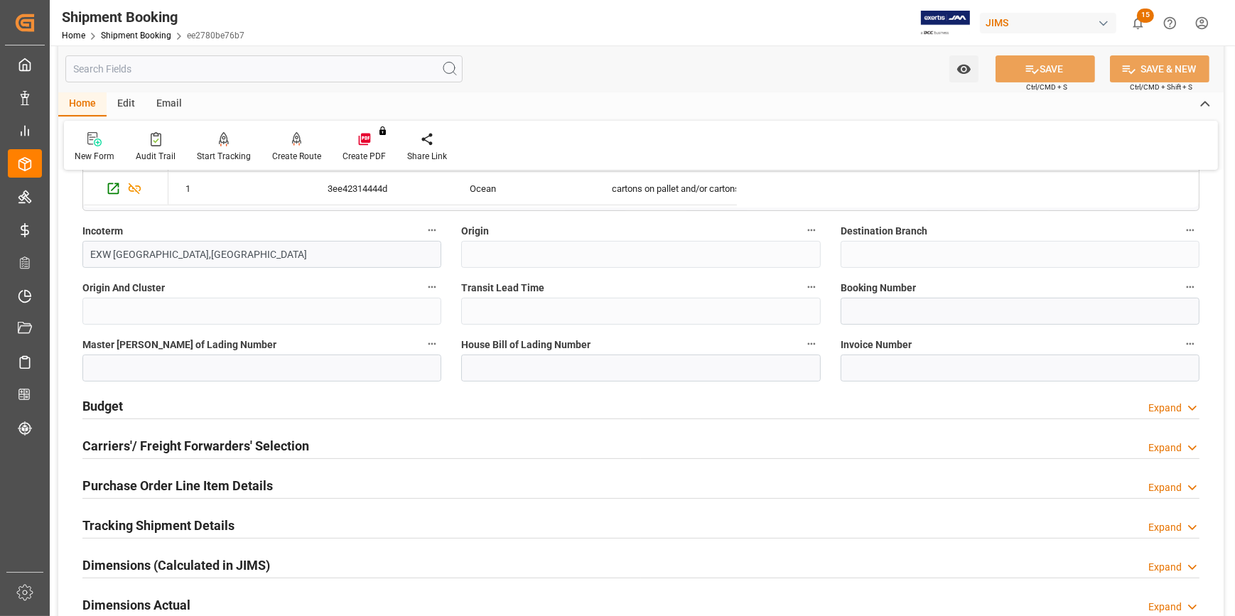
scroll to position [517, 0]
click at [335, 400] on div "Budget Expand" at bounding box center [640, 405] width 1117 height 27
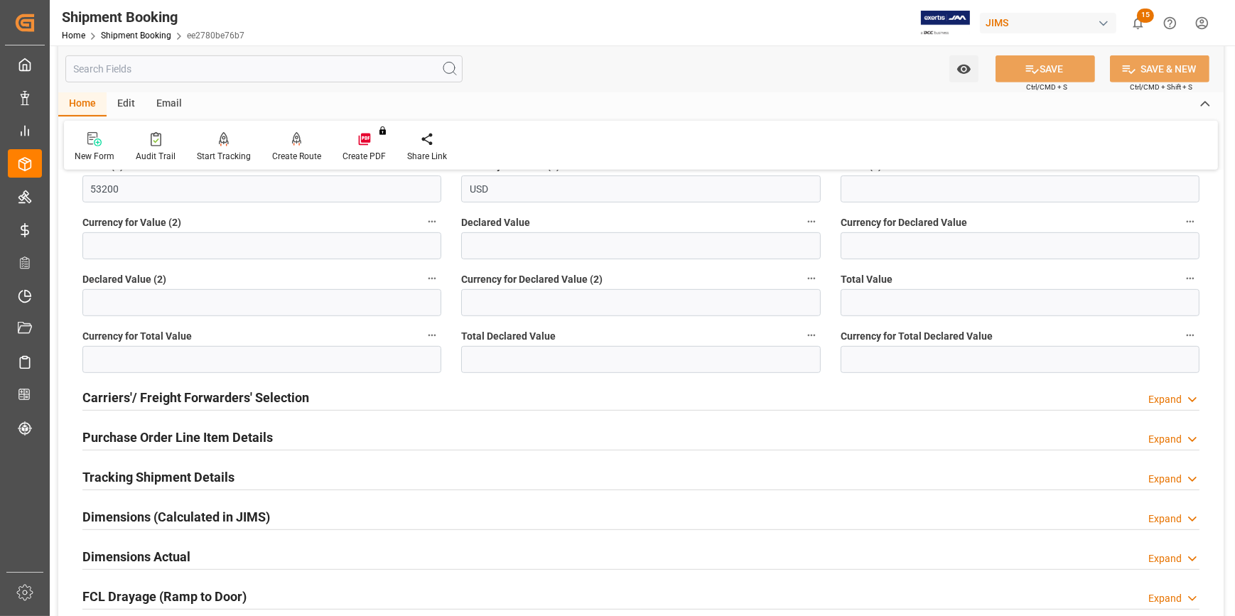
scroll to position [969, 0]
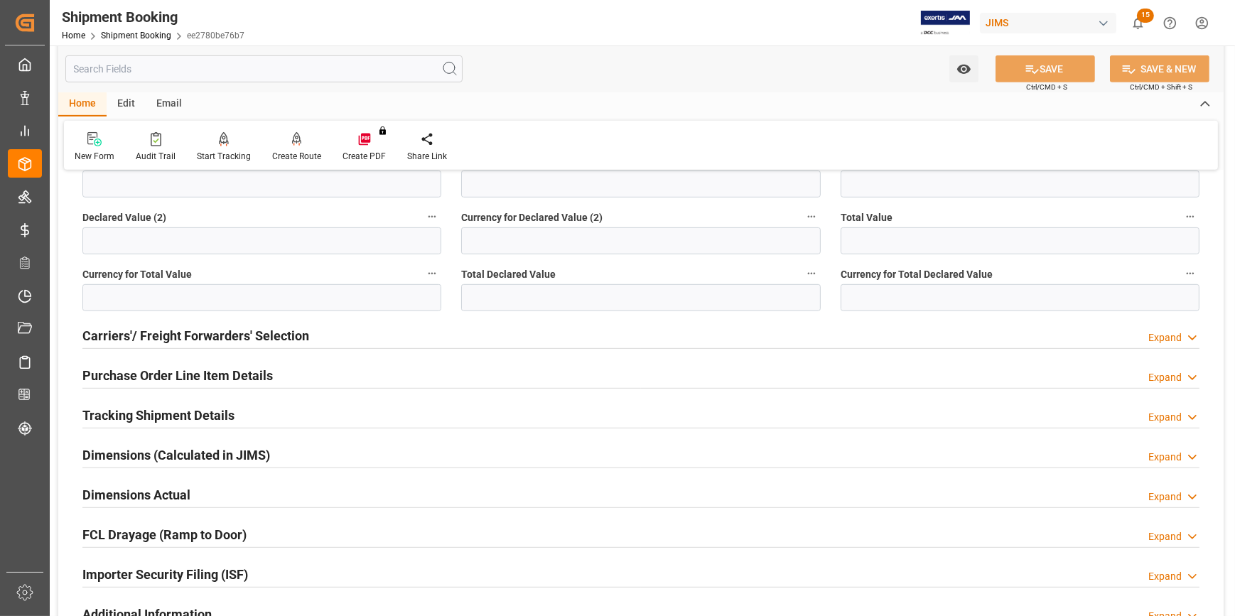
click at [328, 330] on div "Carriers'/ Freight Forwarders' Selection Expand" at bounding box center [640, 334] width 1117 height 27
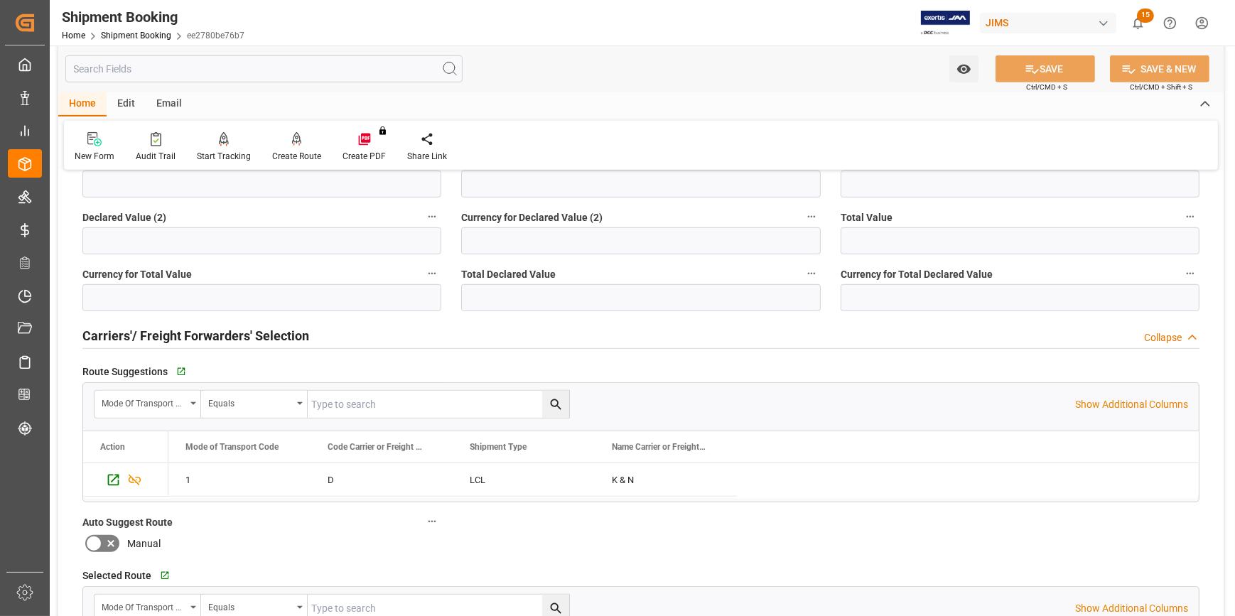
click at [329, 330] on div "Carriers'/ Freight Forwarders' Selection Collapse" at bounding box center [640, 334] width 1117 height 27
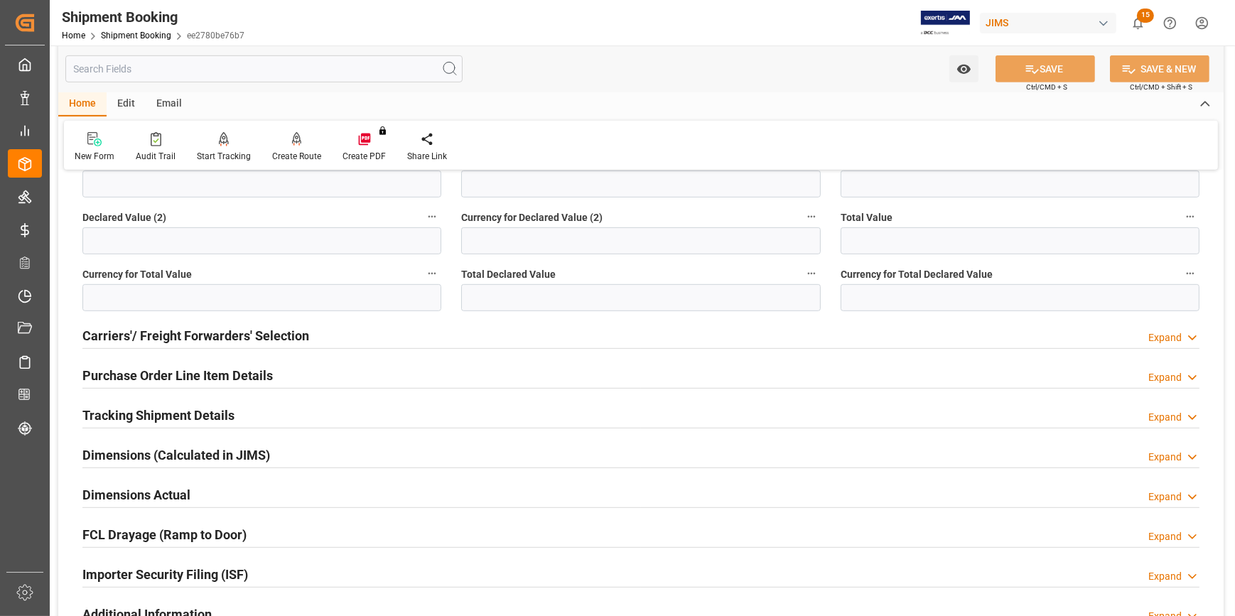
click at [301, 370] on div "Purchase Order Line Item Details Expand" at bounding box center [640, 374] width 1117 height 27
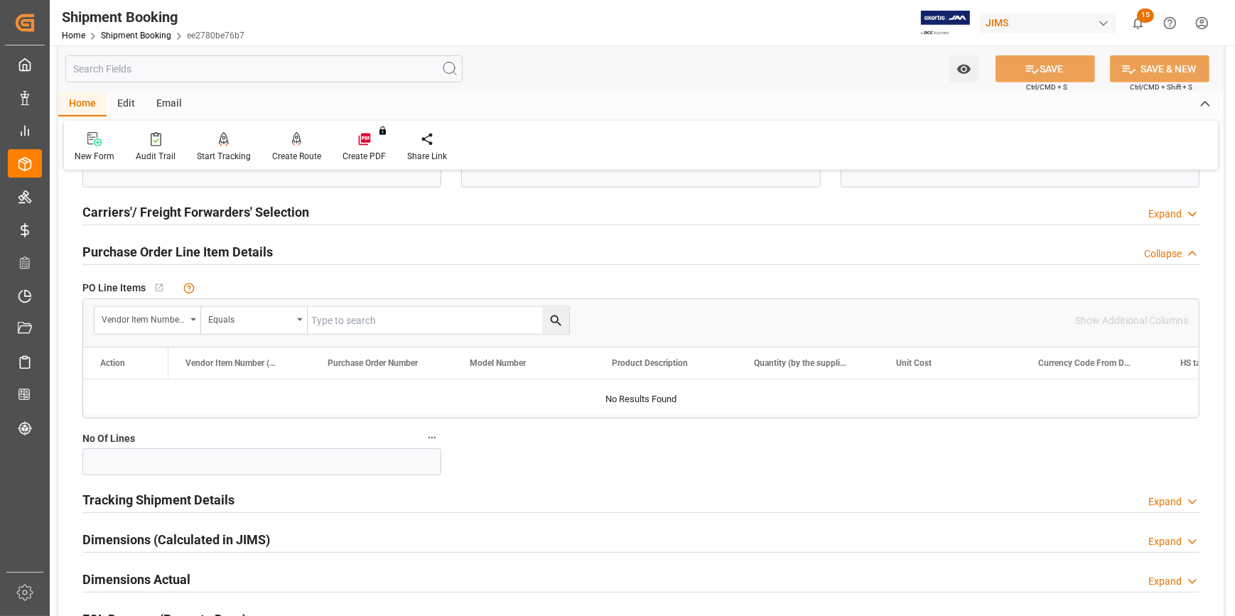
scroll to position [1098, 0]
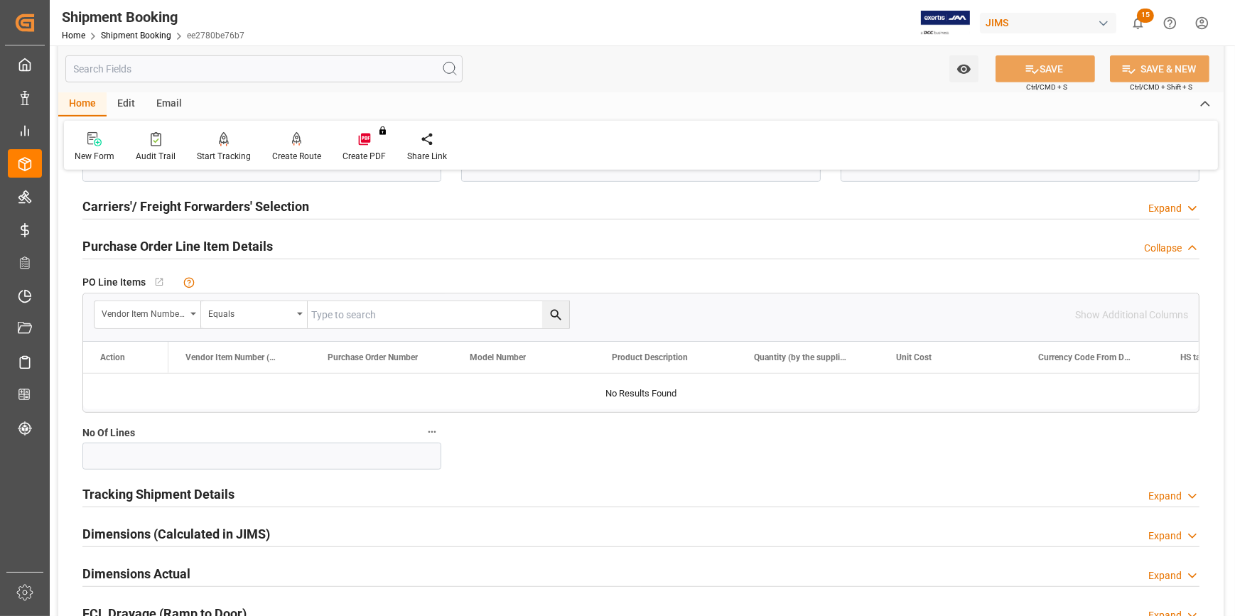
click at [300, 251] on div "Purchase Order Line Item Details Collapse" at bounding box center [640, 245] width 1117 height 27
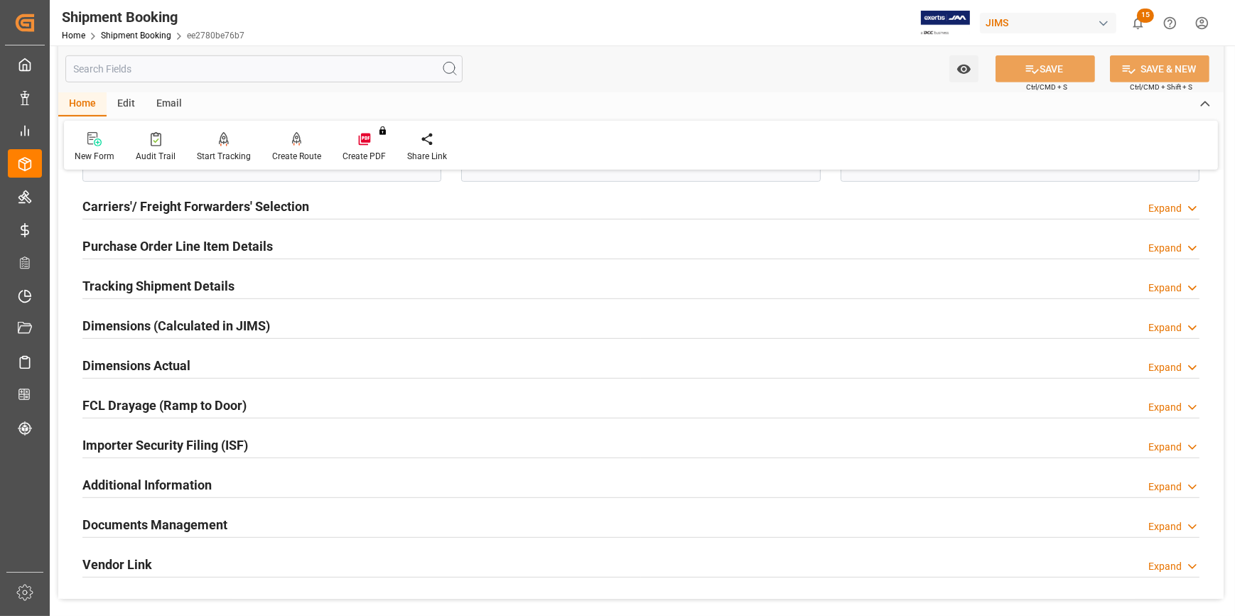
click at [291, 364] on div "Dimensions Actual Expand" at bounding box center [640, 364] width 1117 height 27
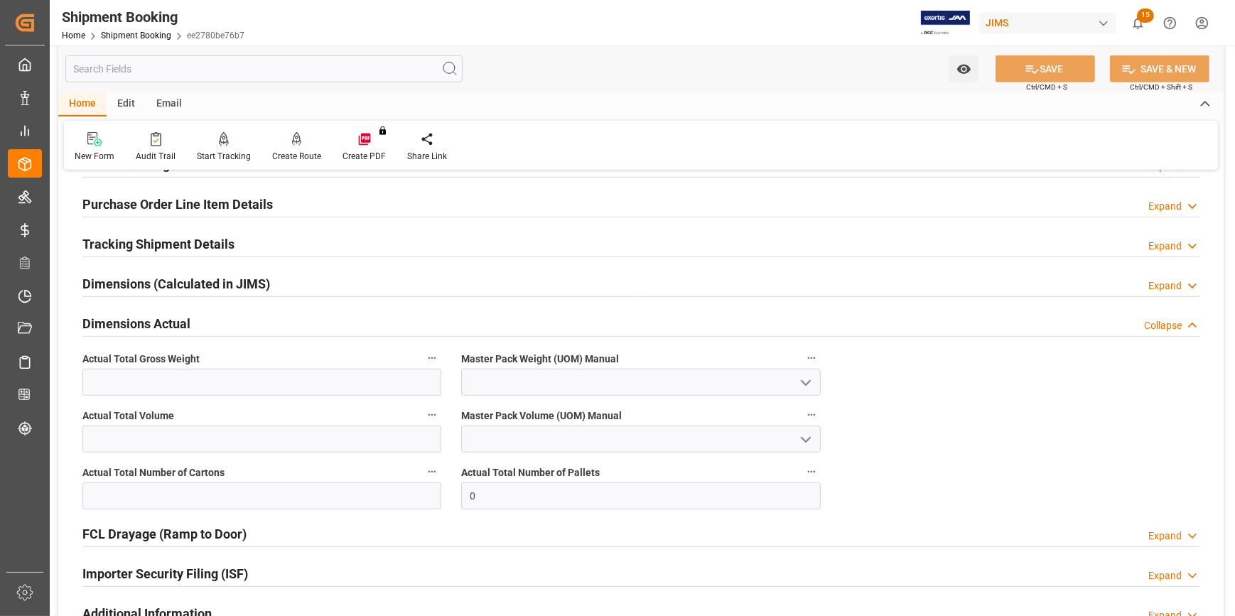
scroll to position [1163, 0]
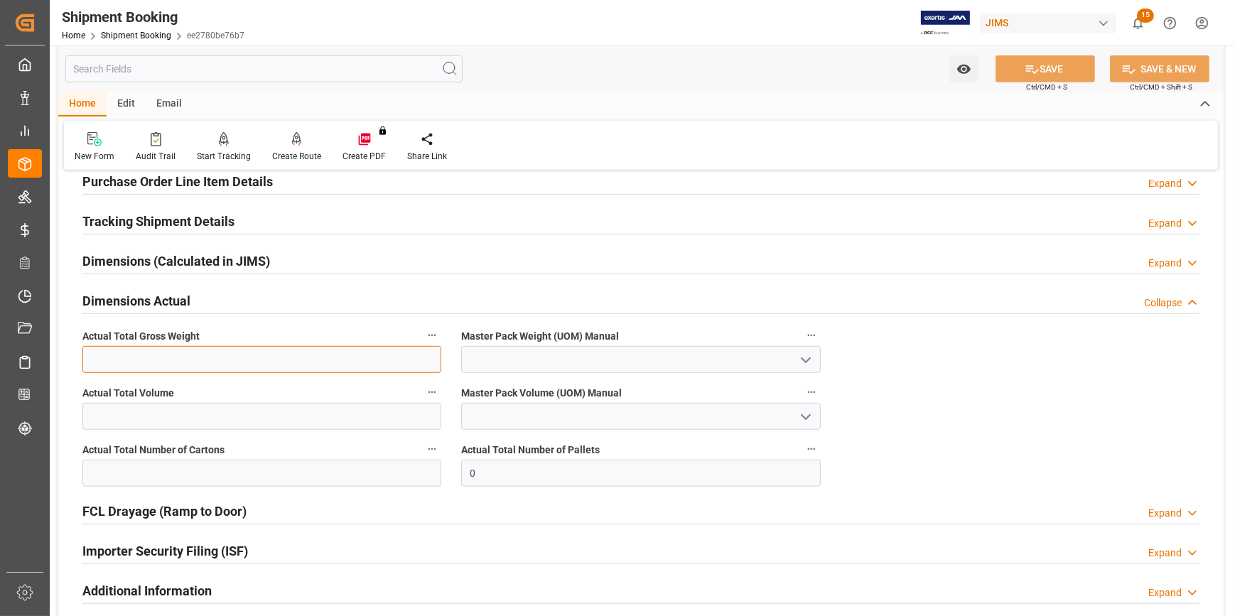
click at [194, 350] on input "text" at bounding box center [261, 359] width 359 height 27
type input "2220"
click at [808, 364] on icon "open menu" at bounding box center [805, 360] width 17 height 17
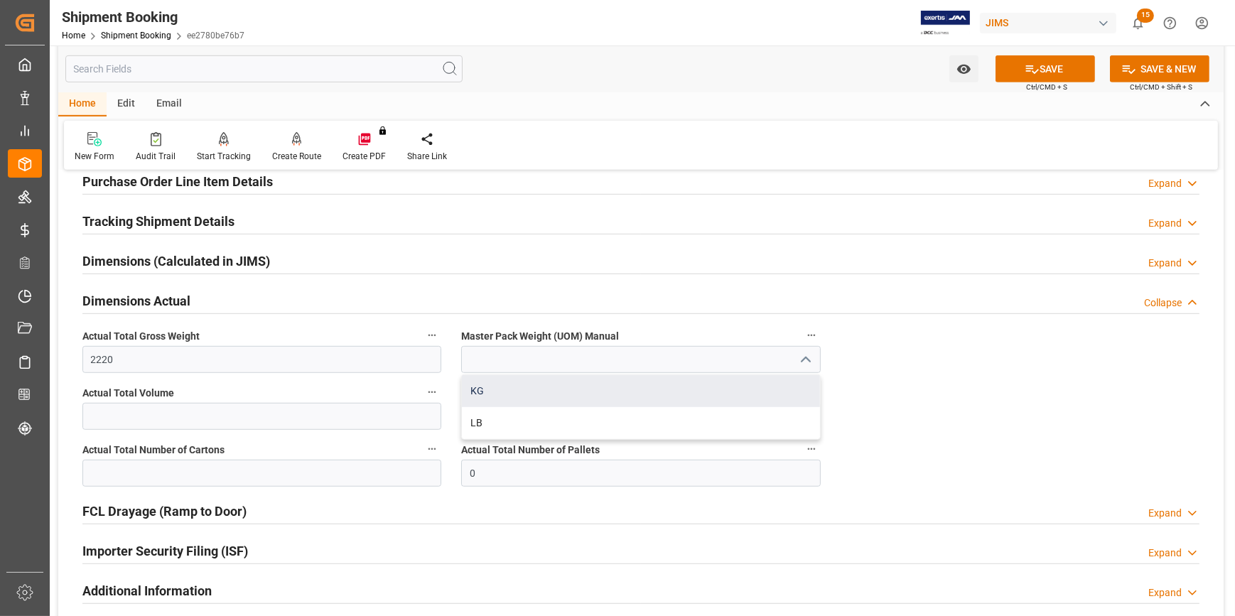
click at [579, 382] on div "KG" at bounding box center [641, 391] width 358 height 32
type input "KG"
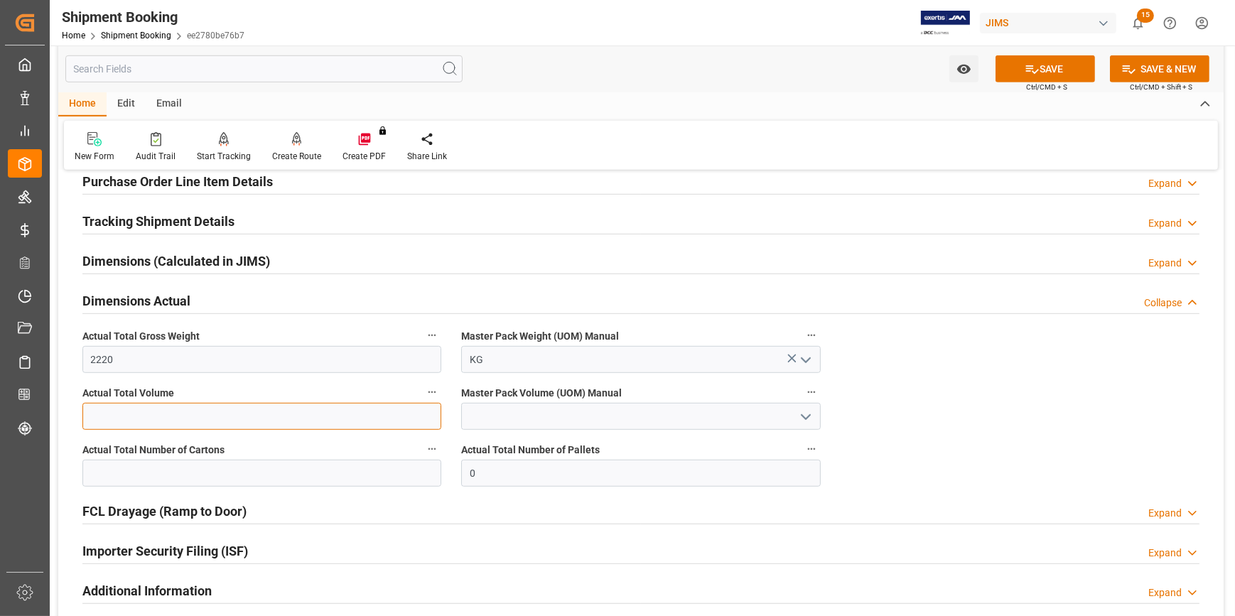
drag, startPoint x: 246, startPoint y: 413, endPoint x: 255, endPoint y: 412, distance: 9.3
click at [245, 413] on input "text" at bounding box center [261, 416] width 359 height 27
type input "9.192"
click at [805, 412] on icon "open menu" at bounding box center [805, 417] width 17 height 17
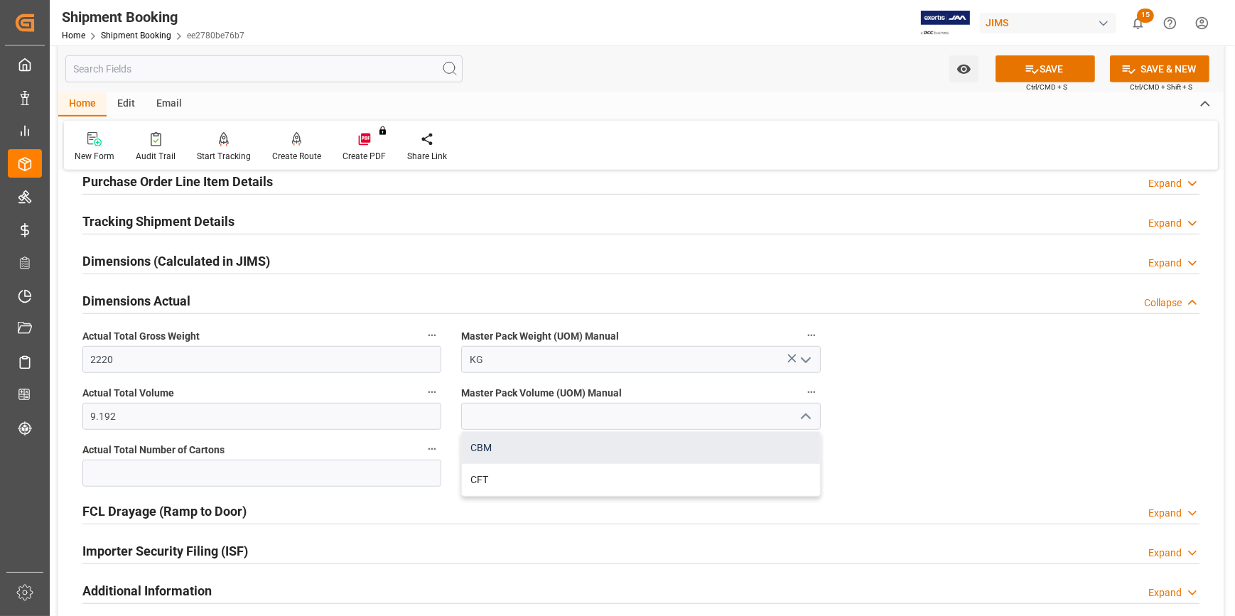
click at [613, 444] on div "CBM" at bounding box center [641, 448] width 358 height 32
type input "CBM"
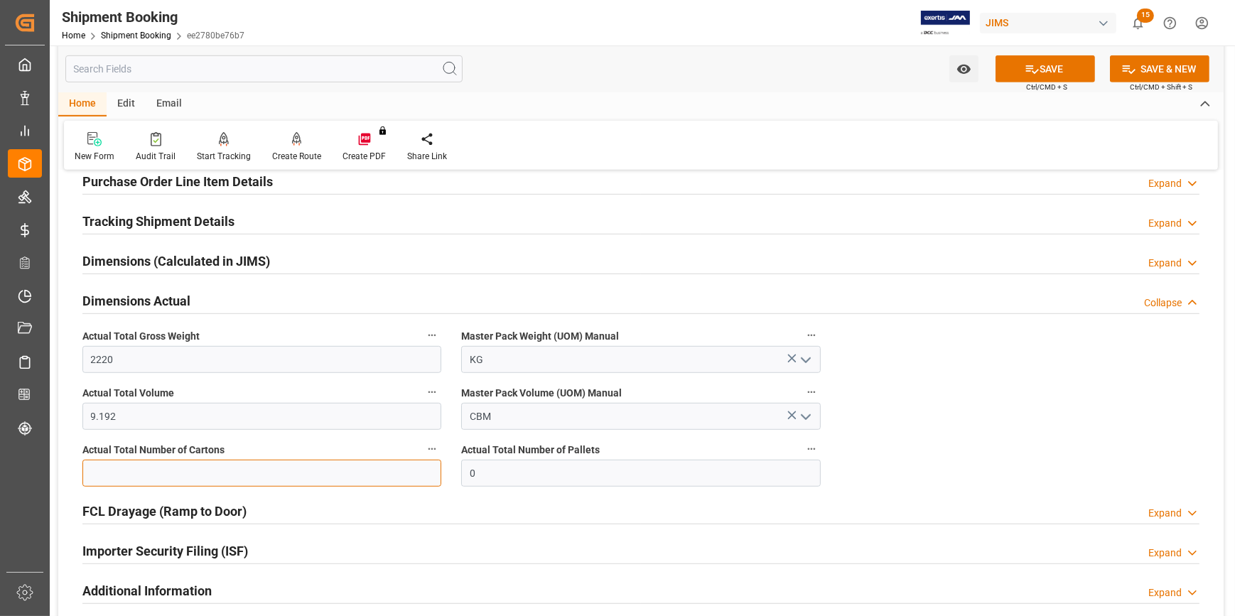
click at [212, 468] on input "text" at bounding box center [261, 473] width 359 height 27
type input "200"
drag, startPoint x: 490, startPoint y: 466, endPoint x: 452, endPoint y: 468, distance: 38.4
click at [452, 468] on div "Actual Total Number of Pallets 0" at bounding box center [640, 463] width 379 height 57
type input "5"
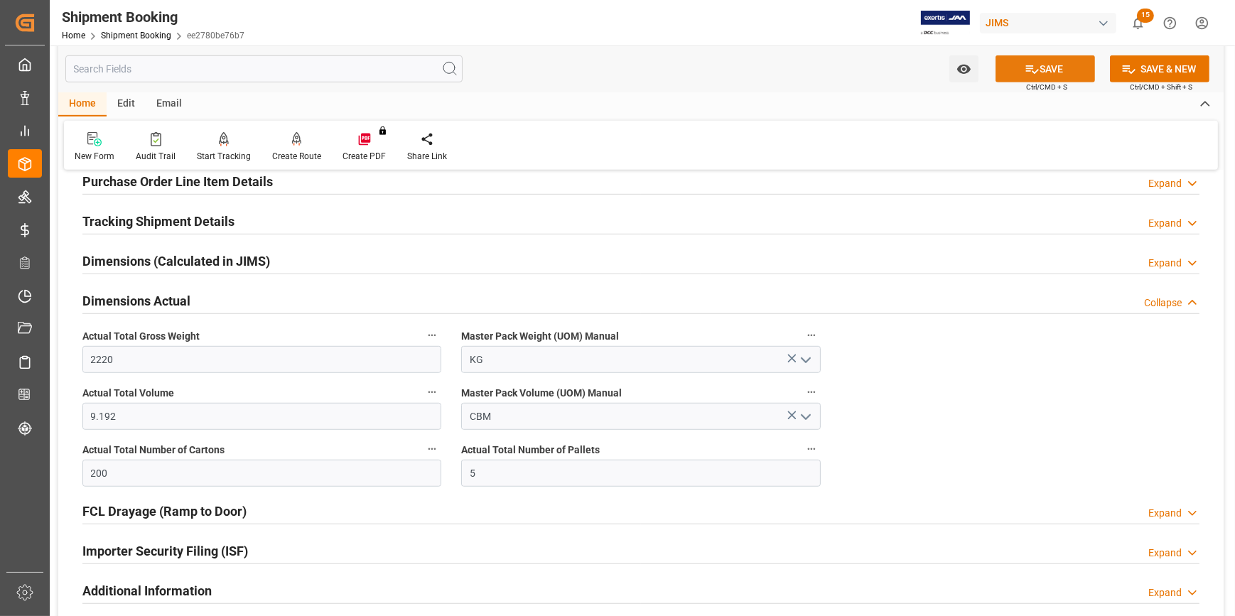
click at [1047, 78] on button "SAVE" at bounding box center [1046, 68] width 100 height 27
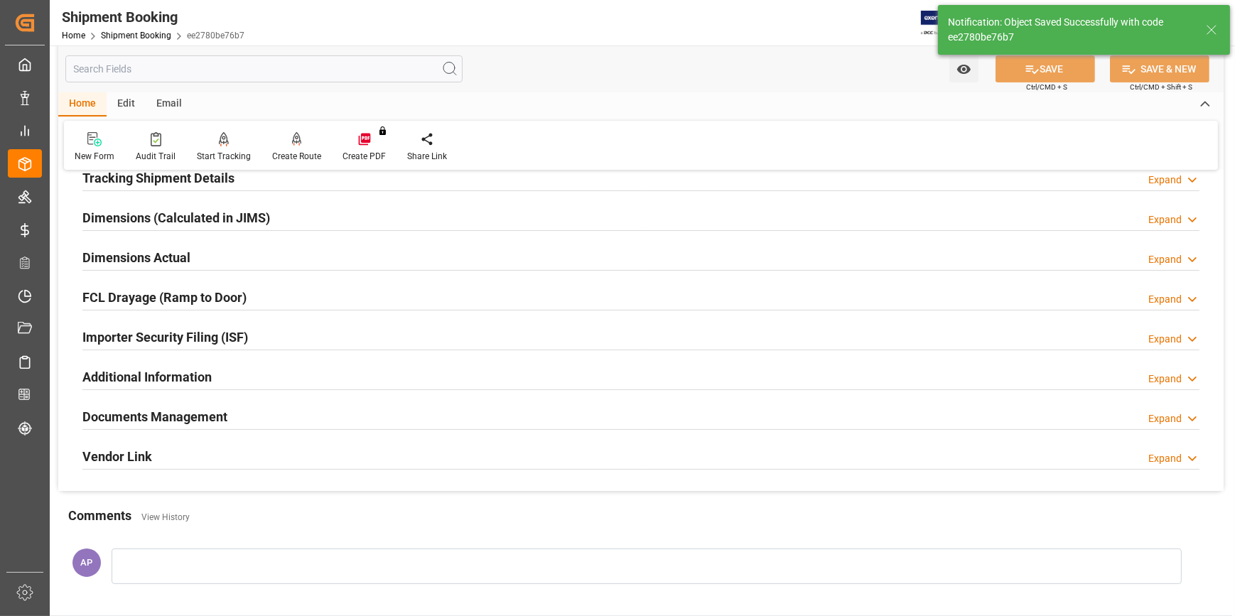
scroll to position [313, 0]
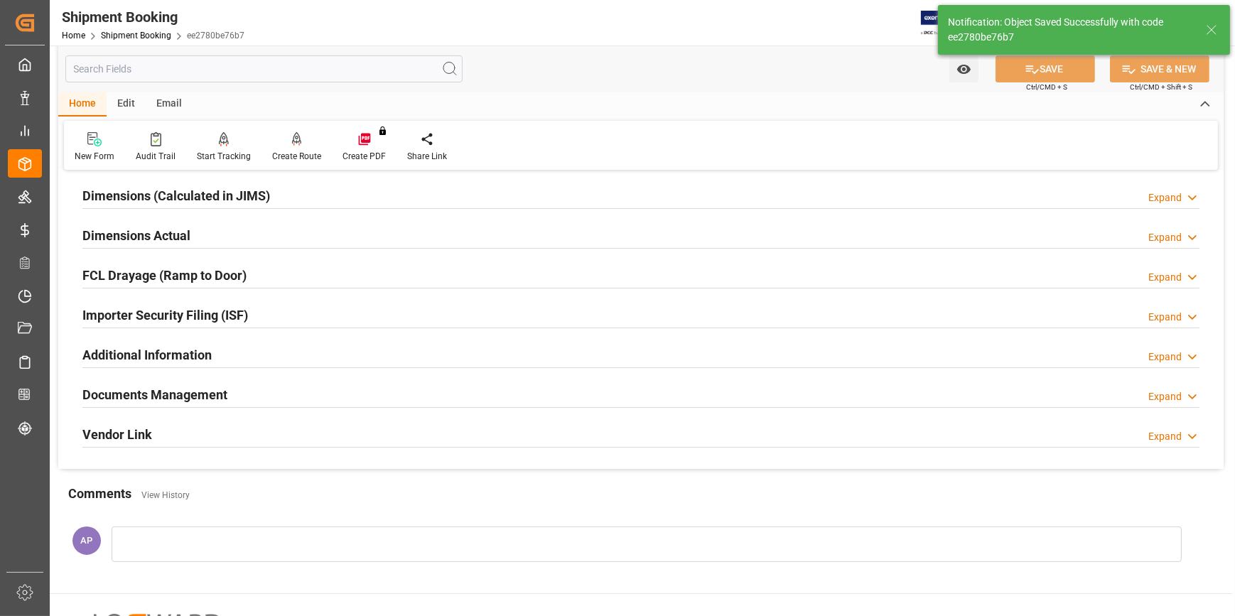
click at [385, 390] on div "Documents Management Expand" at bounding box center [640, 393] width 1117 height 27
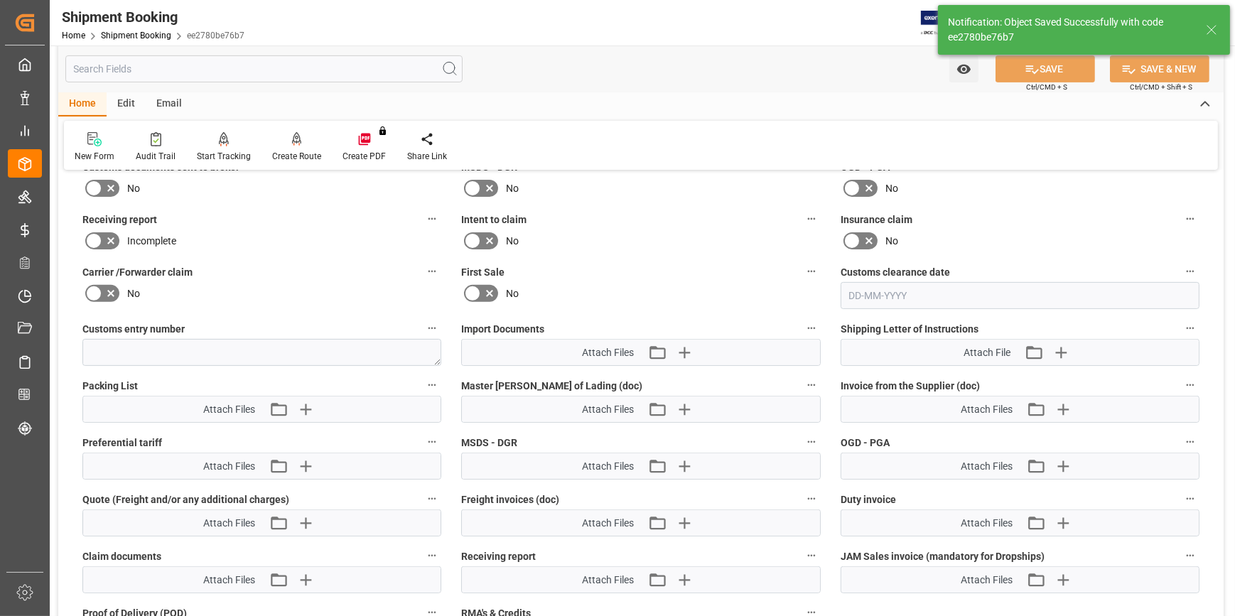
scroll to position [636, 0]
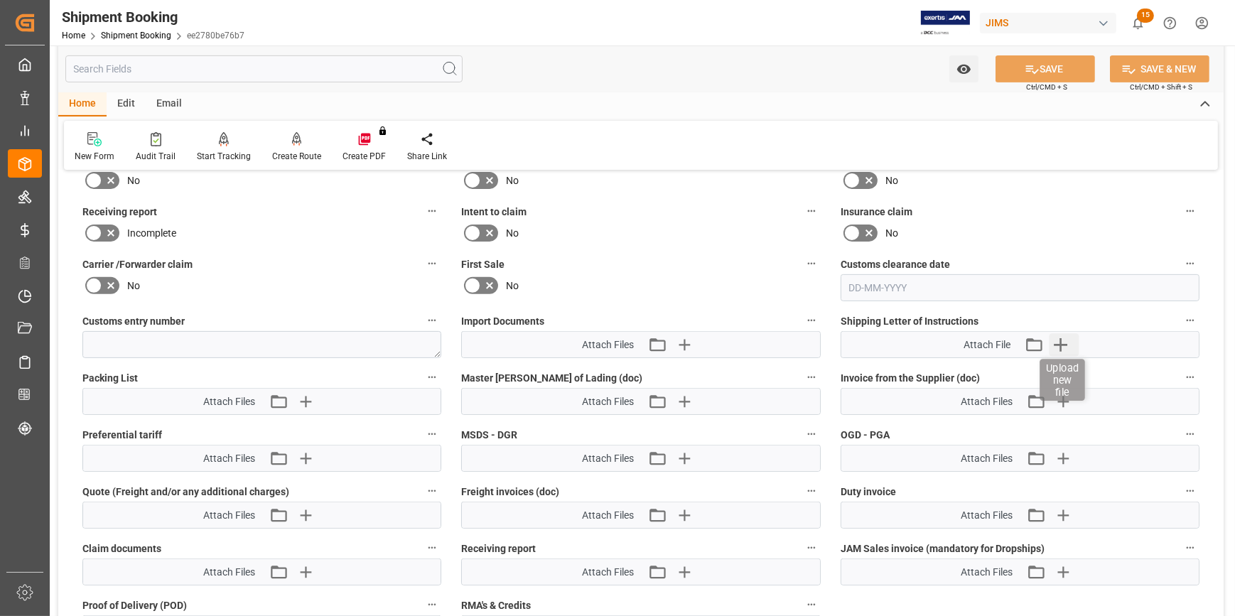
click at [1060, 340] on icon "button" at bounding box center [1061, 345] width 14 height 14
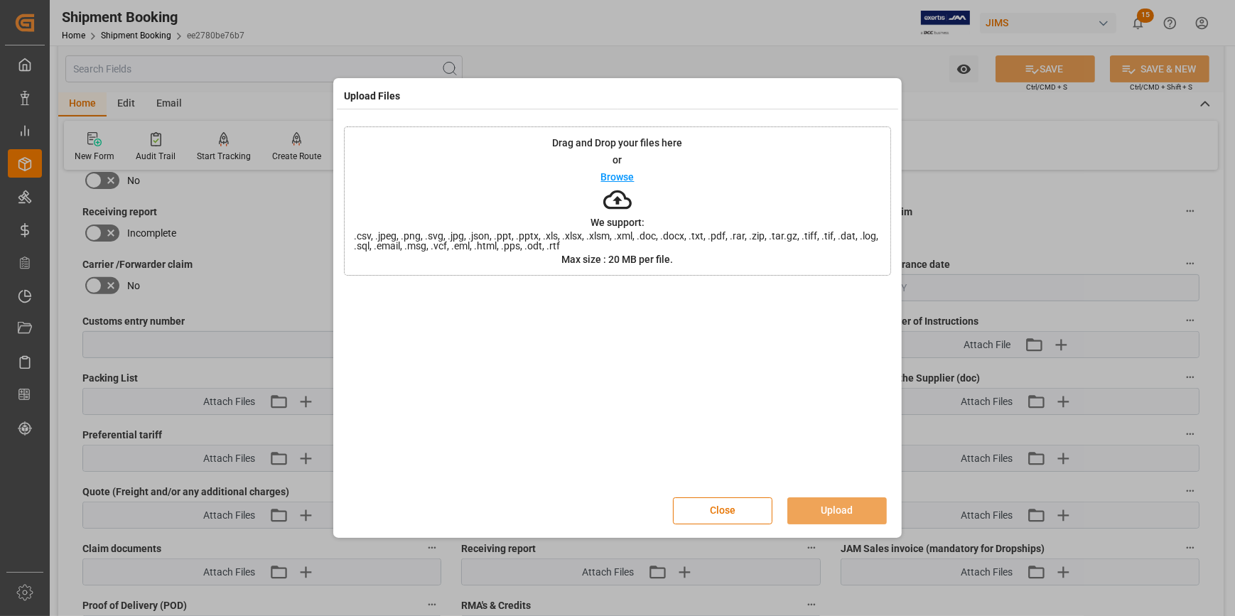
click at [620, 181] on p "Browse" at bounding box center [617, 177] width 33 height 10
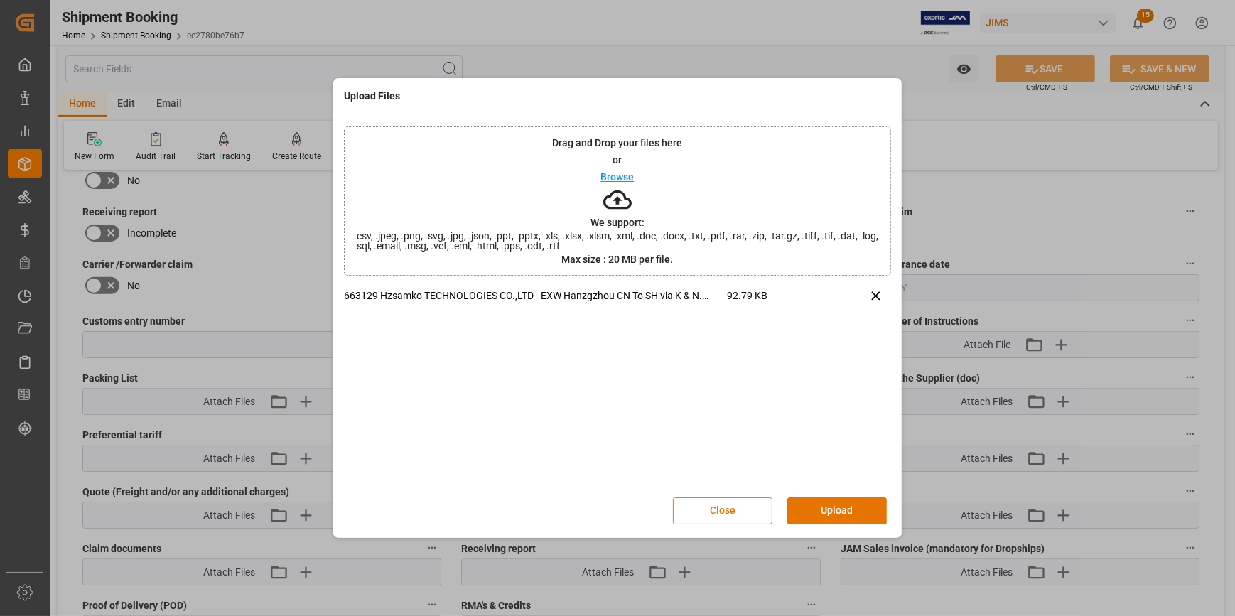
click at [842, 505] on button "Upload" at bounding box center [838, 511] width 100 height 27
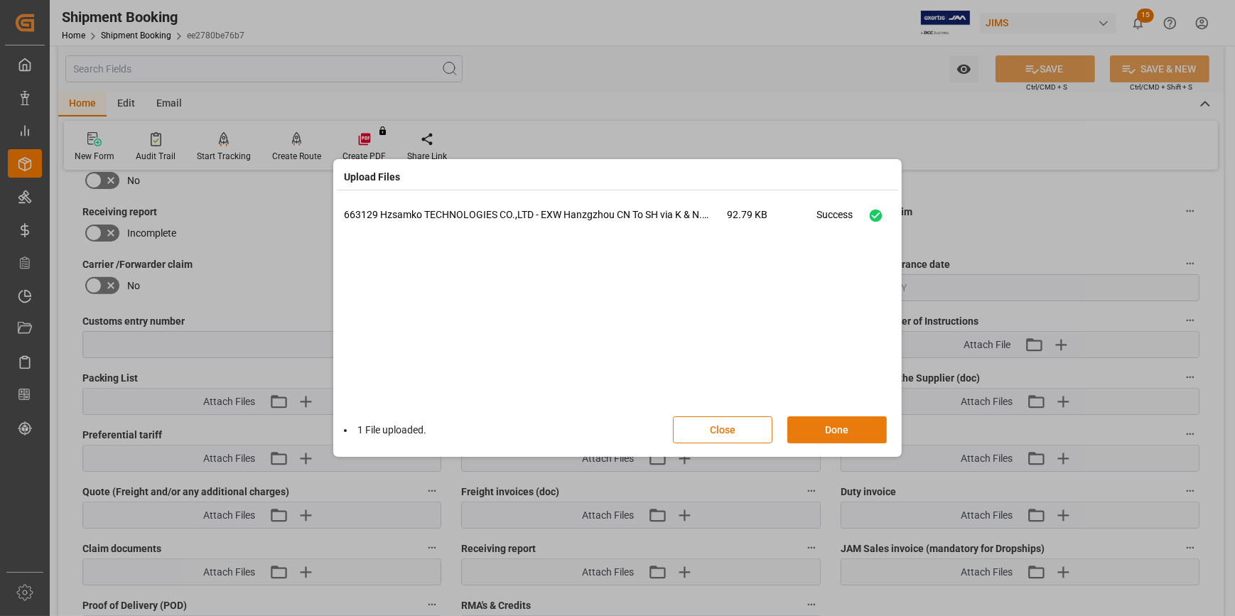
click at [844, 428] on button "Done" at bounding box center [838, 429] width 100 height 27
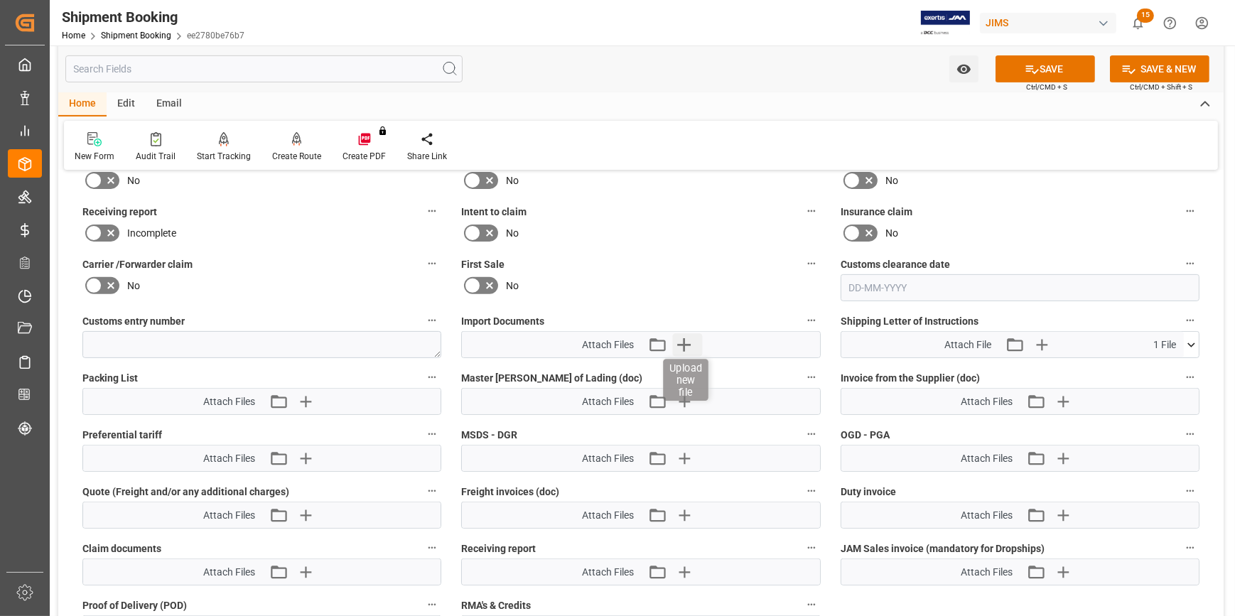
click at [686, 340] on icon "button" at bounding box center [683, 344] width 23 height 23
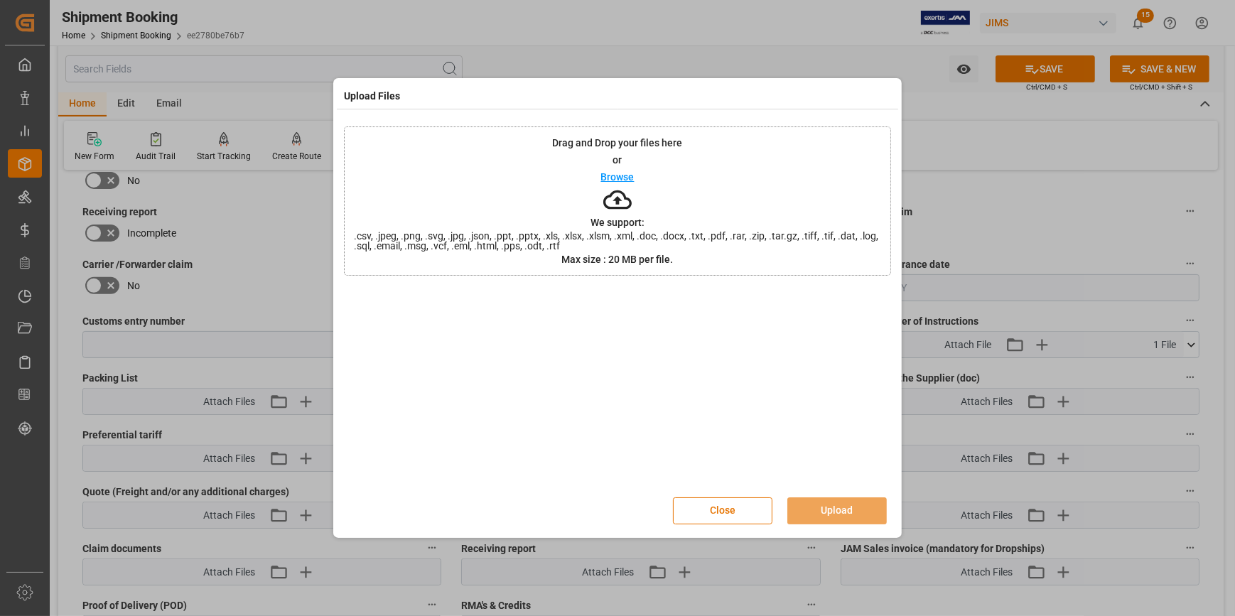
click at [616, 177] on p "Browse" at bounding box center [617, 177] width 33 height 10
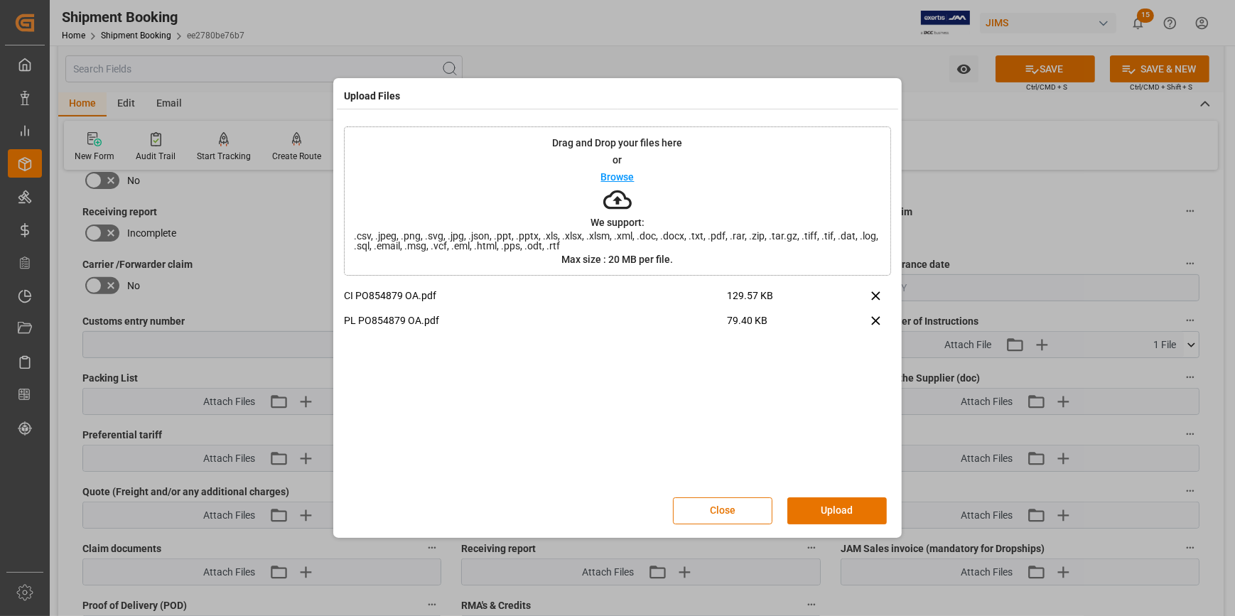
drag, startPoint x: 841, startPoint y: 505, endPoint x: 852, endPoint y: 510, distance: 12.4
click at [841, 506] on button "Upload" at bounding box center [838, 511] width 100 height 27
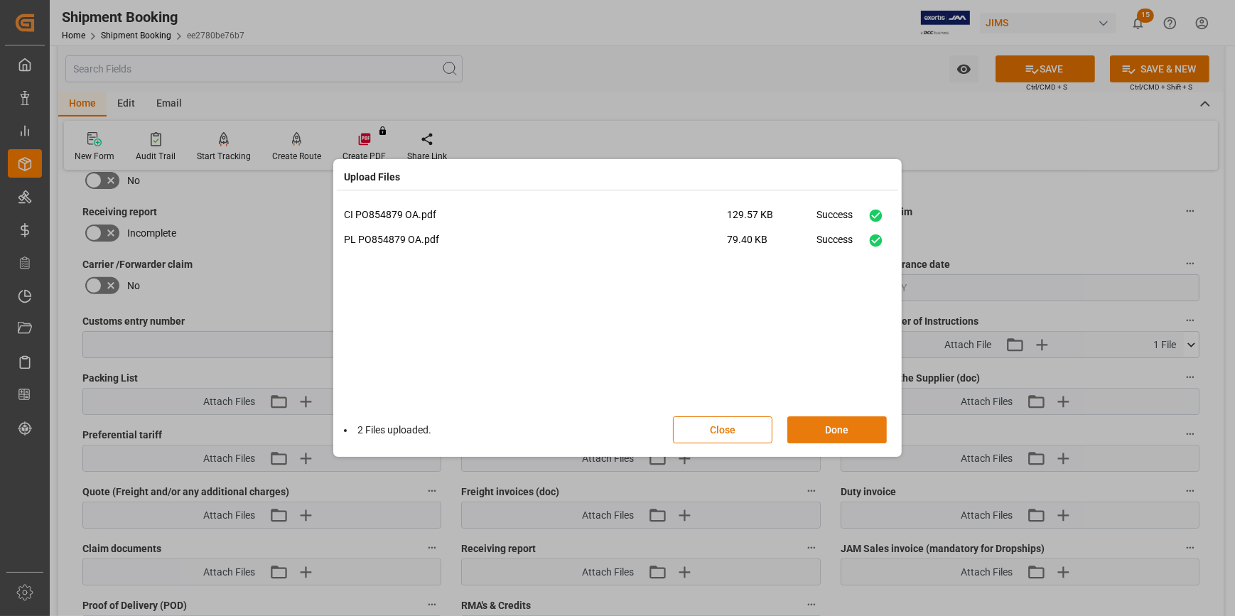
click at [862, 430] on button "Done" at bounding box center [838, 429] width 100 height 27
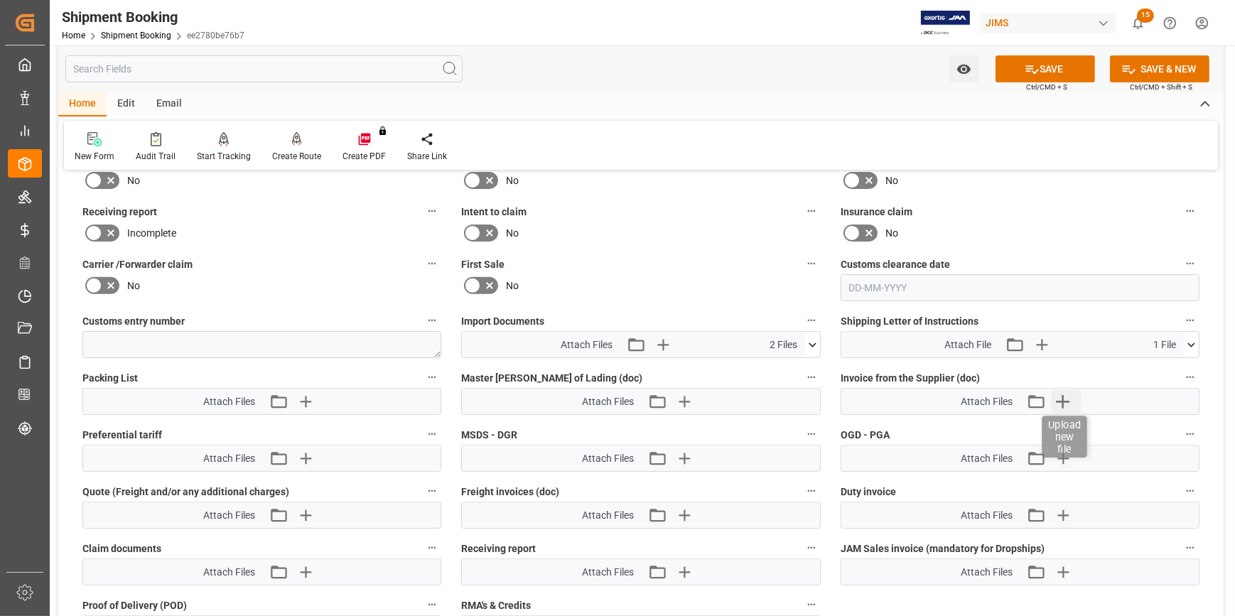
click at [1066, 398] on icon "button" at bounding box center [1063, 401] width 23 height 23
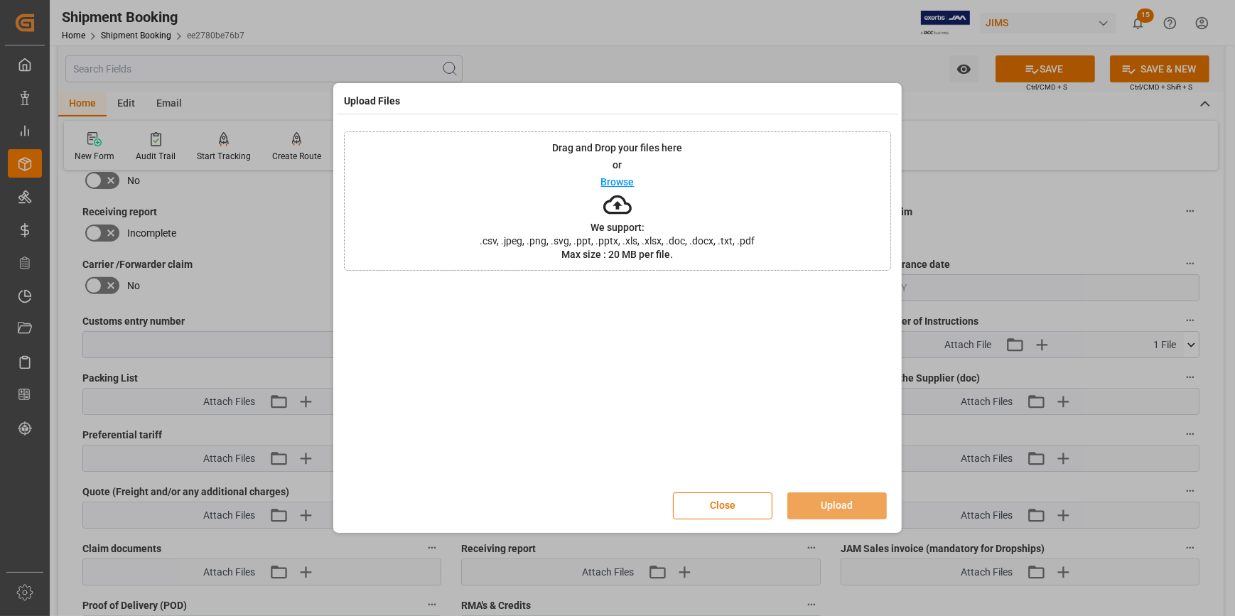
click at [608, 180] on p "Browse" at bounding box center [617, 182] width 33 height 10
click at [862, 503] on button "Upload" at bounding box center [838, 506] width 100 height 27
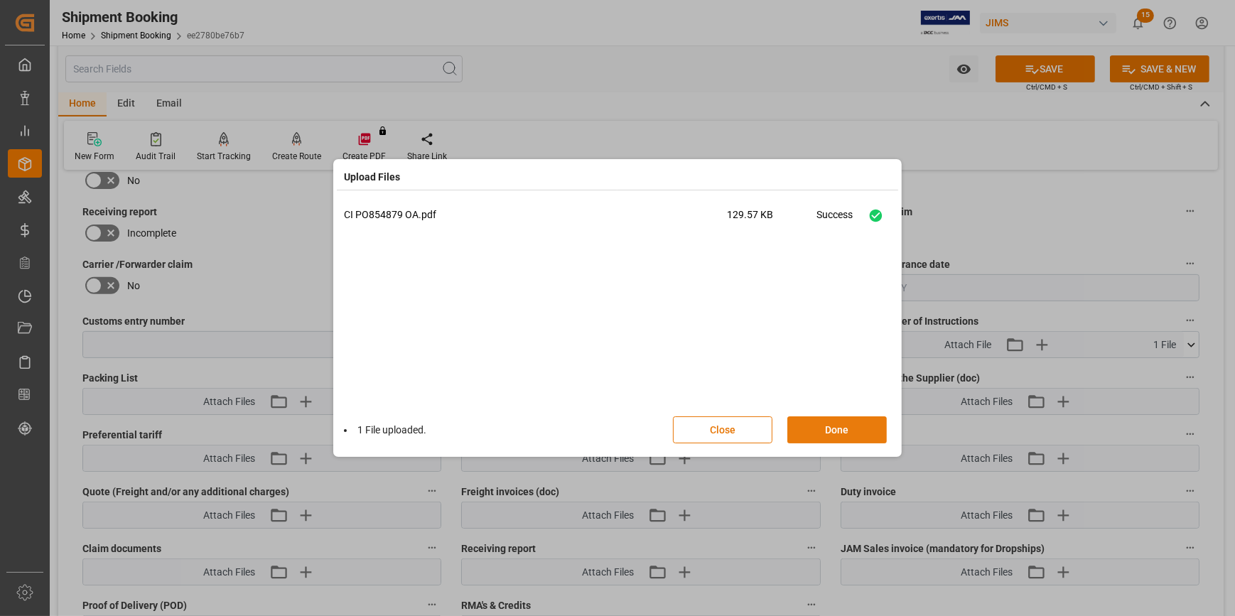
click at [840, 431] on button "Done" at bounding box center [838, 429] width 100 height 27
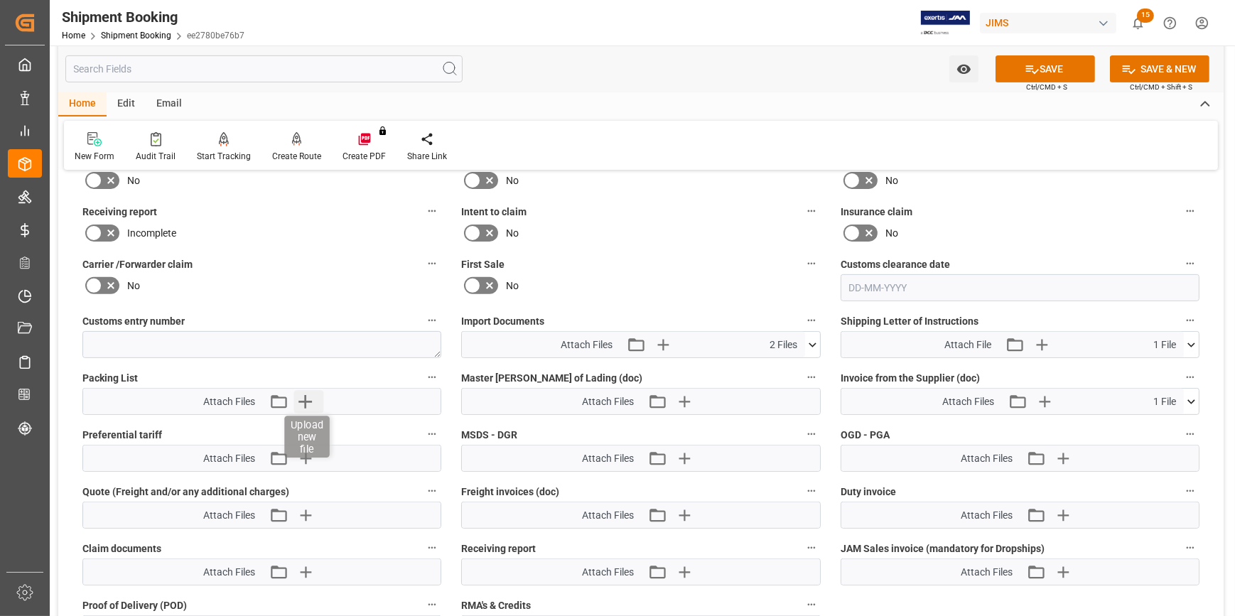
click at [305, 395] on icon "button" at bounding box center [306, 402] width 14 height 14
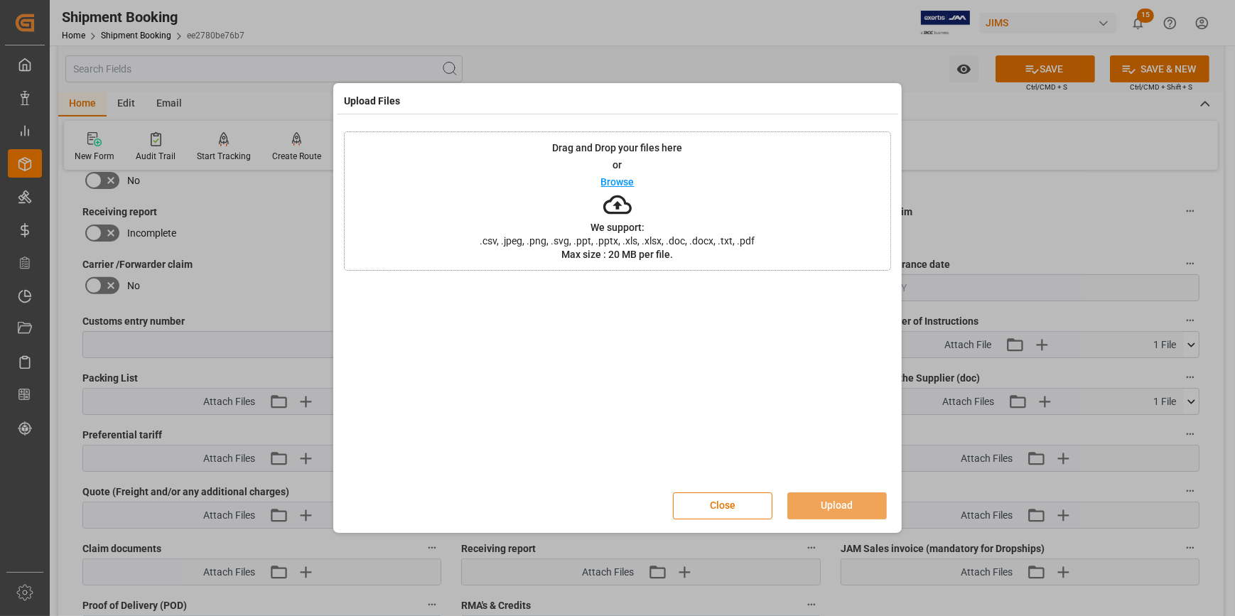
click at [609, 178] on p "Browse" at bounding box center [617, 182] width 33 height 10
click at [854, 502] on button "Upload" at bounding box center [838, 506] width 100 height 27
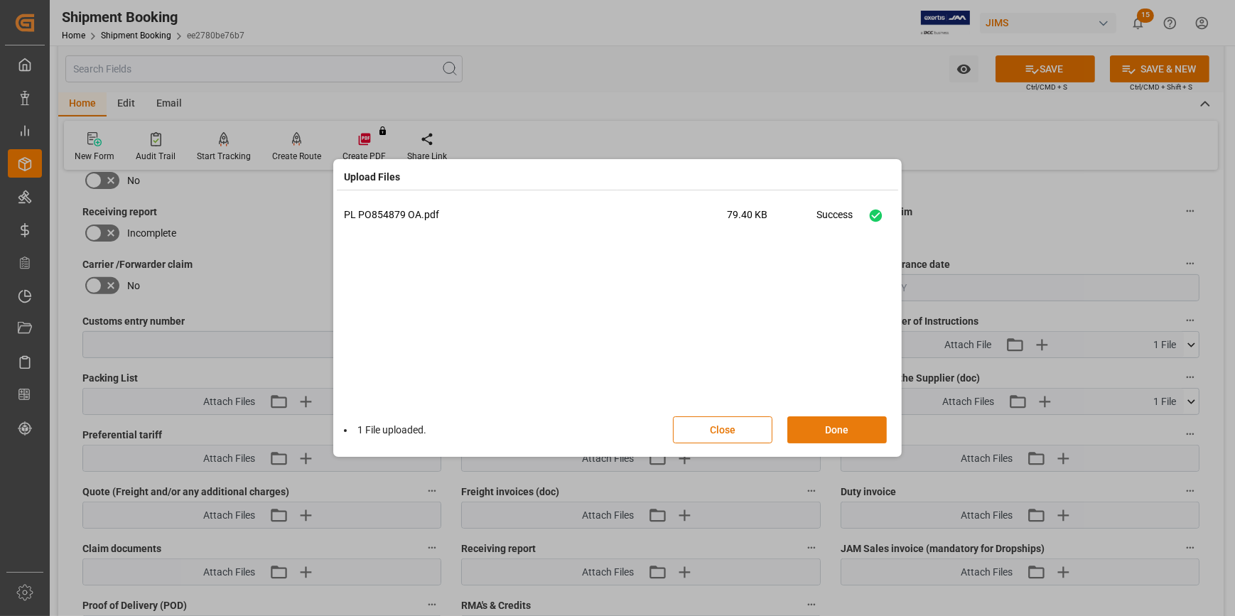
click at [842, 434] on button "Done" at bounding box center [838, 429] width 100 height 27
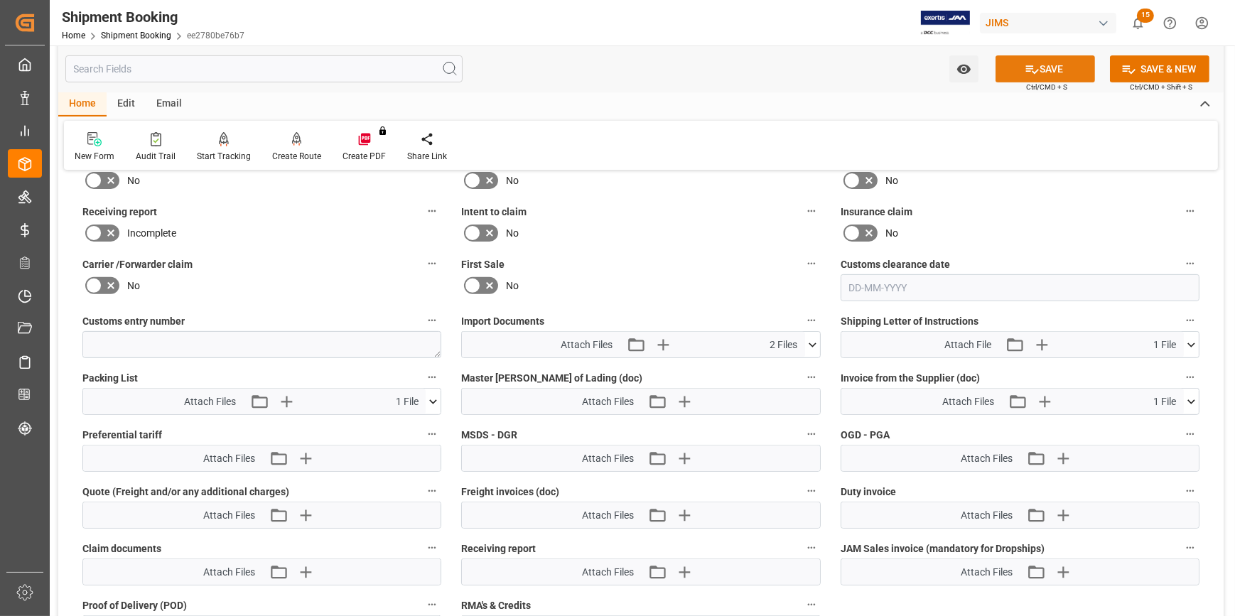
click at [1036, 72] on icon at bounding box center [1032, 69] width 15 height 15
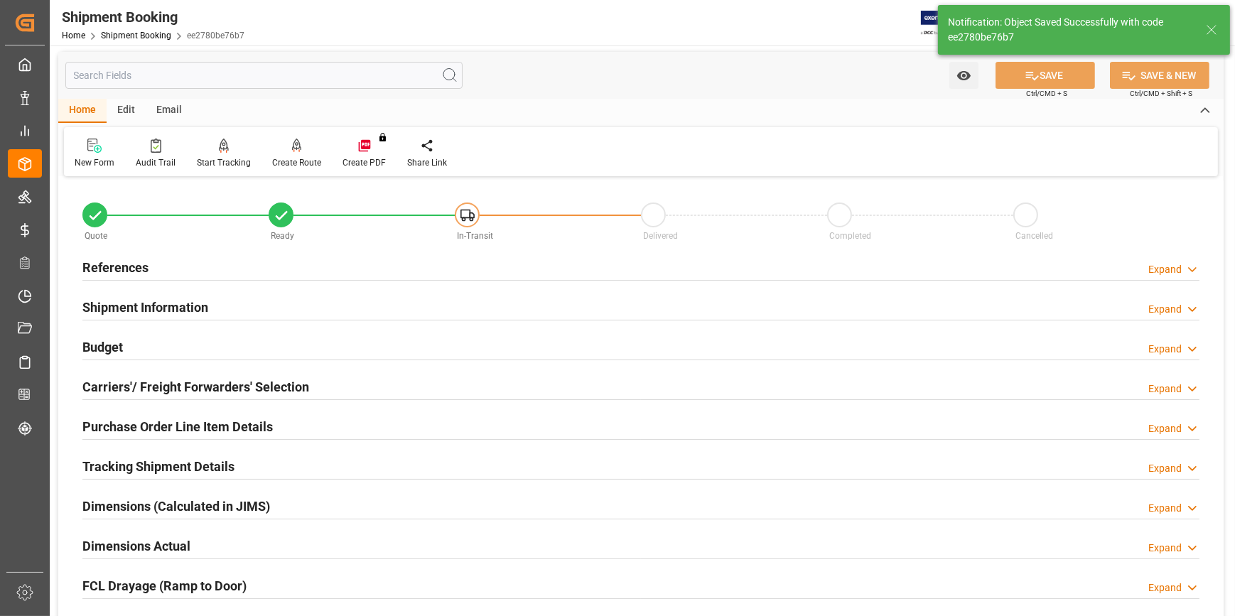
scroll to position [0, 0]
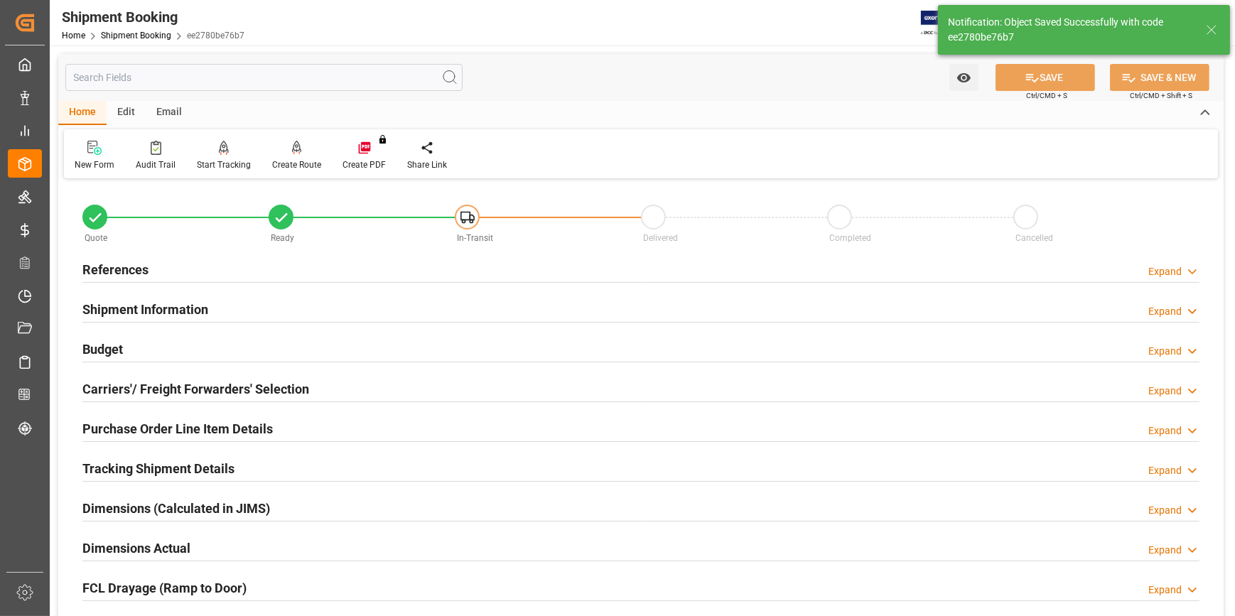
click at [169, 107] on div "Email" at bounding box center [169, 113] width 47 height 24
click at [106, 148] on div at bounding box center [96, 147] width 43 height 15
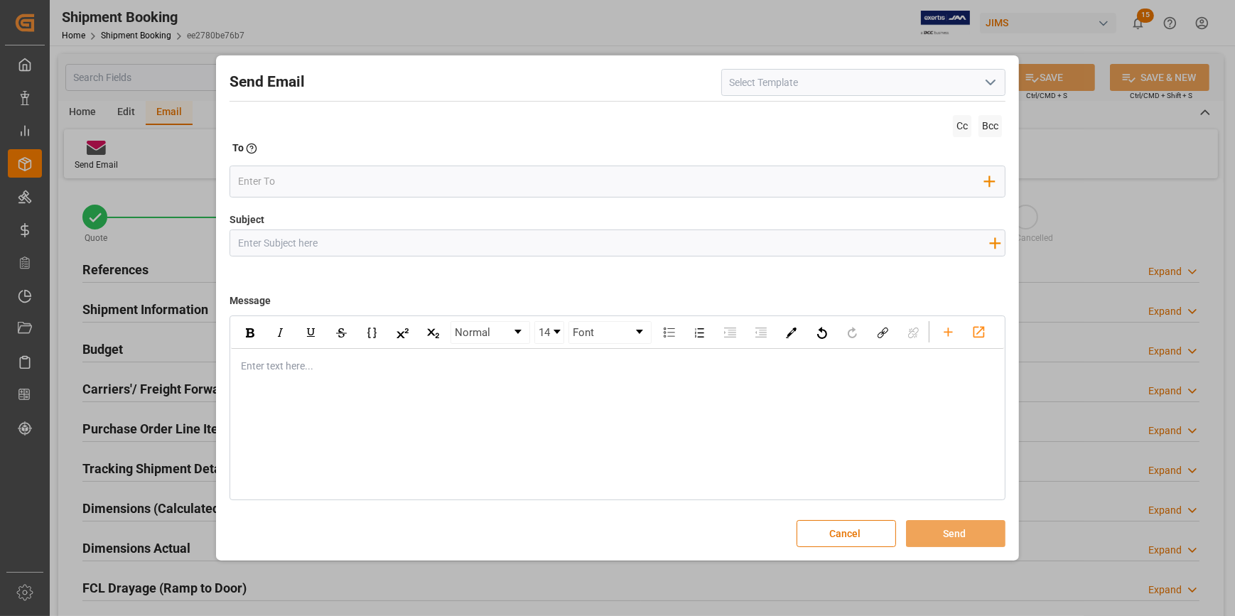
click at [987, 84] on icon "open menu" at bounding box center [990, 82] width 17 height 17
click at [903, 105] on div "2BOOK - Ocean - Air freight" at bounding box center [863, 114] width 283 height 32
type input "2BOOK - Ocean - Air freight"
type input "2BOOK {{jamReferenceNumber}} {{supplierFullName}} Ship from: {{country}} Ship t…"
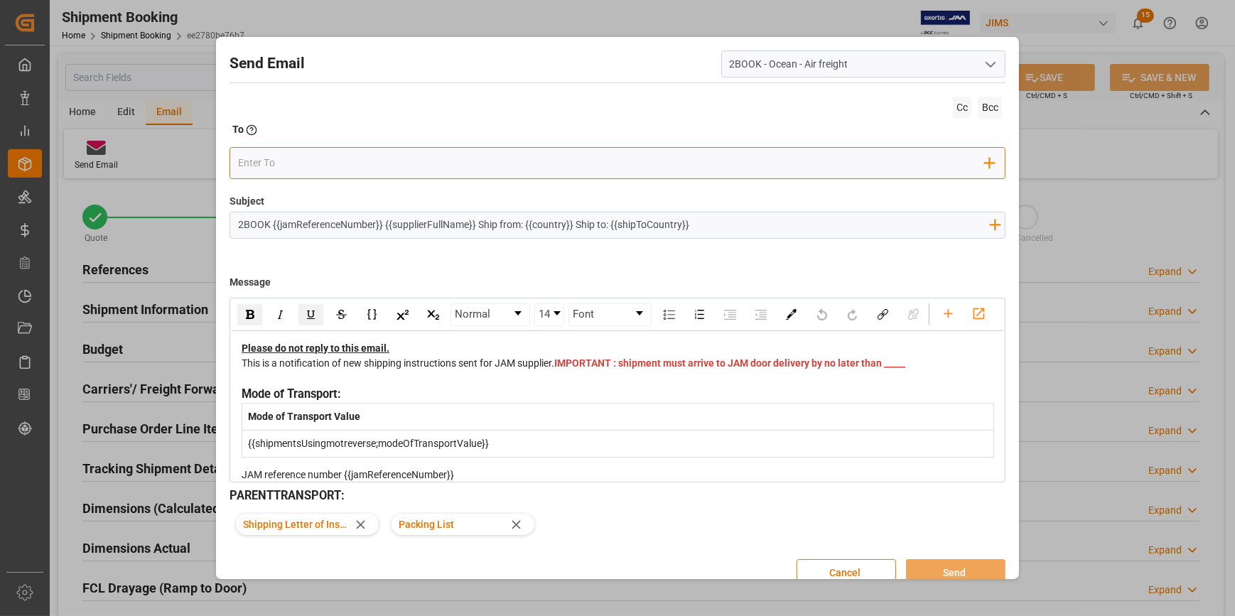
click at [293, 166] on input "email" at bounding box center [611, 163] width 747 height 21
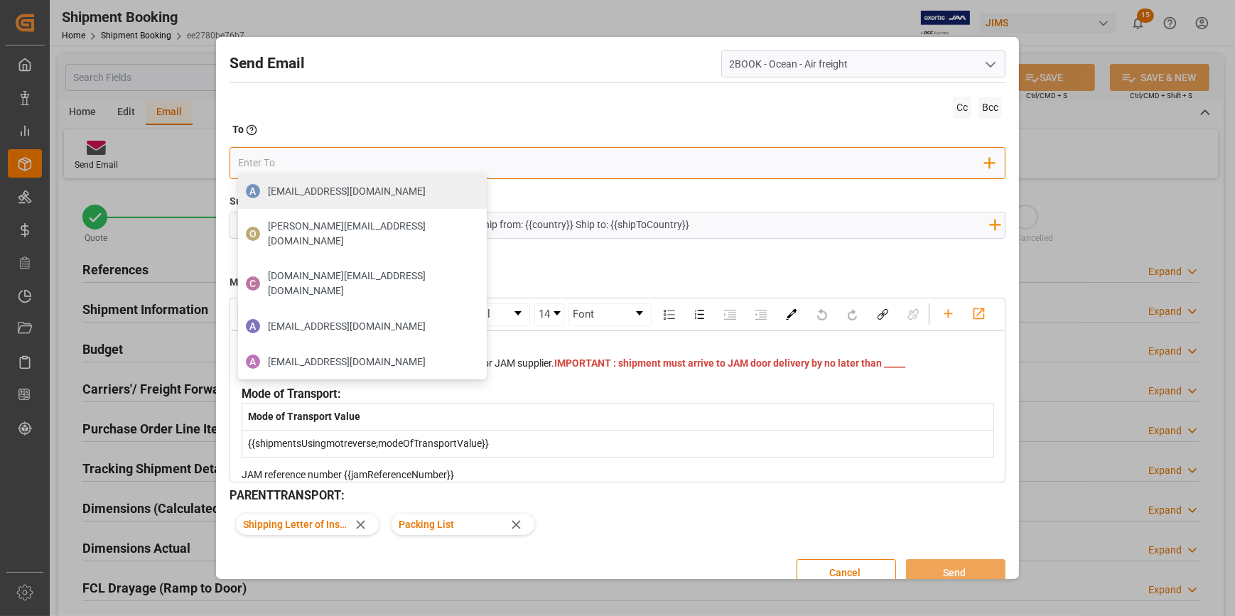
type input "[DOMAIN_NAME][EMAIL_ADDRESS][PERSON_NAME][DOMAIN_NAME]"
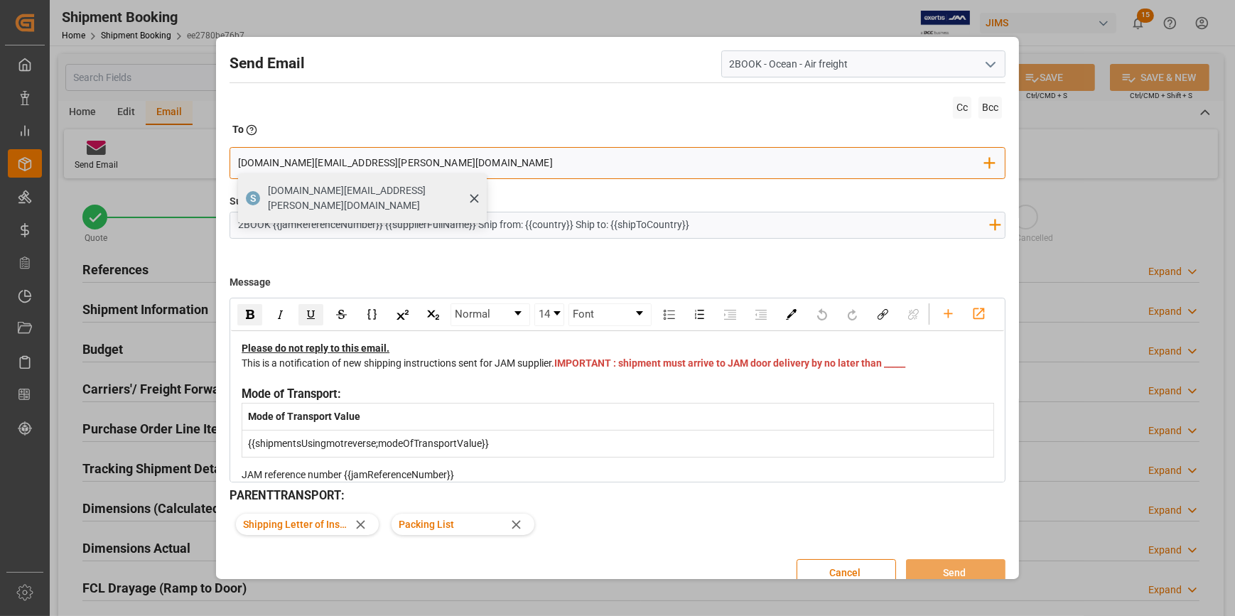
click at [367, 193] on span "[DOMAIN_NAME][EMAIL_ADDRESS][PERSON_NAME][DOMAIN_NAME]" at bounding box center [372, 198] width 209 height 30
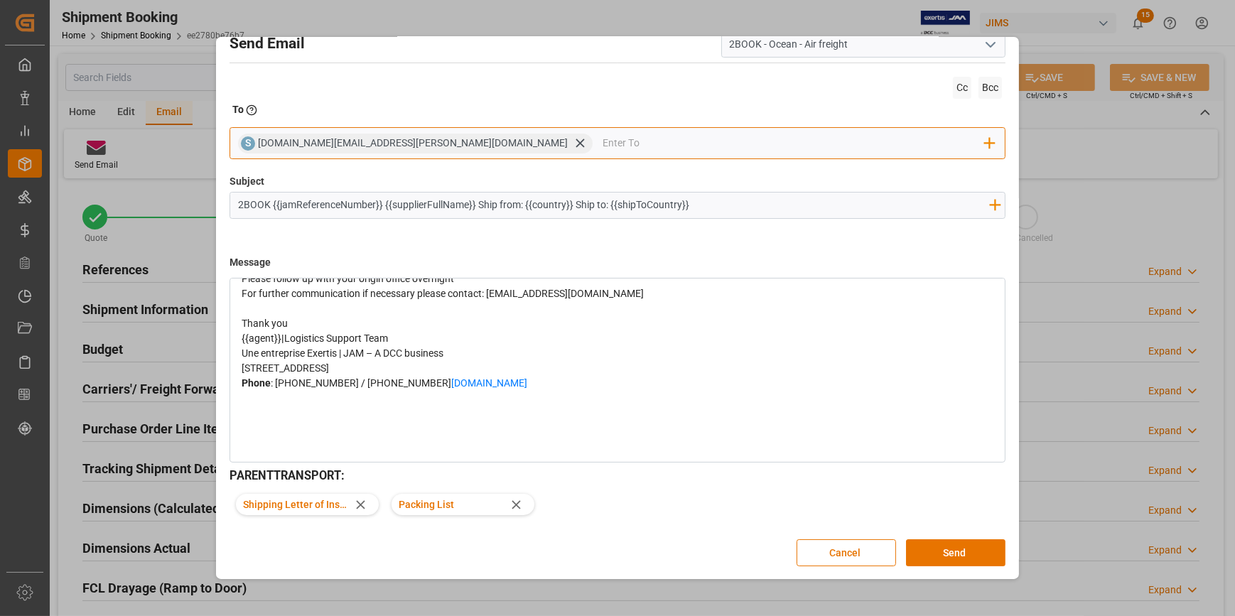
scroll to position [316, 0]
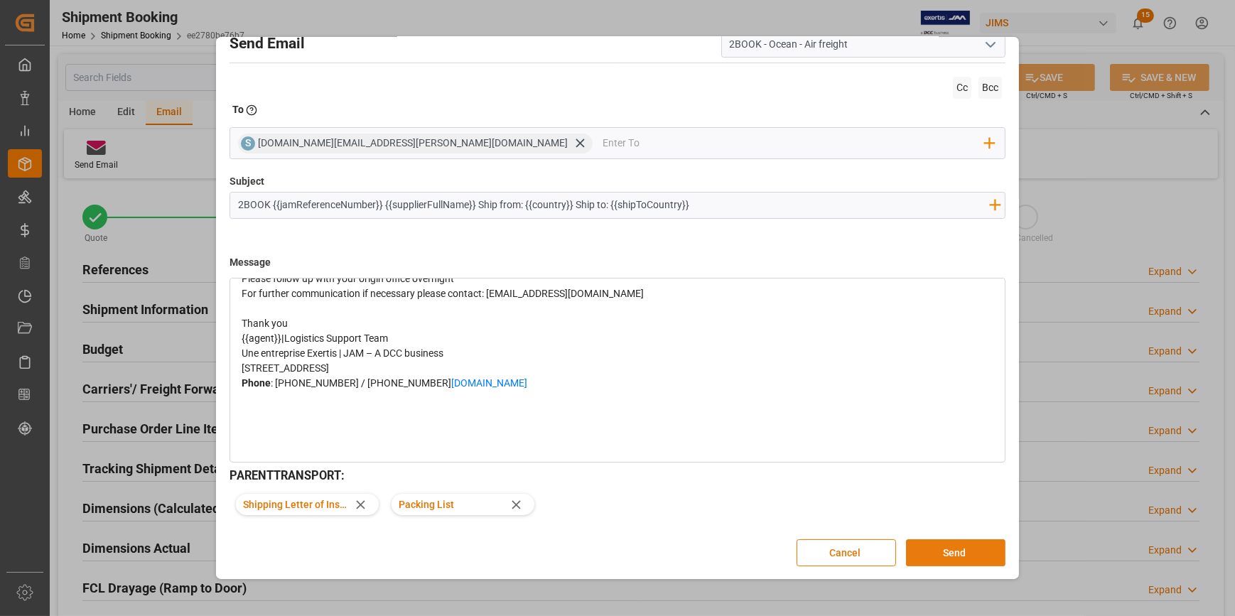
click at [960, 547] on button "Send" at bounding box center [956, 552] width 100 height 27
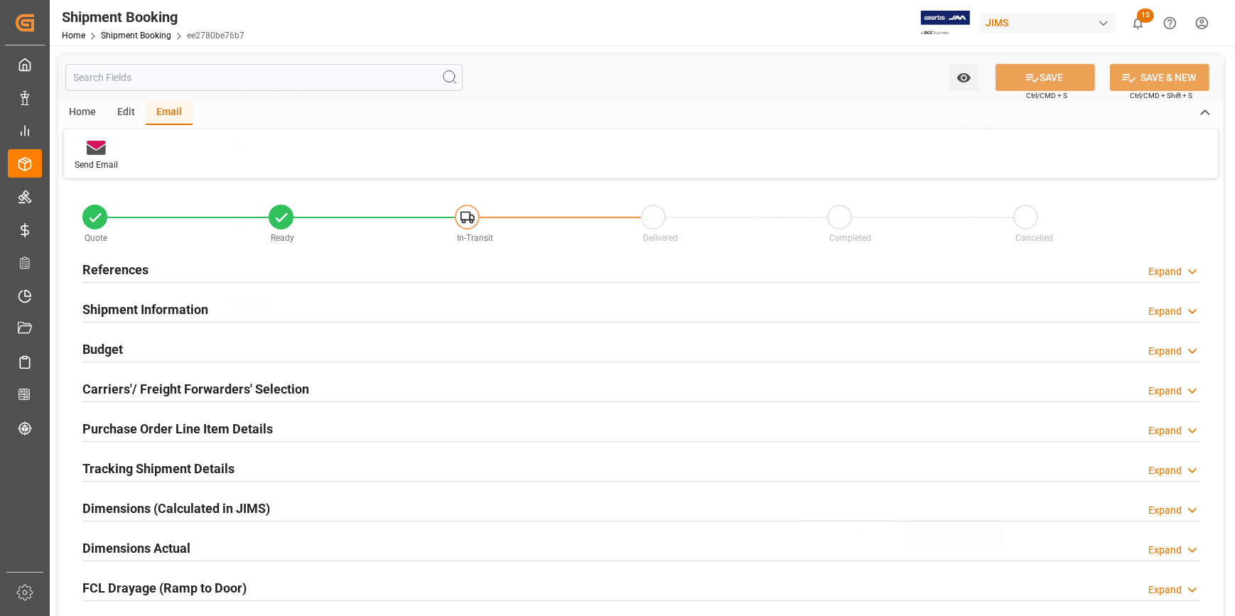
scroll to position [0, 0]
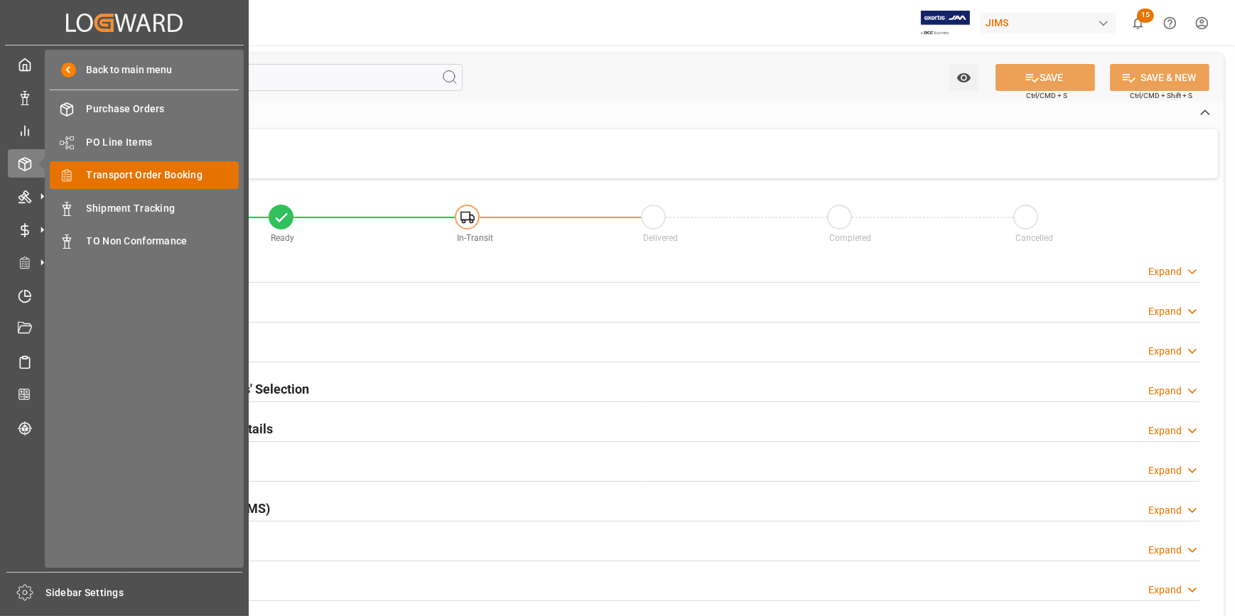
click at [134, 176] on span "Transport Order Booking" at bounding box center [163, 175] width 153 height 15
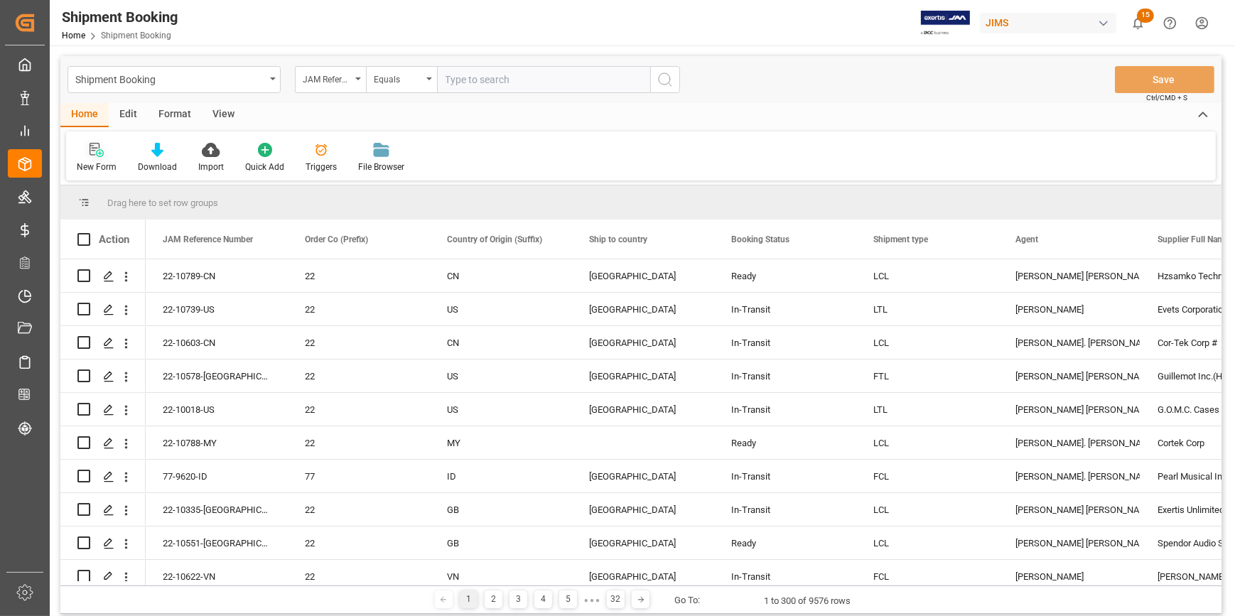
click at [84, 148] on div at bounding box center [97, 149] width 40 height 15
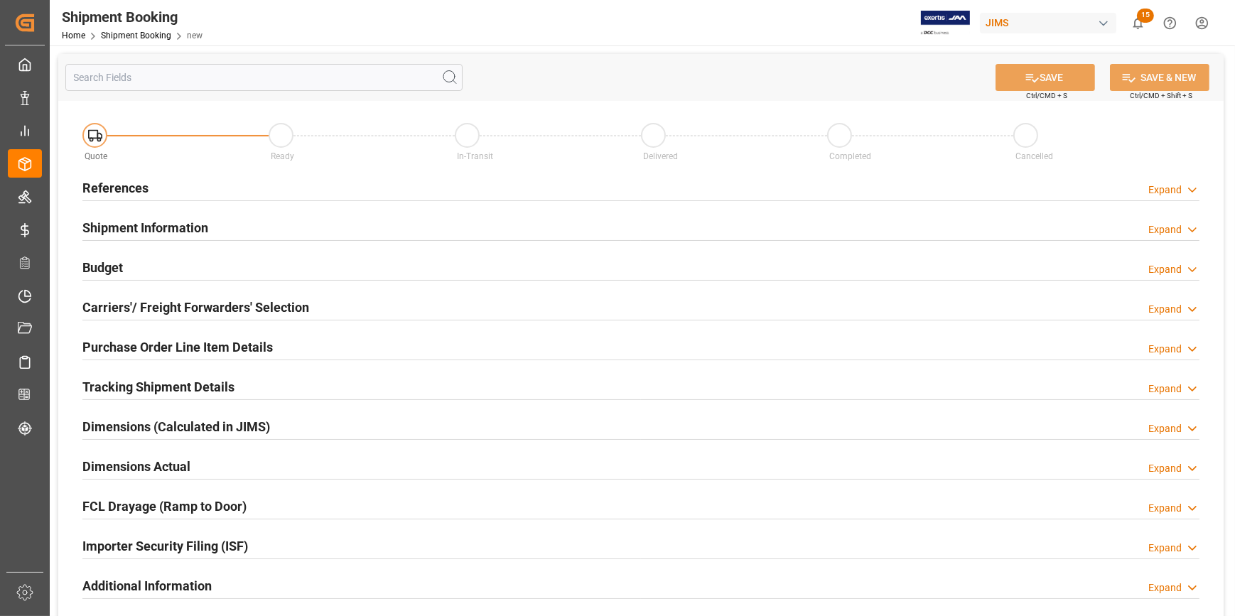
click at [281, 184] on div "References Expand" at bounding box center [640, 186] width 1117 height 27
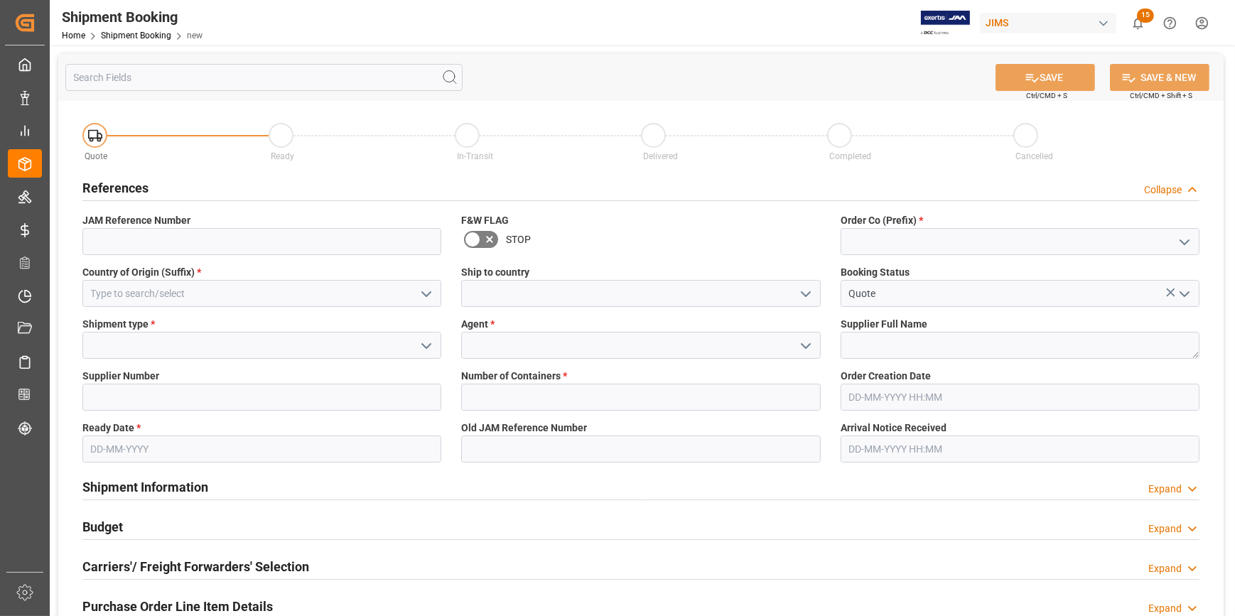
click at [1183, 235] on icon "open menu" at bounding box center [1184, 242] width 17 height 17
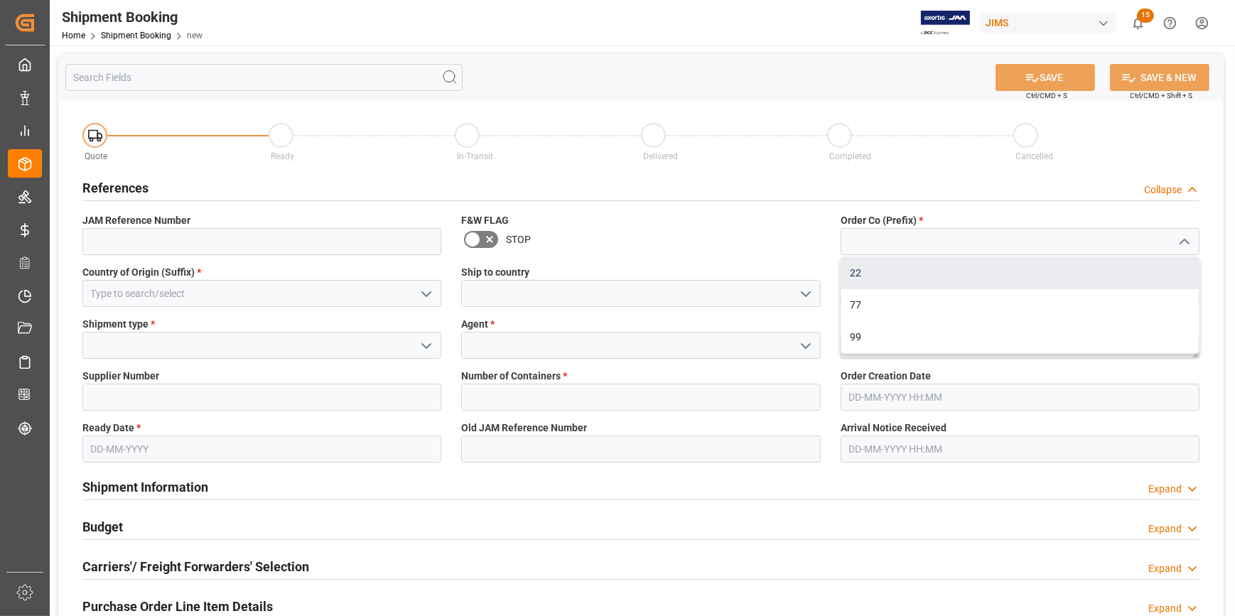
click at [1043, 267] on div "22" at bounding box center [1021, 273] width 358 height 32
type input "22"
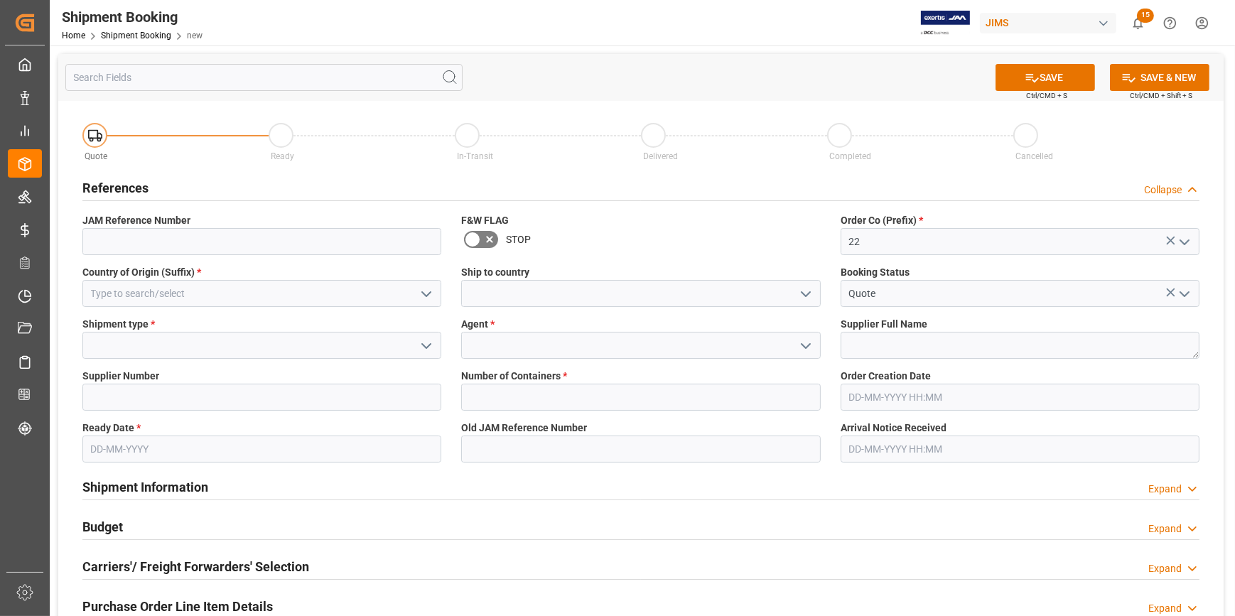
click at [426, 291] on icon "open menu" at bounding box center [426, 294] width 17 height 17
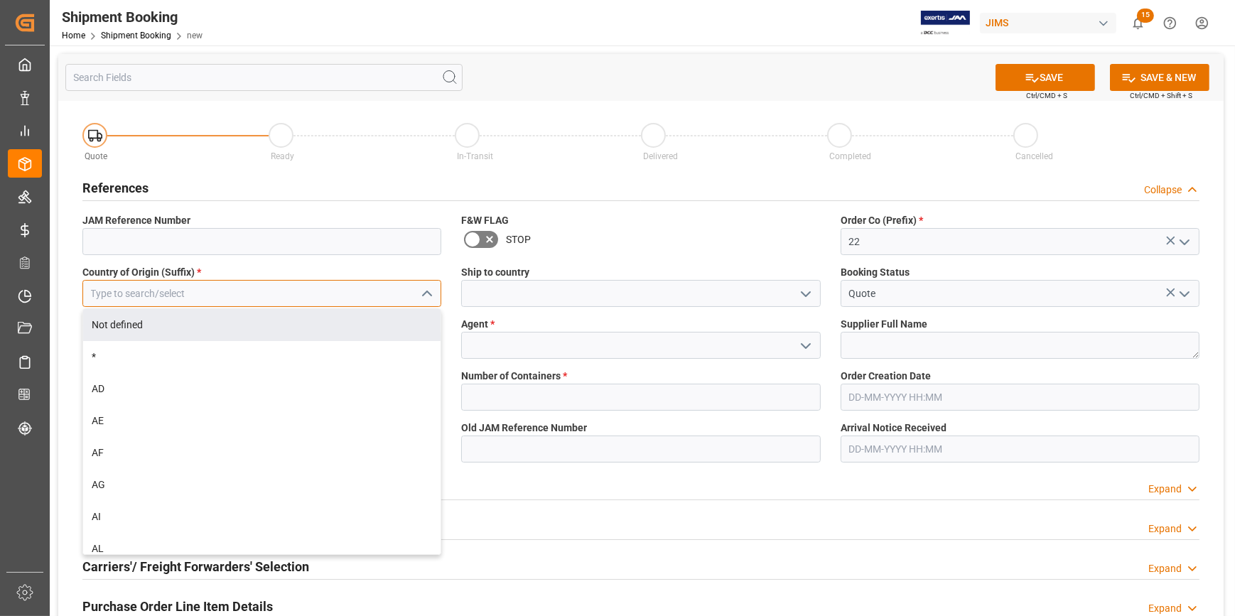
click at [261, 298] on input at bounding box center [261, 293] width 359 height 27
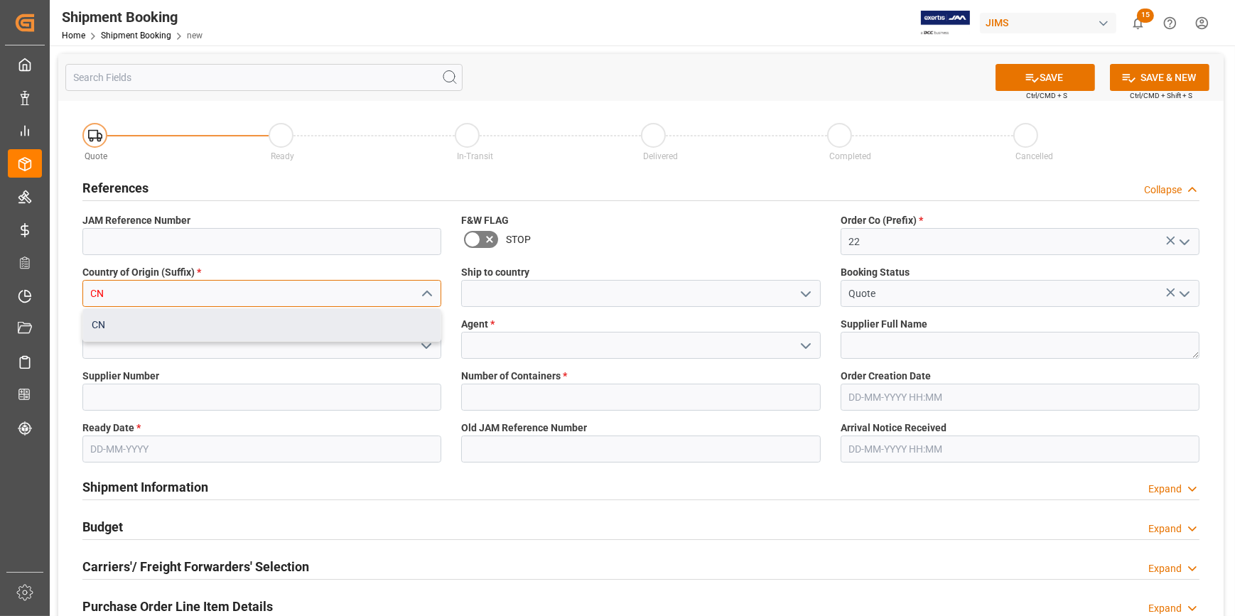
click at [294, 318] on div "CN" at bounding box center [262, 325] width 358 height 32
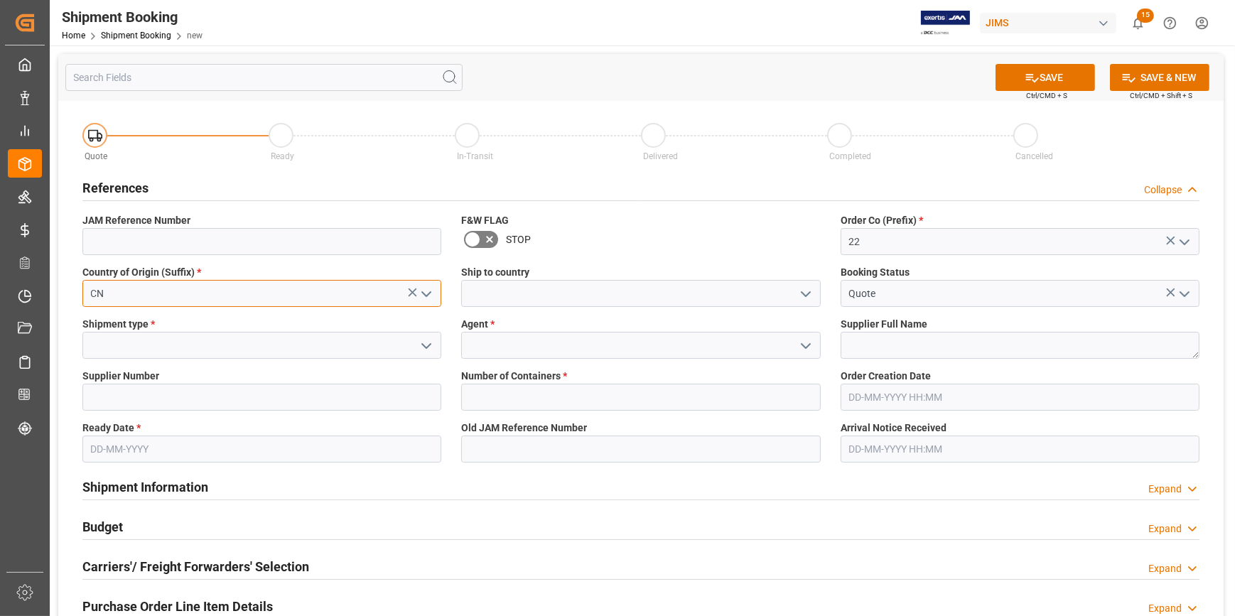
type input "CN"
click at [807, 294] on polyline "open menu" at bounding box center [806, 294] width 9 height 4
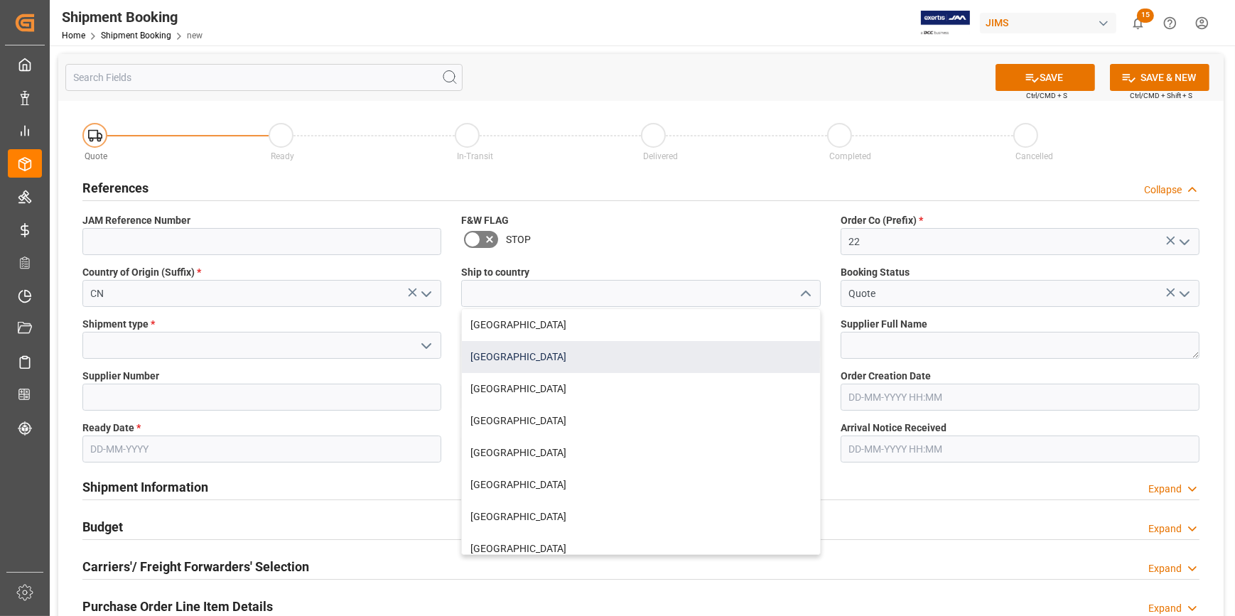
click at [611, 353] on div "[GEOGRAPHIC_DATA]" at bounding box center [641, 357] width 358 height 32
type input "[GEOGRAPHIC_DATA]"
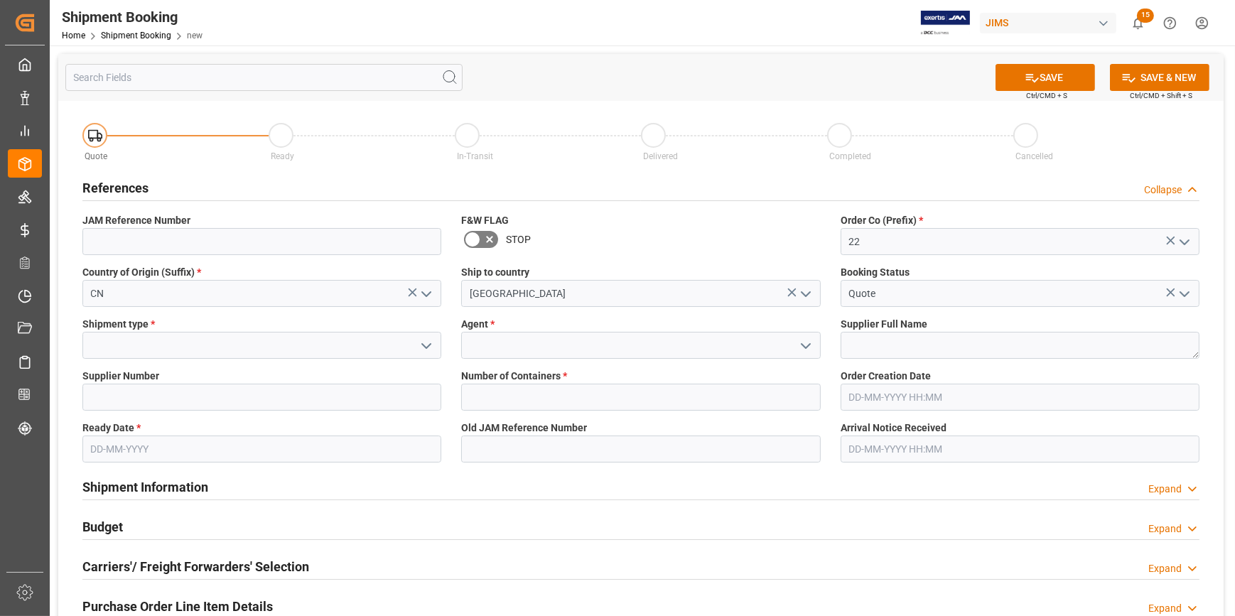
click at [425, 343] on icon "open menu" at bounding box center [426, 346] width 17 height 17
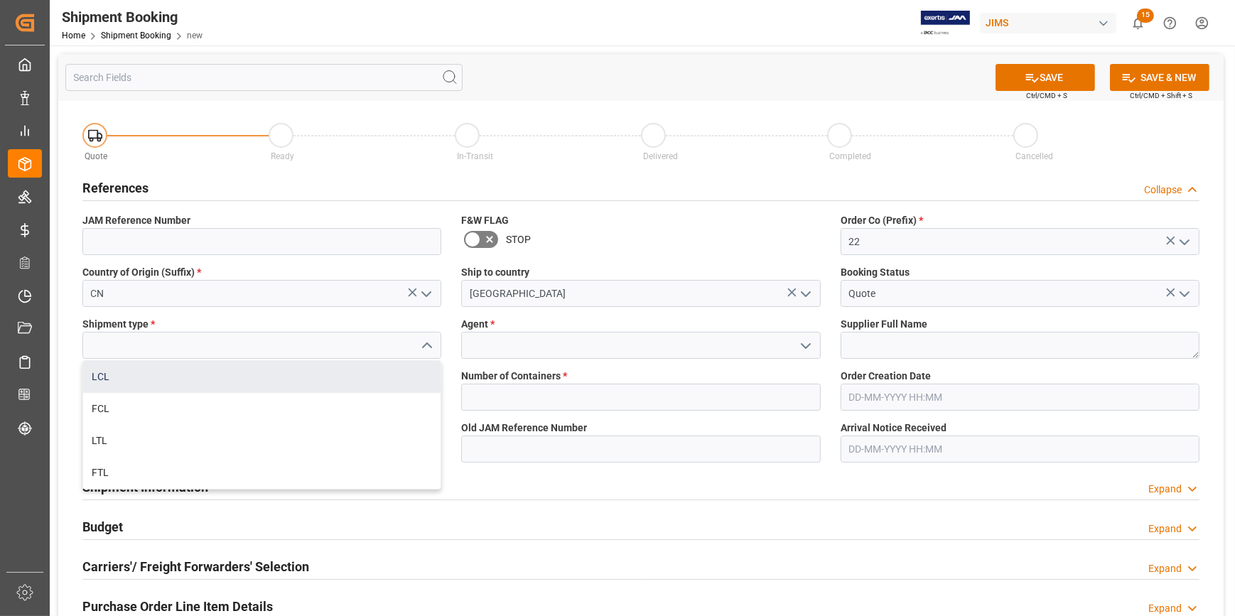
click at [255, 380] on div "LCL" at bounding box center [262, 377] width 358 height 32
type input "LCL"
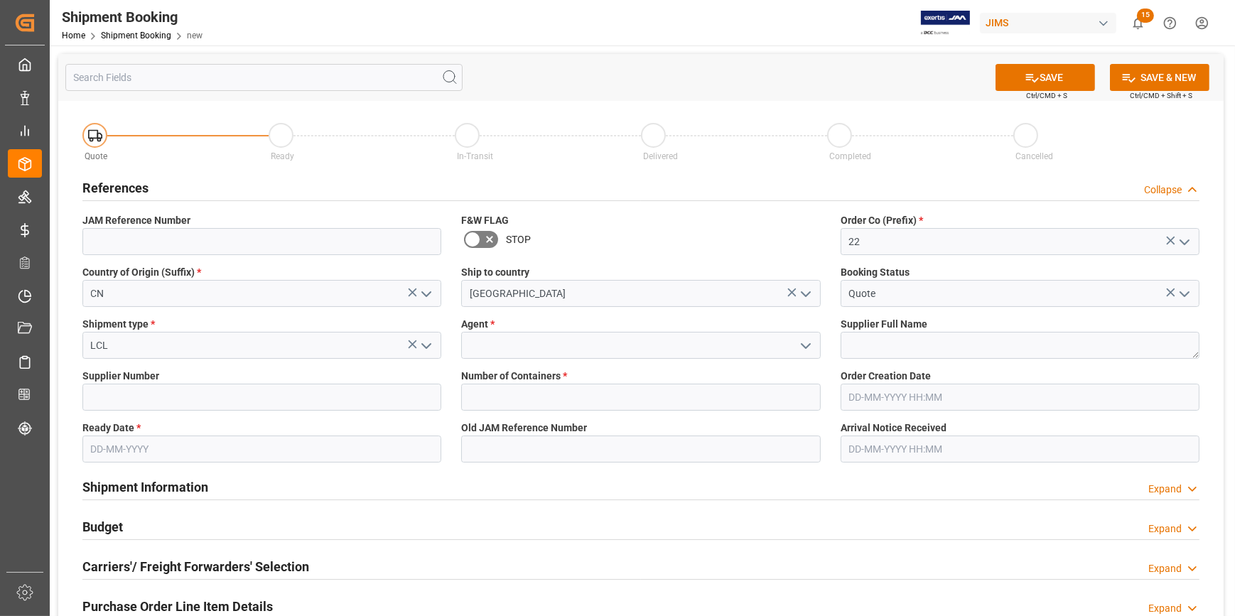
click at [803, 343] on icon "open menu" at bounding box center [805, 346] width 17 height 17
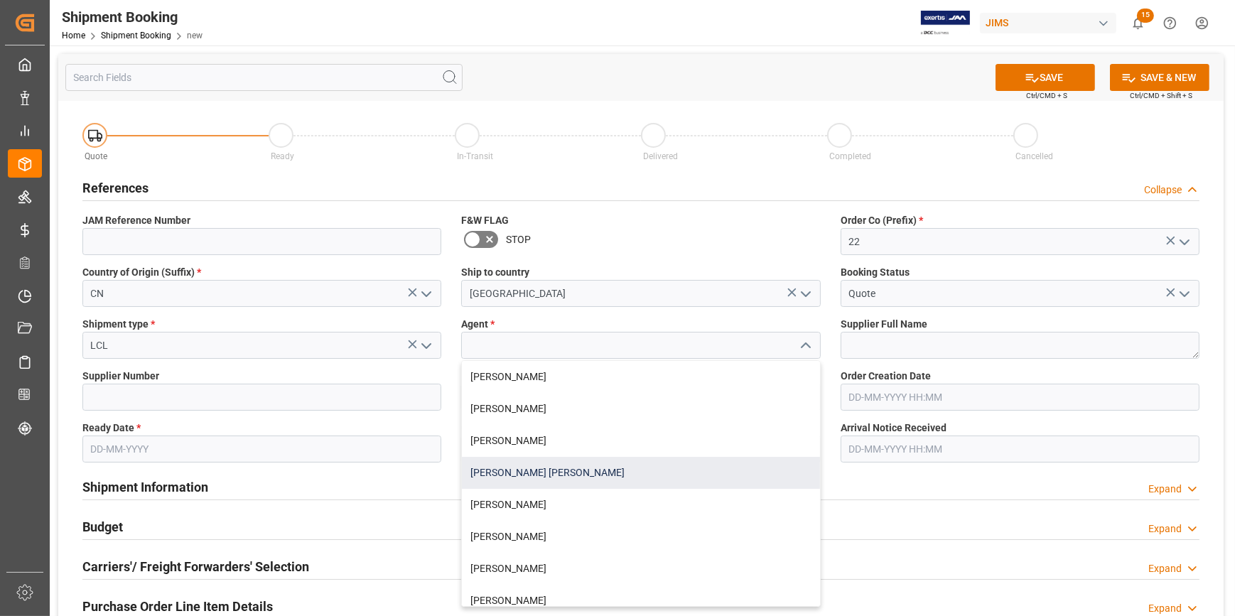
click at [579, 468] on div "[PERSON_NAME] [PERSON_NAME]" at bounding box center [641, 473] width 358 height 32
type input "[PERSON_NAME] [PERSON_NAME]"
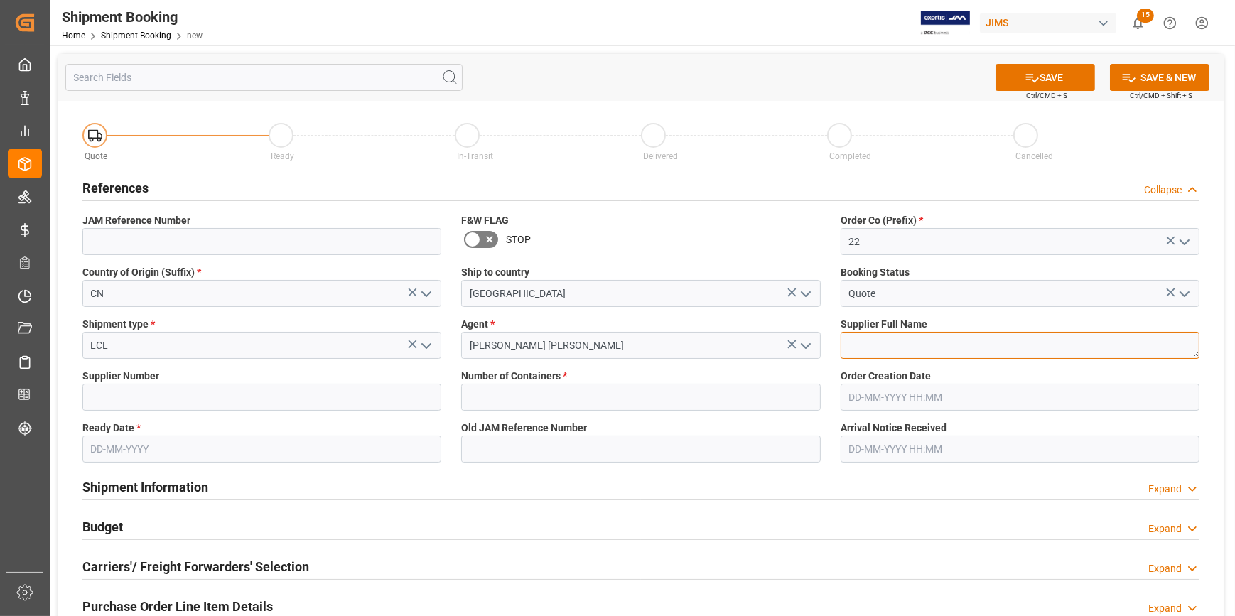
click at [891, 347] on textarea at bounding box center [1020, 345] width 359 height 27
paste textarea "Winsson Enterprises Co., Ltd"
type textarea "Winsson Enterprises Co., Ltd"
click at [166, 389] on input at bounding box center [261, 397] width 359 height 27
paste input "679102"
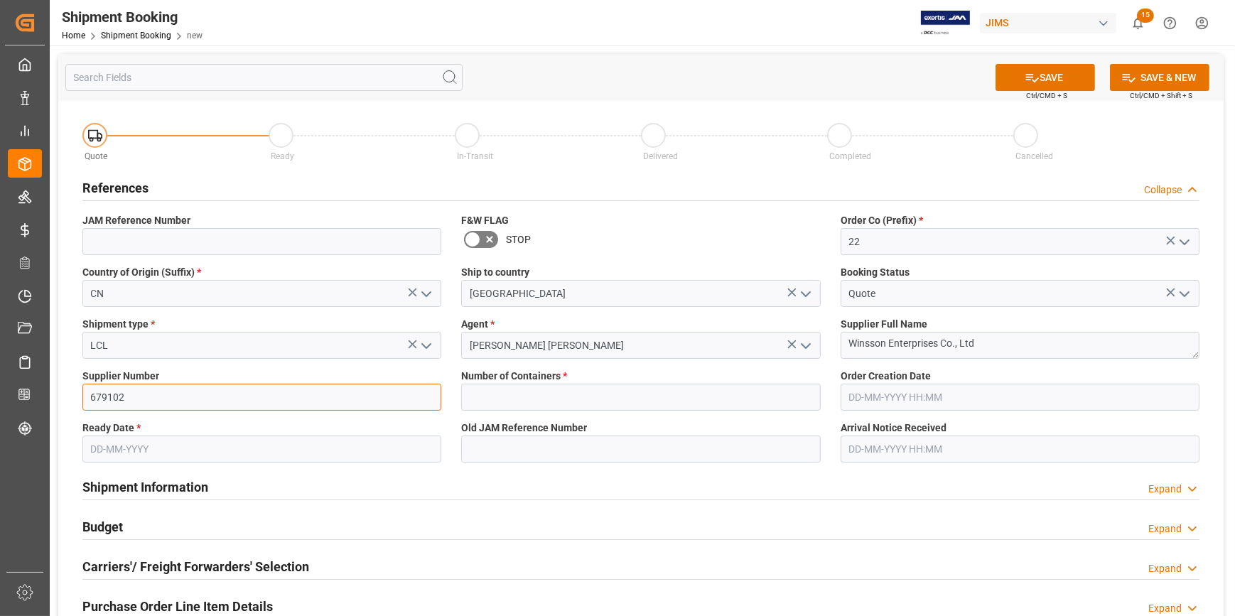
type input "679102"
click at [535, 402] on input "text" at bounding box center [640, 397] width 359 height 27
type input "0"
click at [174, 455] on input "text" at bounding box center [261, 449] width 359 height 27
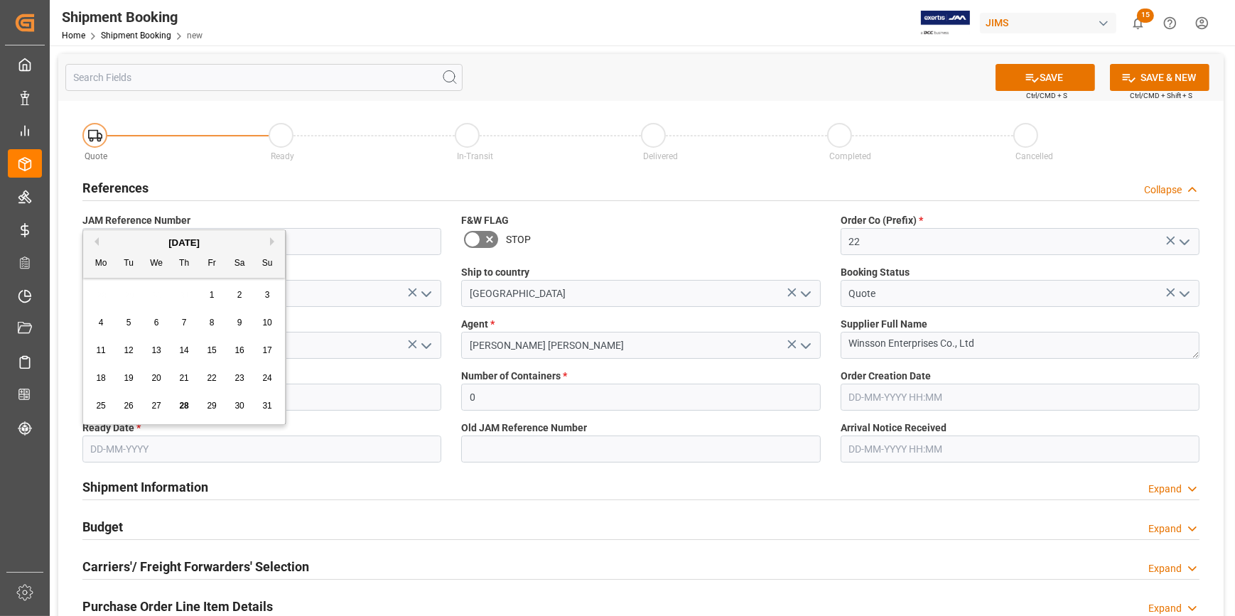
click at [270, 240] on button "Next Month" at bounding box center [274, 241] width 9 height 9
click at [210, 292] on span "5" at bounding box center [212, 295] width 5 height 10
type input "[DATE]"
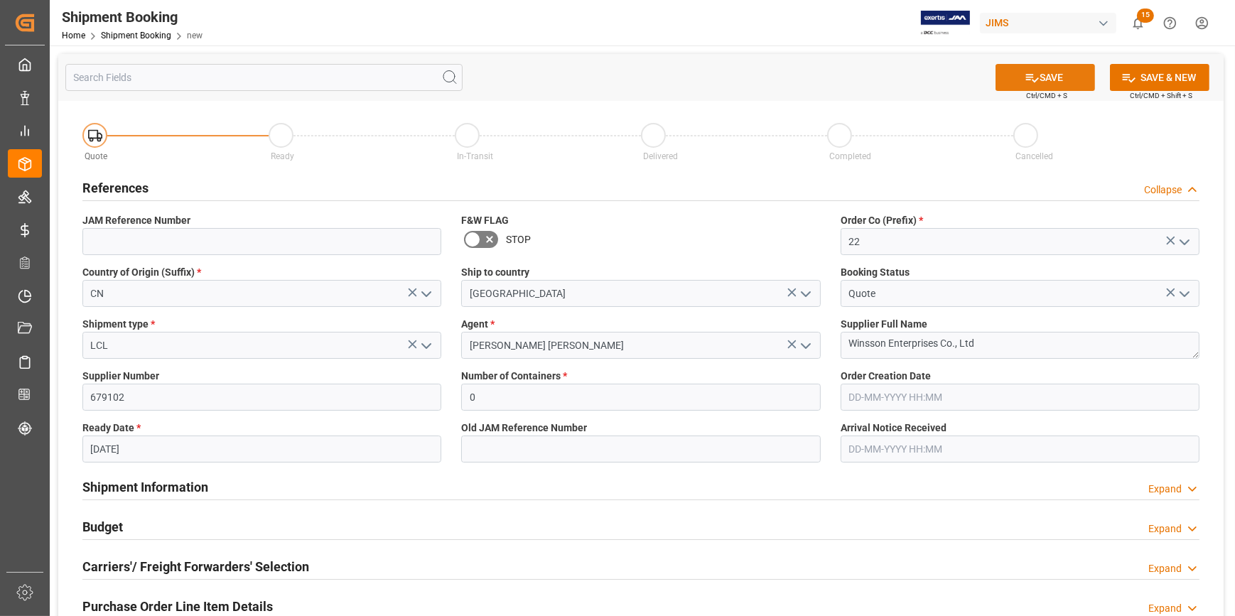
click at [1027, 77] on icon at bounding box center [1032, 77] width 15 height 15
